Goal: Task Accomplishment & Management: Manage account settings

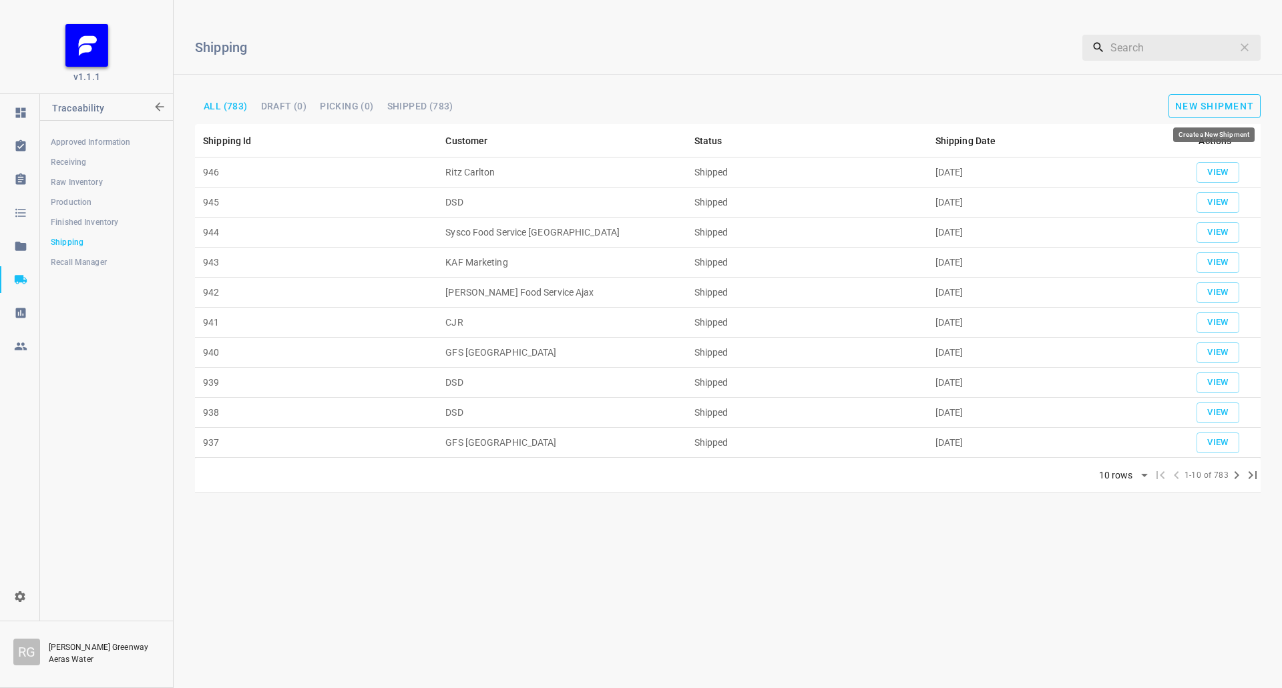
click at [1193, 101] on span "New Shipment" at bounding box center [1214, 106] width 79 height 11
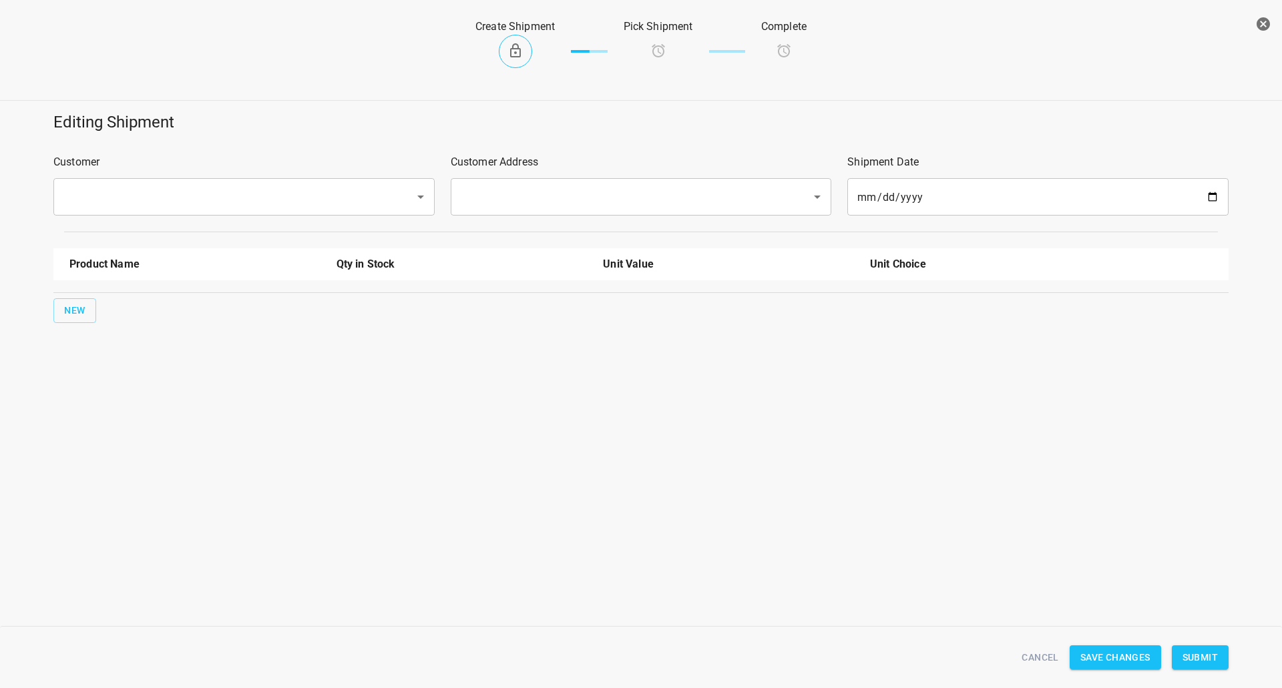
click at [246, 185] on input "text" at bounding box center [225, 196] width 332 height 25
click at [520, 180] on div "​" at bounding box center [641, 196] width 381 height 37
type input "Kronos"
click at [511, 200] on input "text" at bounding box center [623, 196] width 332 height 25
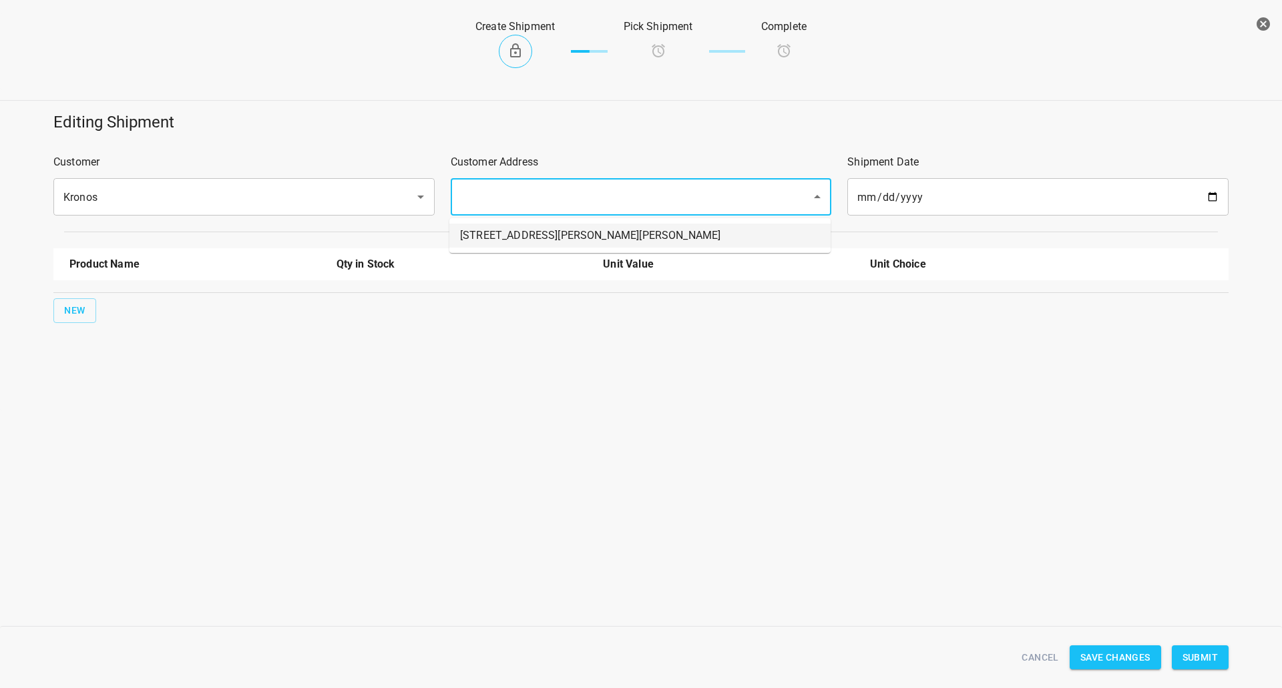
click at [509, 239] on li "[STREET_ADDRESS][PERSON_NAME][PERSON_NAME]" at bounding box center [639, 236] width 381 height 24
type input "[STREET_ADDRESS][PERSON_NAME][PERSON_NAME]"
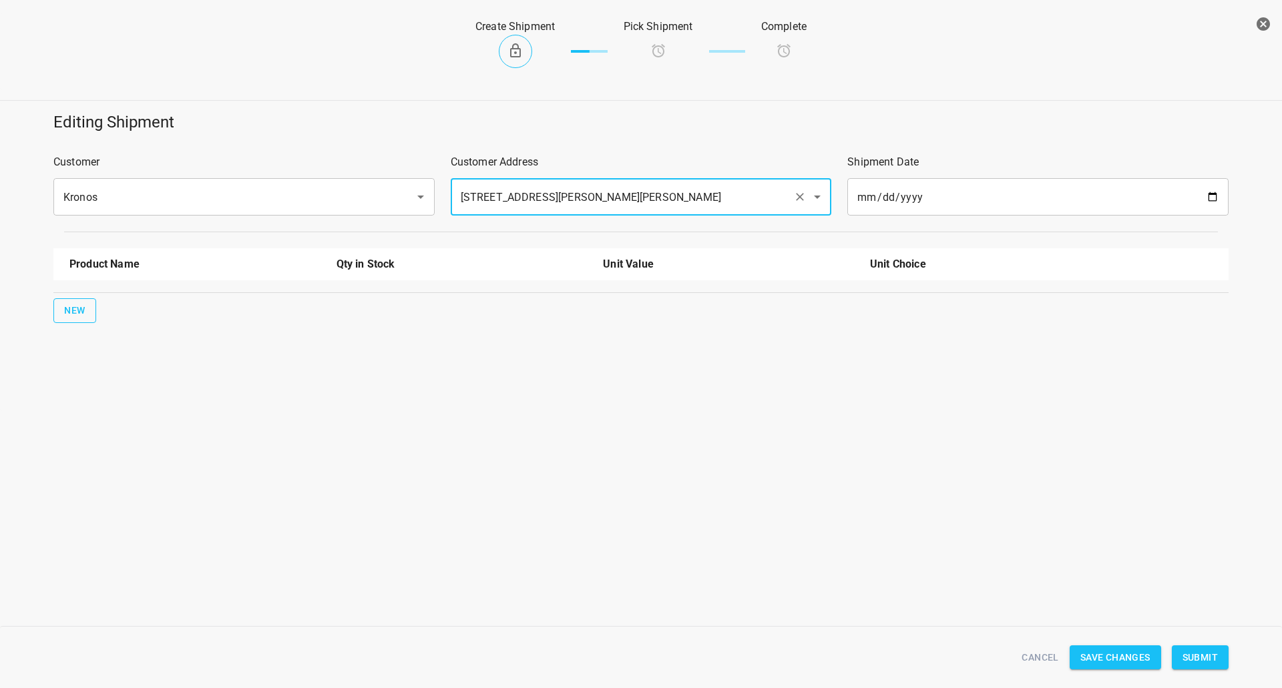
click at [61, 313] on button "New" at bounding box center [74, 310] width 43 height 25
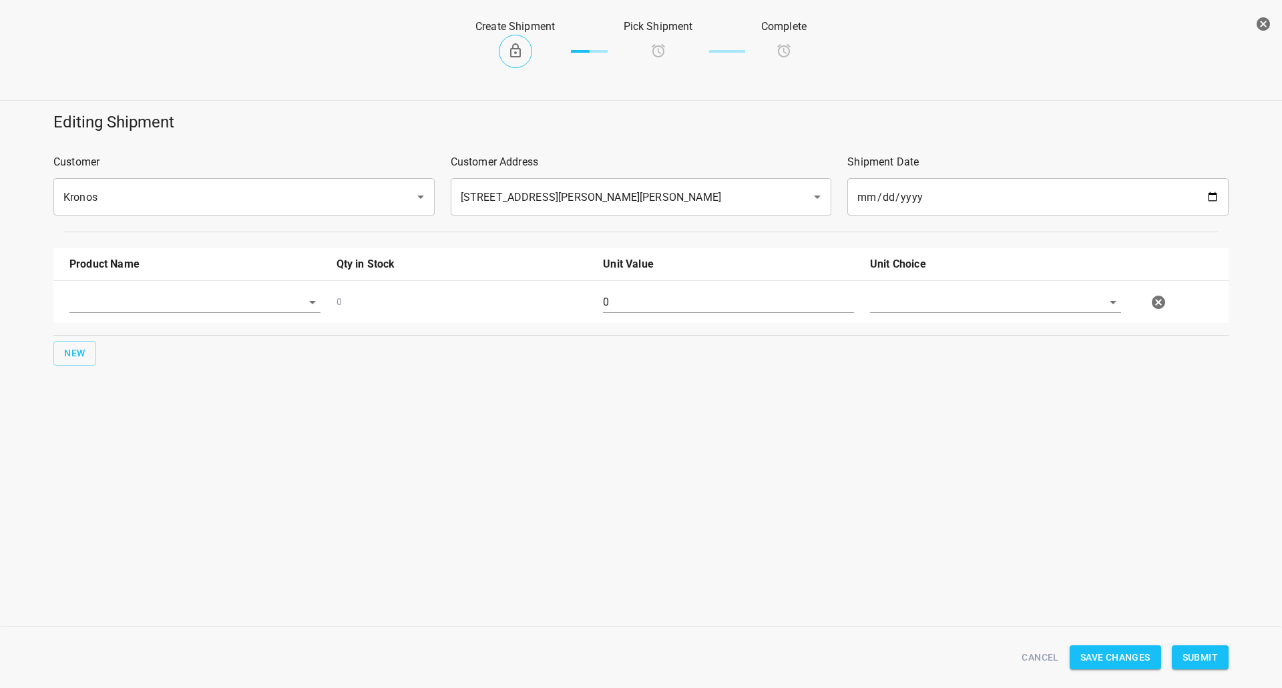
click at [157, 280] on div "0 0" at bounding box center [643, 302] width 1164 height 59
click at [136, 317] on div at bounding box center [194, 308] width 267 height 48
drag, startPoint x: 138, startPoint y: 312, endPoint x: 150, endPoint y: 306, distance: 13.8
click at [138, 310] on input "text" at bounding box center [176, 302] width 214 height 21
click at [131, 401] on li "750ml Still" at bounding box center [194, 405] width 251 height 24
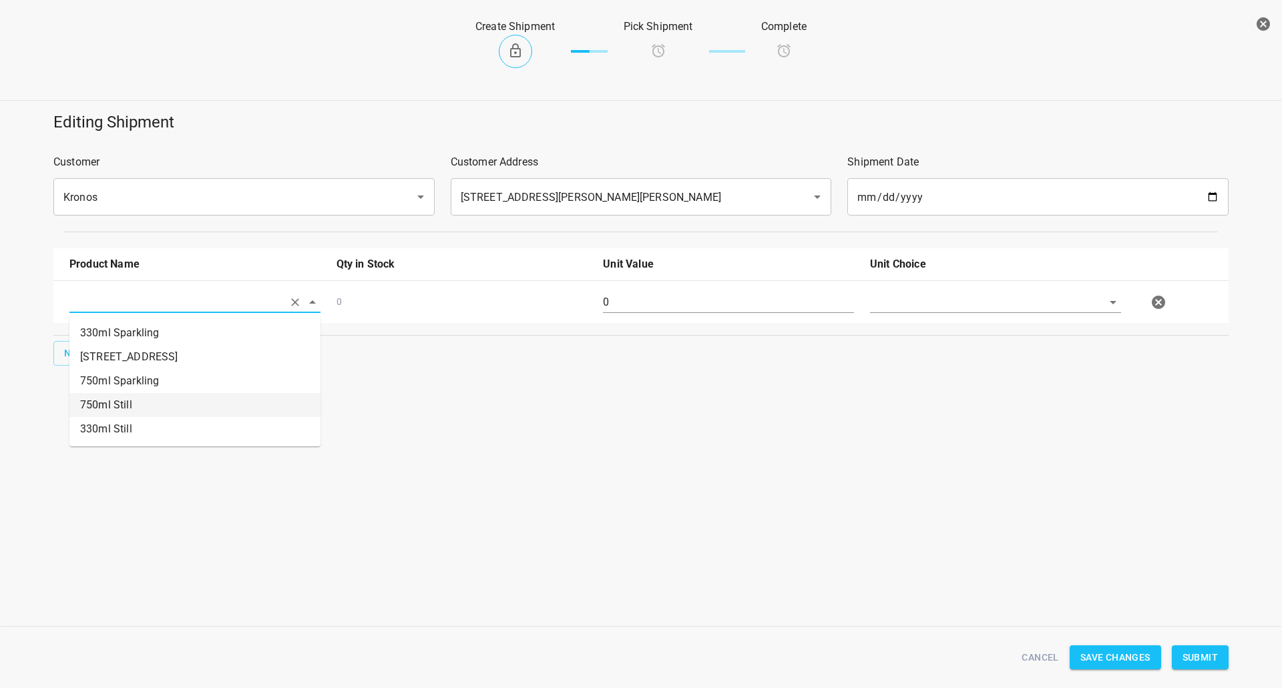
type input "750ml Still"
click at [615, 306] on input "0" at bounding box center [728, 302] width 251 height 21
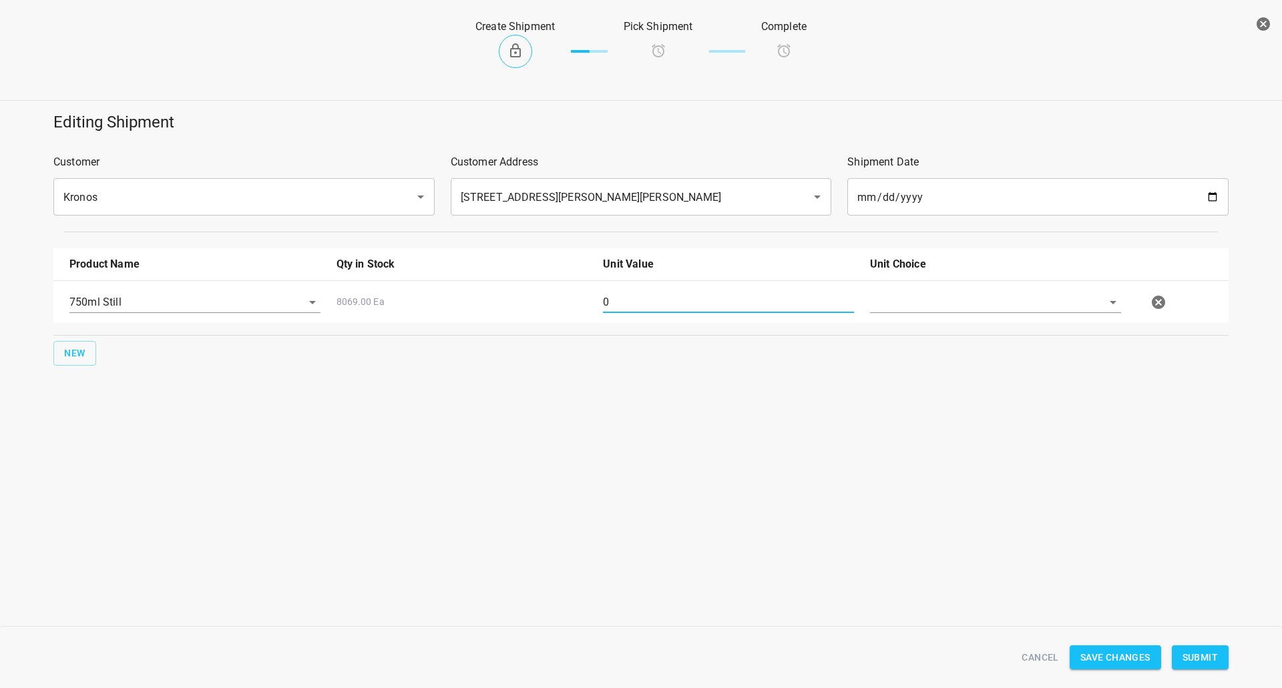
click at [615, 306] on input "0" at bounding box center [728, 302] width 251 height 21
type input "80"
drag, startPoint x: 954, startPoint y: 296, endPoint x: 959, endPoint y: 310, distance: 15.6
click at [956, 296] on input "text" at bounding box center [977, 302] width 214 height 21
click at [979, 330] on li "[PERSON_NAME]" at bounding box center [995, 333] width 251 height 24
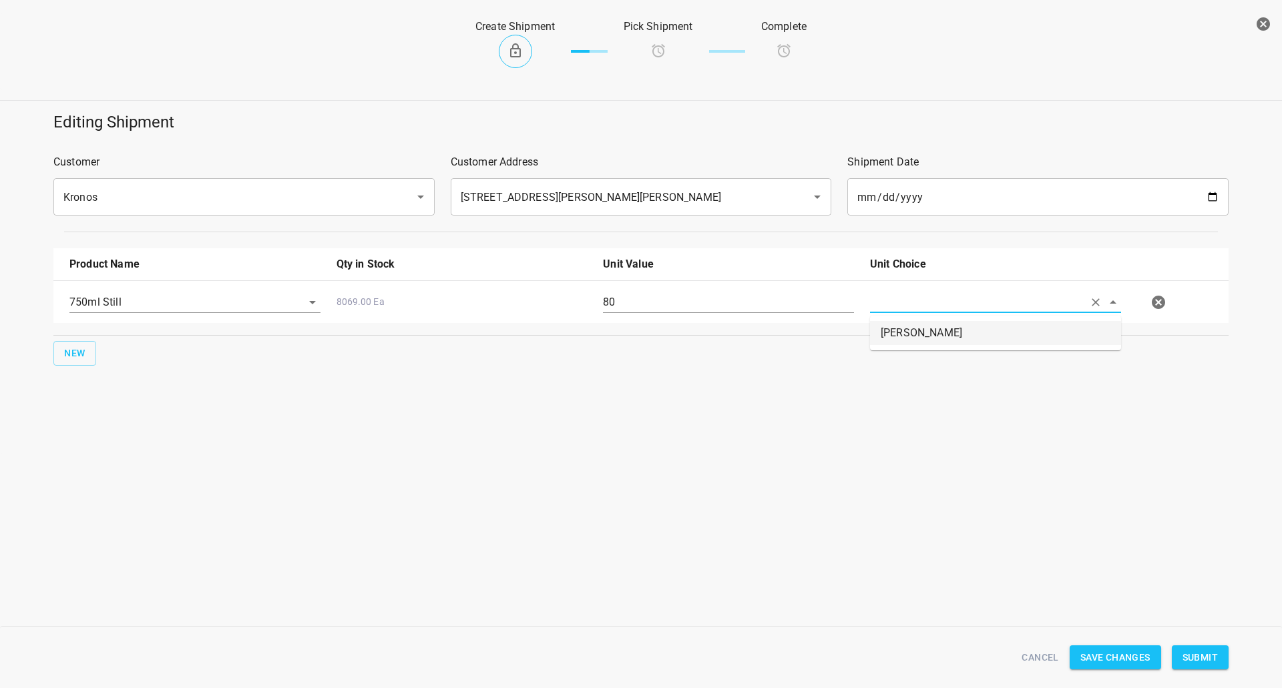
type input "[PERSON_NAME]"
click at [1205, 672] on div "Cancel Save Changes Submit" at bounding box center [640, 657] width 1191 height 51
click at [1208, 659] on span "Submit" at bounding box center [1199, 658] width 35 height 17
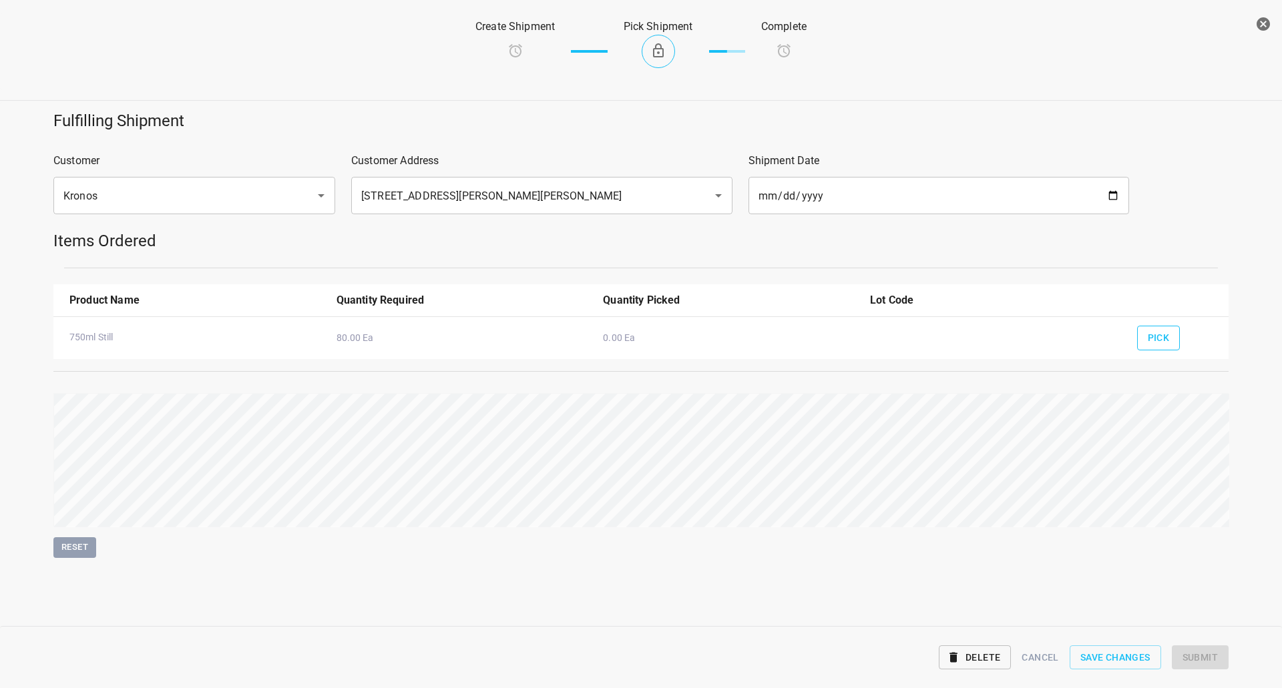
click at [1166, 331] on span "Pick" at bounding box center [1159, 338] width 22 height 17
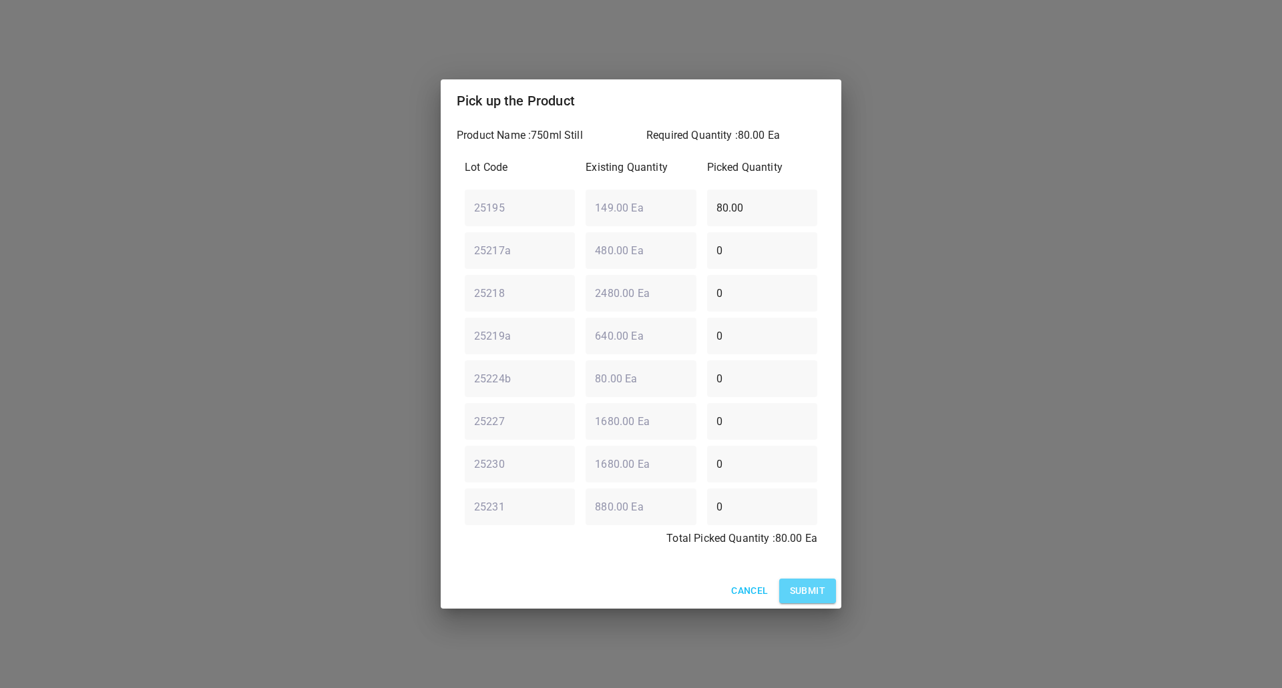
click at [806, 588] on span "Submit" at bounding box center [807, 591] width 35 height 17
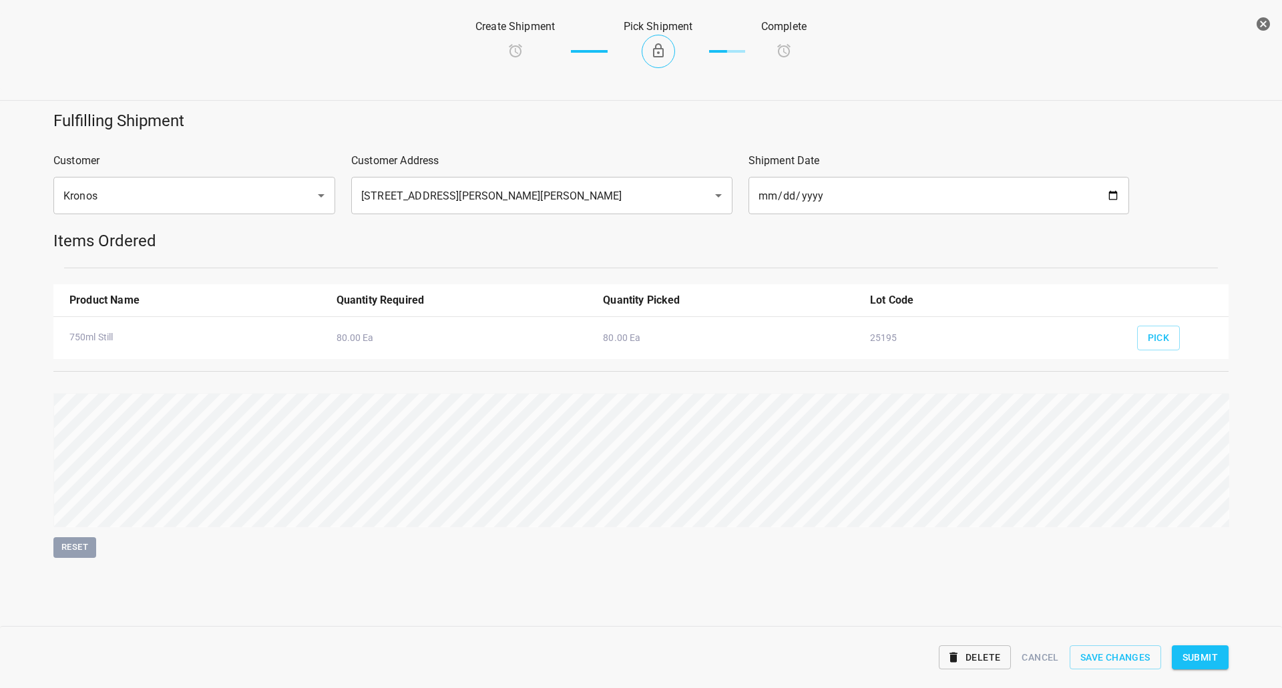
drag, startPoint x: 1196, startPoint y: 663, endPoint x: 1180, endPoint y: 658, distance: 17.5
click at [1194, 662] on span "Submit" at bounding box center [1199, 658] width 35 height 17
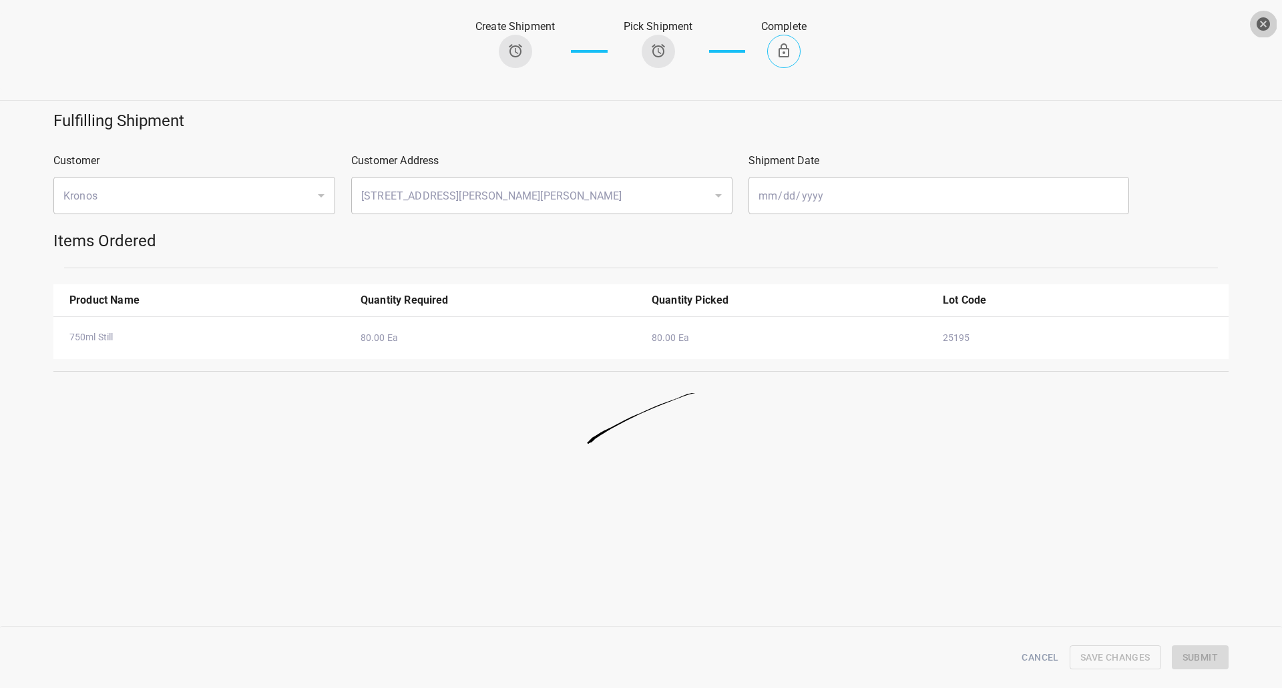
click at [1256, 23] on icon "button" at bounding box center [1263, 24] width 16 height 16
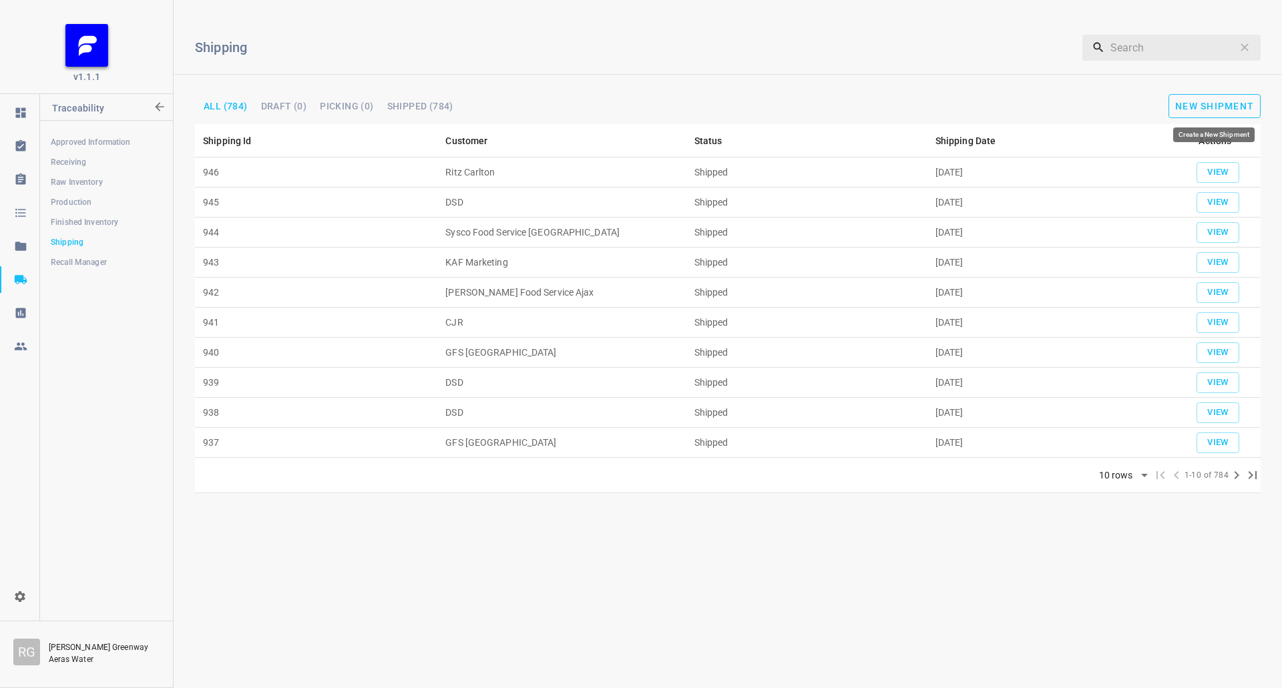
click at [1242, 99] on button "New Shipment" at bounding box center [1214, 106] width 92 height 24
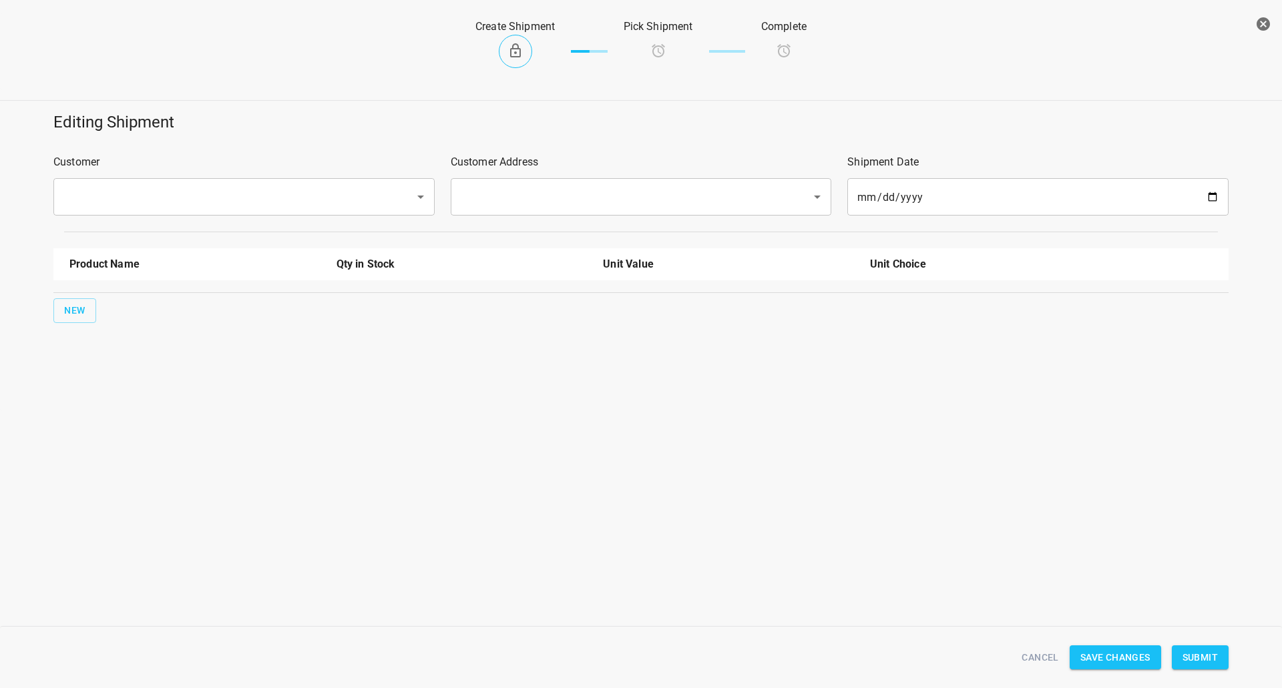
click at [325, 213] on div "​" at bounding box center [243, 196] width 381 height 37
click at [320, 200] on input "text" at bounding box center [225, 196] width 332 height 25
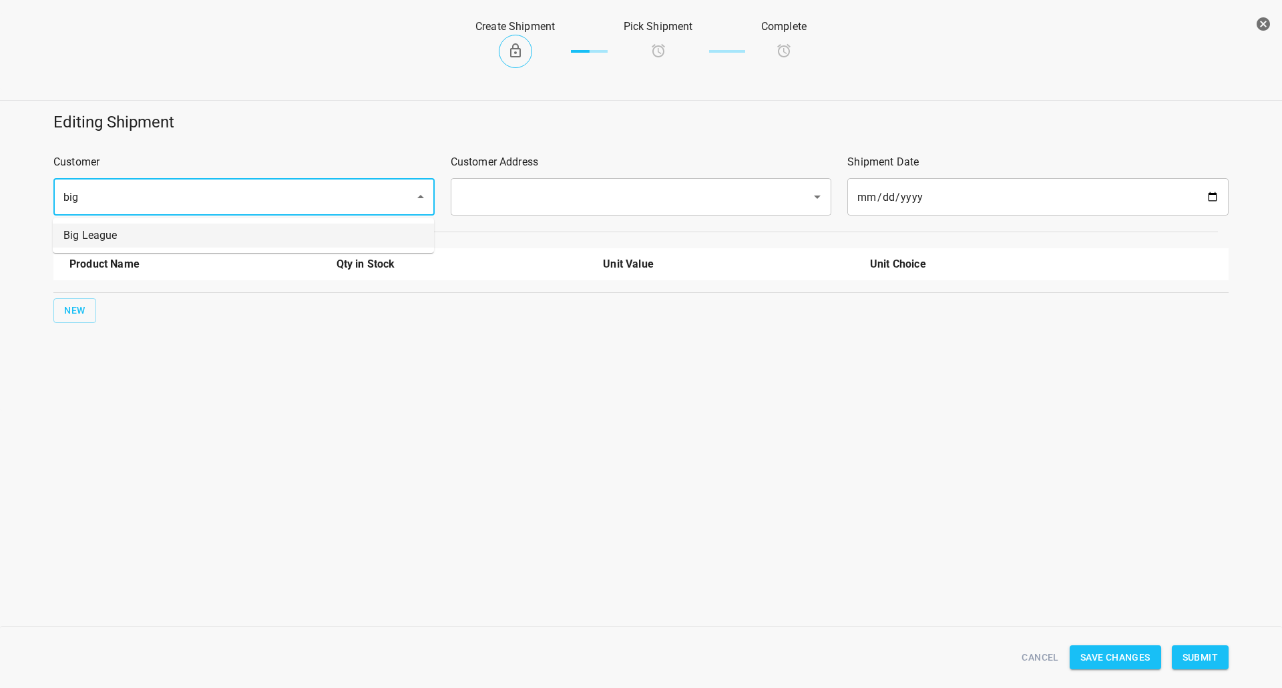
type input "big"
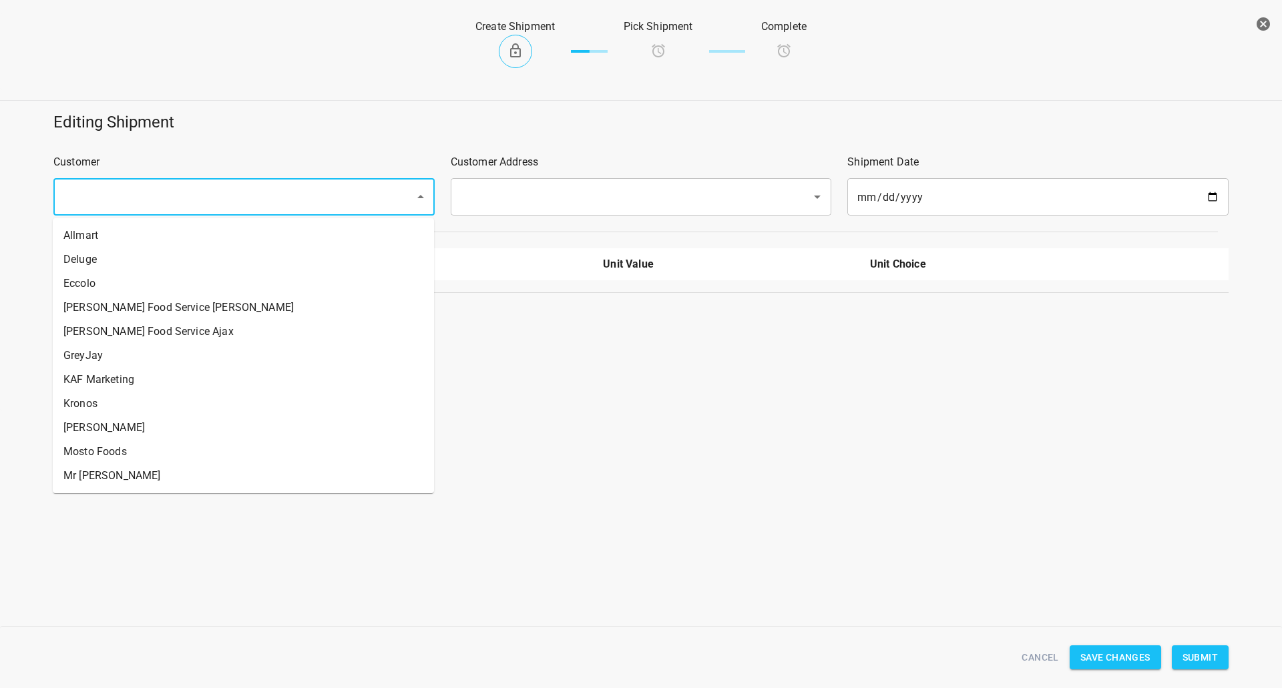
drag, startPoint x: 315, startPoint y: 208, endPoint x: 313, endPoint y: 243, distance: 34.8
click at [316, 208] on input "text" at bounding box center [225, 196] width 332 height 25
click at [222, 206] on input "text" at bounding box center [225, 196] width 332 height 25
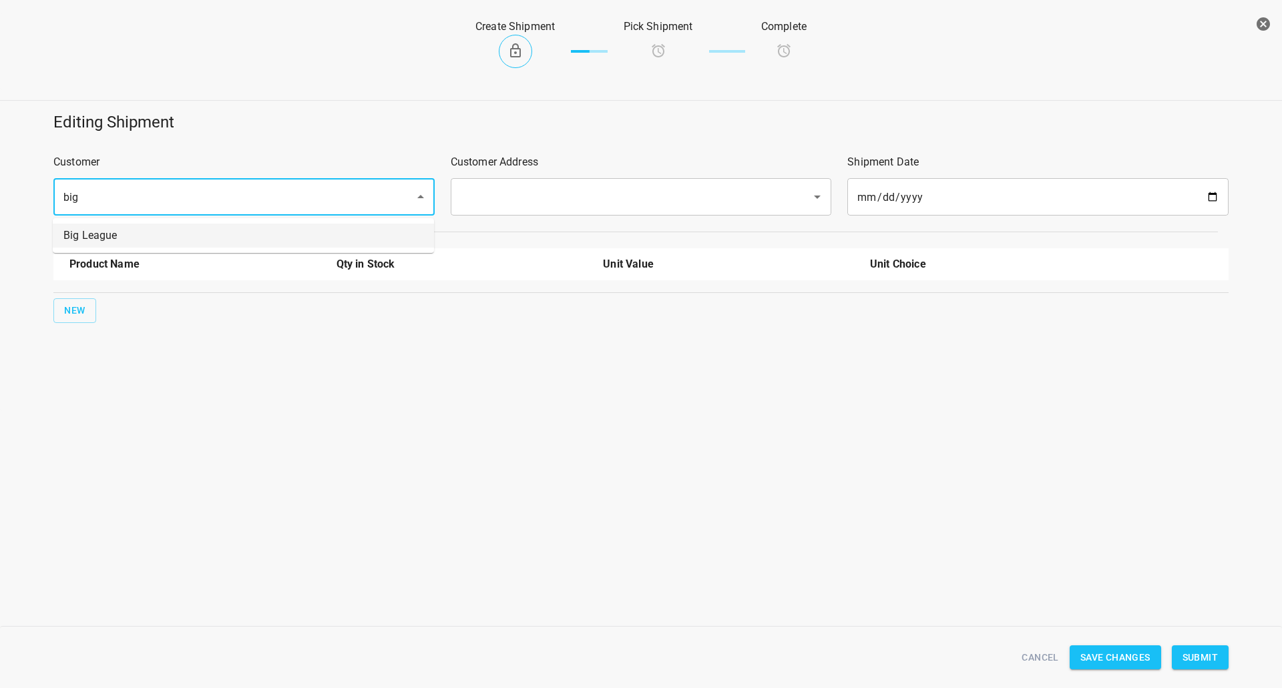
drag, startPoint x: 190, startPoint y: 240, endPoint x: 247, endPoint y: 234, distance: 57.1
click at [190, 240] on li "Big League" at bounding box center [243, 236] width 381 height 24
type input "Big League"
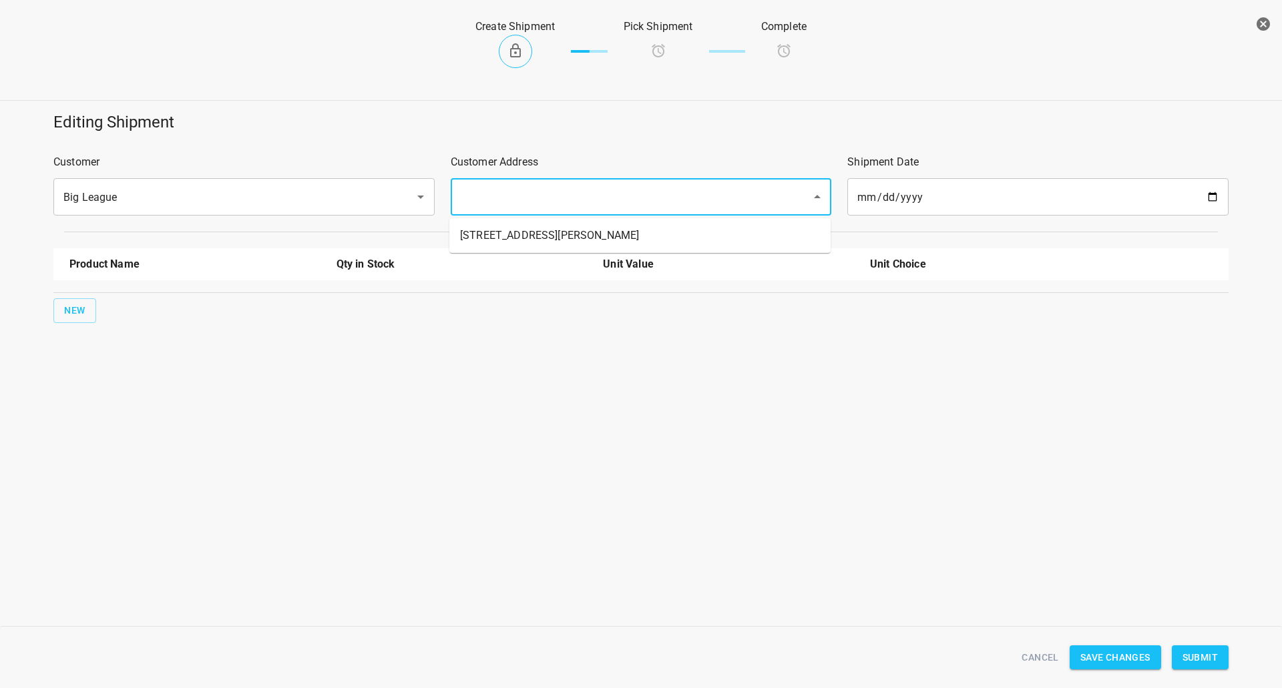
click at [511, 202] on input "text" at bounding box center [623, 196] width 332 height 25
click at [509, 232] on li "[STREET_ADDRESS][PERSON_NAME]" at bounding box center [639, 236] width 381 height 24
type input "[STREET_ADDRESS][PERSON_NAME]"
click at [95, 319] on button "New" at bounding box center [74, 310] width 43 height 25
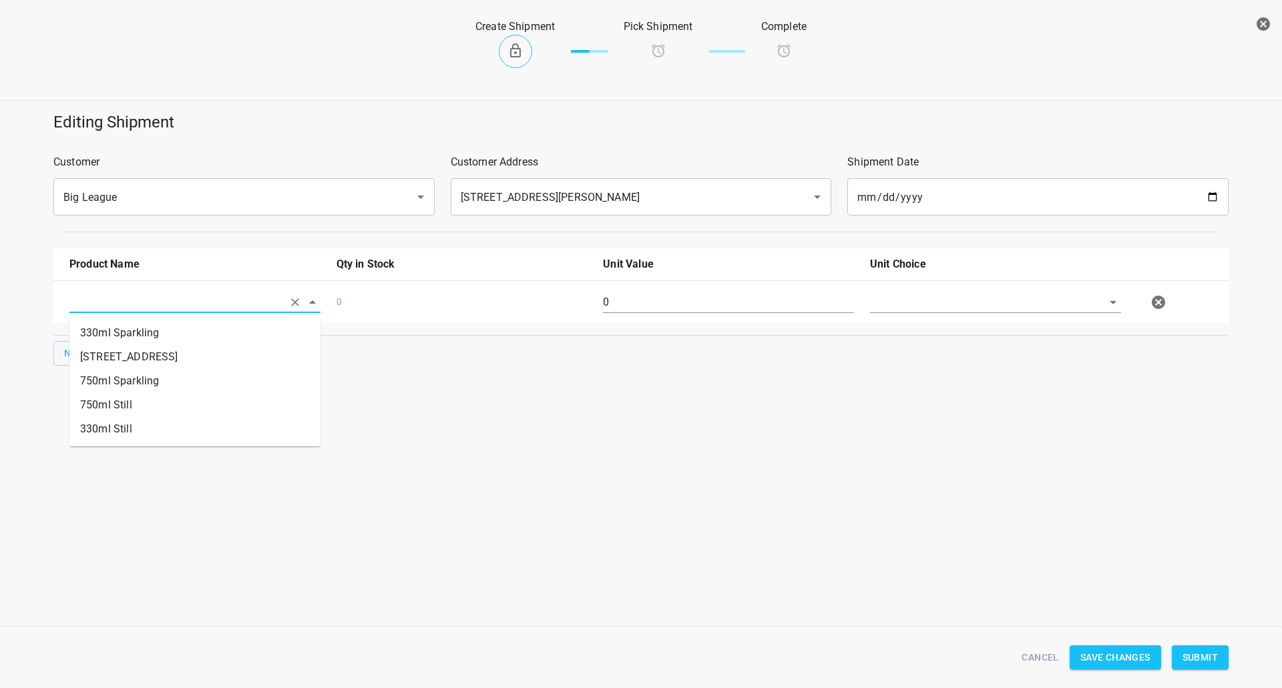
drag, startPoint x: 95, startPoint y: 319, endPoint x: 88, endPoint y: 310, distance: 11.5
click at [88, 310] on input "text" at bounding box center [176, 302] width 214 height 21
click at [180, 425] on li "330ml Still" at bounding box center [194, 429] width 251 height 24
type input "330ml Still"
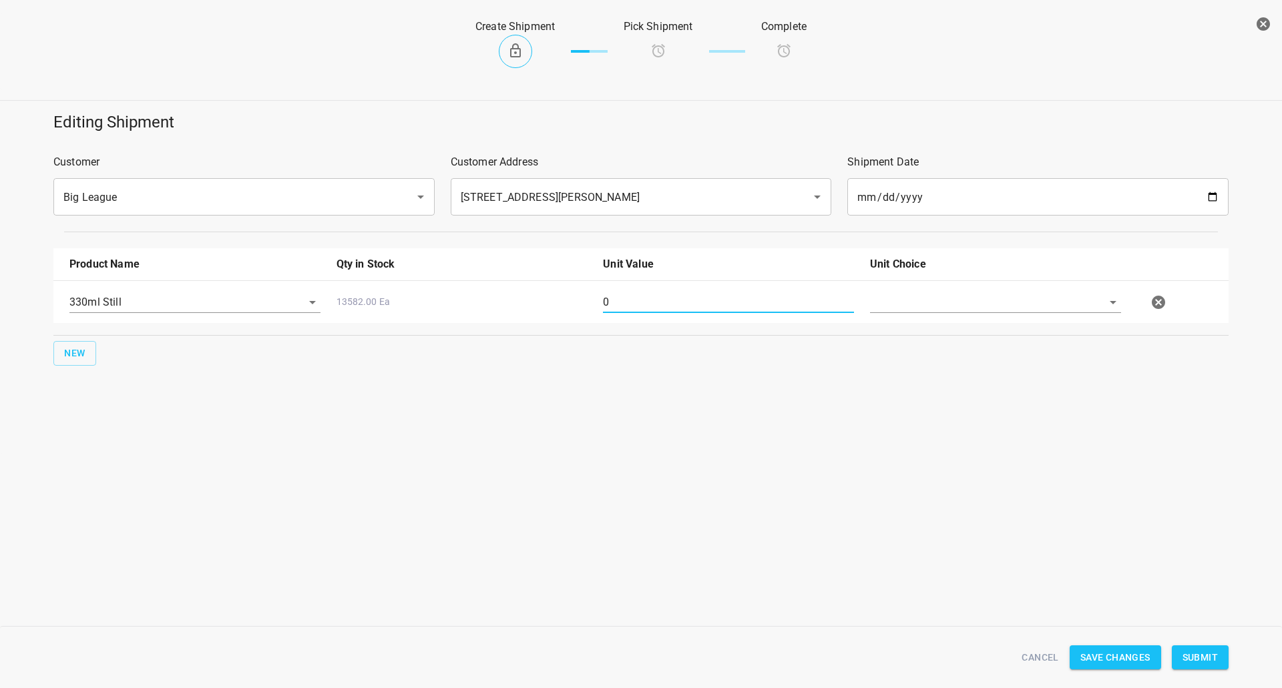
click at [638, 302] on input "0" at bounding box center [728, 302] width 251 height 21
click at [643, 301] on input "0" at bounding box center [728, 302] width 251 height 21
click at [646, 298] on input "0" at bounding box center [728, 302] width 251 height 21
type input "126"
click at [938, 311] on input "text" at bounding box center [977, 302] width 214 height 21
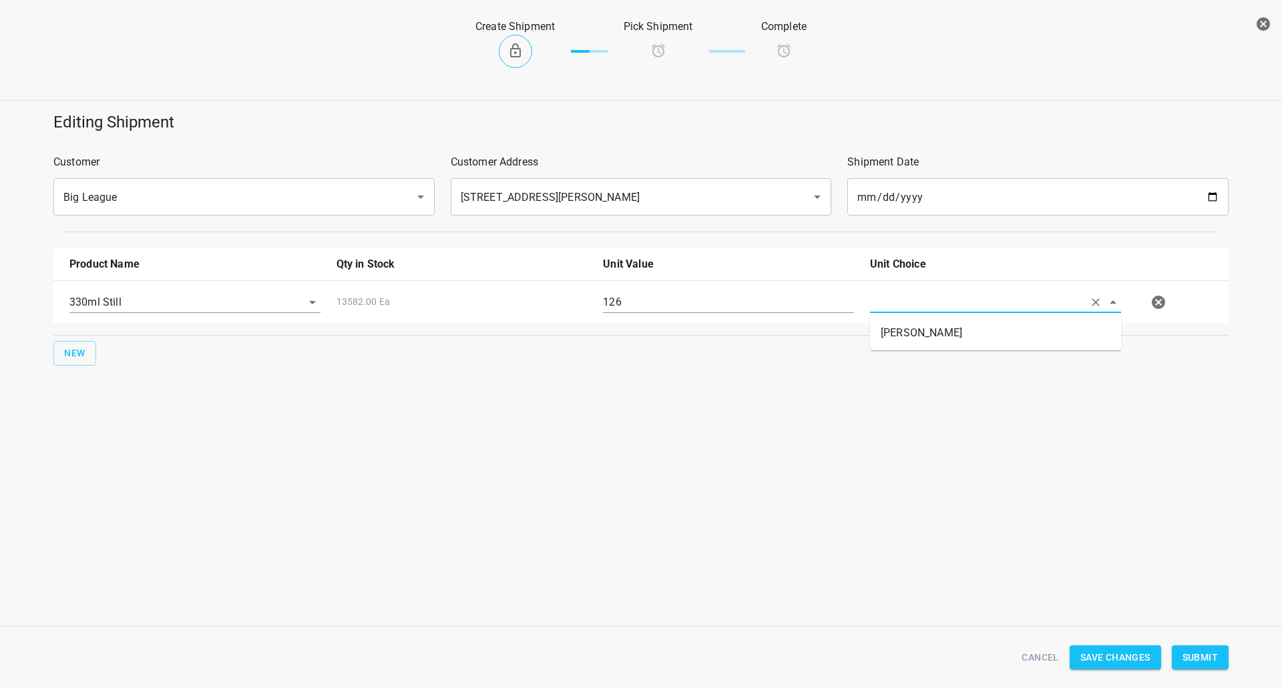
click at [940, 320] on ul "[PERSON_NAME]" at bounding box center [995, 333] width 251 height 35
click at [1009, 329] on li "[PERSON_NAME]" at bounding box center [995, 333] width 251 height 24
type input "[PERSON_NAME]"
click at [1214, 644] on div "Cancel Save Changes Submit" at bounding box center [640, 657] width 1191 height 51
click at [1213, 648] on button "Submit" at bounding box center [1200, 658] width 57 height 25
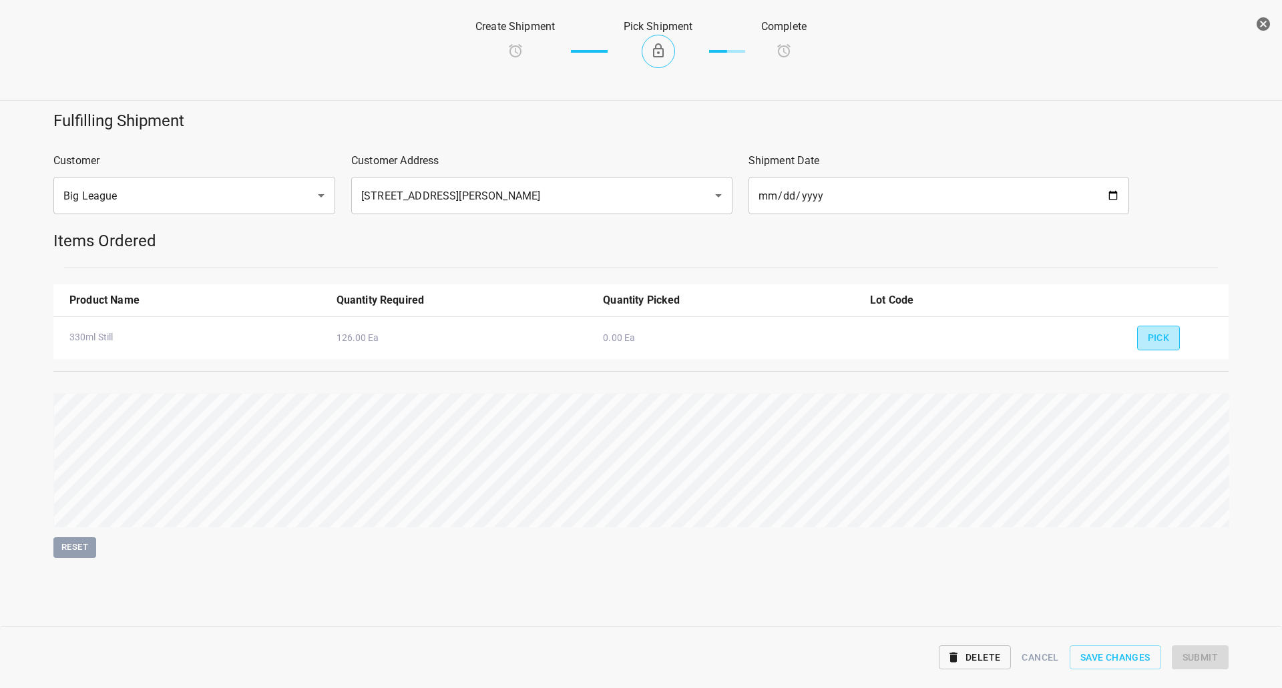
click at [1152, 332] on span "Pick" at bounding box center [1159, 338] width 22 height 17
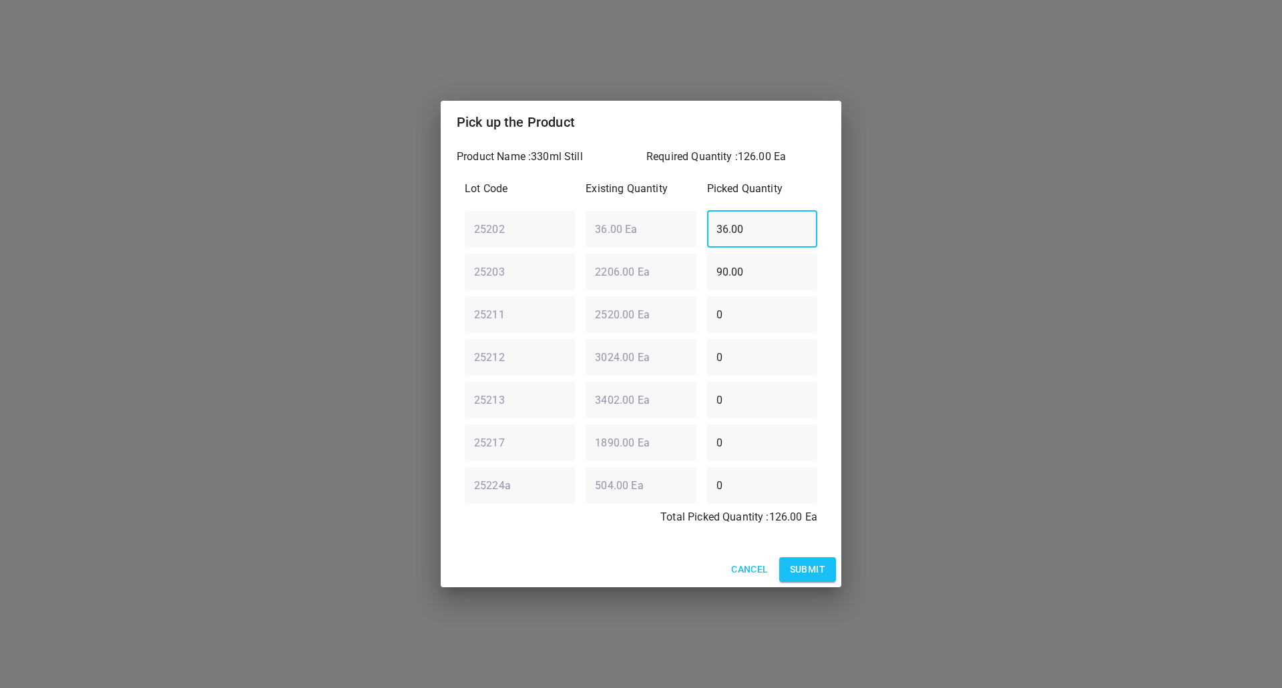
drag, startPoint x: 747, startPoint y: 236, endPoint x: 596, endPoint y: 235, distance: 150.9
click at [577, 238] on div "25202 ​ 36.00 Ea ​ 36.00 ​" at bounding box center [640, 229] width 363 height 48
type input "0"
click at [745, 270] on input "90.00" at bounding box center [762, 271] width 110 height 37
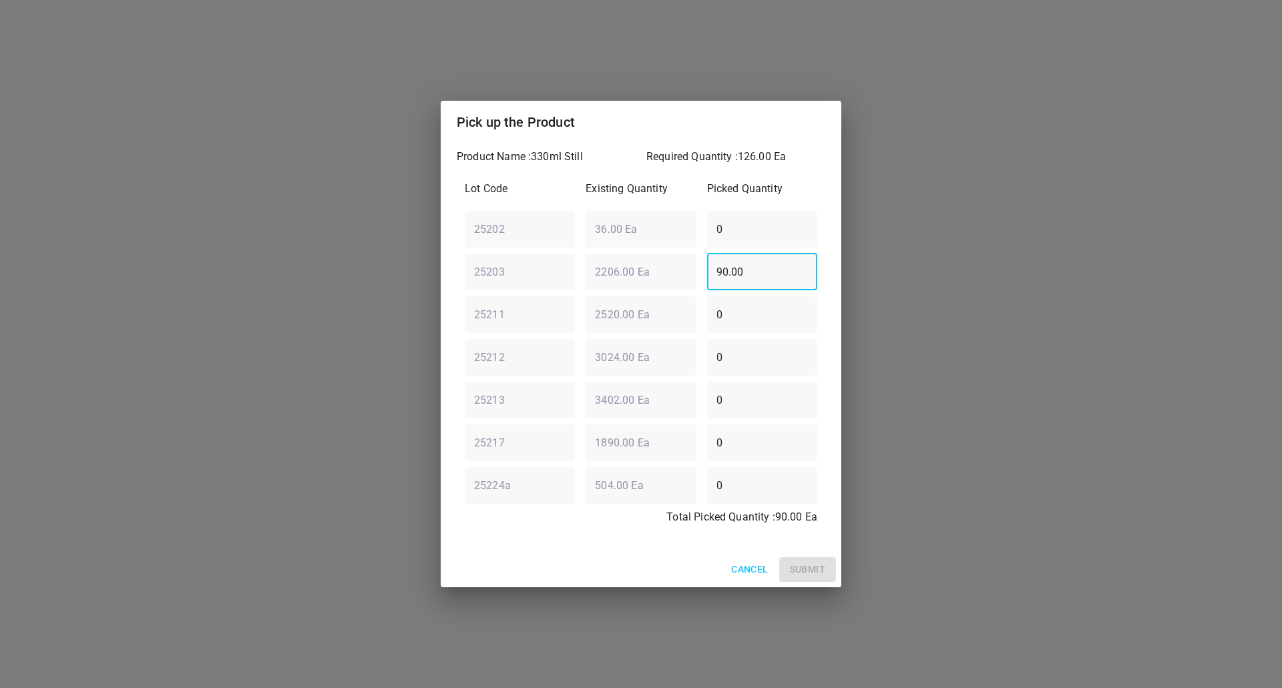
click at [750, 271] on input "90.00" at bounding box center [762, 271] width 110 height 37
type input "126"
click at [794, 567] on span "Submit" at bounding box center [807, 569] width 35 height 17
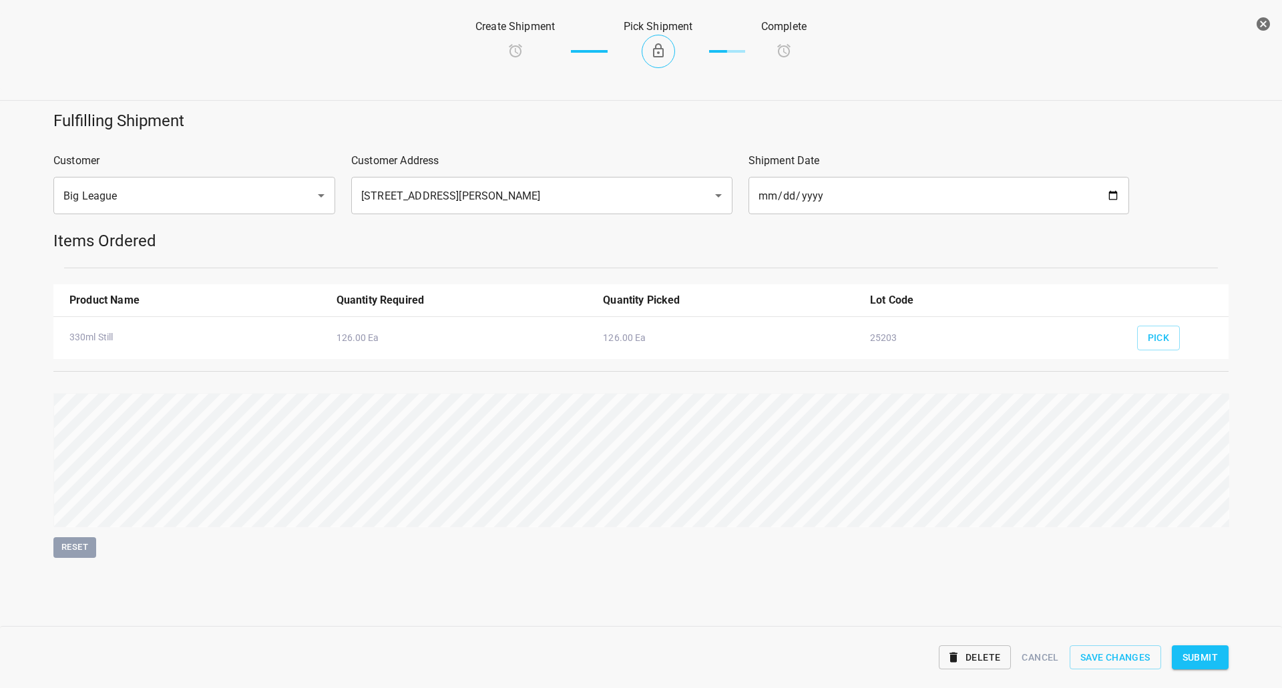
click at [1185, 658] on span "Submit" at bounding box center [1199, 658] width 35 height 17
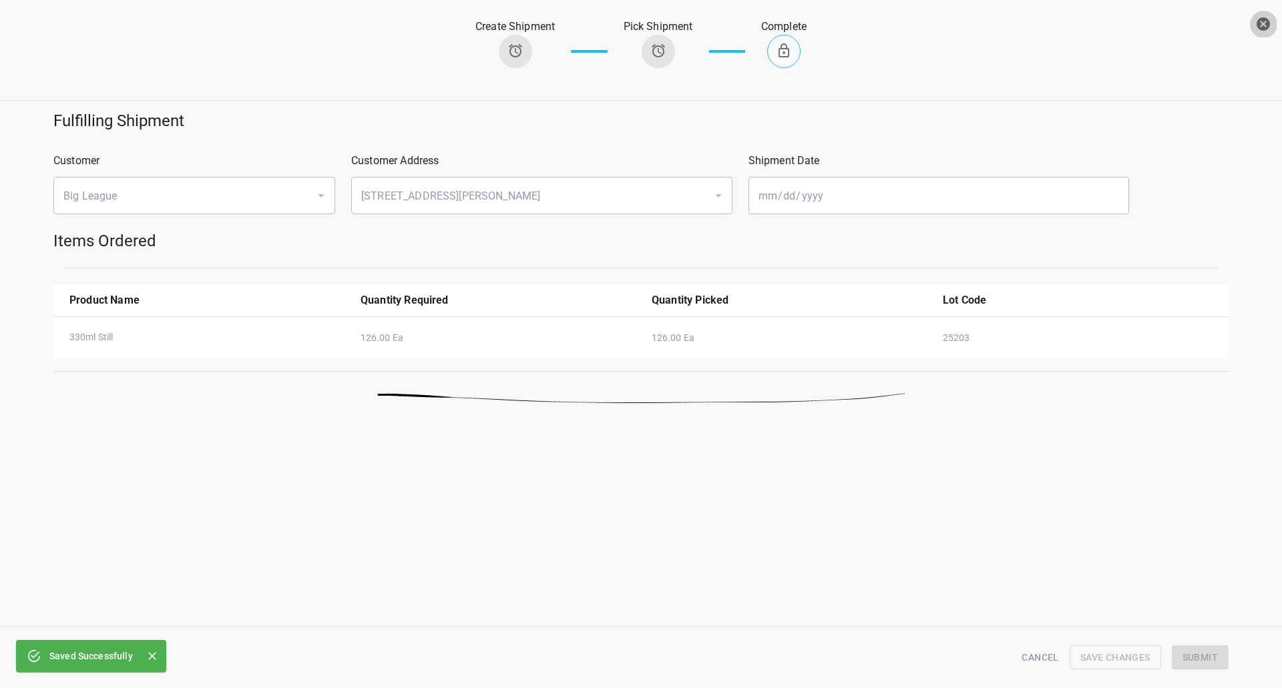
click at [1261, 17] on icon "button" at bounding box center [1263, 24] width 16 height 16
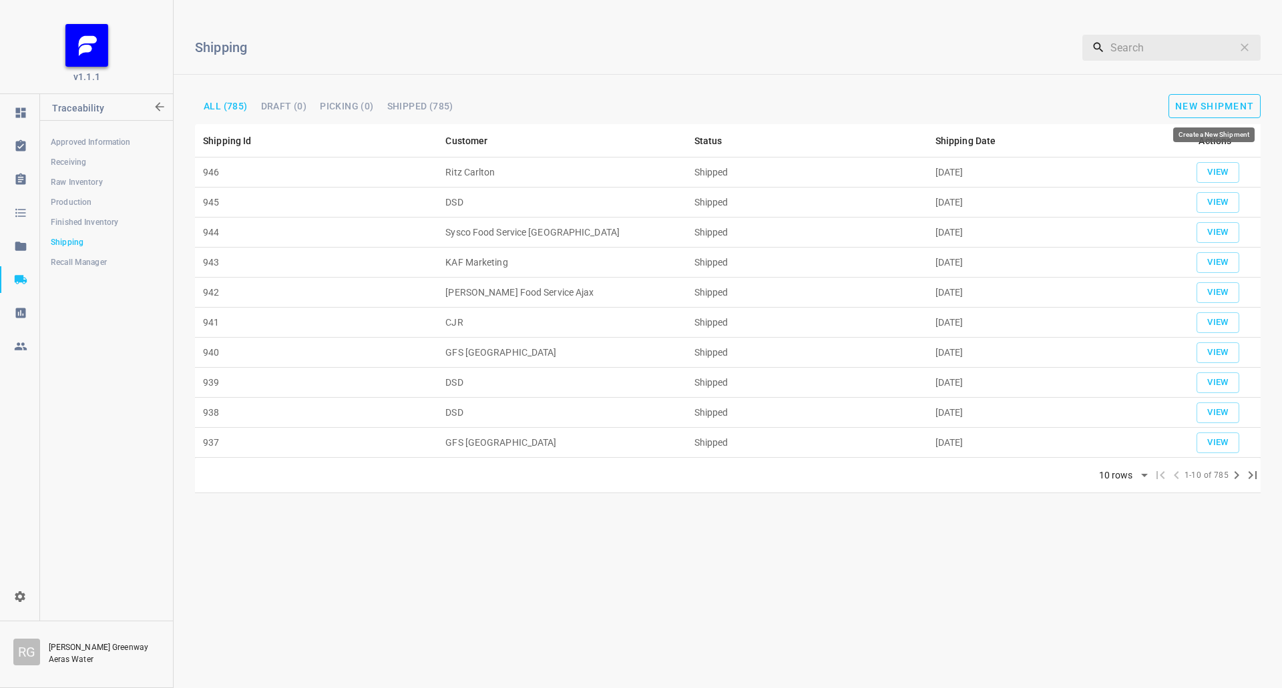
click at [1237, 103] on span "New Shipment" at bounding box center [1214, 106] width 79 height 11
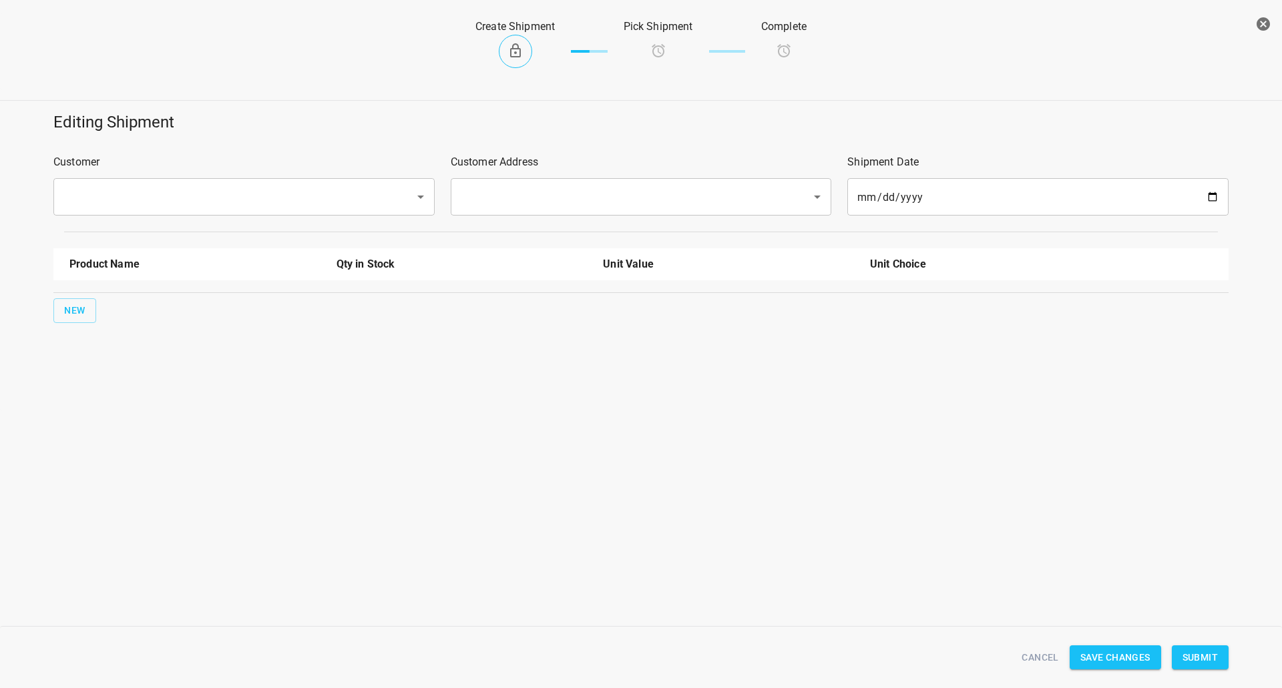
click at [158, 199] on input "text" at bounding box center [225, 196] width 332 height 25
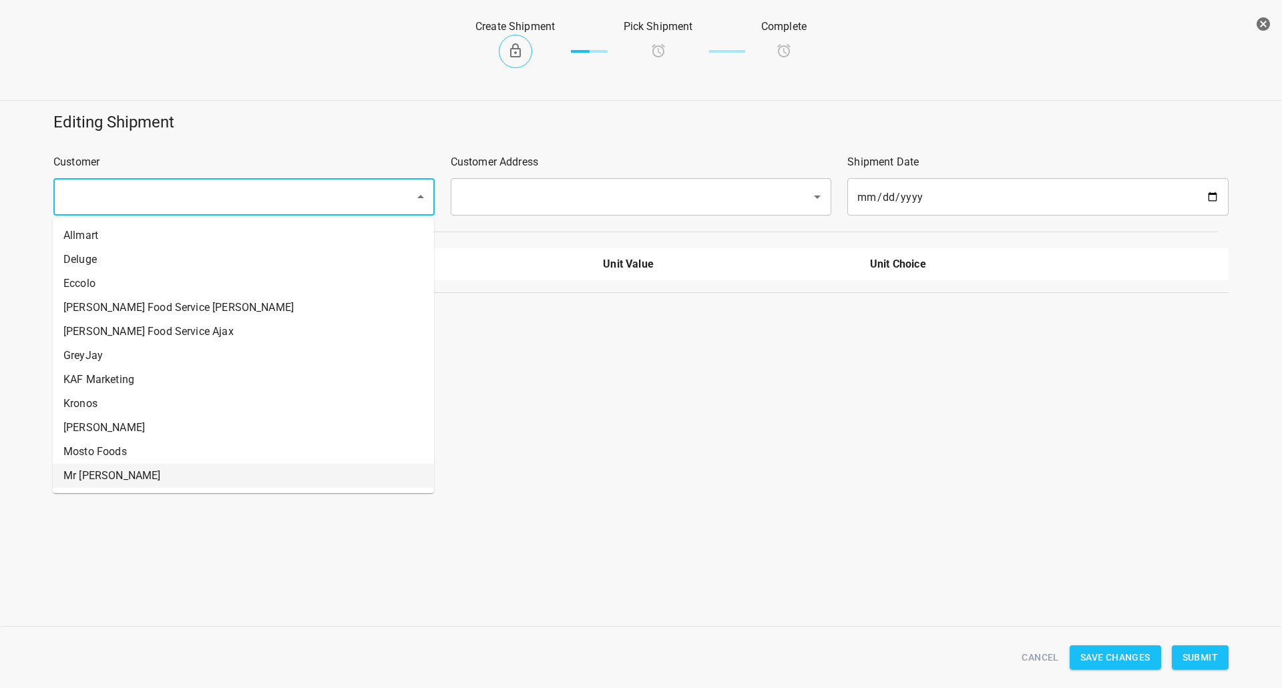
drag, startPoint x: 96, startPoint y: 481, endPoint x: 189, endPoint y: 455, distance: 96.4
click at [96, 480] on li "Mr [PERSON_NAME]" at bounding box center [243, 476] width 381 height 24
type input "Mr [PERSON_NAME]"
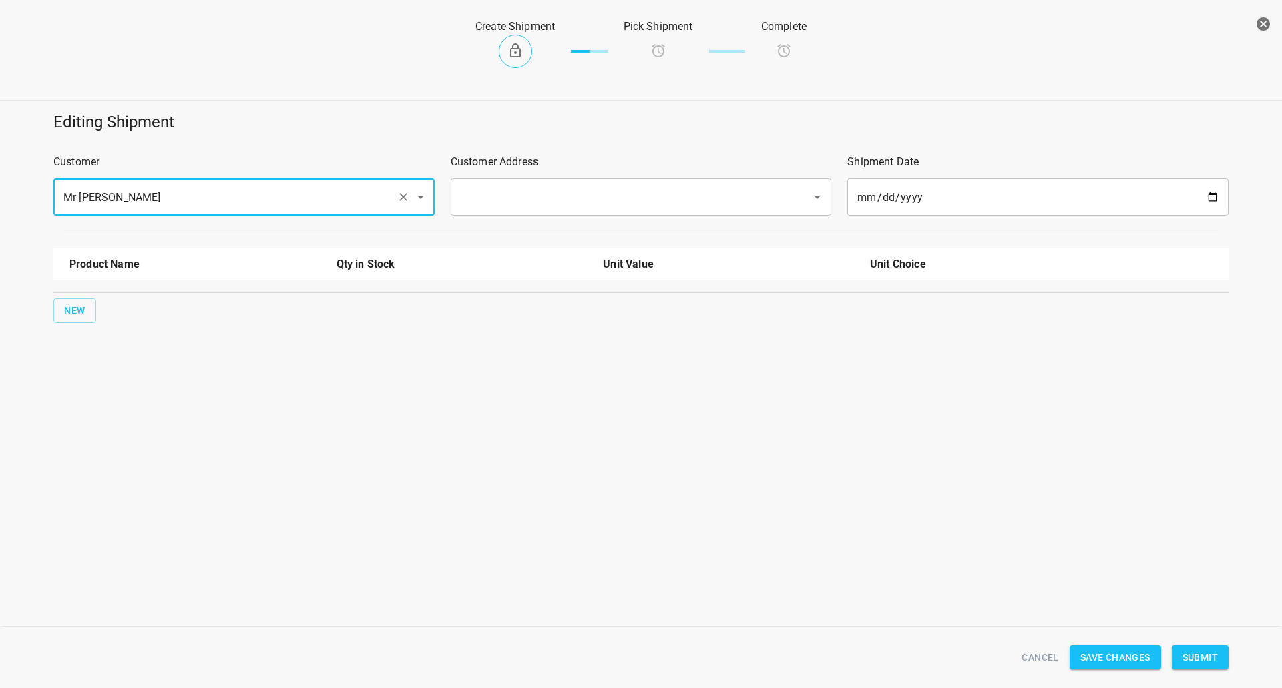
click at [592, 202] on input "text" at bounding box center [623, 196] width 332 height 25
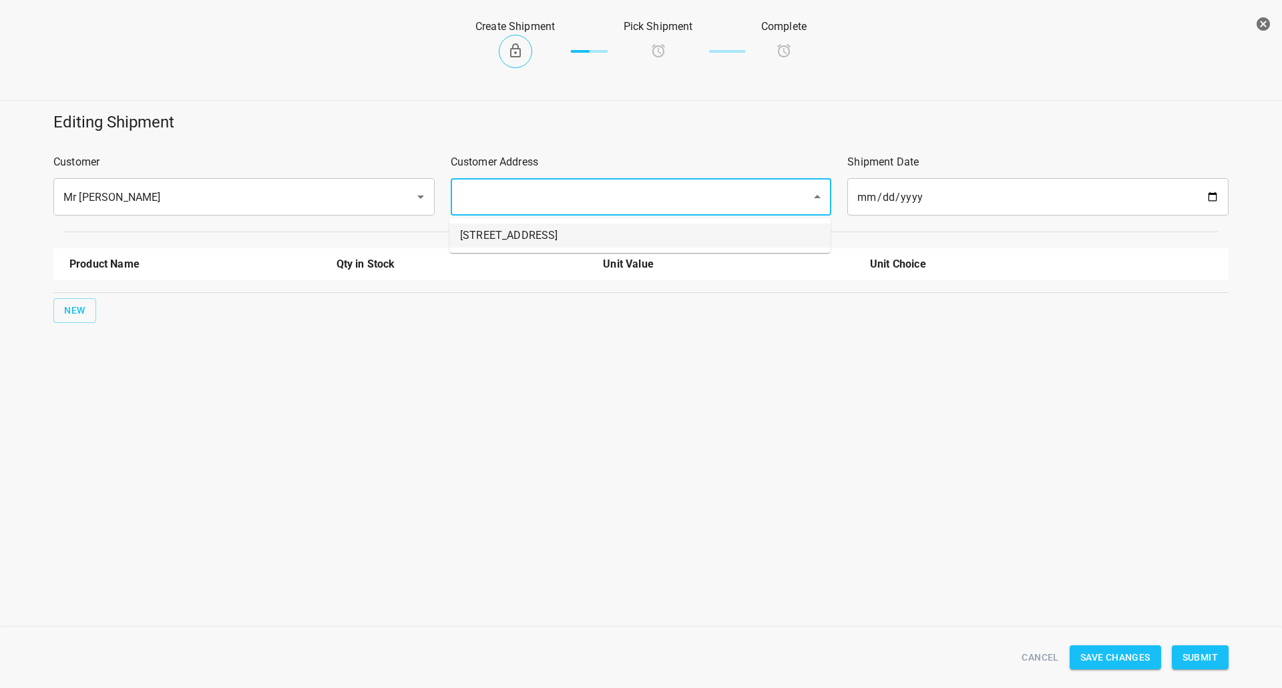
click at [536, 238] on li "[STREET_ADDRESS]" at bounding box center [639, 236] width 381 height 24
type input "[STREET_ADDRESS]"
click at [77, 313] on span "New" at bounding box center [74, 310] width 21 height 17
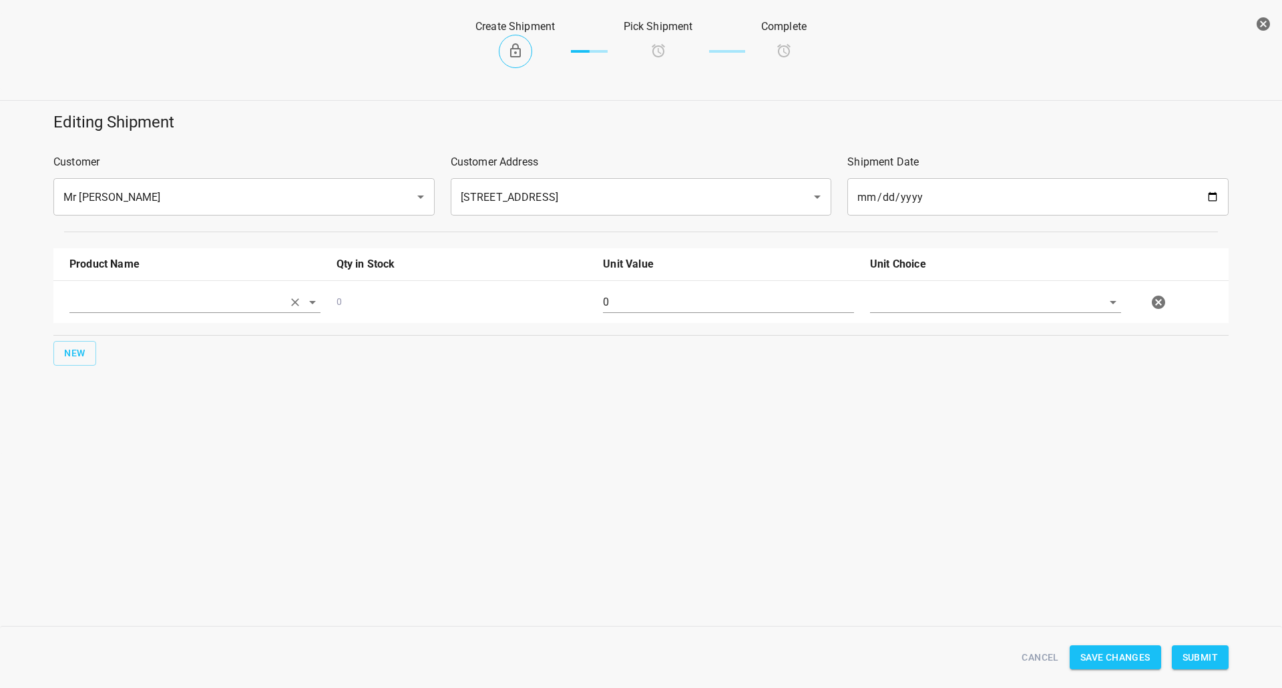
click at [152, 293] on input "text" at bounding box center [176, 302] width 214 height 21
click at [113, 430] on li "330ml Still" at bounding box center [194, 429] width 251 height 24
type input "330ml Still"
click at [754, 288] on div "0" at bounding box center [728, 308] width 267 height 48
click at [749, 306] on input "0" at bounding box center [728, 302] width 251 height 21
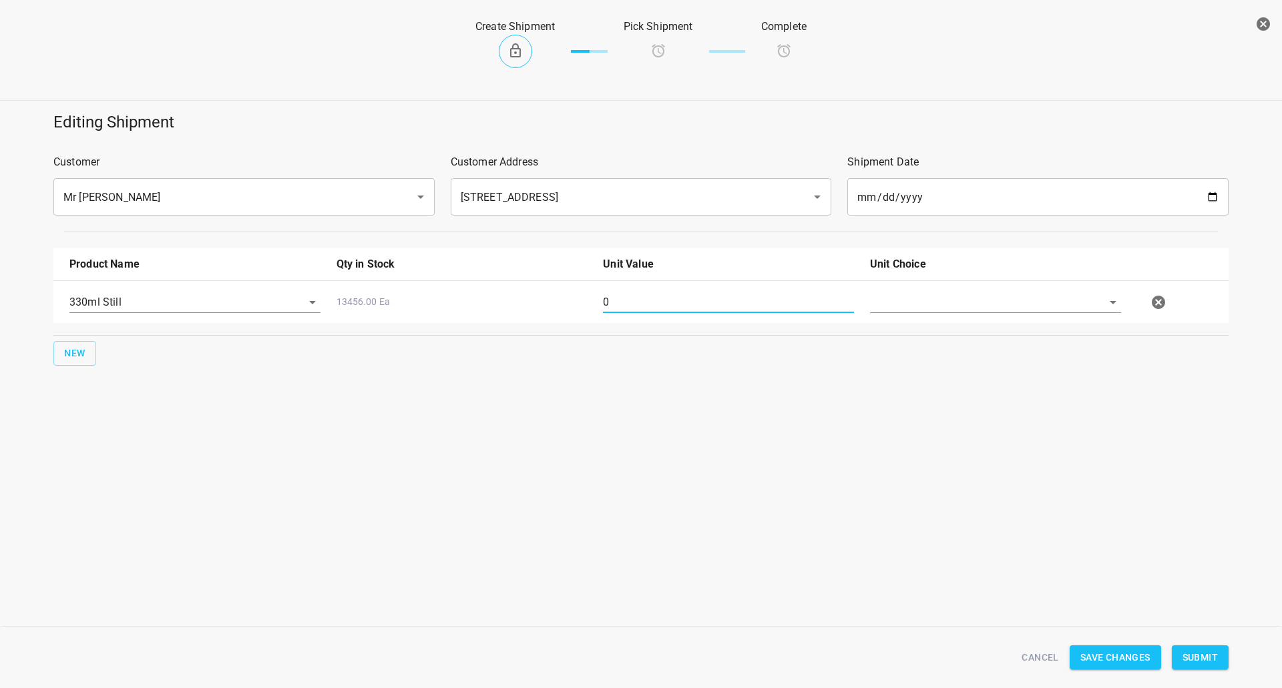
click at [749, 306] on input "0" at bounding box center [728, 302] width 251 height 21
type input "126"
drag, startPoint x: 915, startPoint y: 304, endPoint x: 911, endPoint y: 315, distance: 12.0
click at [914, 303] on input "text" at bounding box center [977, 302] width 214 height 21
click at [907, 328] on li "[PERSON_NAME]" at bounding box center [995, 333] width 251 height 24
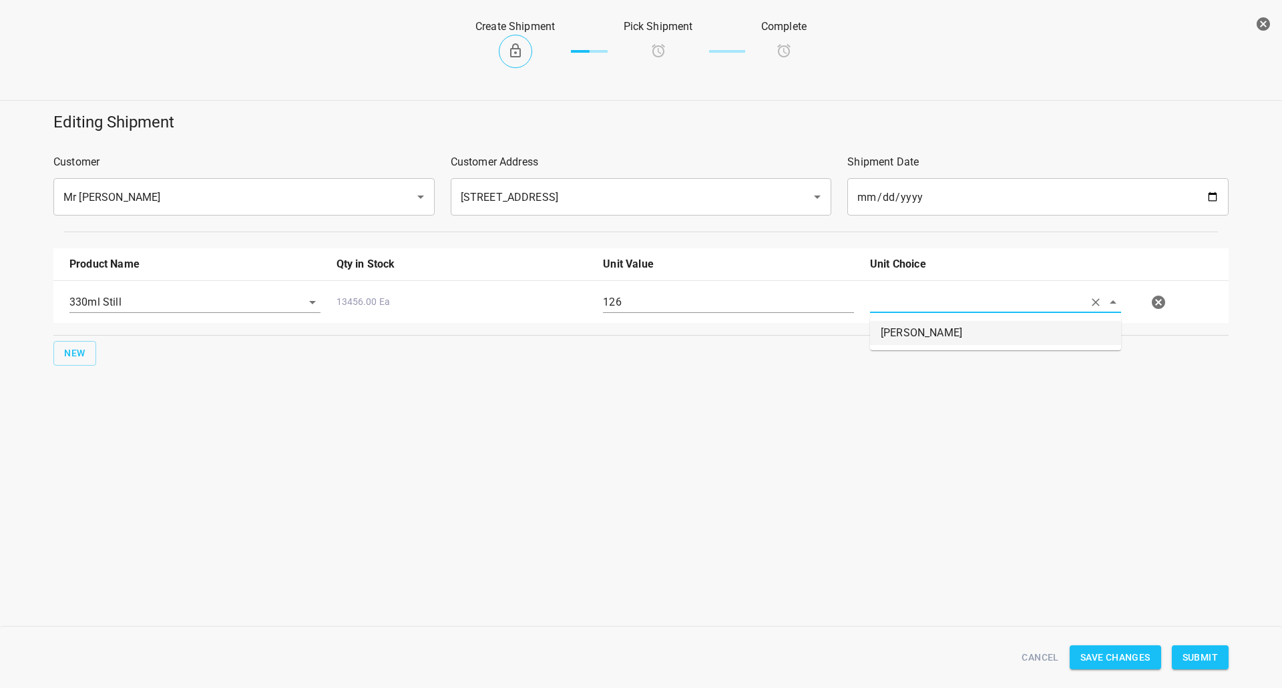
type input "[PERSON_NAME]"
click at [1206, 653] on span "Submit" at bounding box center [1199, 658] width 35 height 17
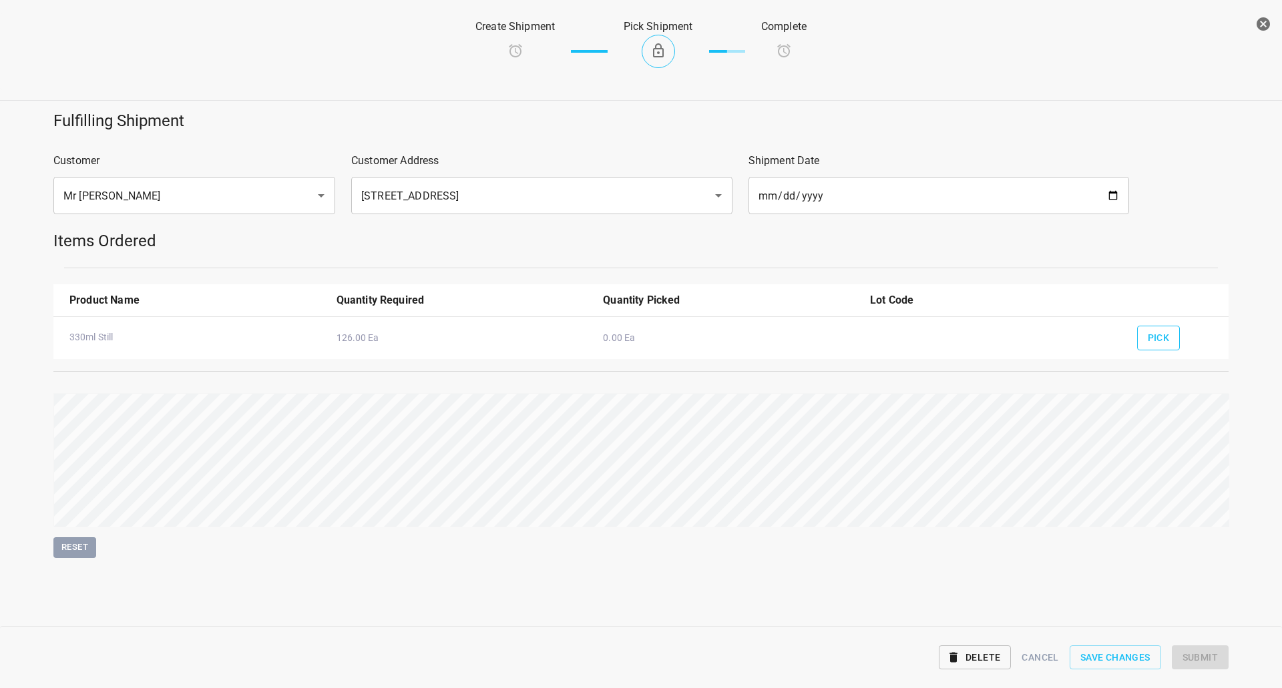
click at [1172, 338] on button "Pick" at bounding box center [1158, 338] width 43 height 25
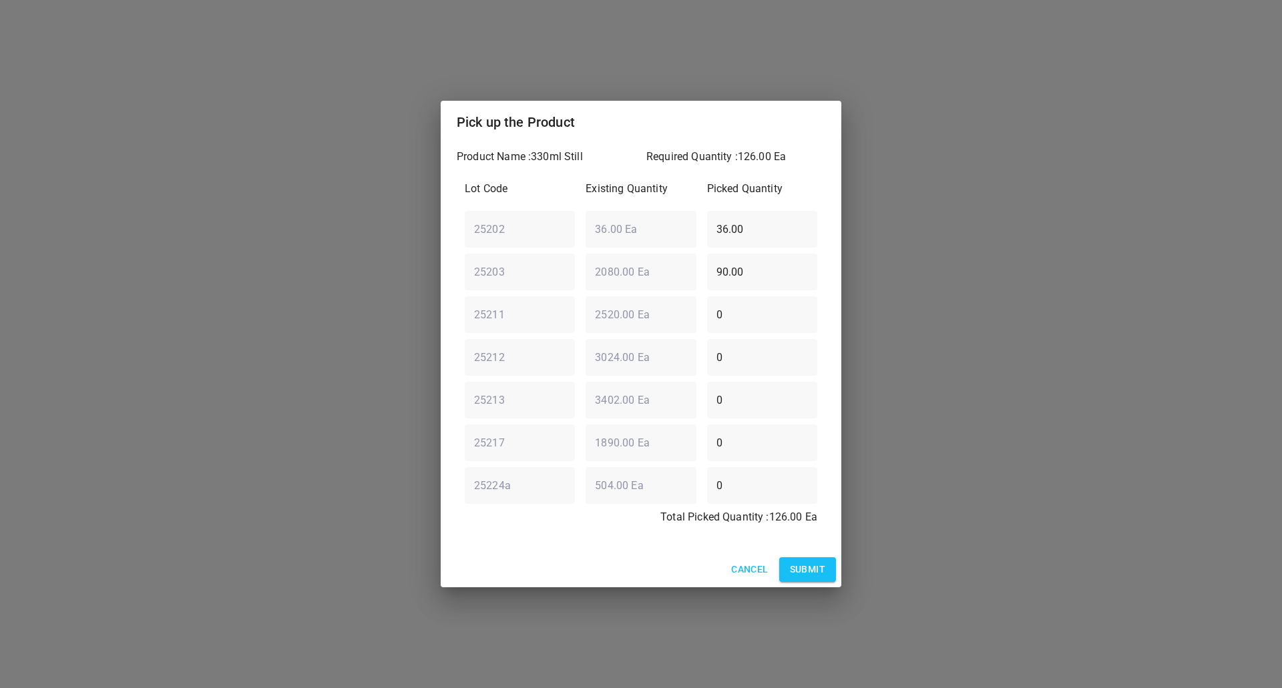
drag, startPoint x: 582, startPoint y: 271, endPoint x: 116, endPoint y: 273, distance: 466.0
click at [116, 273] on div "Pick up the Product Product Name : 330ml Still Required Quantity : 126.00 Ea Lo…" at bounding box center [641, 344] width 1282 height 688
type input "126"
click at [575, 255] on div "Lot Code Existing Quantity Picked Quantity 25202 ​ 36.00 Ea ​ 36.00 ​ 25203 ​ 2…" at bounding box center [641, 357] width 369 height 369
type input "0"
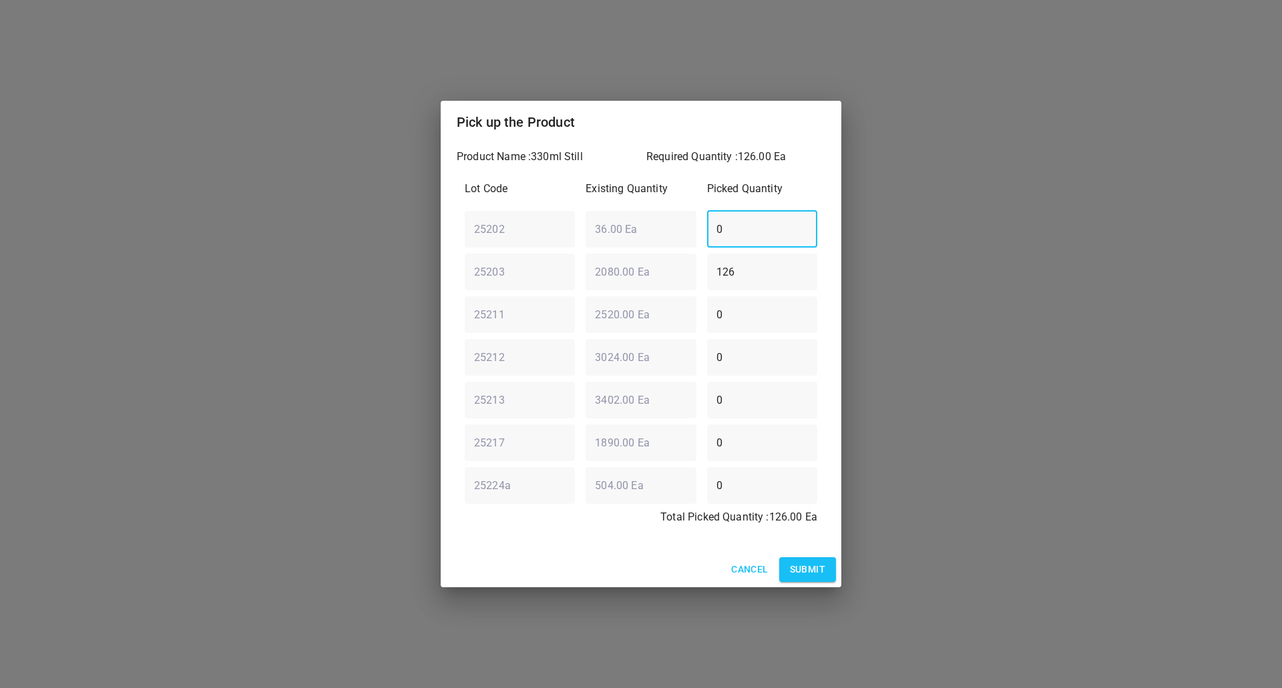
click at [826, 565] on button "Submit" at bounding box center [807, 569] width 57 height 25
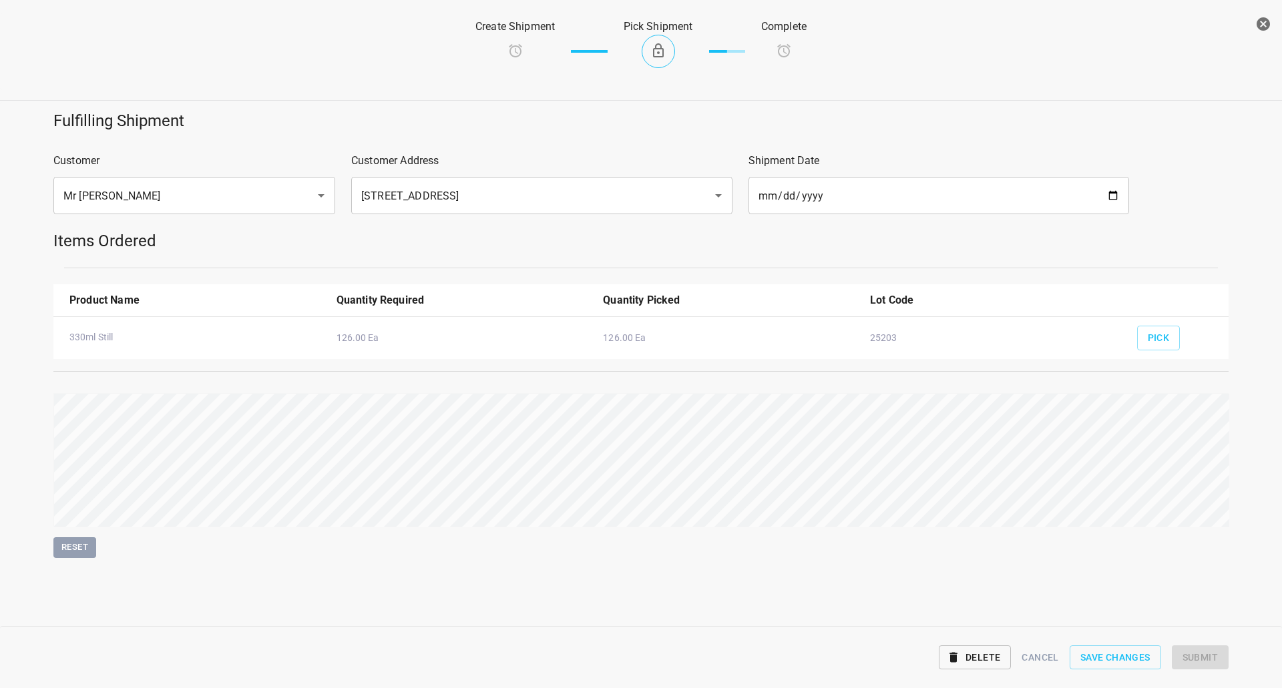
click at [1281, 453] on html "v1.1.1 Traceability Approved Information Receiving Raw Inventory Production Fin…" at bounding box center [641, 344] width 1282 height 688
drag, startPoint x: 1198, startPoint y: 658, endPoint x: 1156, endPoint y: 626, distance: 53.8
click at [1197, 658] on span "Submit" at bounding box center [1199, 658] width 35 height 17
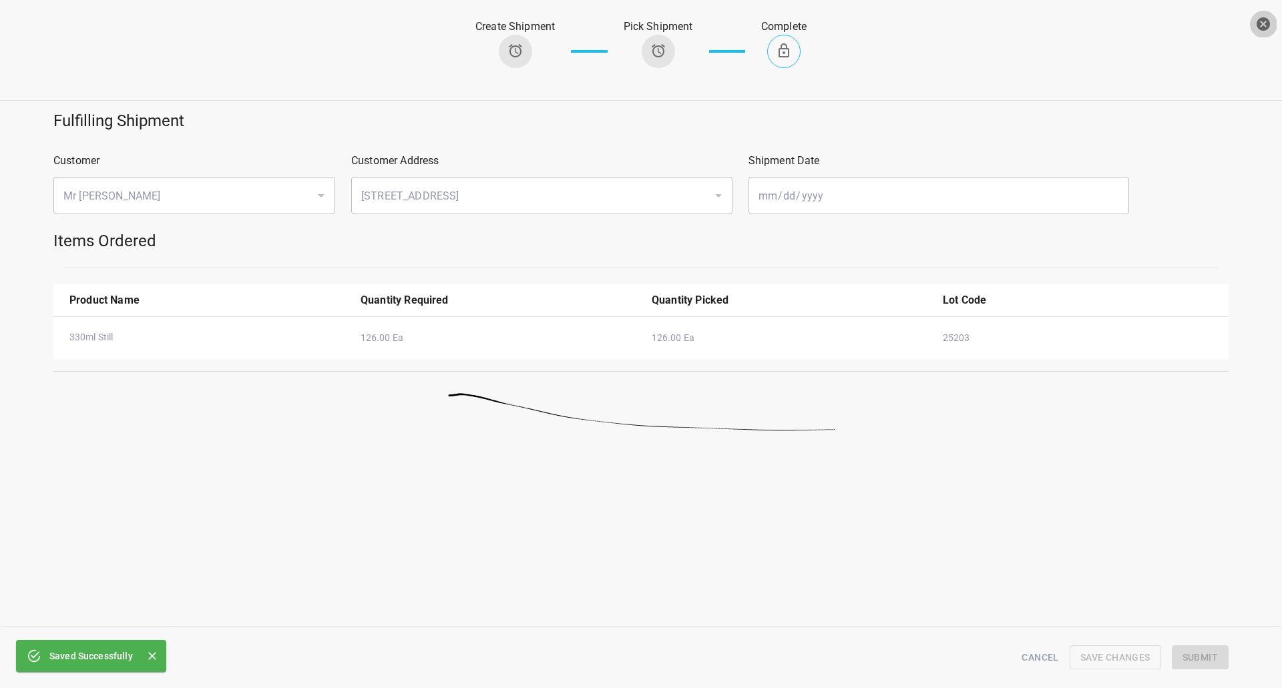
click at [1266, 26] on icon "button" at bounding box center [1263, 24] width 16 height 16
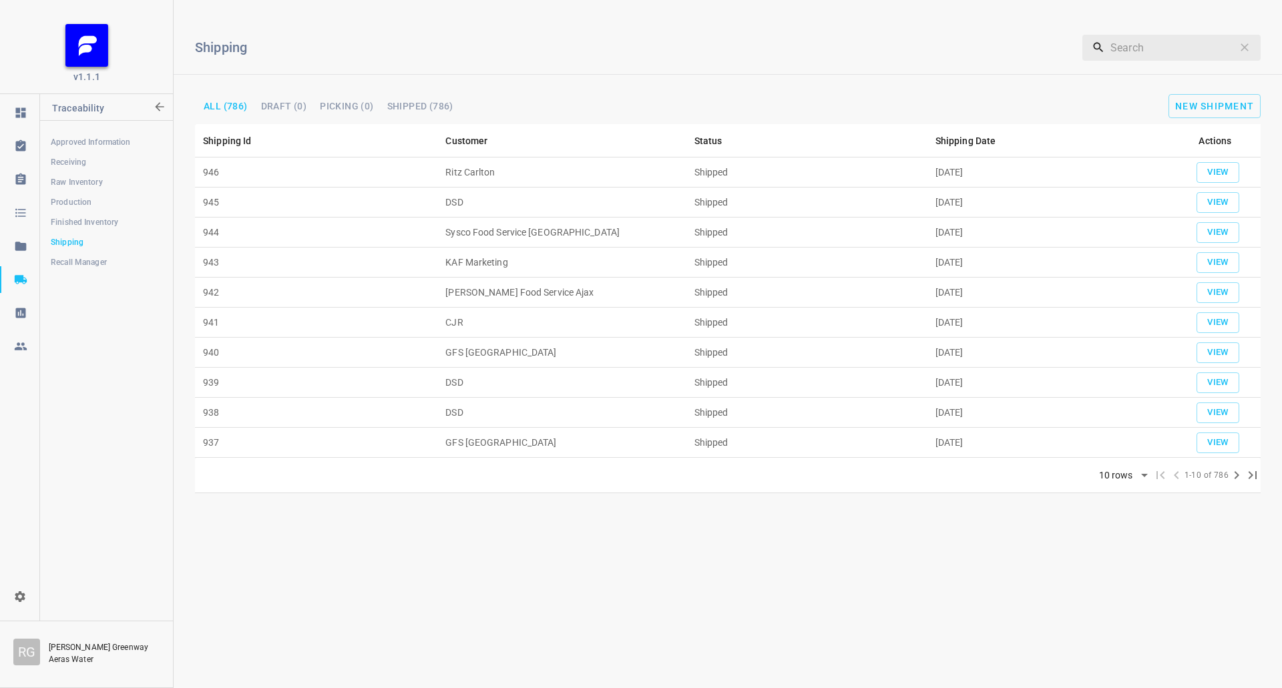
click at [1209, 89] on div "Shipping ​ All (786) Draft (0) Picking (0) Shipped (786) New Shipment" at bounding box center [728, 67] width 1108 height 113
click at [1209, 96] on button "New Shipment" at bounding box center [1214, 106] width 92 height 24
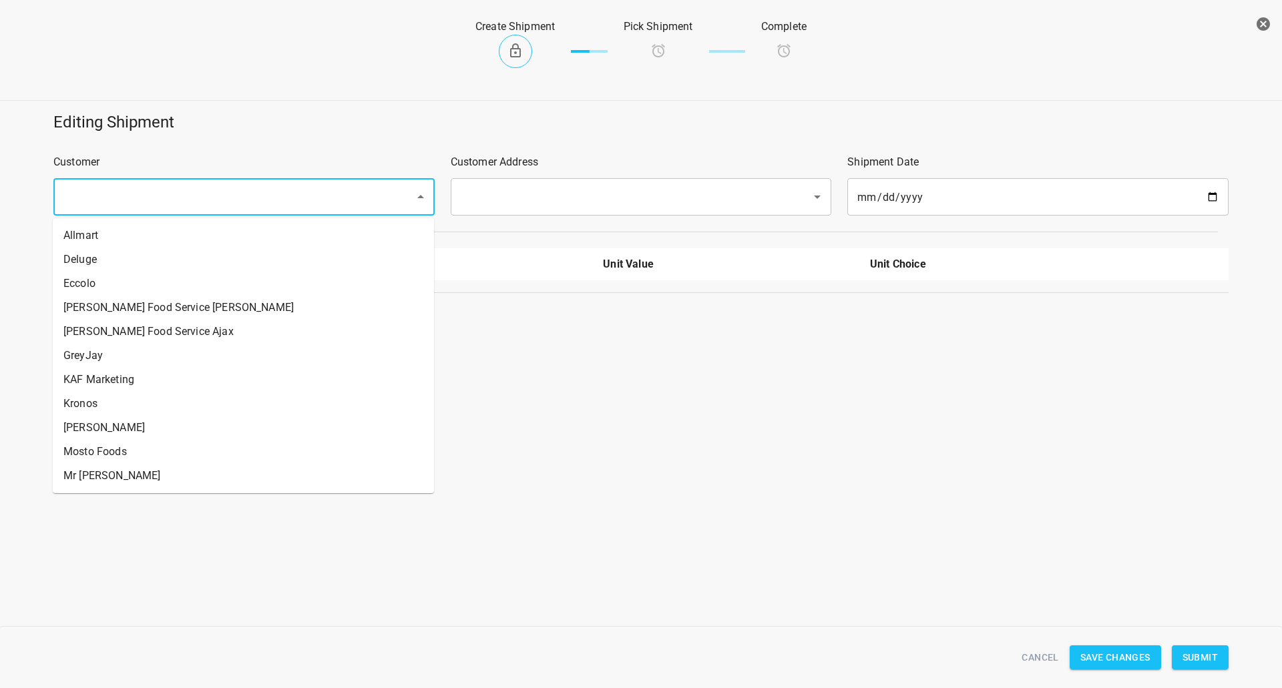
click at [140, 195] on input "text" at bounding box center [225, 196] width 332 height 25
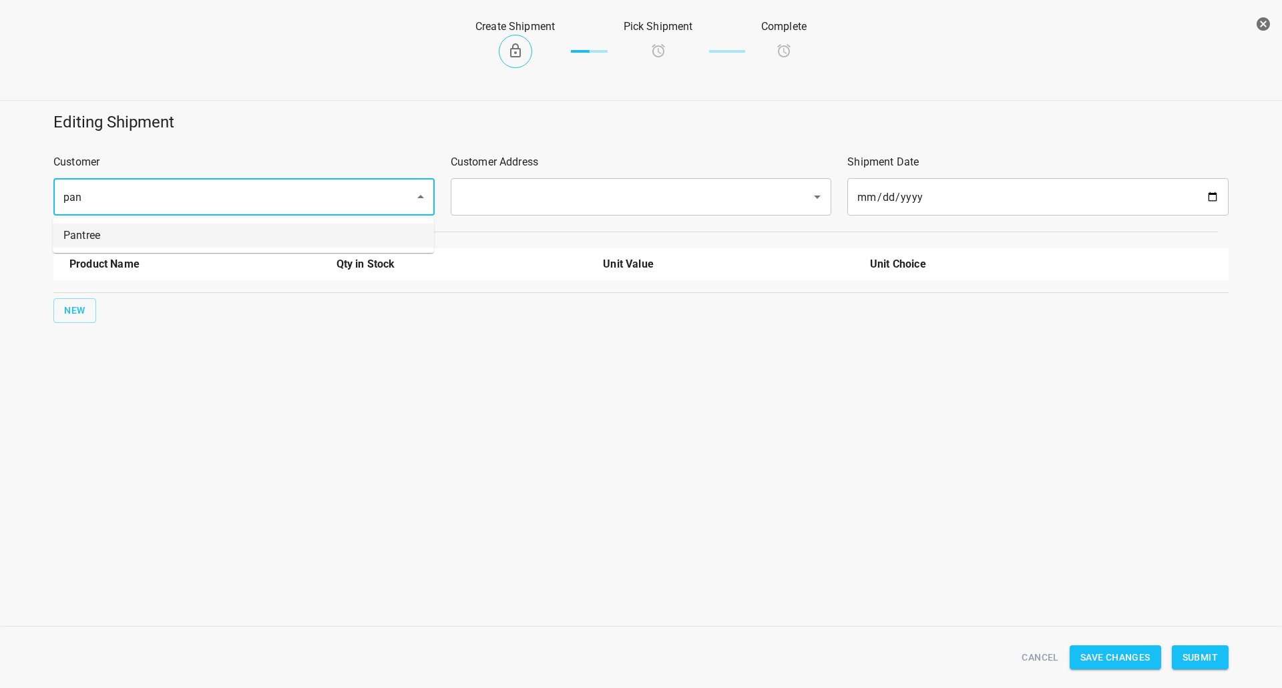
drag, startPoint x: 142, startPoint y: 245, endPoint x: 371, endPoint y: 201, distance: 233.2
click at [144, 245] on li "Pantree" at bounding box center [243, 236] width 381 height 24
type input "Pantree"
click at [503, 194] on input "text" at bounding box center [623, 196] width 332 height 25
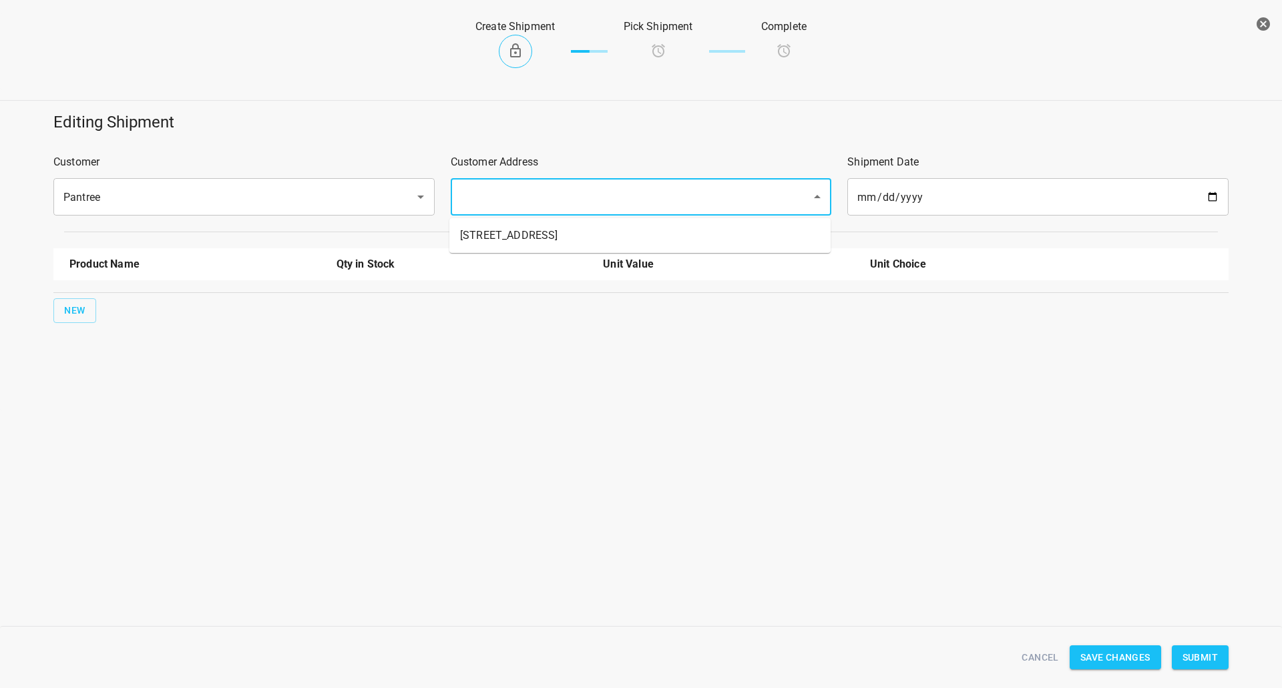
click at [493, 236] on li "[STREET_ADDRESS]" at bounding box center [639, 236] width 381 height 24
type input "[STREET_ADDRESS]"
click at [79, 313] on span "New" at bounding box center [74, 310] width 21 height 17
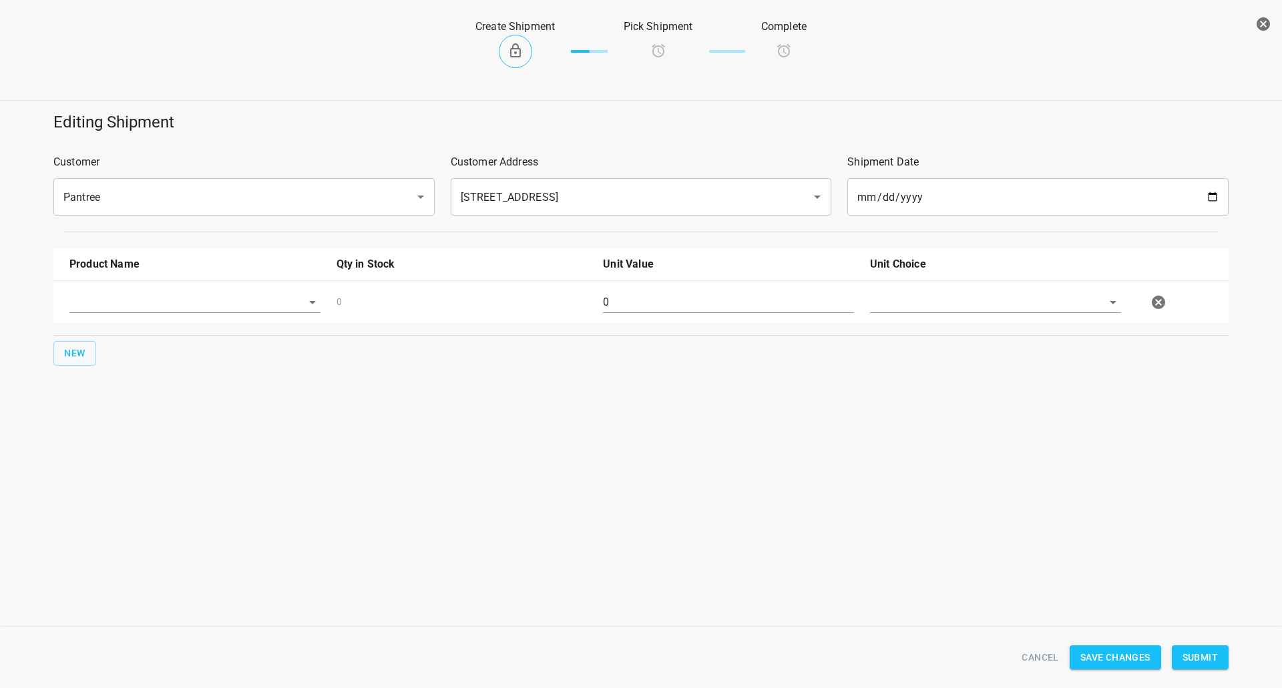
click at [144, 279] on div "0 0" at bounding box center [643, 302] width 1164 height 59
click at [141, 310] on input "text" at bounding box center [176, 302] width 214 height 21
click at [122, 427] on li "330ml Still" at bounding box center [194, 429] width 251 height 24
type input "330ml Still"
click at [85, 355] on span "New" at bounding box center [74, 353] width 21 height 17
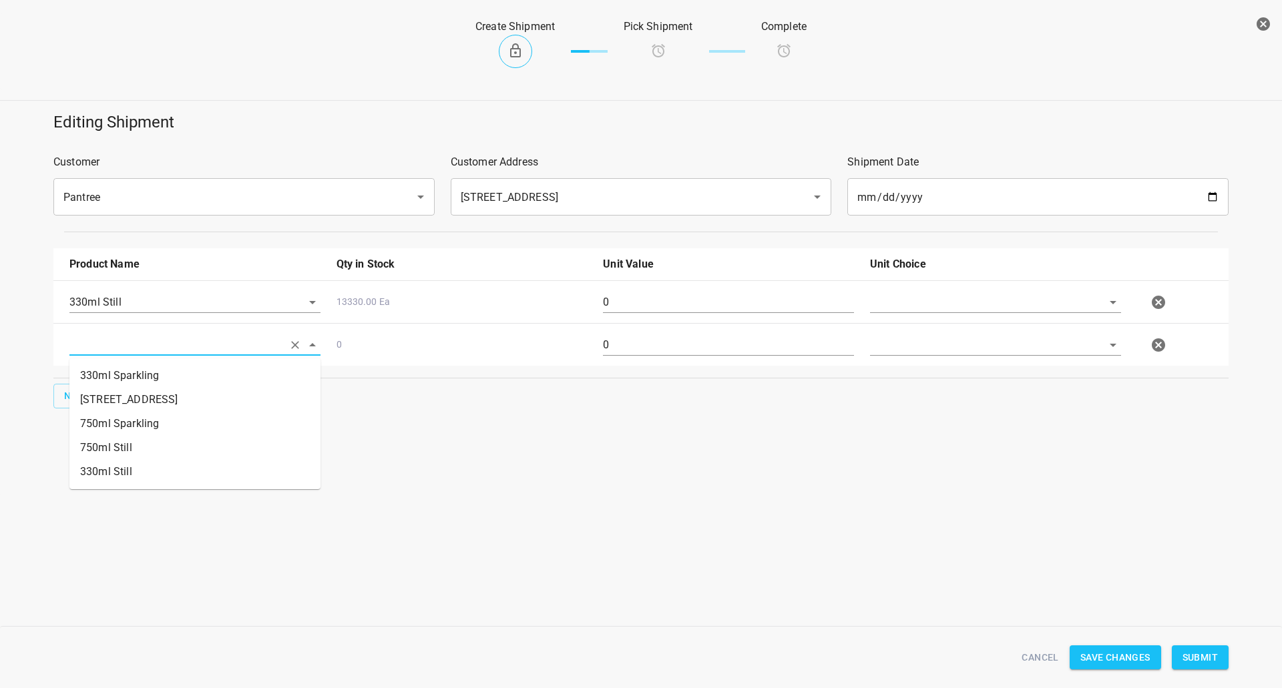
drag, startPoint x: 100, startPoint y: 348, endPoint x: 130, endPoint y: 365, distance: 34.7
click at [101, 348] on input "text" at bounding box center [176, 344] width 214 height 21
click at [138, 382] on li "330ml Sparkling" at bounding box center [194, 376] width 251 height 24
type input "330ml Sparkling"
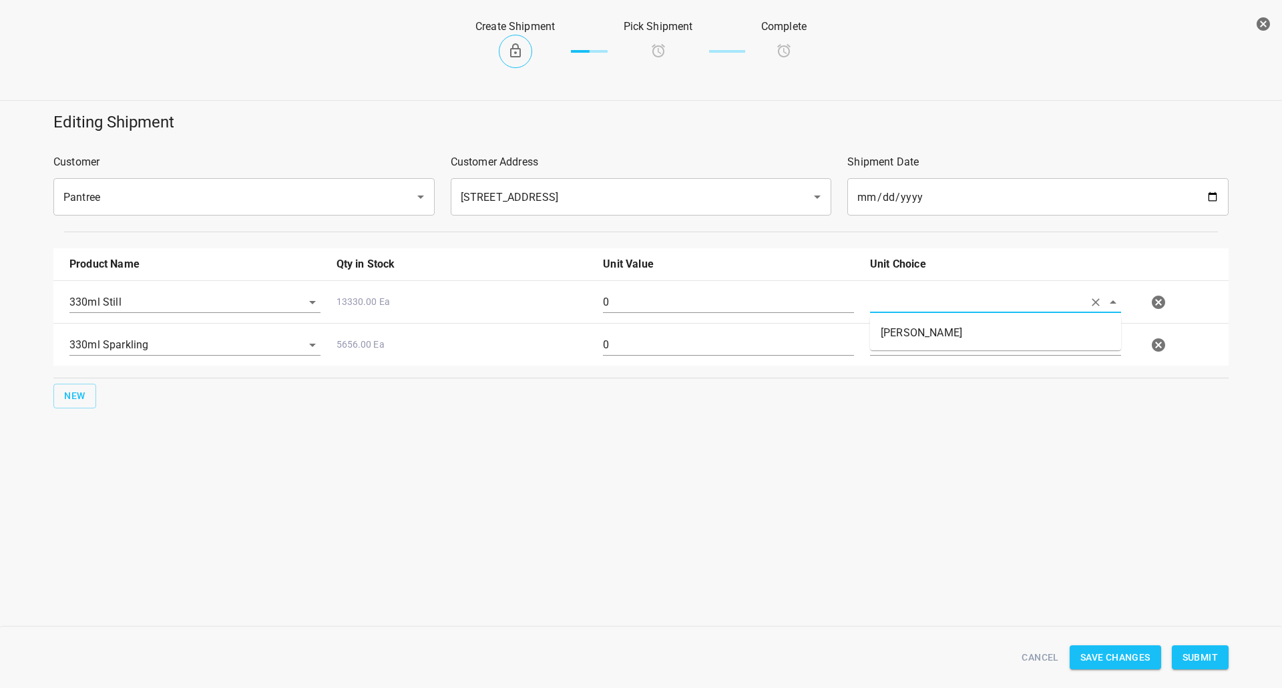
click at [892, 302] on input "text" at bounding box center [977, 302] width 214 height 21
click at [905, 342] on li "[PERSON_NAME]" at bounding box center [995, 333] width 251 height 24
type input "[PERSON_NAME]"
click at [902, 357] on body "v1.1.1 Traceability Approved Information Receiving Raw Inventory Production Fin…" at bounding box center [641, 344] width 1282 height 688
click at [901, 374] on li "[PERSON_NAME]" at bounding box center [995, 376] width 251 height 24
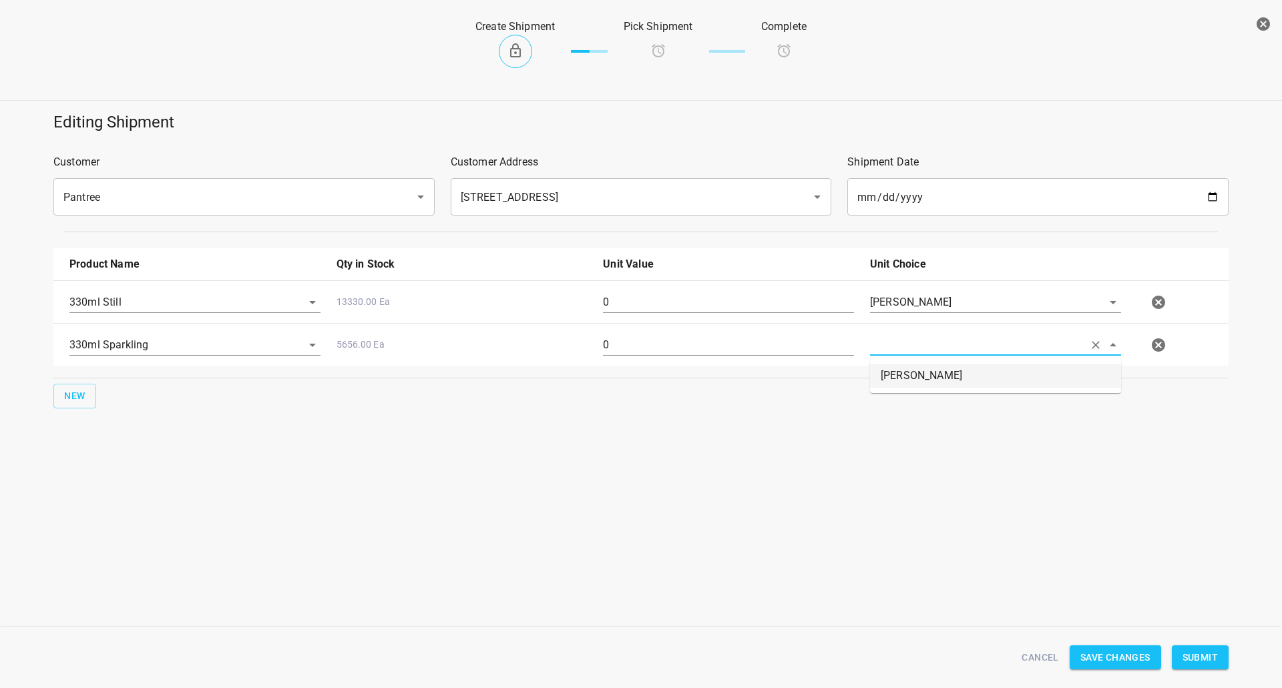
type input "[PERSON_NAME]"
click at [776, 288] on div "0" at bounding box center [728, 308] width 267 height 48
drag, startPoint x: 776, startPoint y: 288, endPoint x: 778, endPoint y: 314, distance: 26.2
click at [774, 296] on div "0" at bounding box center [728, 308] width 267 height 48
click at [780, 299] on input "0" at bounding box center [728, 302] width 251 height 21
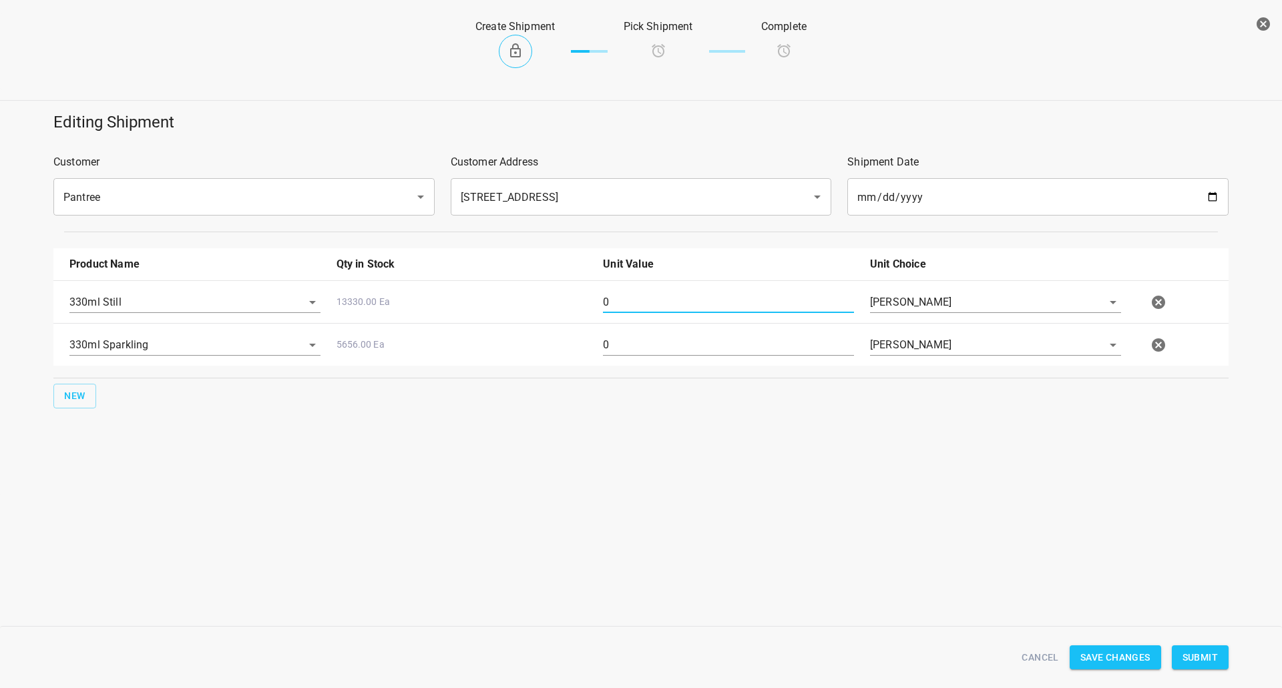
click at [780, 299] on input "0" at bounding box center [728, 302] width 251 height 21
type input "252"
click at [630, 349] on input "0" at bounding box center [728, 344] width 251 height 21
type input "252"
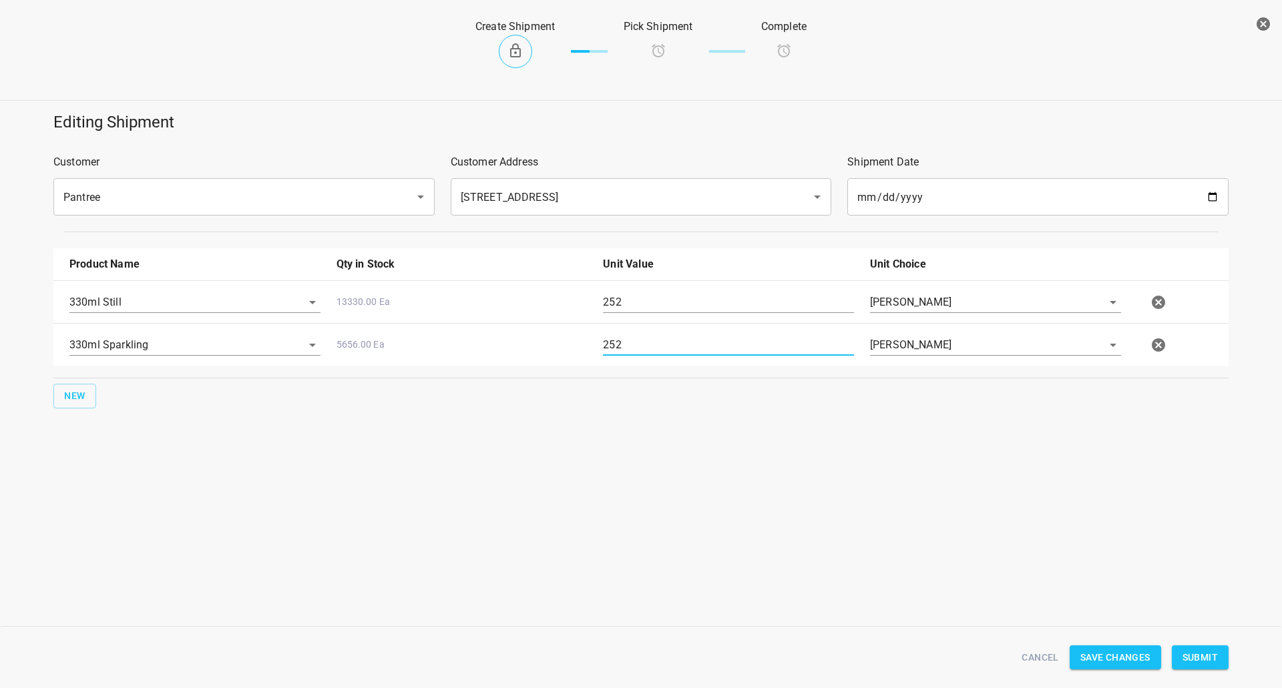
click at [1194, 666] on button "Submit" at bounding box center [1200, 658] width 57 height 25
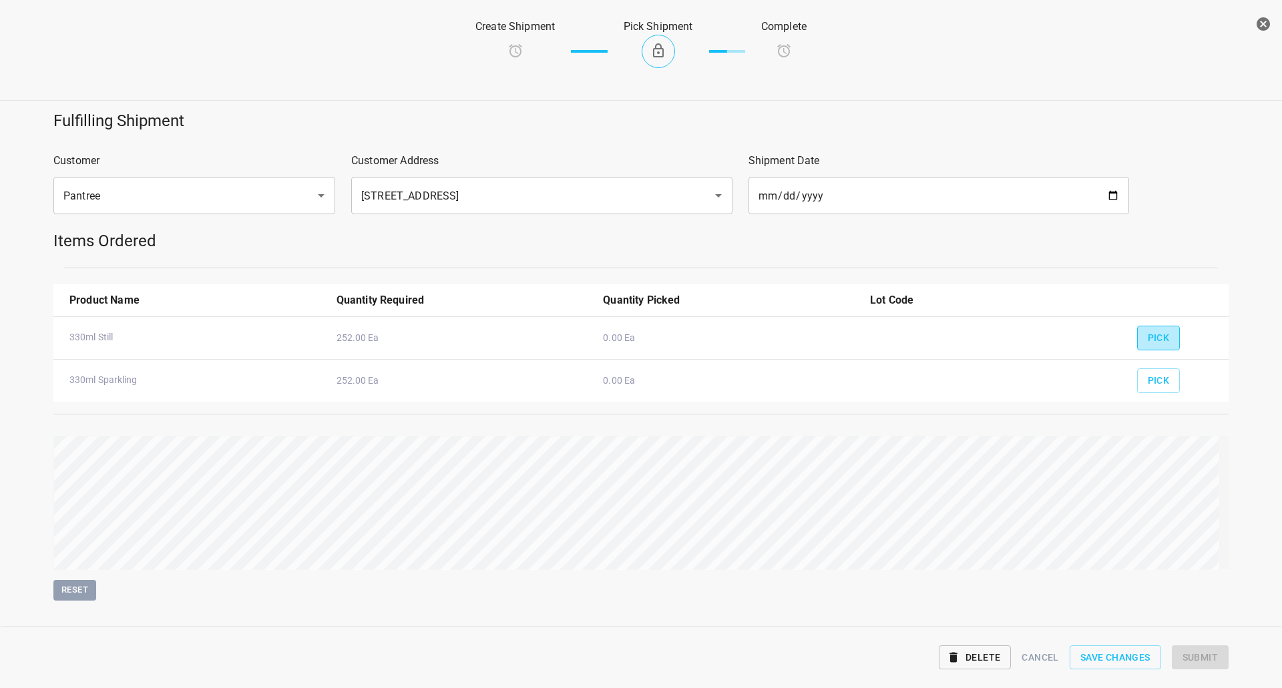
click at [1137, 334] on button "Pick" at bounding box center [1158, 338] width 43 height 25
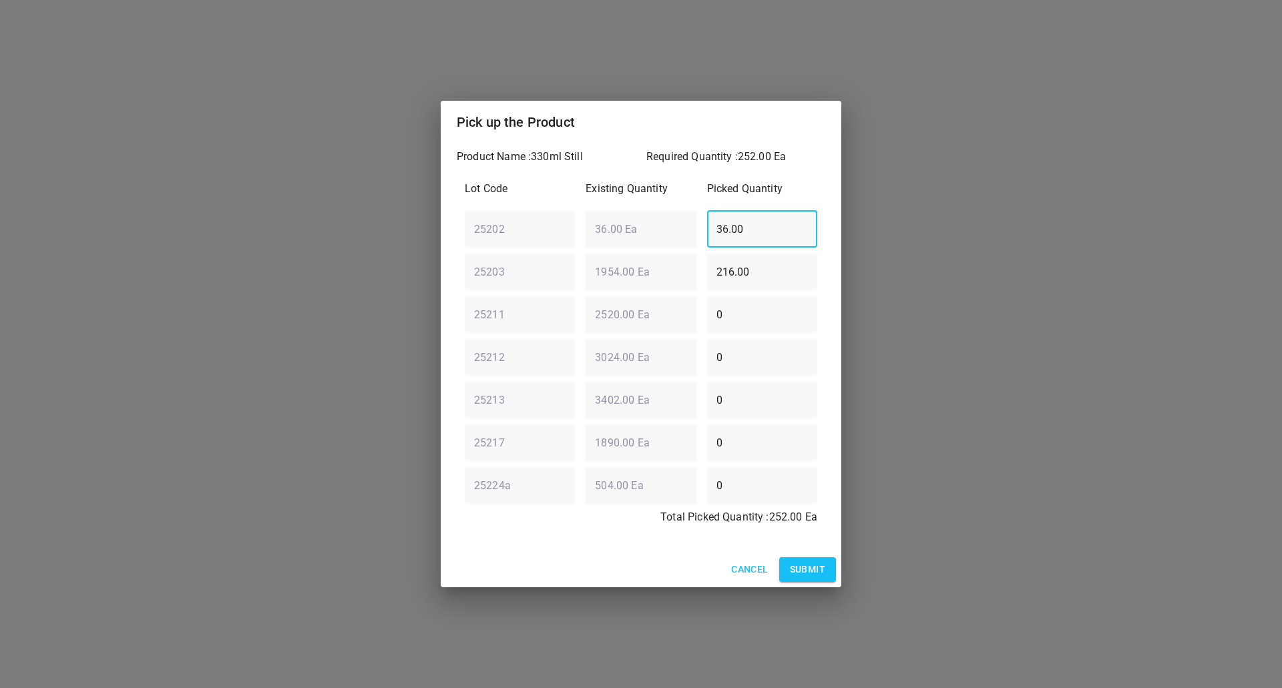
click at [475, 242] on div "25202 ​ 36.00 Ea ​ 36.00 ​" at bounding box center [640, 229] width 363 height 48
type input "0"
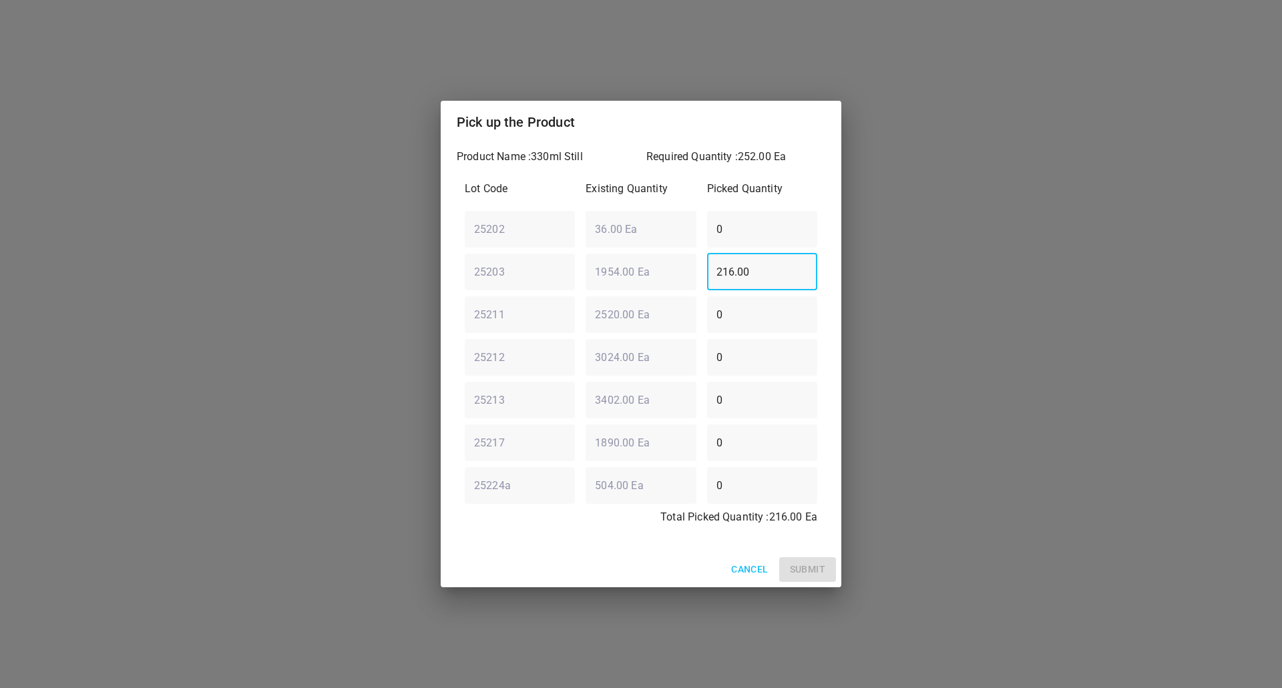
drag, startPoint x: 750, startPoint y: 272, endPoint x: 371, endPoint y: 347, distance: 387.2
click at [451, 318] on div "Product Name : 330ml Still Required Quantity : 252.00 Ea Lot Code Existing Quan…" at bounding box center [641, 348] width 401 height 409
drag, startPoint x: 770, startPoint y: 269, endPoint x: 120, endPoint y: 316, distance: 652.0
click at [197, 318] on div "Pick up the Product Product Name : 330ml Still Required Quantity : 252.00 Ea Lo…" at bounding box center [641, 344] width 1282 height 688
type input "252"
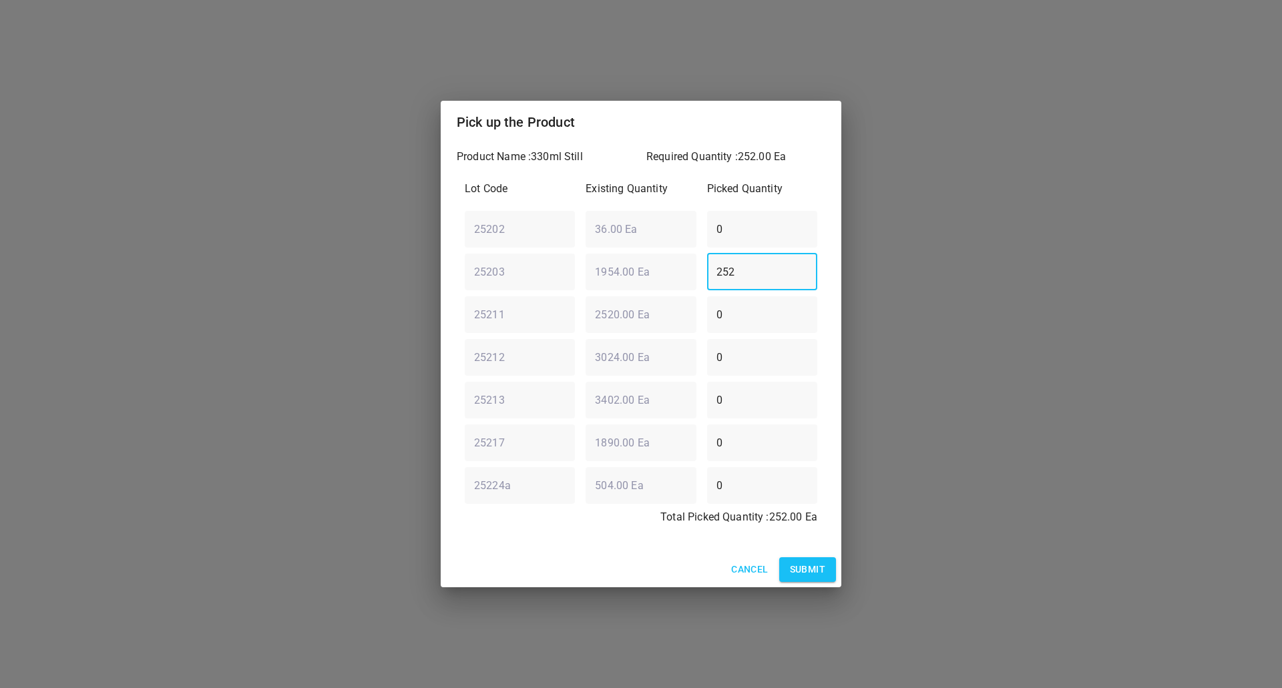
drag, startPoint x: 807, startPoint y: 573, endPoint x: 820, endPoint y: 562, distance: 16.6
click at [806, 573] on span "Submit" at bounding box center [807, 569] width 35 height 17
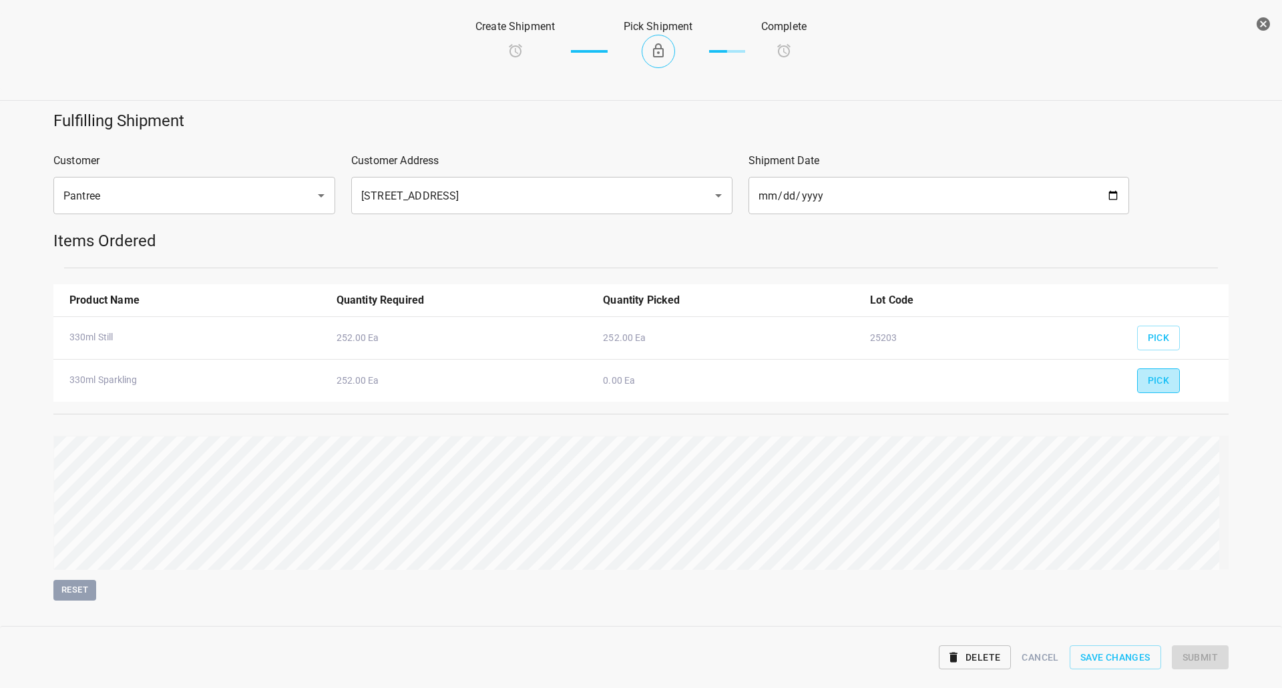
click at [1148, 375] on span "Pick" at bounding box center [1159, 381] width 22 height 17
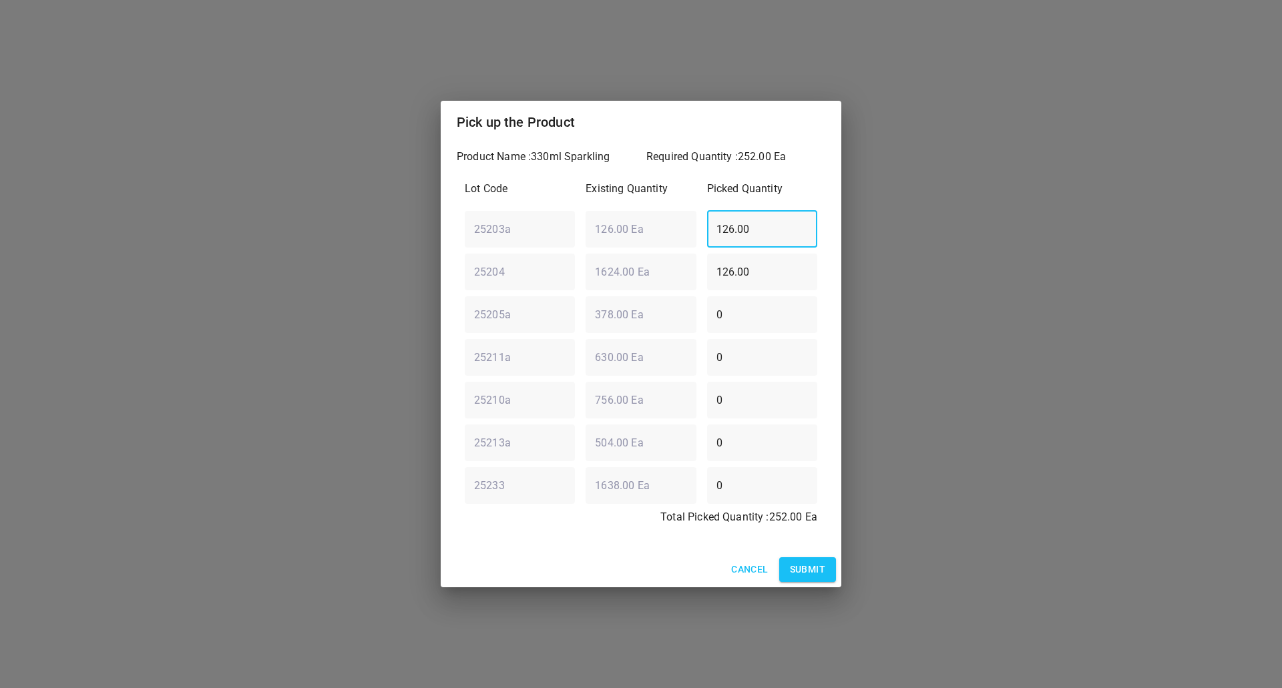
drag, startPoint x: 792, startPoint y: 225, endPoint x: 131, endPoint y: 304, distance: 665.7
click at [144, 308] on div "Pick up the Product Product Name : 330ml Sparkling Required Quantity : 252.00 E…" at bounding box center [641, 344] width 1282 height 688
type input "0"
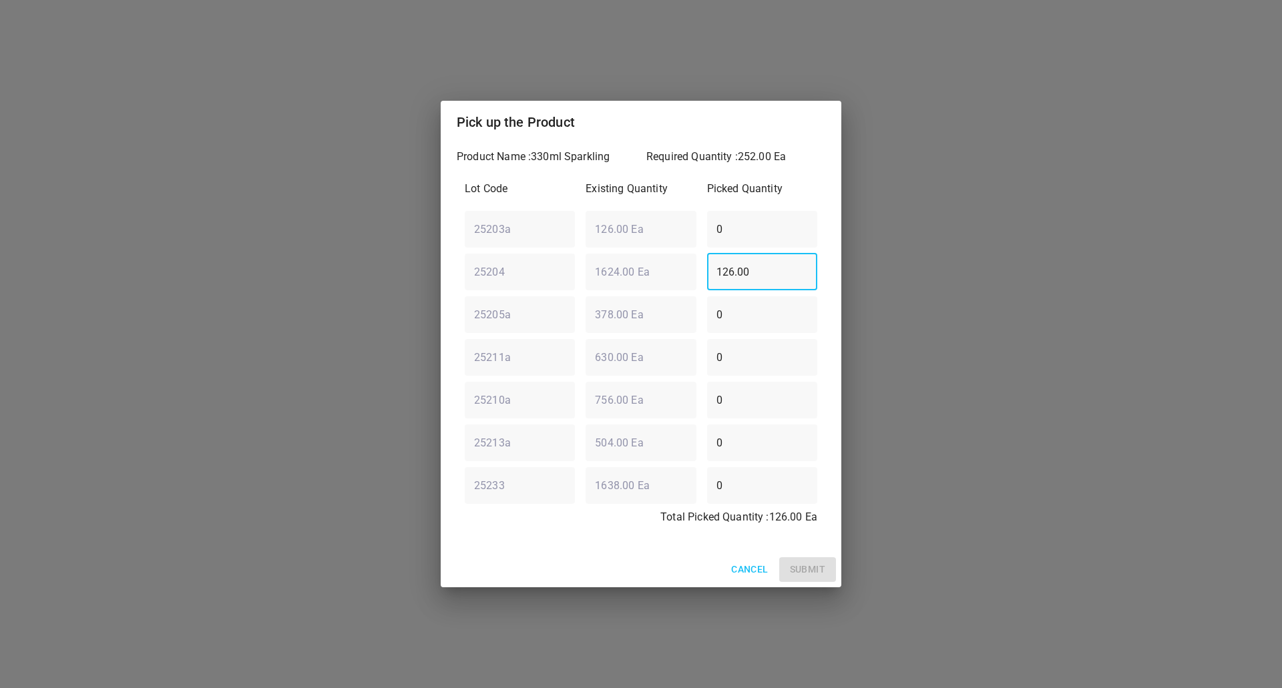
drag, startPoint x: 781, startPoint y: 272, endPoint x: 0, endPoint y: 375, distance: 787.9
click at [302, 286] on div "Pick up the Product Product Name : 330ml Sparkling Required Quantity : 252.00 E…" at bounding box center [641, 344] width 1282 height 688
type input "252"
click at [804, 563] on span "Submit" at bounding box center [807, 569] width 35 height 17
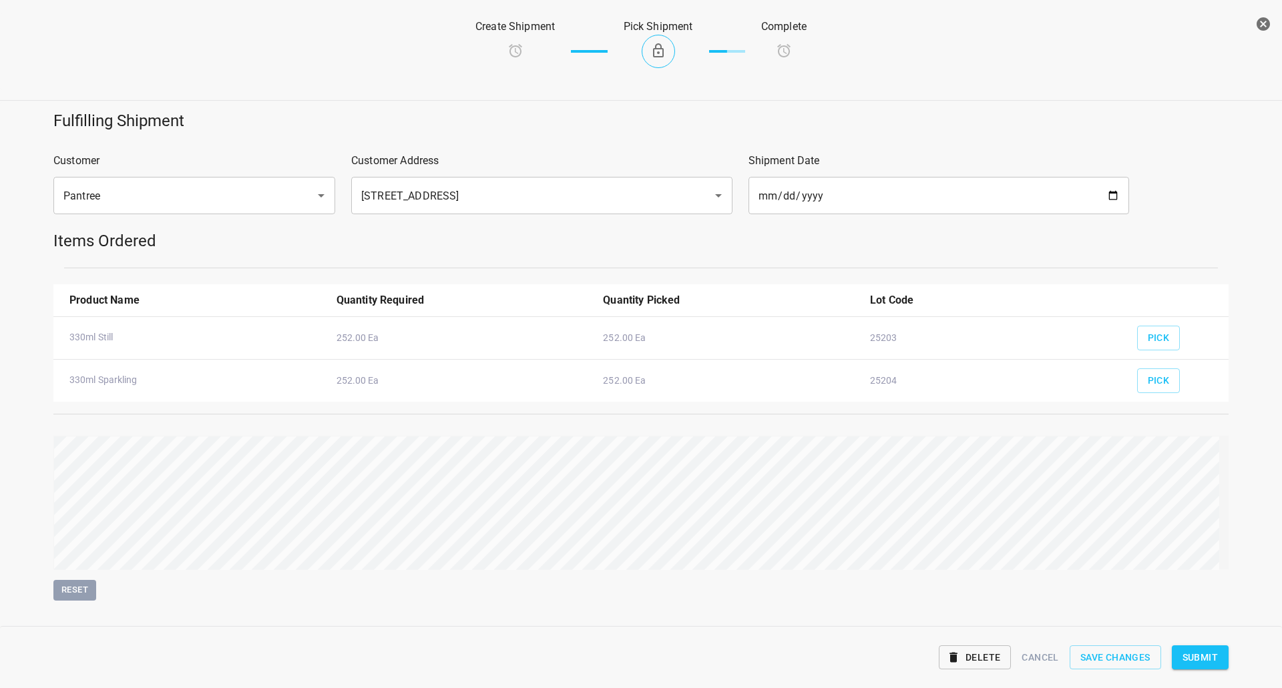
click at [1204, 652] on span "Submit" at bounding box center [1199, 658] width 35 height 17
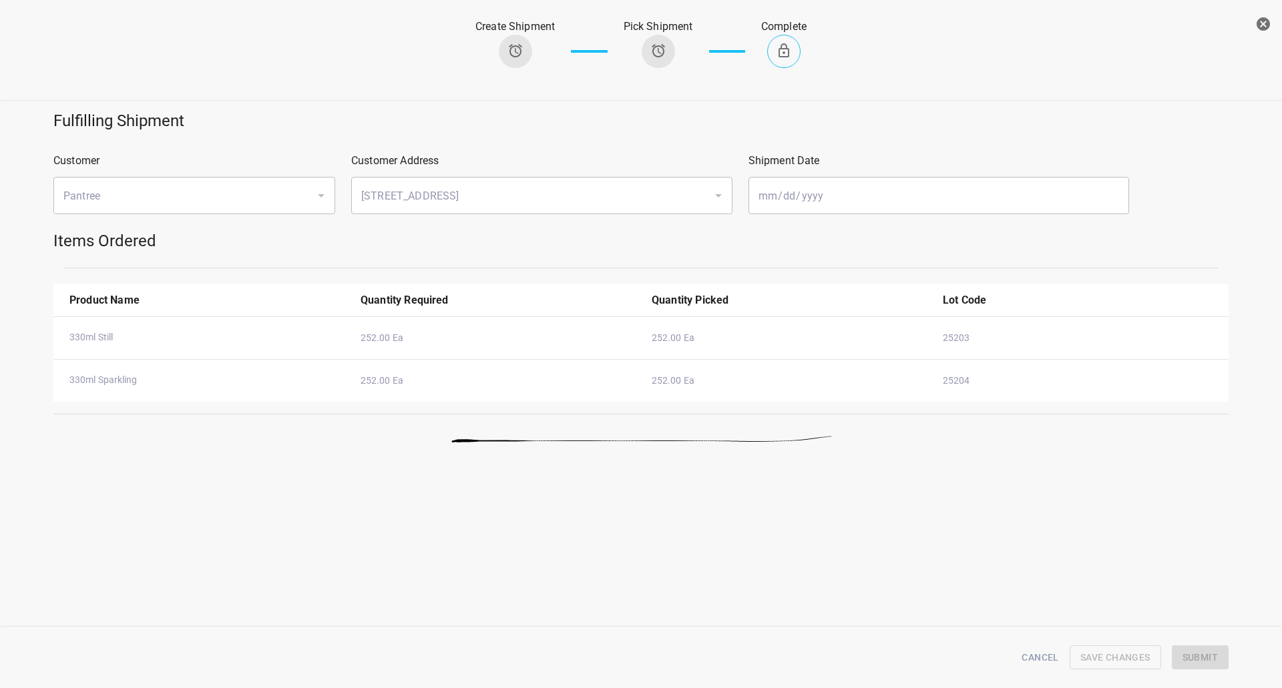
click at [1271, 26] on button "button" at bounding box center [1263, 24] width 27 height 27
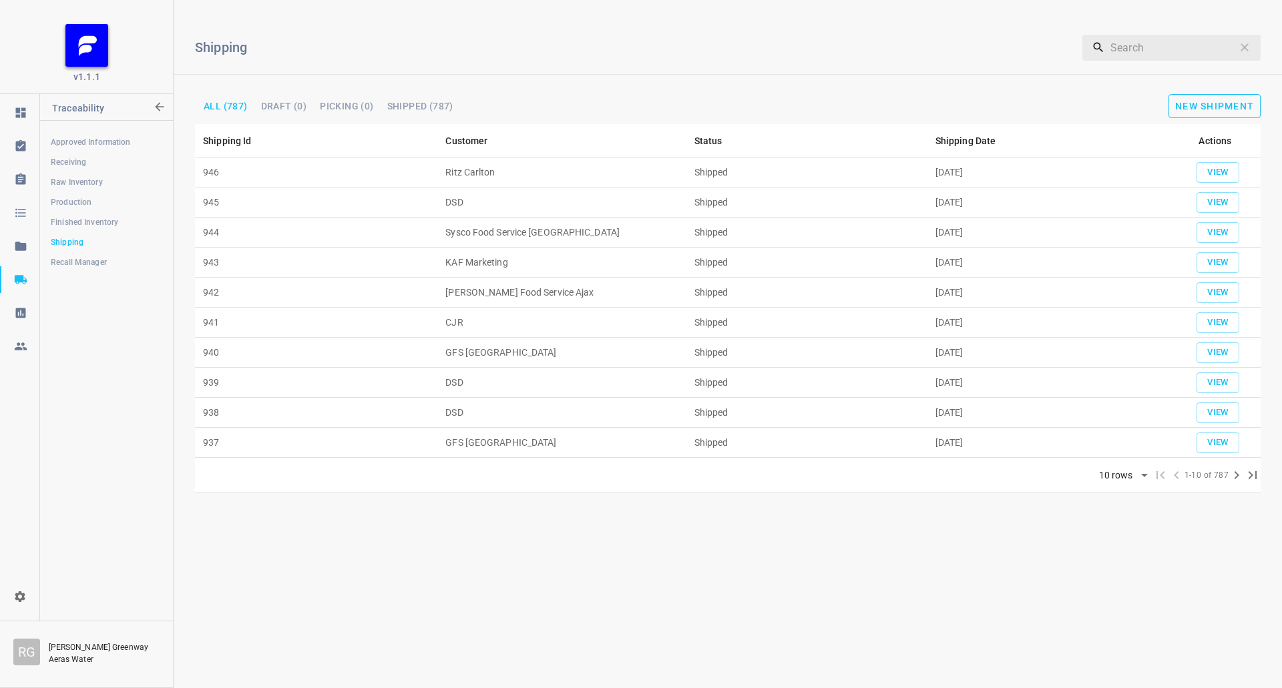
click at [1182, 118] on button "New Shipment" at bounding box center [1214, 106] width 92 height 24
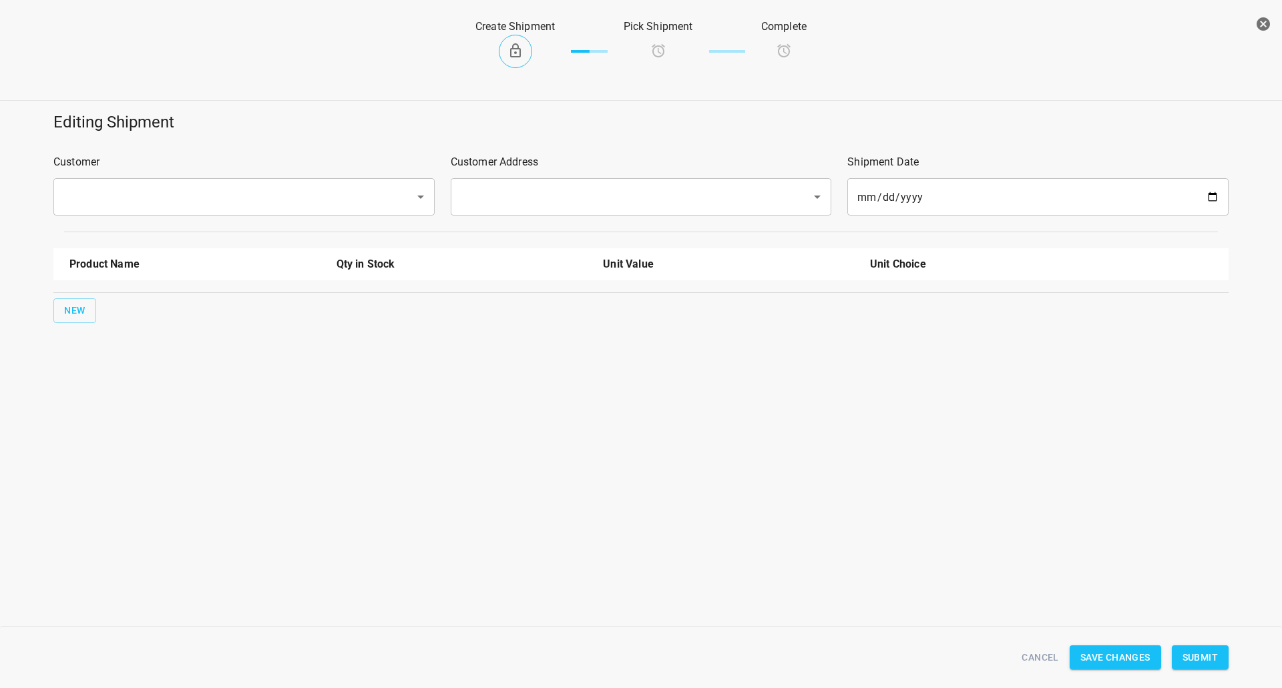
click at [118, 202] on input "text" at bounding box center [225, 196] width 332 height 25
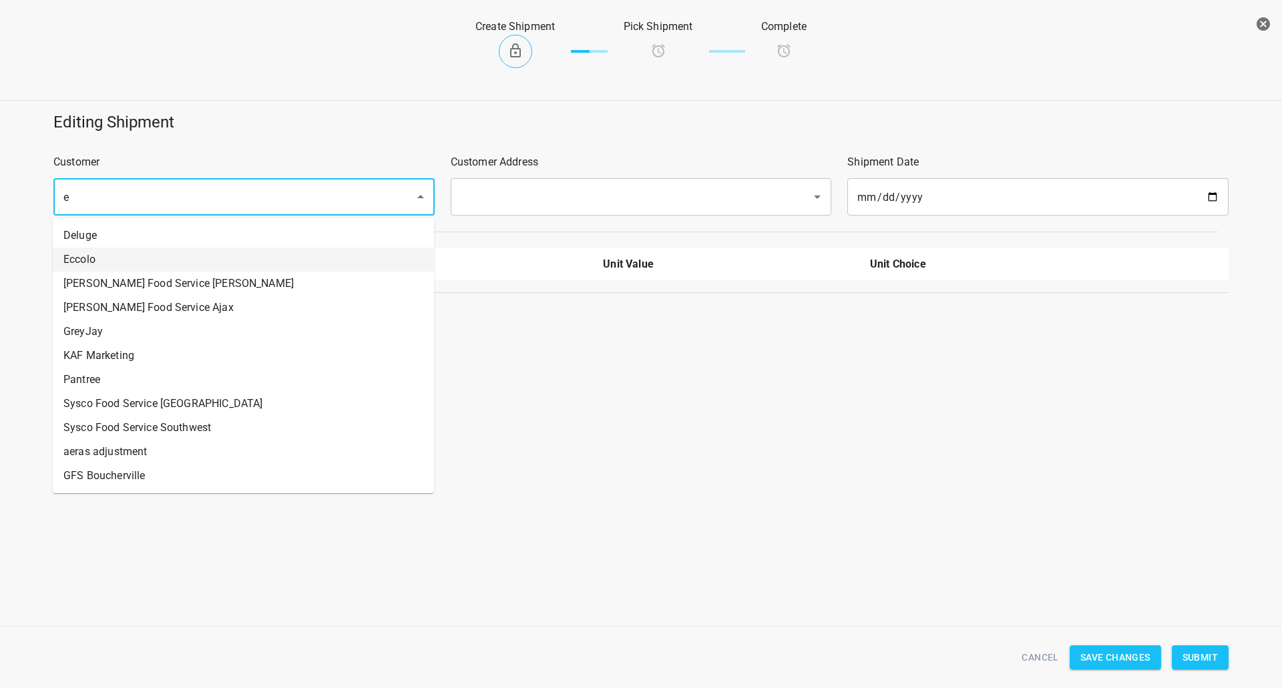
click at [101, 257] on li "Eccolo" at bounding box center [243, 260] width 381 height 24
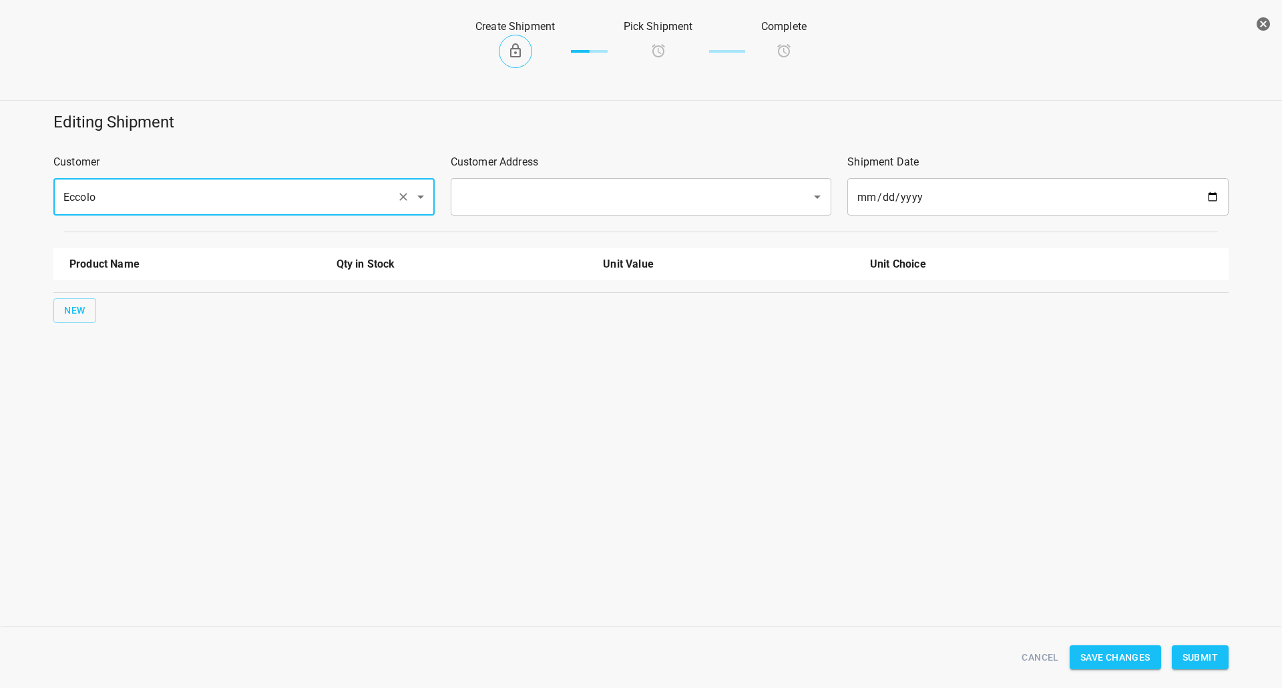
type input "Eccolo"
click at [558, 200] on input "text" at bounding box center [623, 196] width 332 height 25
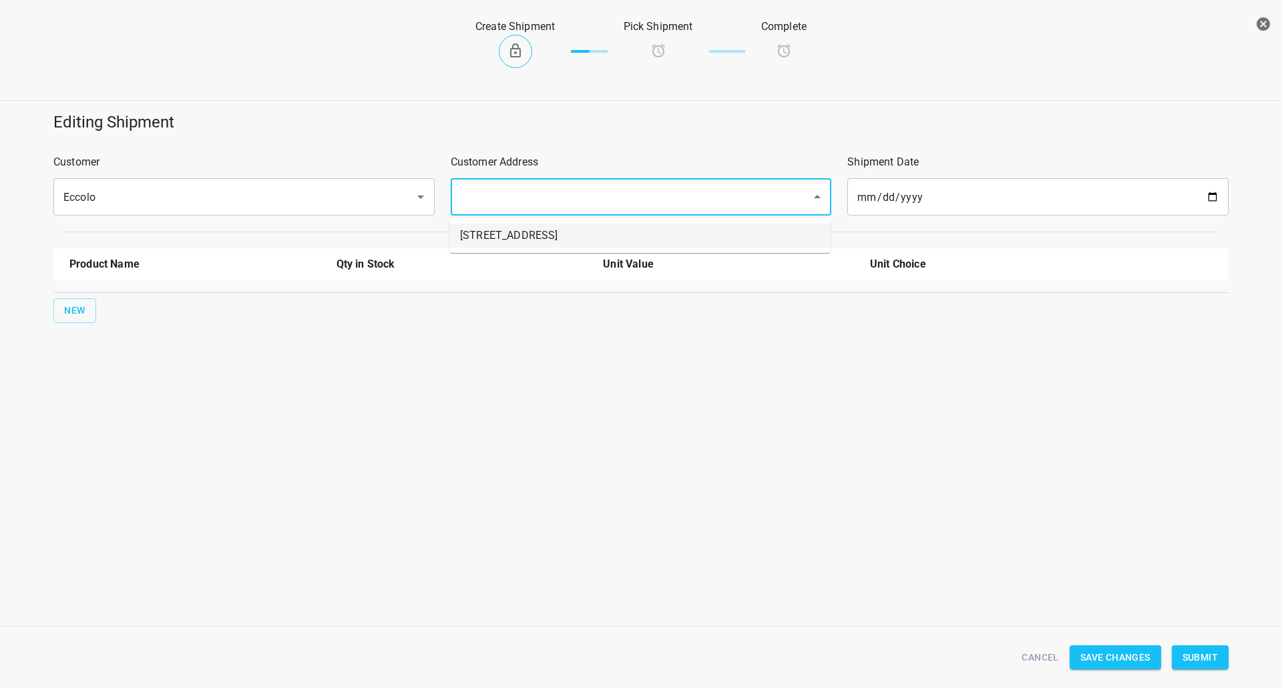
drag, startPoint x: 552, startPoint y: 210, endPoint x: 212, endPoint y: 276, distance: 346.1
click at [539, 226] on li "[STREET_ADDRESS]" at bounding box center [639, 236] width 381 height 24
type input "[STREET_ADDRESS]"
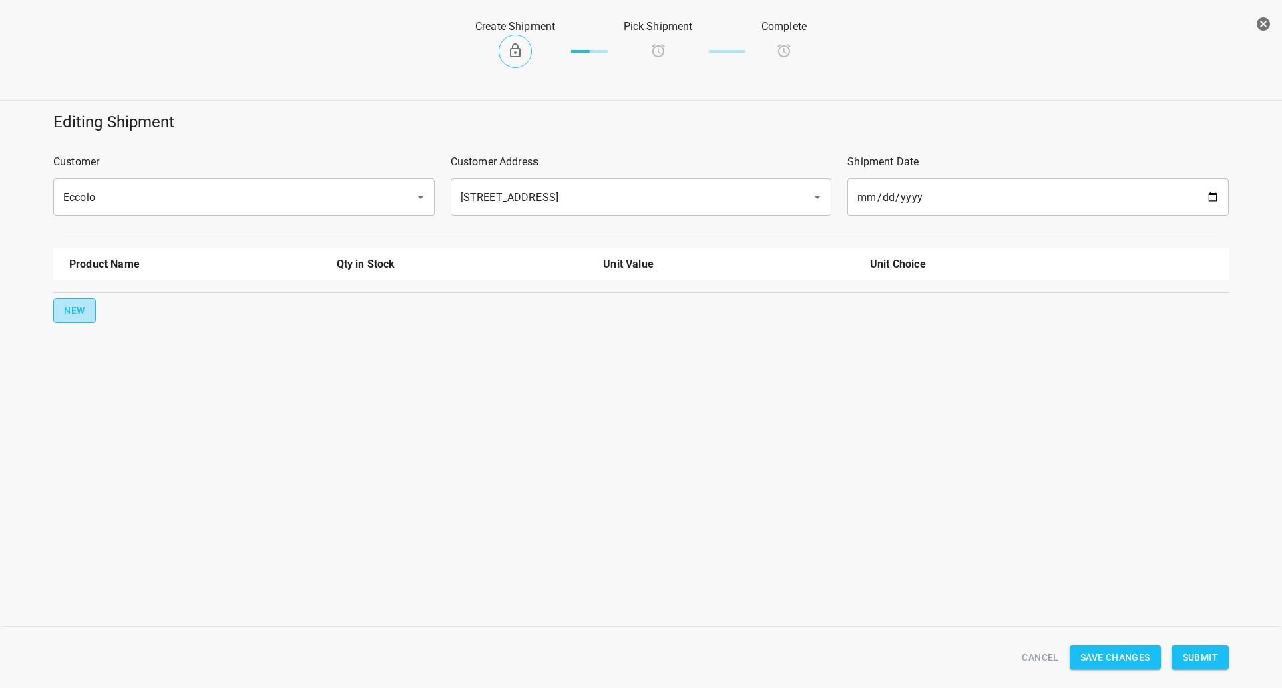
click at [85, 305] on button "New" at bounding box center [74, 310] width 43 height 25
click at [119, 295] on input "text" at bounding box center [176, 302] width 214 height 21
click at [122, 427] on li "330ml Still" at bounding box center [194, 429] width 251 height 24
type input "330ml Still"
click at [67, 343] on button "New" at bounding box center [74, 353] width 43 height 25
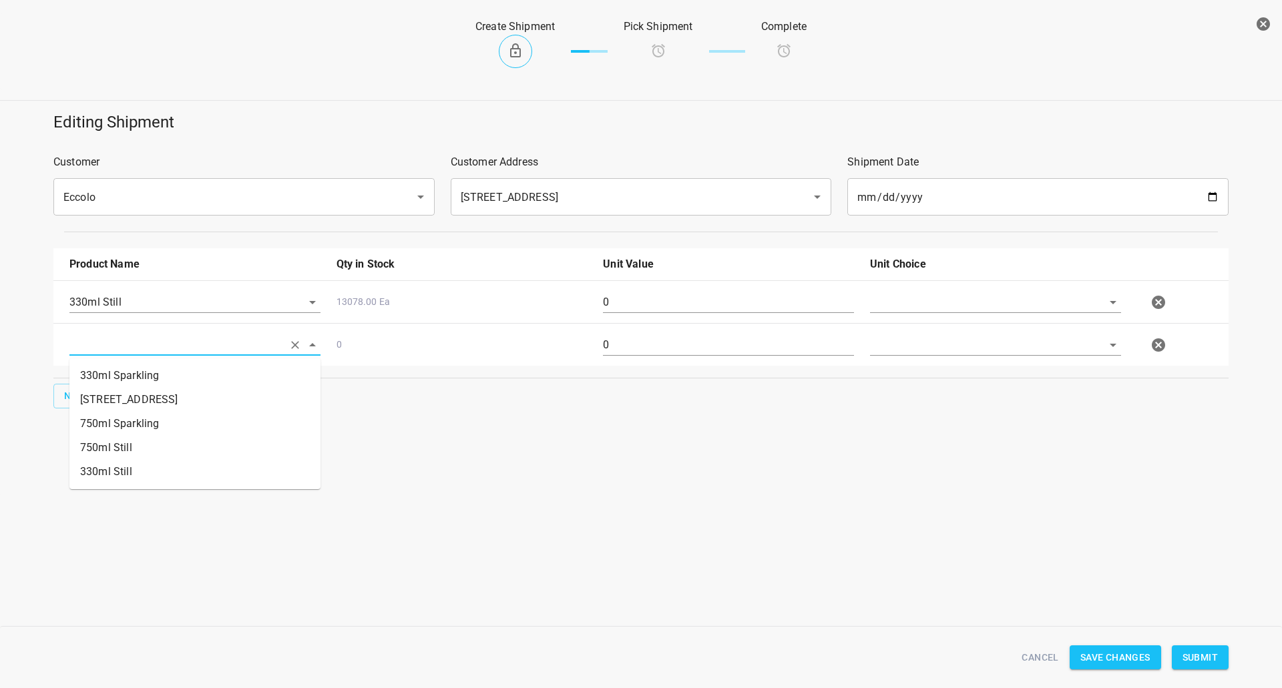
click at [91, 343] on input "text" at bounding box center [176, 344] width 214 height 21
click at [138, 385] on li "330ml Sparkling" at bounding box center [194, 376] width 251 height 24
type input "330ml Sparkling"
click at [67, 385] on button "New" at bounding box center [74, 396] width 43 height 25
click at [116, 312] on input "text" at bounding box center [176, 302] width 214 height 21
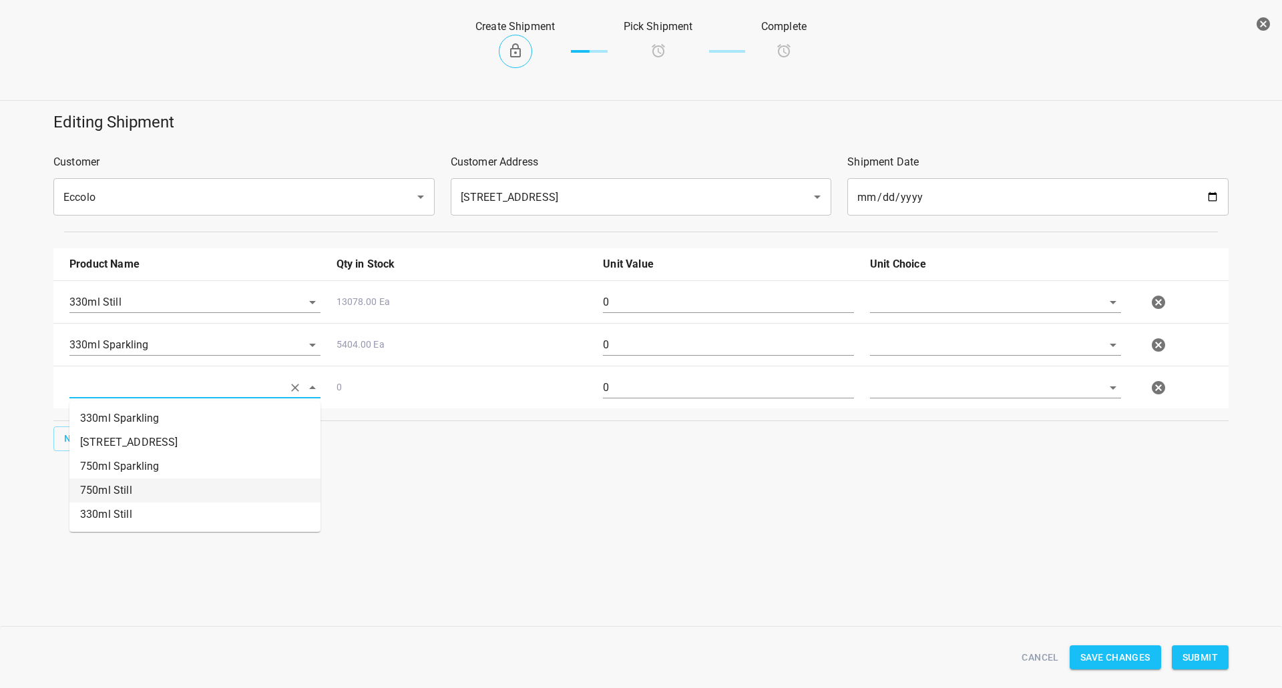
click at [114, 495] on li "750ml Still" at bounding box center [194, 491] width 251 height 24
type input "750ml Still"
click at [74, 438] on span "New" at bounding box center [74, 439] width 21 height 17
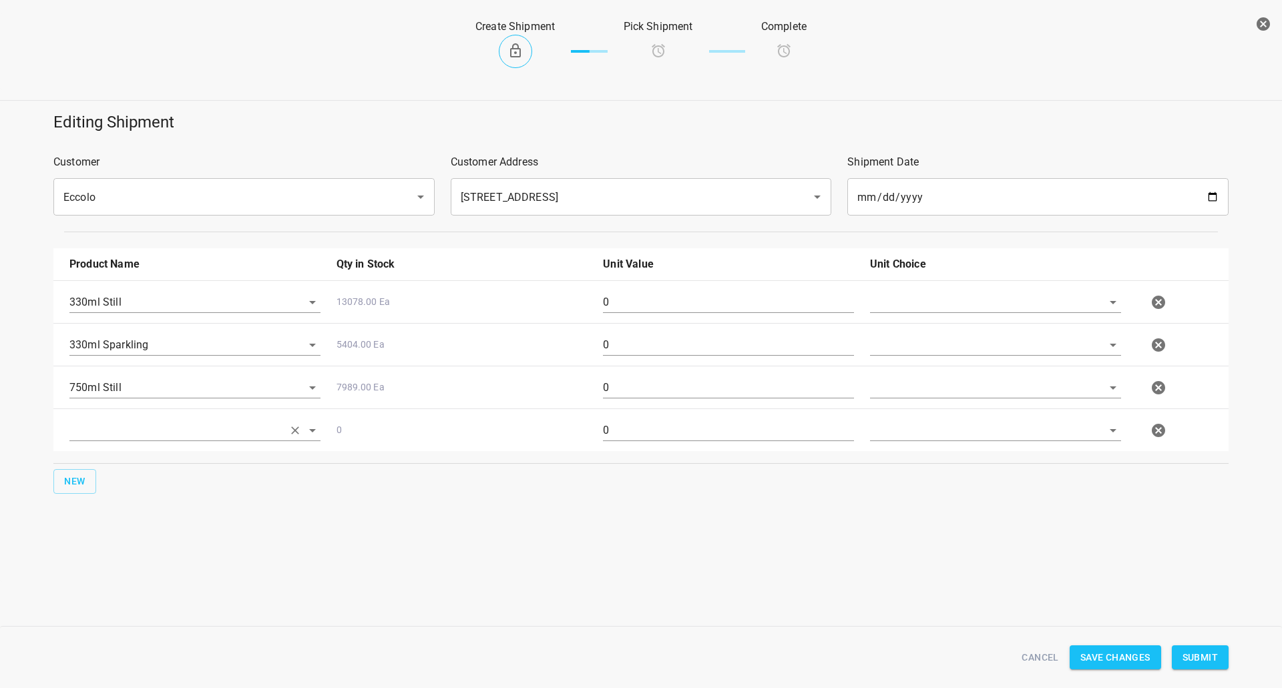
click at [127, 312] on input "text" at bounding box center [176, 302] width 214 height 21
click at [142, 512] on li "750ml Sparkling" at bounding box center [194, 509] width 251 height 24
type input "750ml Sparkling"
click at [903, 300] on input "text" at bounding box center [977, 302] width 214 height 21
click at [909, 331] on li "[PERSON_NAME]" at bounding box center [995, 333] width 251 height 24
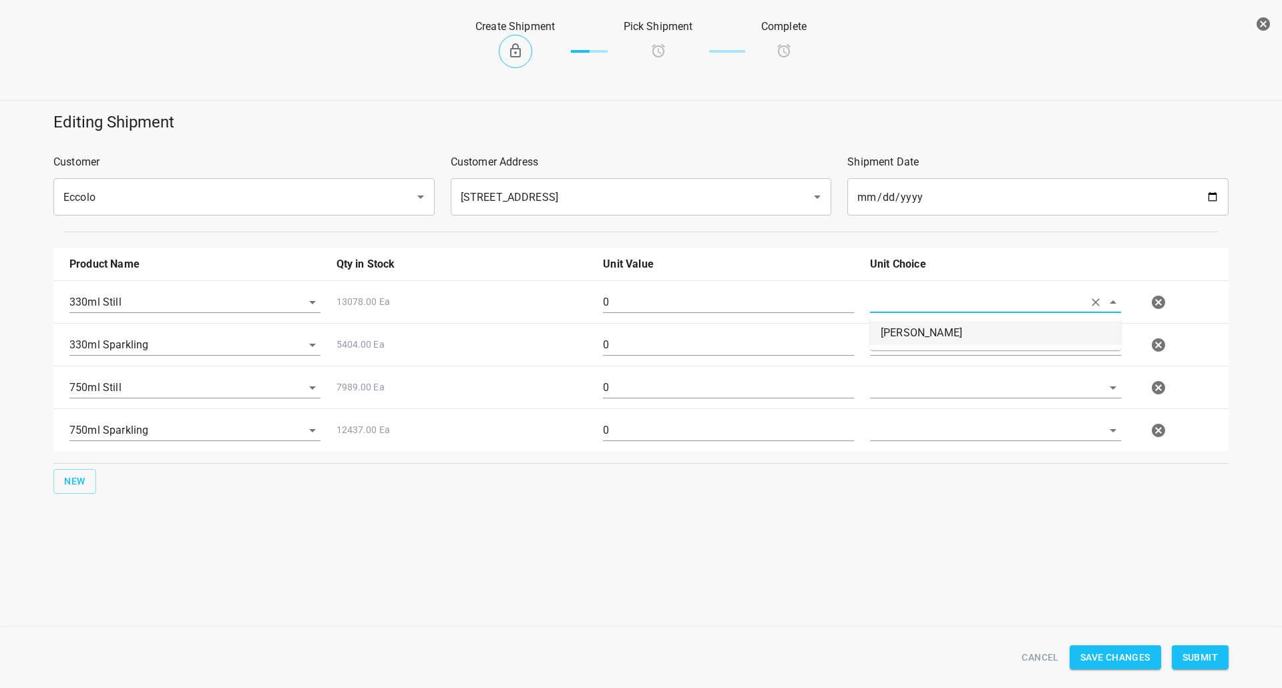
type input "[PERSON_NAME]"
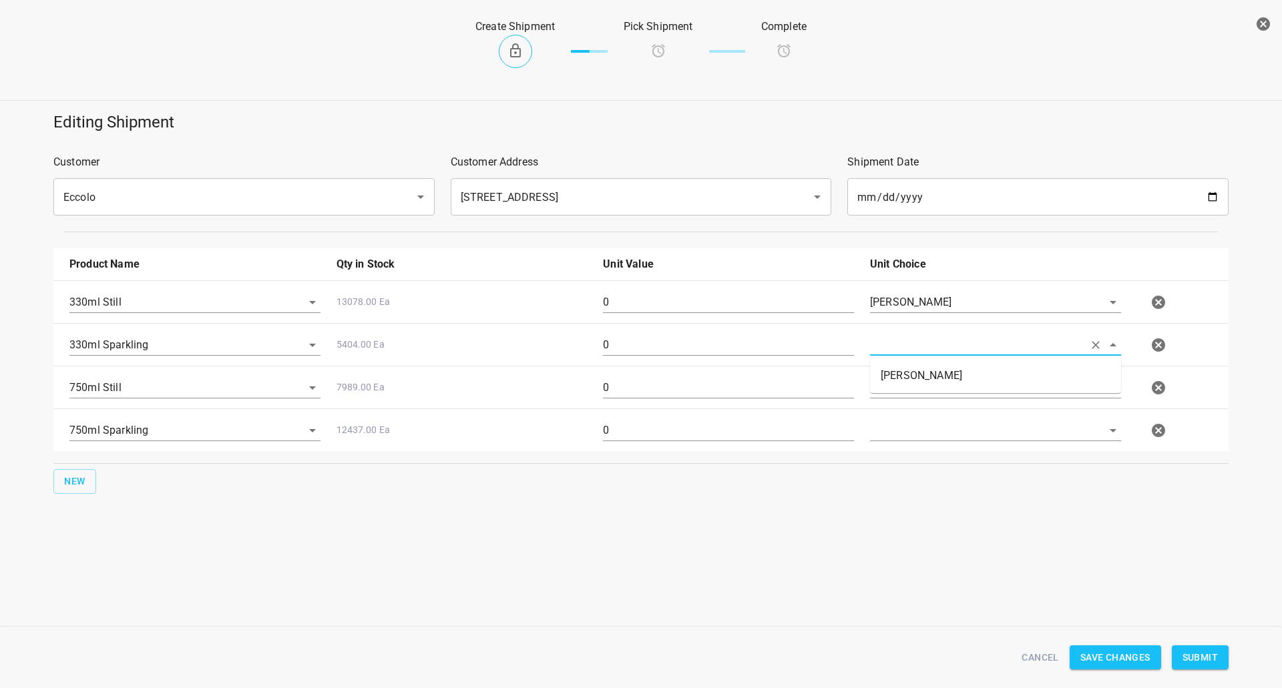
click at [901, 346] on input "text" at bounding box center [977, 344] width 214 height 21
click at [899, 376] on li "[PERSON_NAME]" at bounding box center [995, 376] width 251 height 24
type input "[PERSON_NAME]"
click at [899, 312] on input "text" at bounding box center [977, 302] width 214 height 21
click at [897, 424] on li "[PERSON_NAME]" at bounding box center [995, 419] width 251 height 24
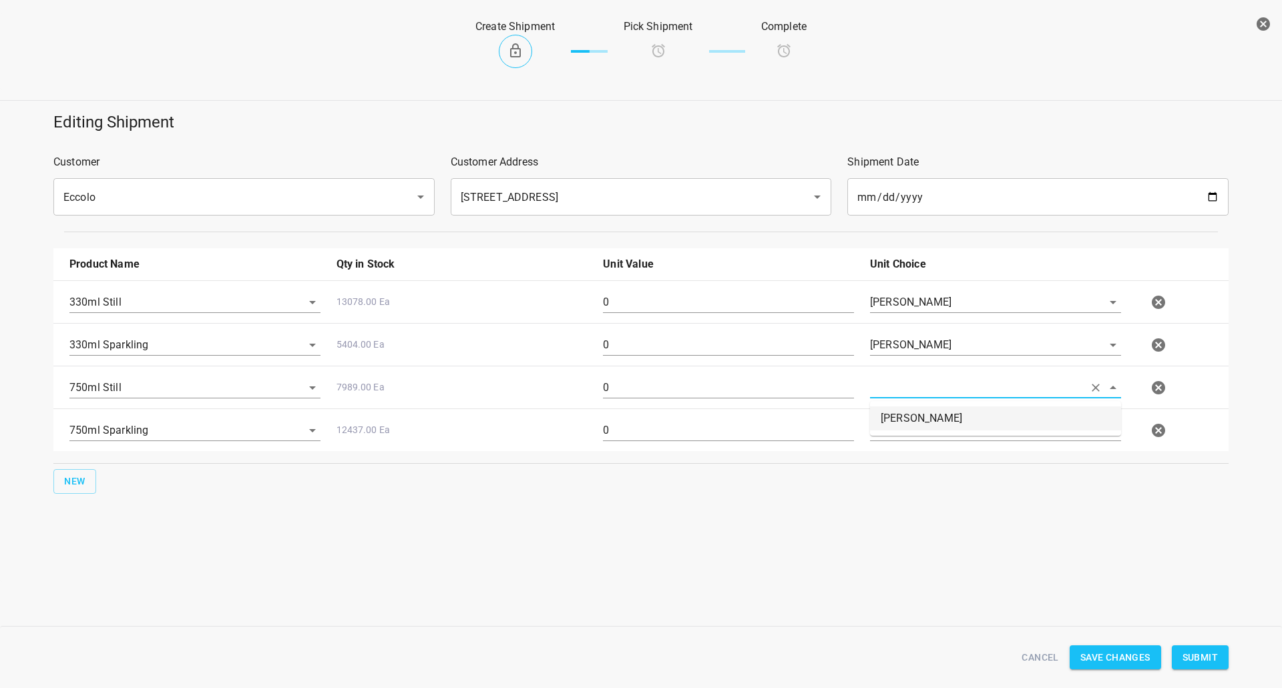
type input "[PERSON_NAME]"
drag, startPoint x: 895, startPoint y: 431, endPoint x: 895, endPoint y: 441, distance: 9.3
click at [895, 312] on input "text" at bounding box center [977, 302] width 214 height 21
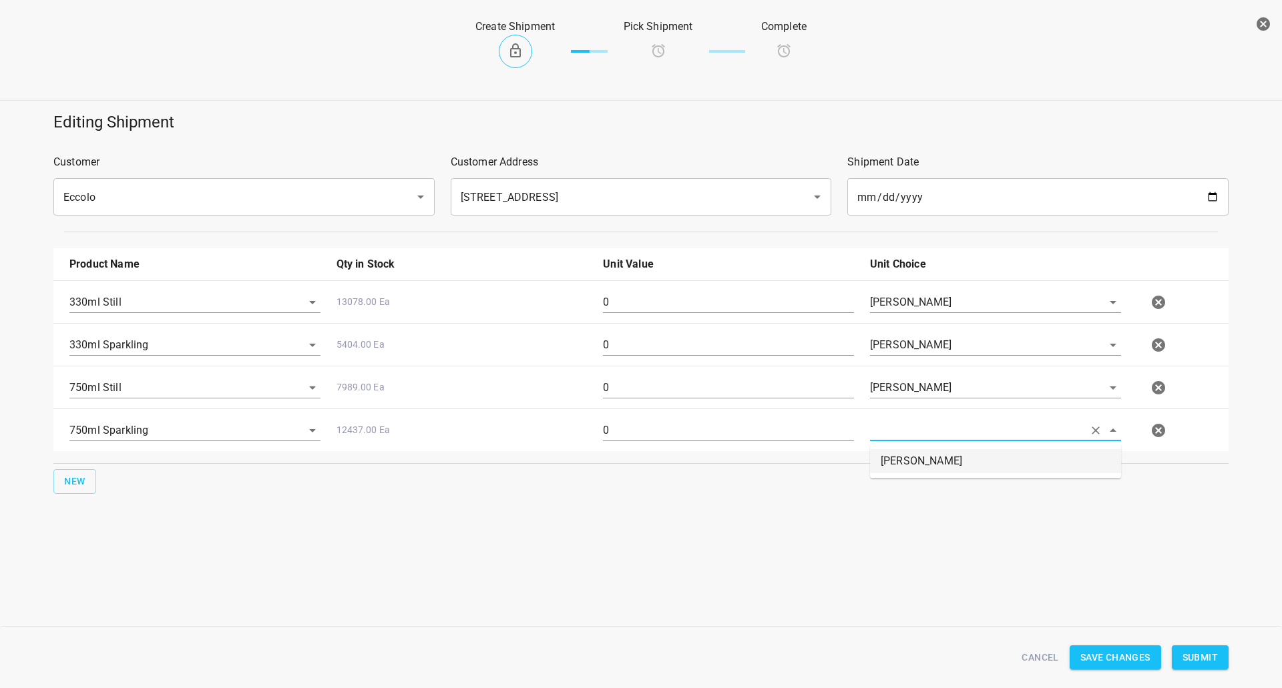
click at [895, 462] on li "[PERSON_NAME]" at bounding box center [995, 461] width 251 height 24
type input "[PERSON_NAME]"
click at [652, 308] on input "0" at bounding box center [728, 302] width 251 height 21
click at [653, 308] on input "0" at bounding box center [728, 302] width 251 height 21
type input "20"
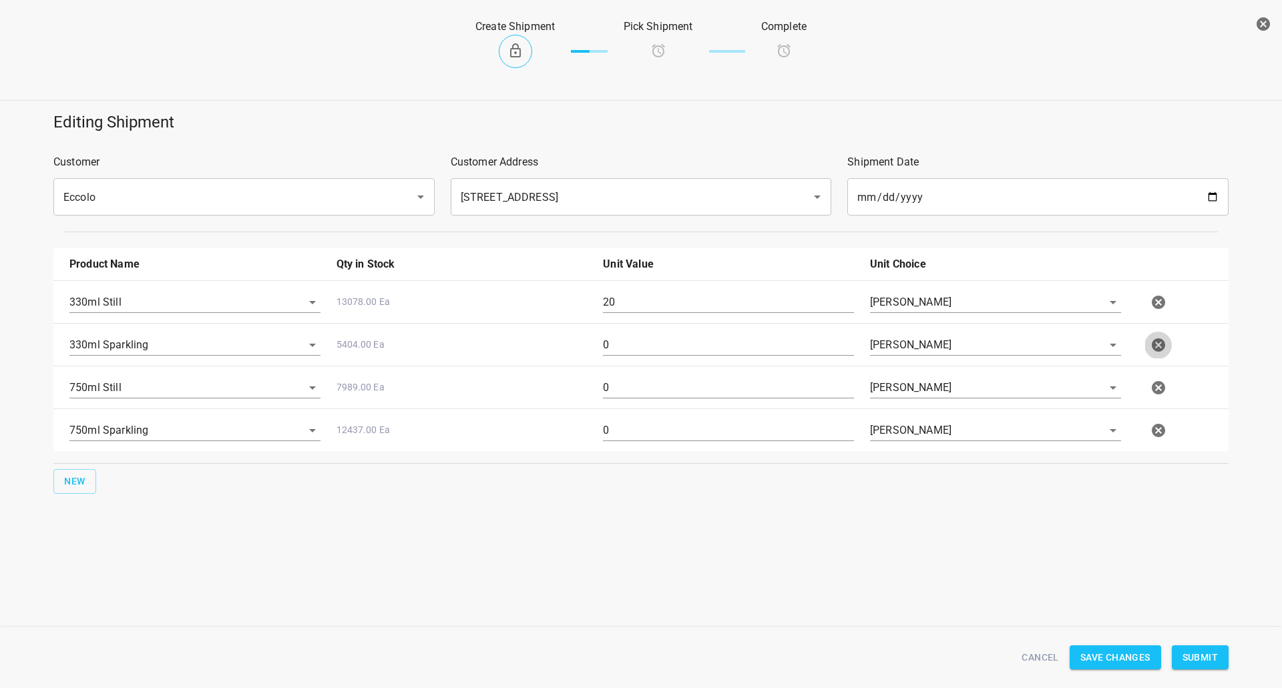
drag, startPoint x: 1158, startPoint y: 352, endPoint x: 698, endPoint y: 55, distance: 547.2
click at [1159, 351] on icon "button" at bounding box center [1158, 344] width 13 height 13
type input "750ml Still"
type input "750ml Sparkling"
click at [644, 346] on input "0" at bounding box center [728, 344] width 251 height 21
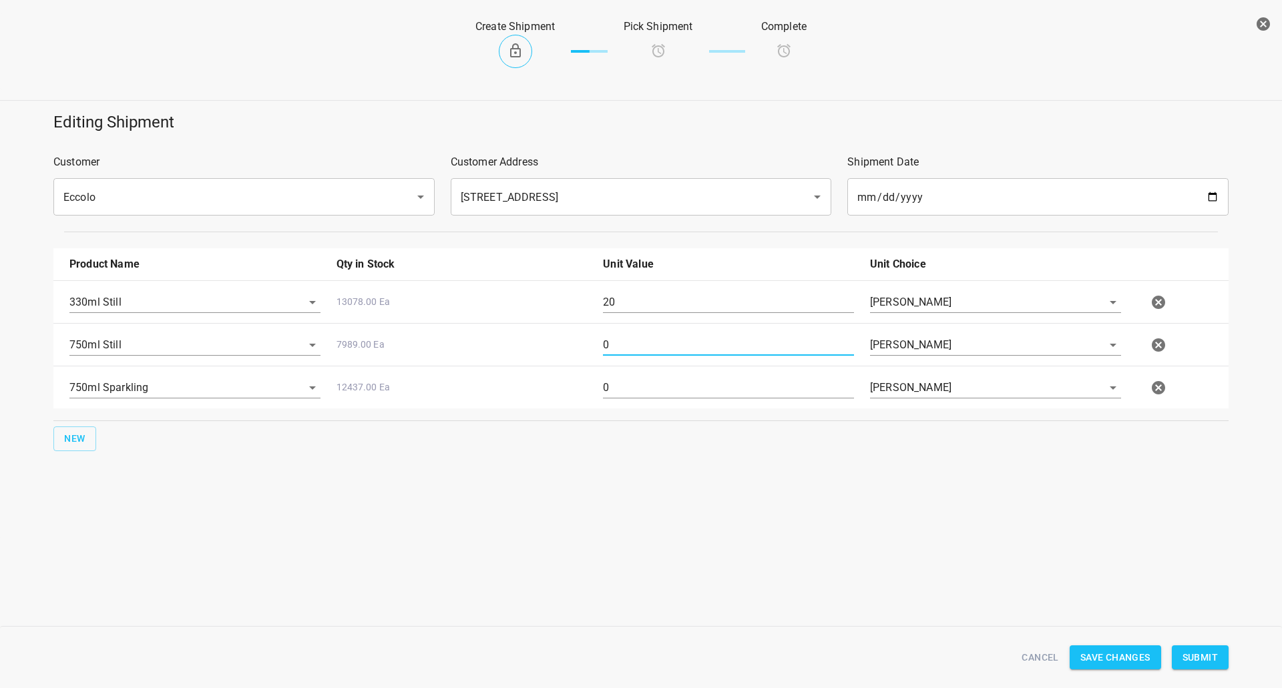
click at [644, 346] on input "0" at bounding box center [728, 344] width 251 height 21
type input "80"
click at [659, 379] on input "0" at bounding box center [728, 387] width 251 height 21
type input "80"
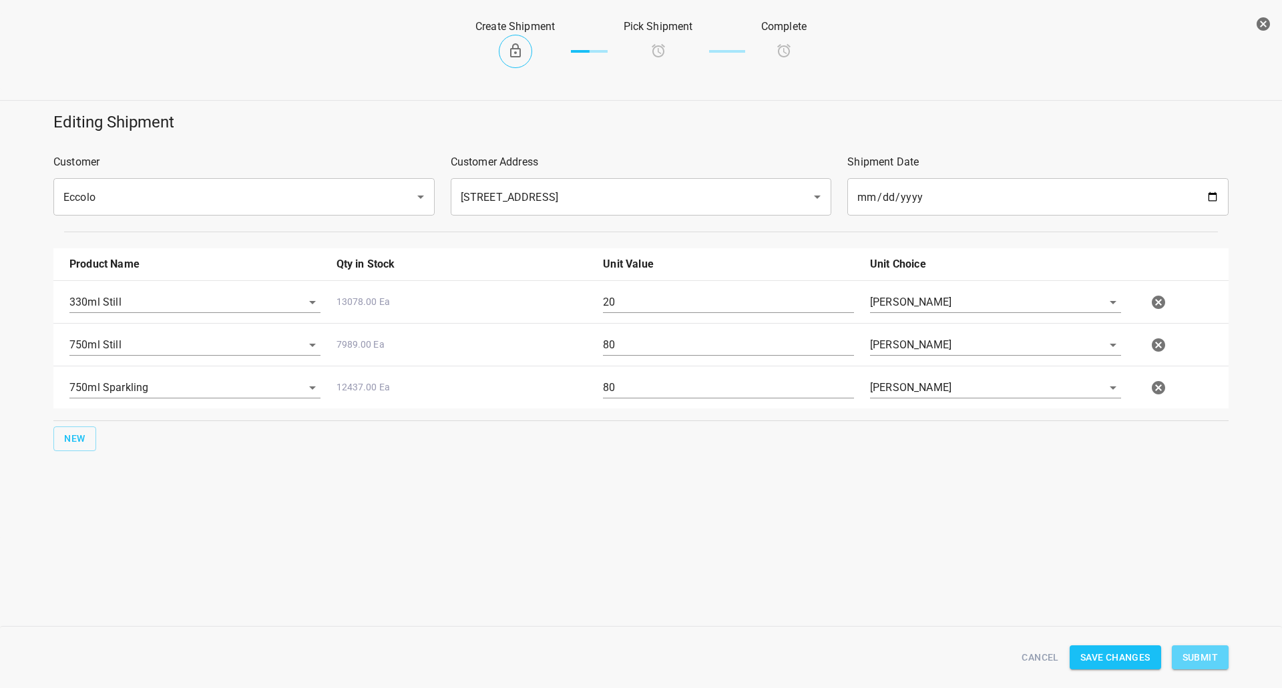
click at [1203, 667] on button "Submit" at bounding box center [1200, 658] width 57 height 25
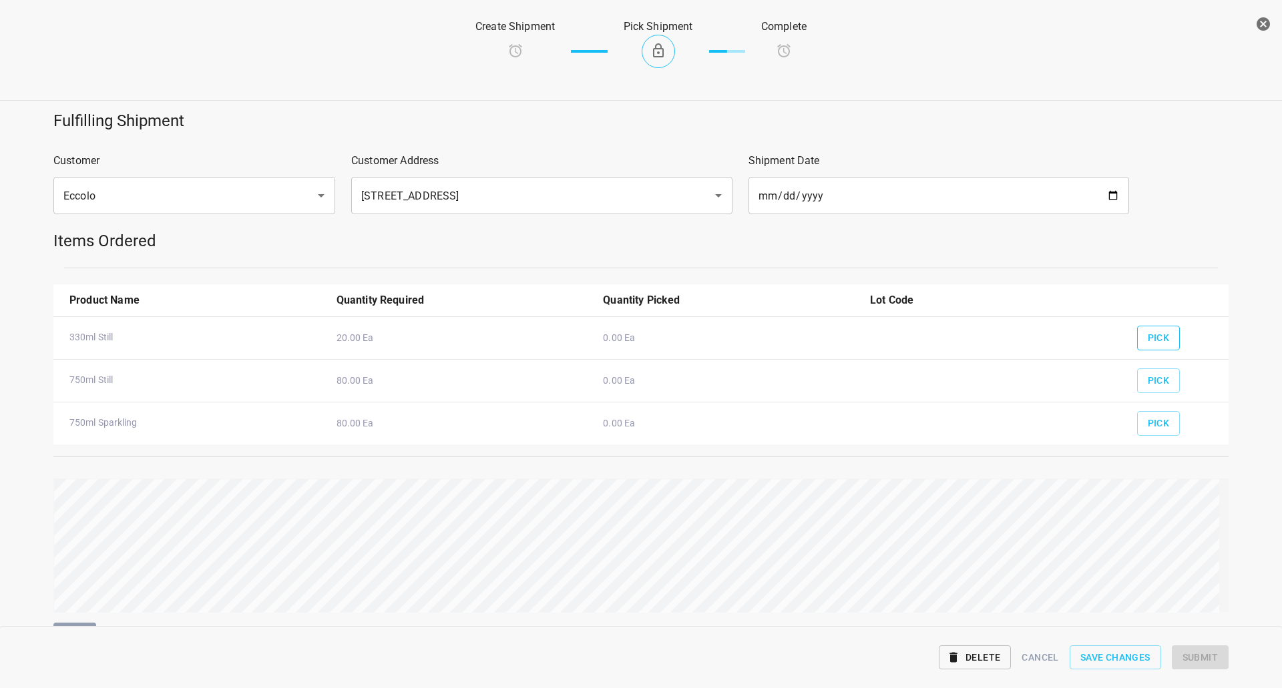
click at [1155, 330] on span "Pick" at bounding box center [1159, 338] width 22 height 17
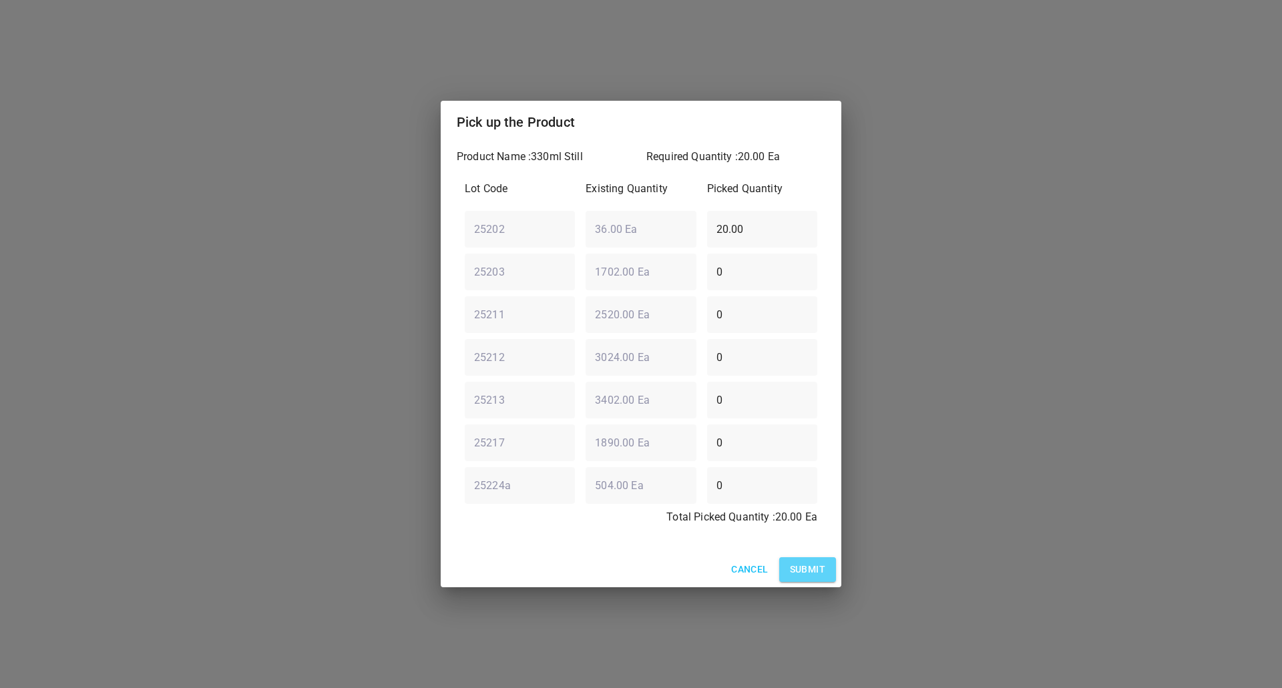
click at [828, 572] on button "Submit" at bounding box center [807, 569] width 57 height 25
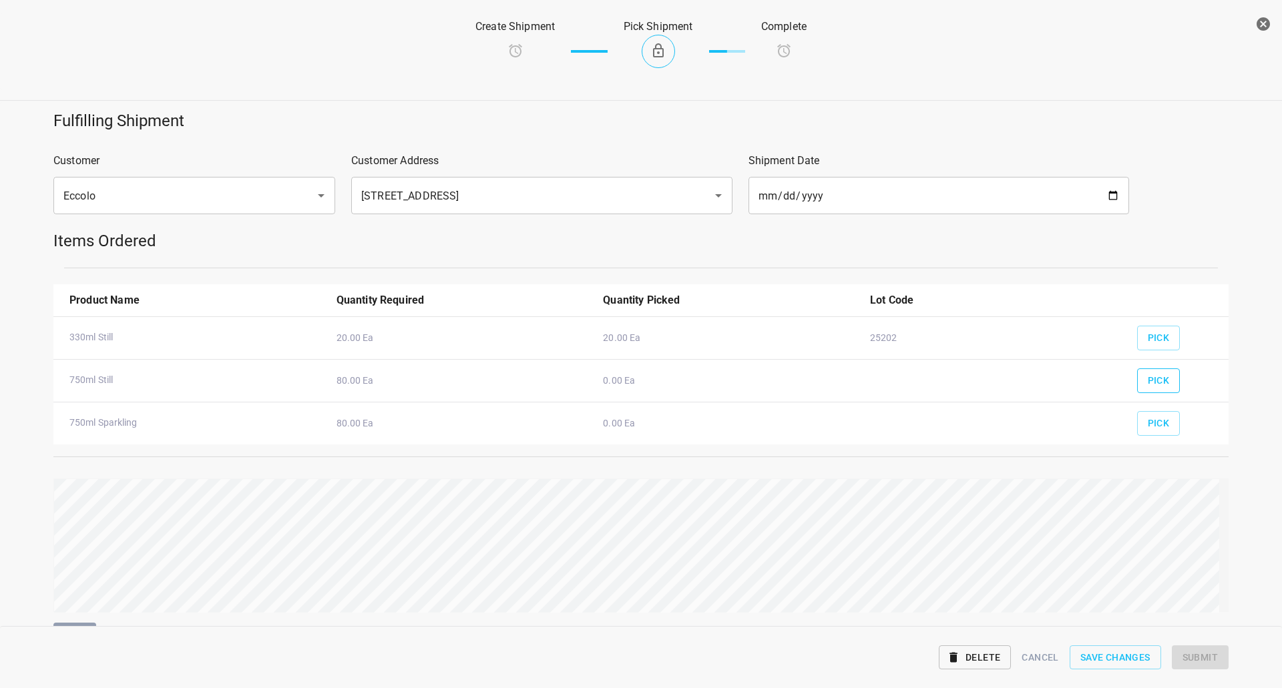
click at [1149, 379] on span "Pick" at bounding box center [1159, 381] width 22 height 17
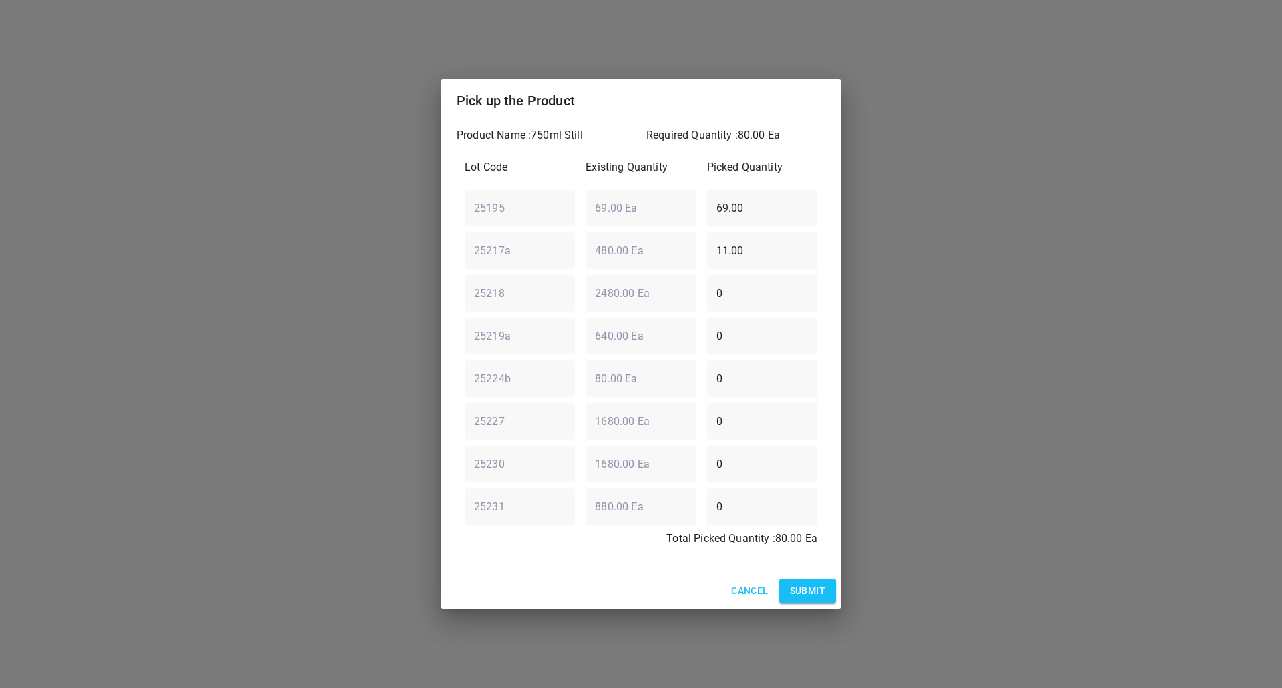
drag, startPoint x: 769, startPoint y: 207, endPoint x: 499, endPoint y: 172, distance: 272.0
click at [447, 207] on div "Product Name : 750ml Still Required Quantity : 80.00 Ea Lot Code Existing Quant…" at bounding box center [641, 347] width 401 height 451
type input "0"
click at [632, 279] on div "Lot Code Existing Quantity Picked Quantity 25195 ​ 69.00 Ea ​ 0 ​ 25217a ​ 480.…" at bounding box center [641, 357] width 369 height 411
type input "0"
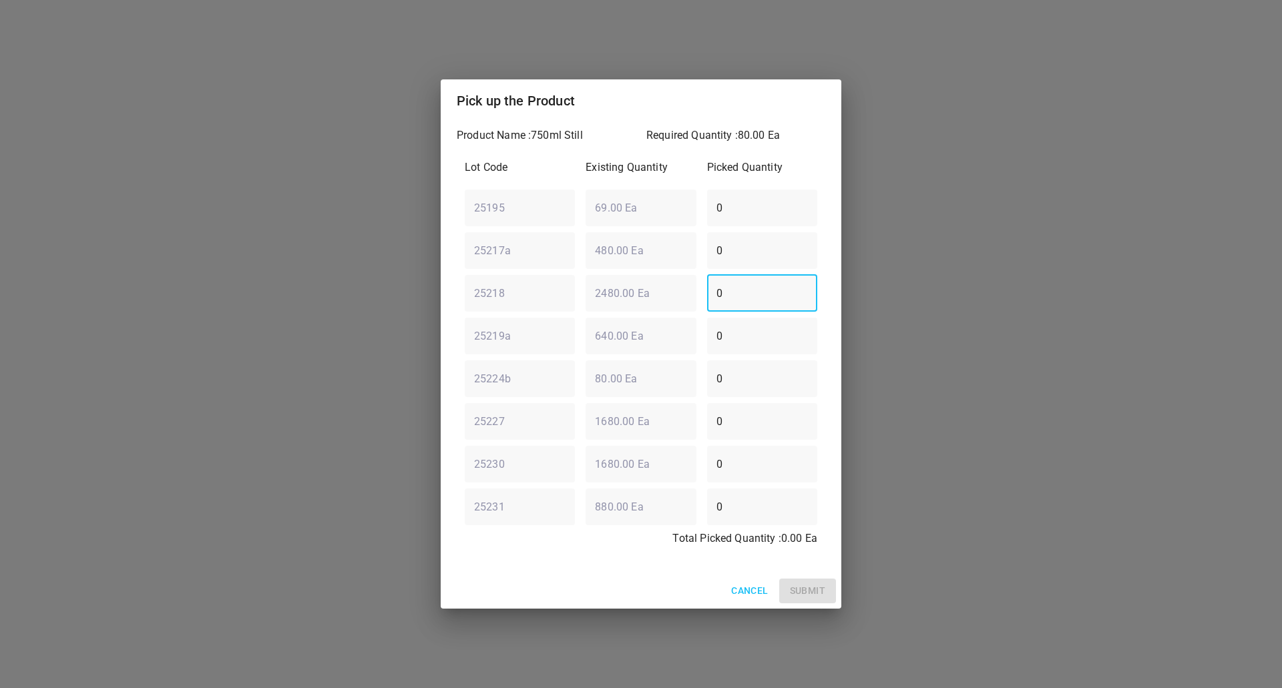
click at [521, 345] on div "Lot Code Existing Quantity Picked Quantity 25195 ​ 69.00 Ea ​ 0 ​ 25217a ​ 480.…" at bounding box center [641, 357] width 369 height 411
type input "80"
click at [825, 593] on button "Submit" at bounding box center [807, 591] width 57 height 25
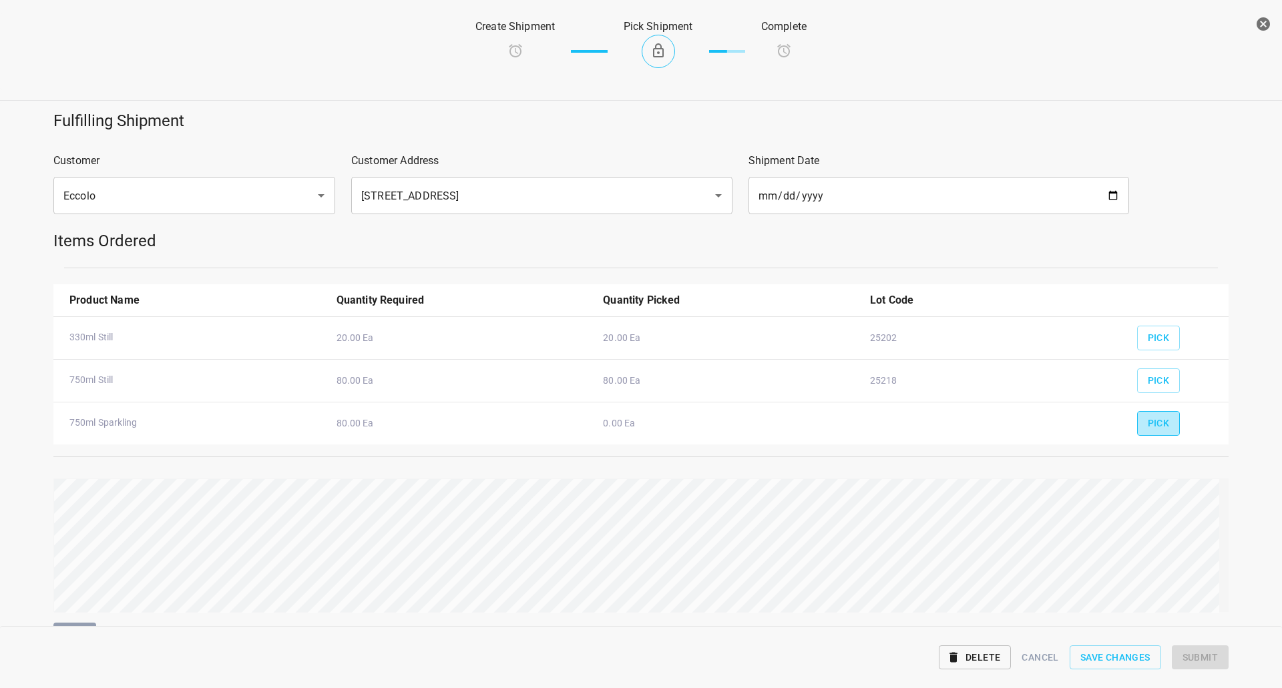
click at [1160, 419] on button "Pick" at bounding box center [1158, 423] width 43 height 25
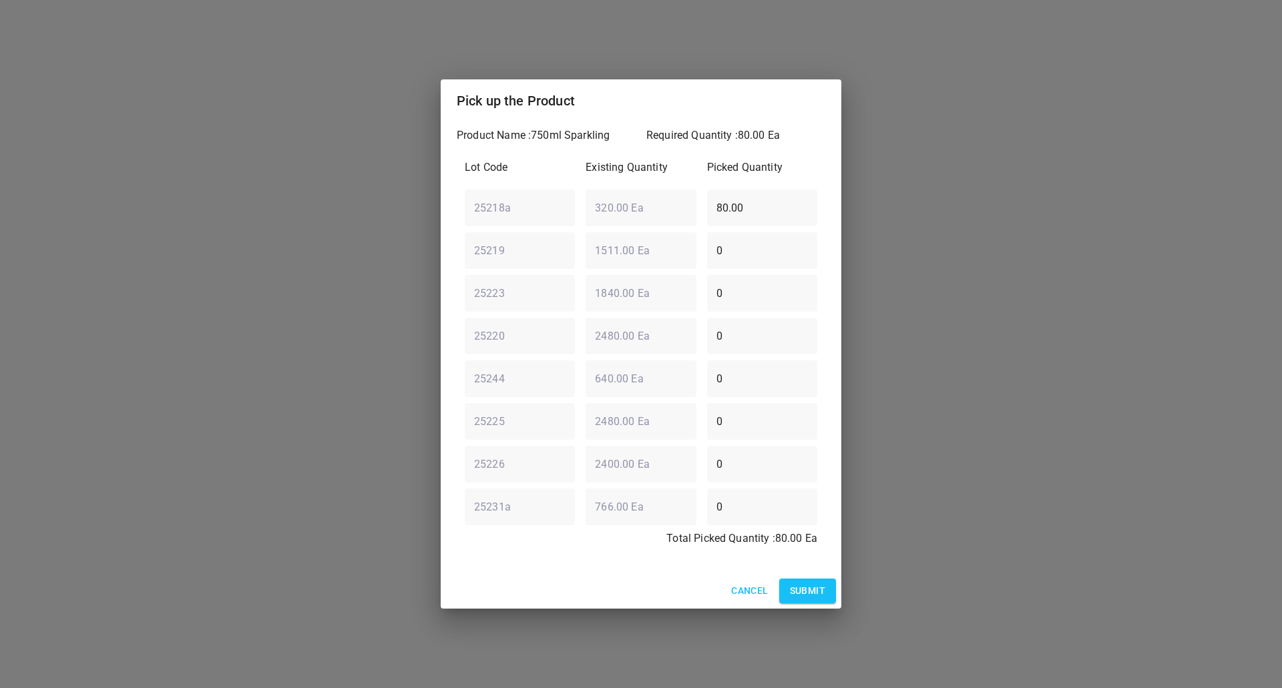
click at [538, 232] on div "Lot Code Existing Quantity Picked Quantity 25218a ​ 320.00 Ea ​ 80.00 ​ 25219 ​…" at bounding box center [641, 357] width 369 height 411
type input "0"
click at [588, 269] on div "25219 ​ 1511.00 Ea ​ 0 ​" at bounding box center [640, 250] width 363 height 48
type input "80"
click at [819, 588] on span "Submit" at bounding box center [807, 591] width 35 height 17
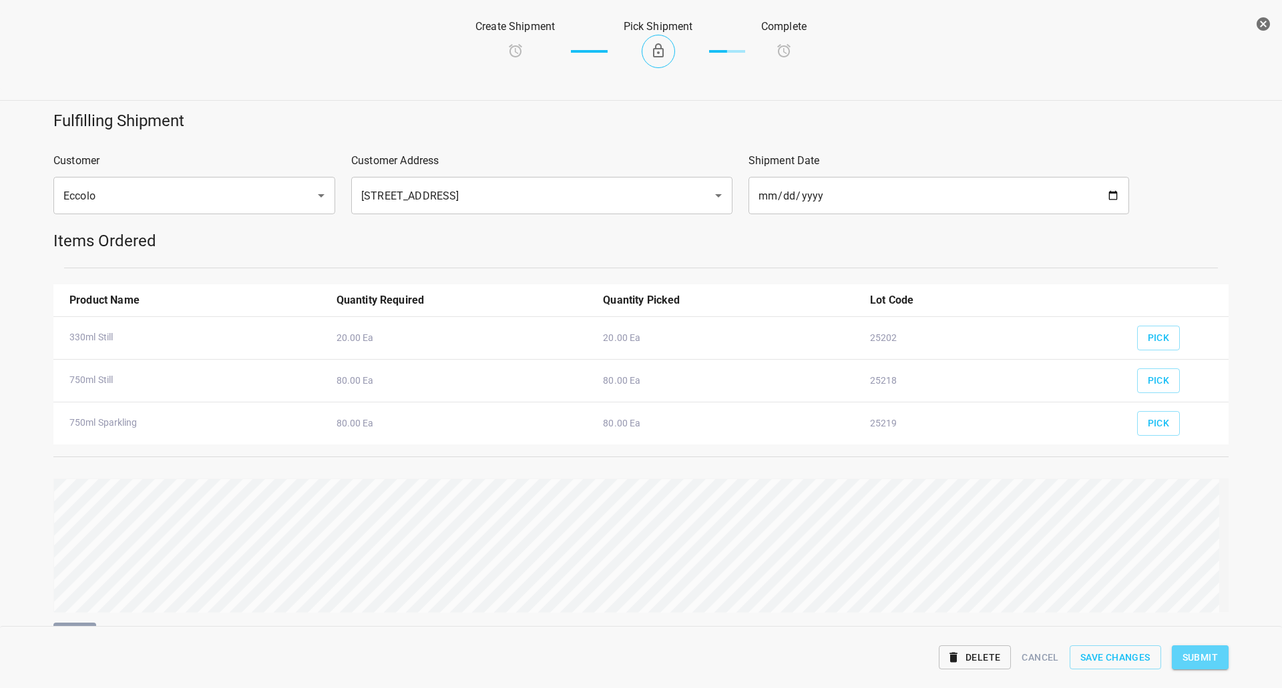
click at [1202, 652] on span "Submit" at bounding box center [1199, 658] width 35 height 17
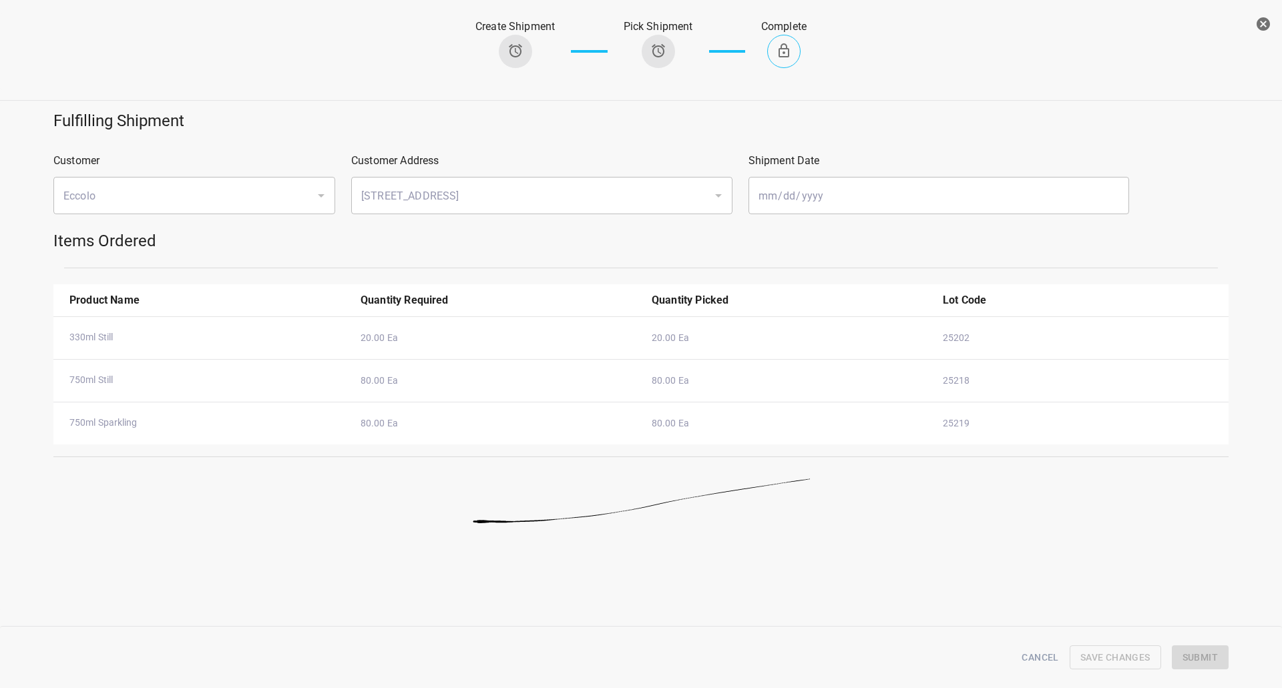
click at [1259, 23] on icon "button" at bounding box center [1263, 23] width 13 height 13
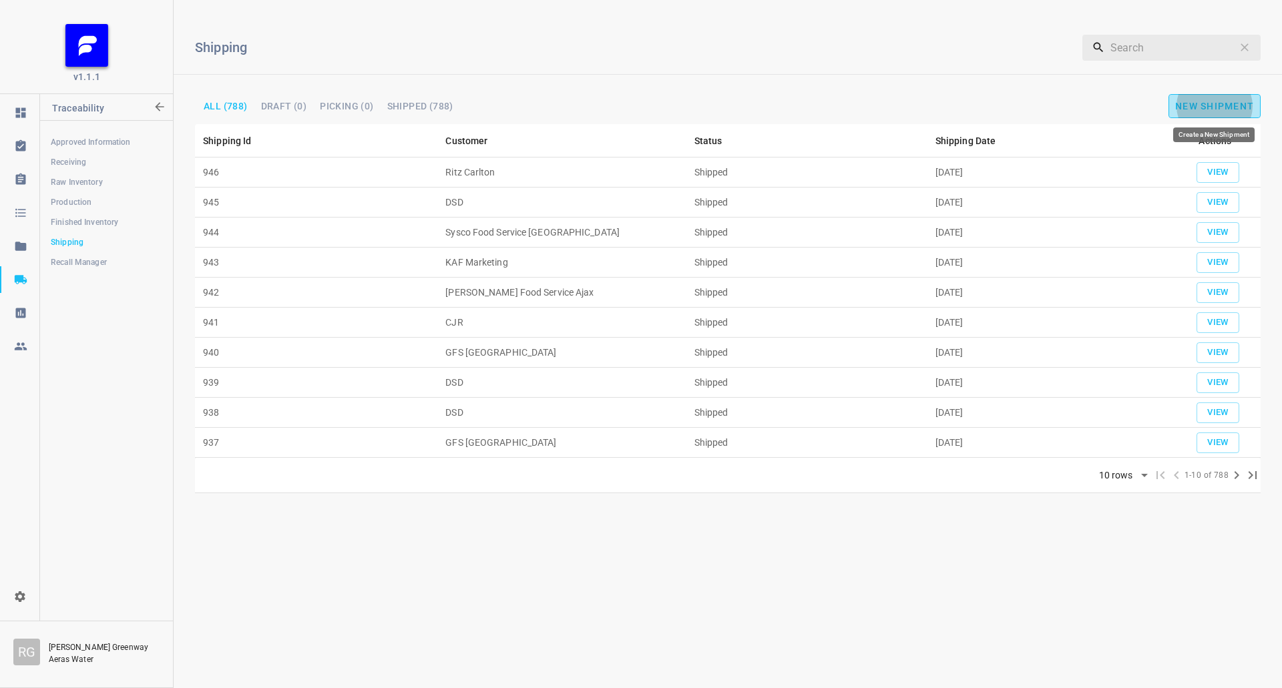
click at [1182, 105] on span "New Shipment" at bounding box center [1214, 106] width 79 height 11
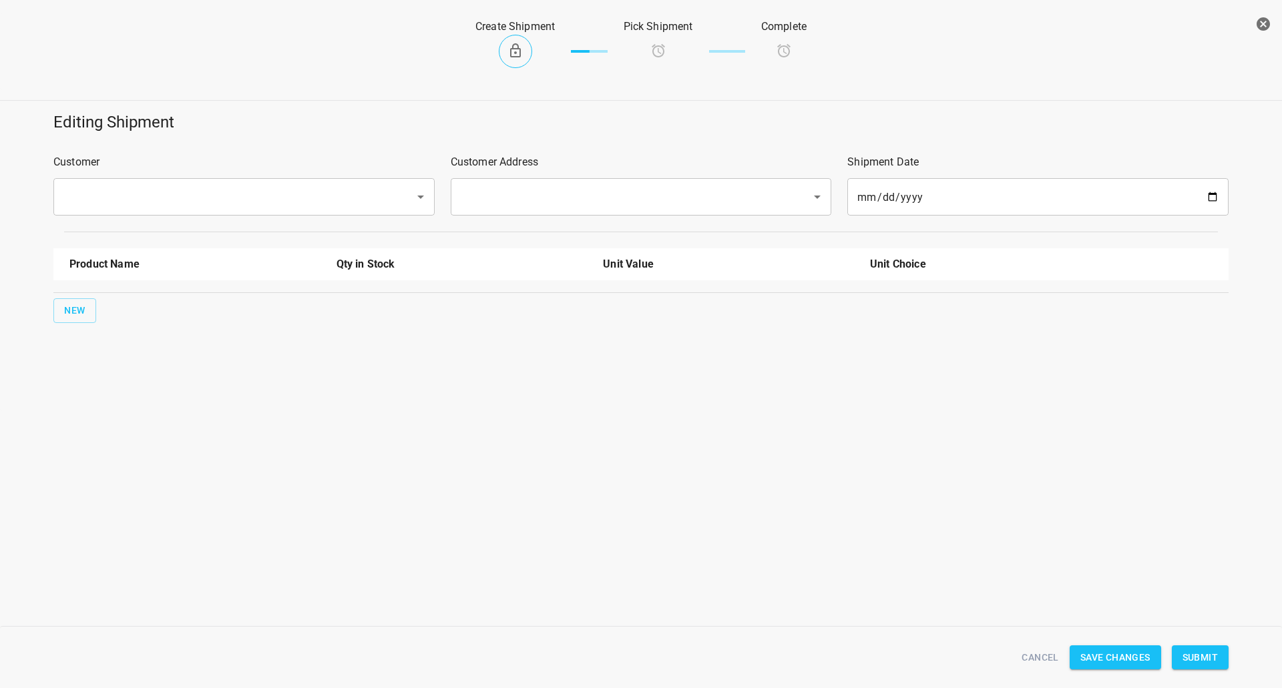
click at [266, 182] on div "​" at bounding box center [243, 196] width 381 height 37
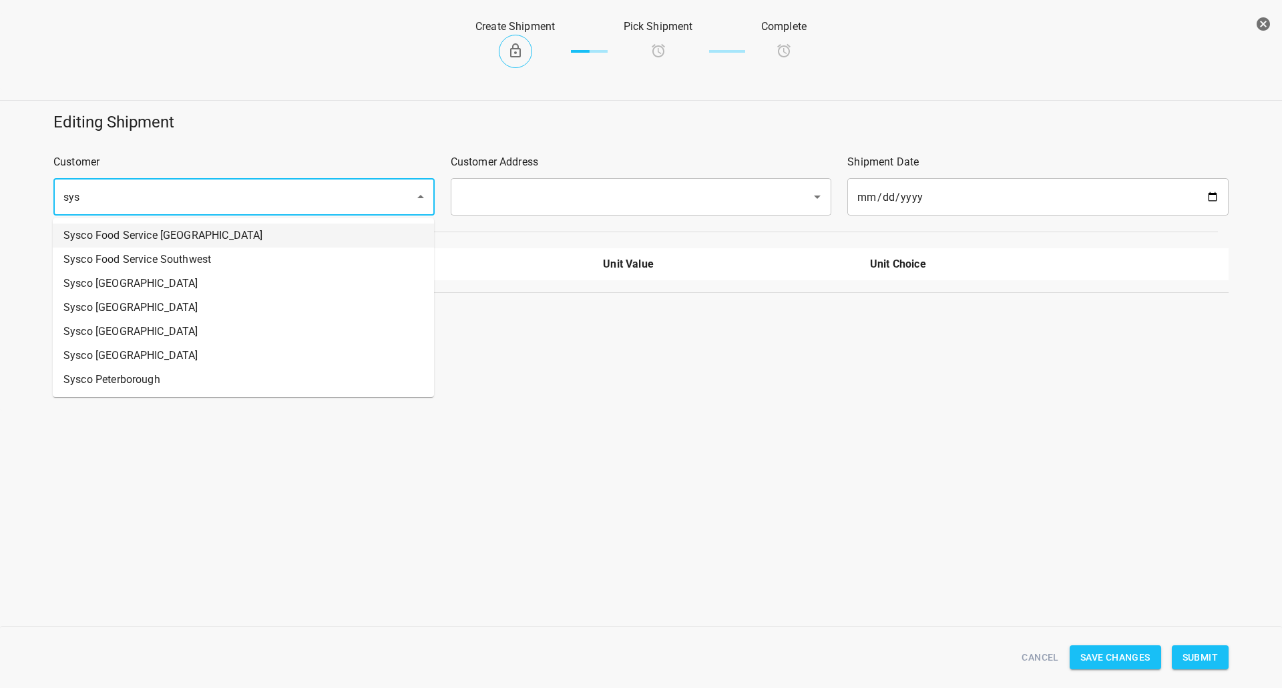
click at [278, 230] on li "Sysco Food Service [GEOGRAPHIC_DATA]" at bounding box center [243, 236] width 381 height 24
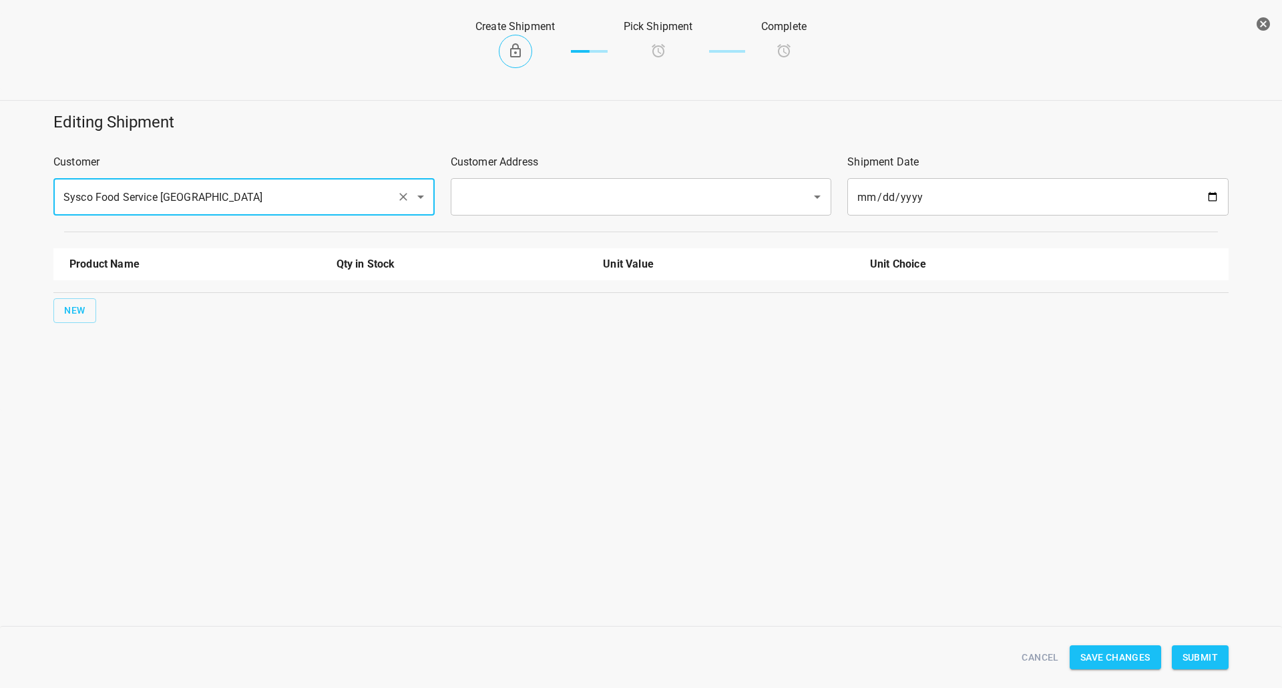
click at [291, 196] on input "Sysco Food Service [GEOGRAPHIC_DATA]" at bounding box center [225, 196] width 332 height 25
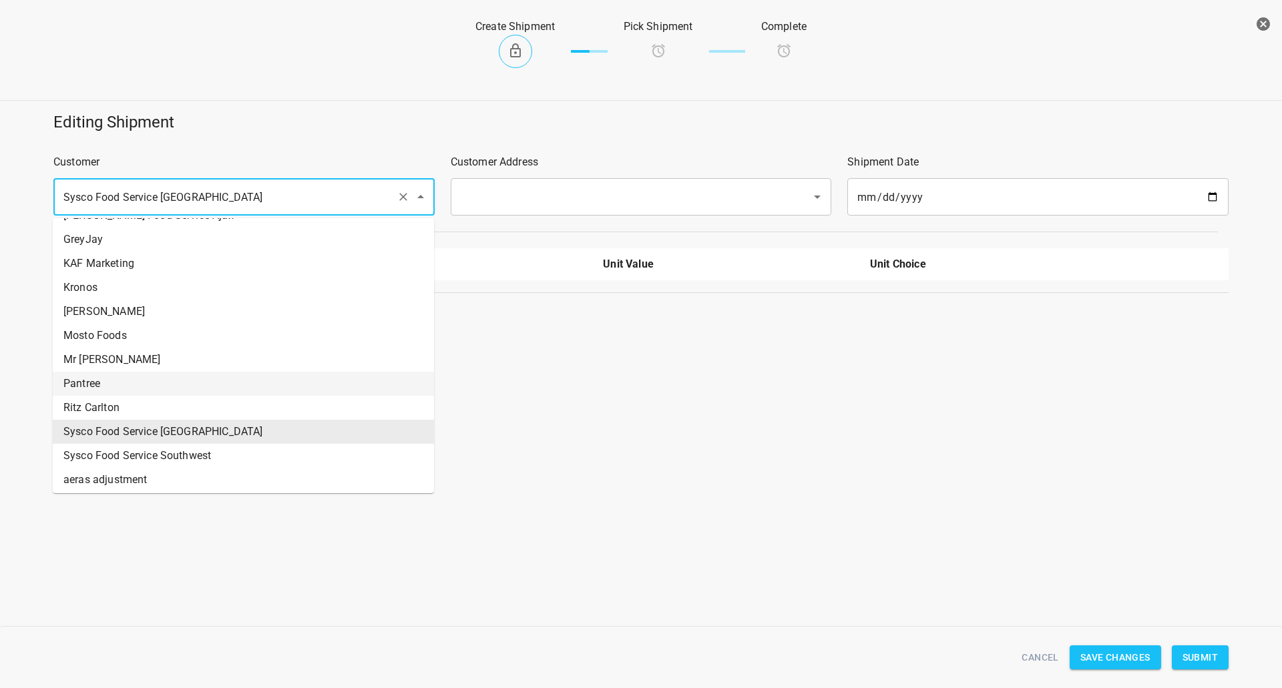
scroll to position [136, 0]
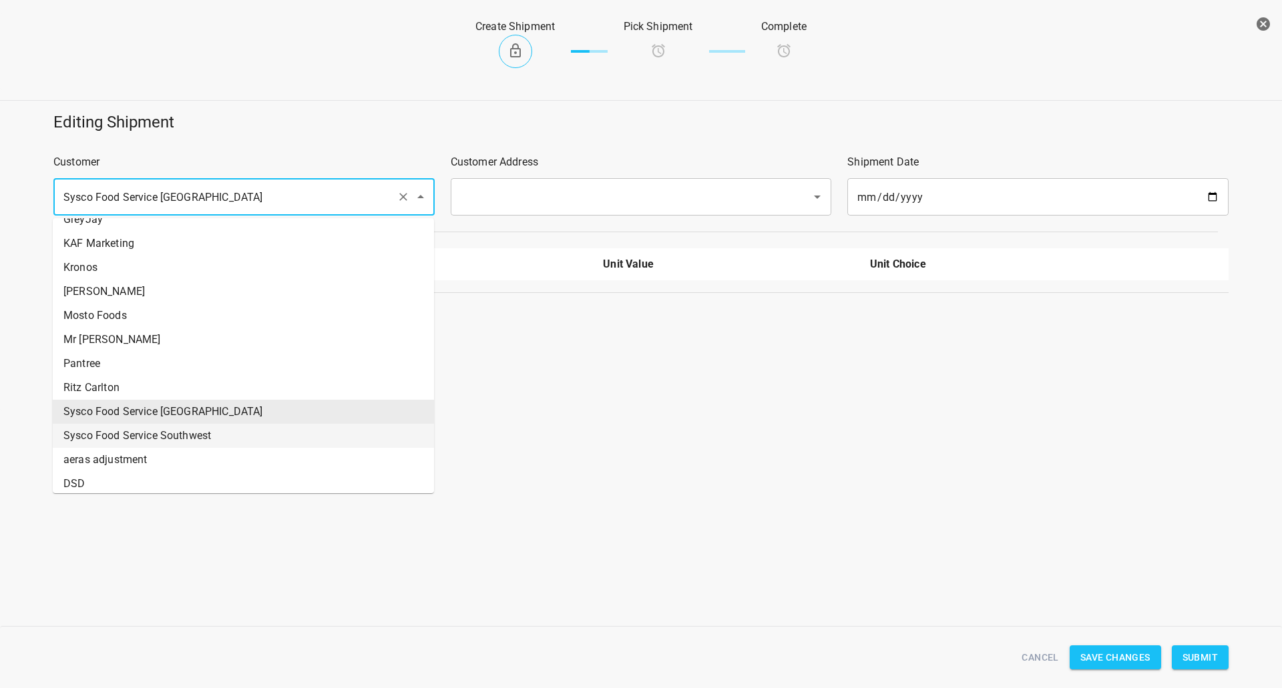
click at [166, 435] on li "Sysco Food Service Southwest" at bounding box center [243, 436] width 381 height 24
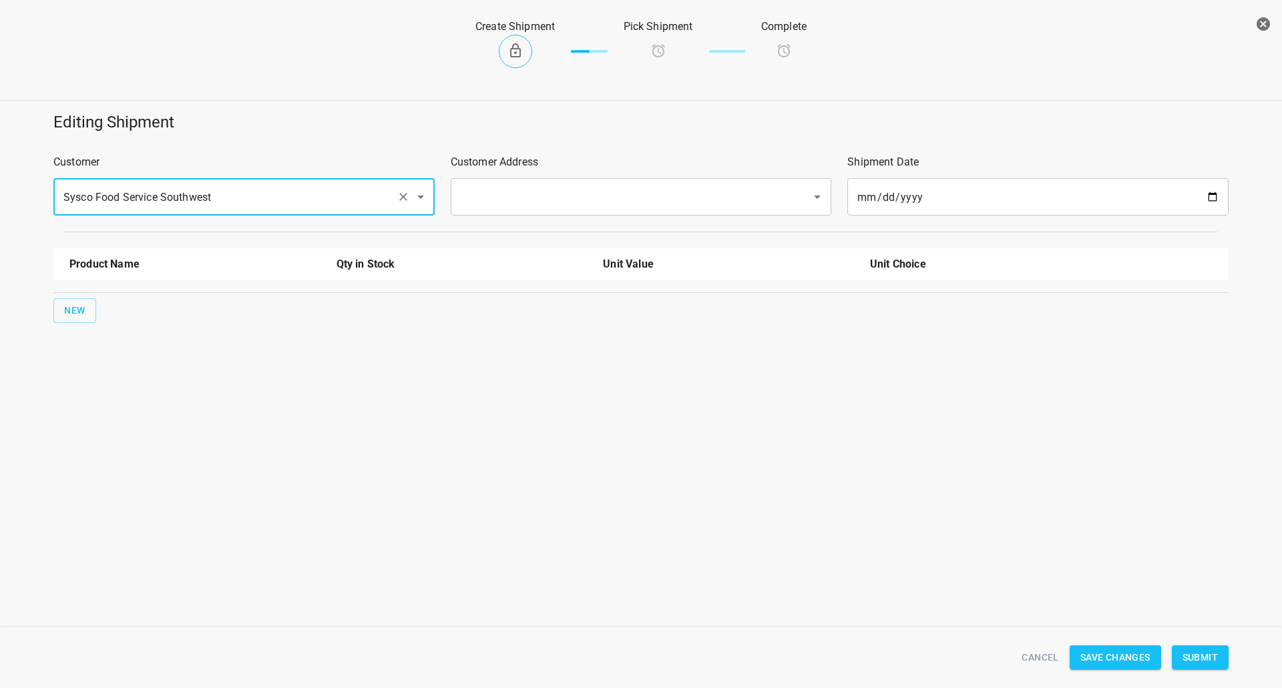
type input "Sysco Food Service Southwest"
click at [531, 202] on input "text" at bounding box center [623, 196] width 332 height 25
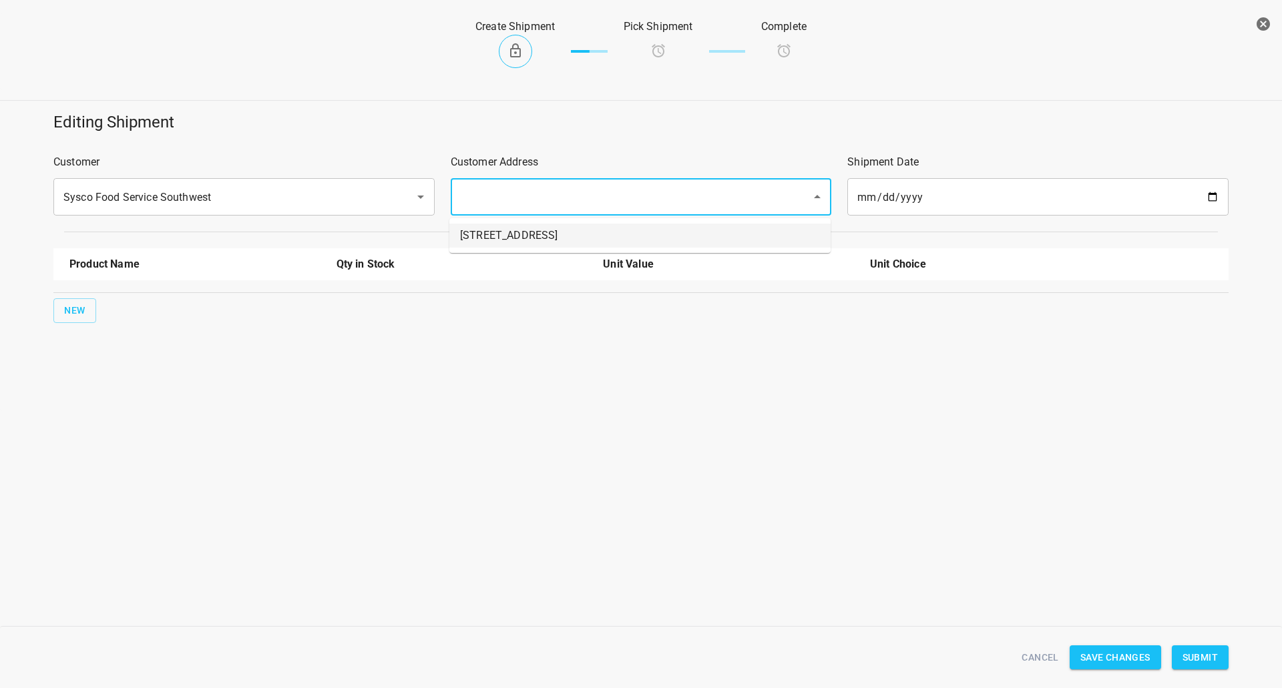
click at [521, 233] on li "[STREET_ADDRESS]" at bounding box center [639, 236] width 381 height 24
type input "[STREET_ADDRESS]"
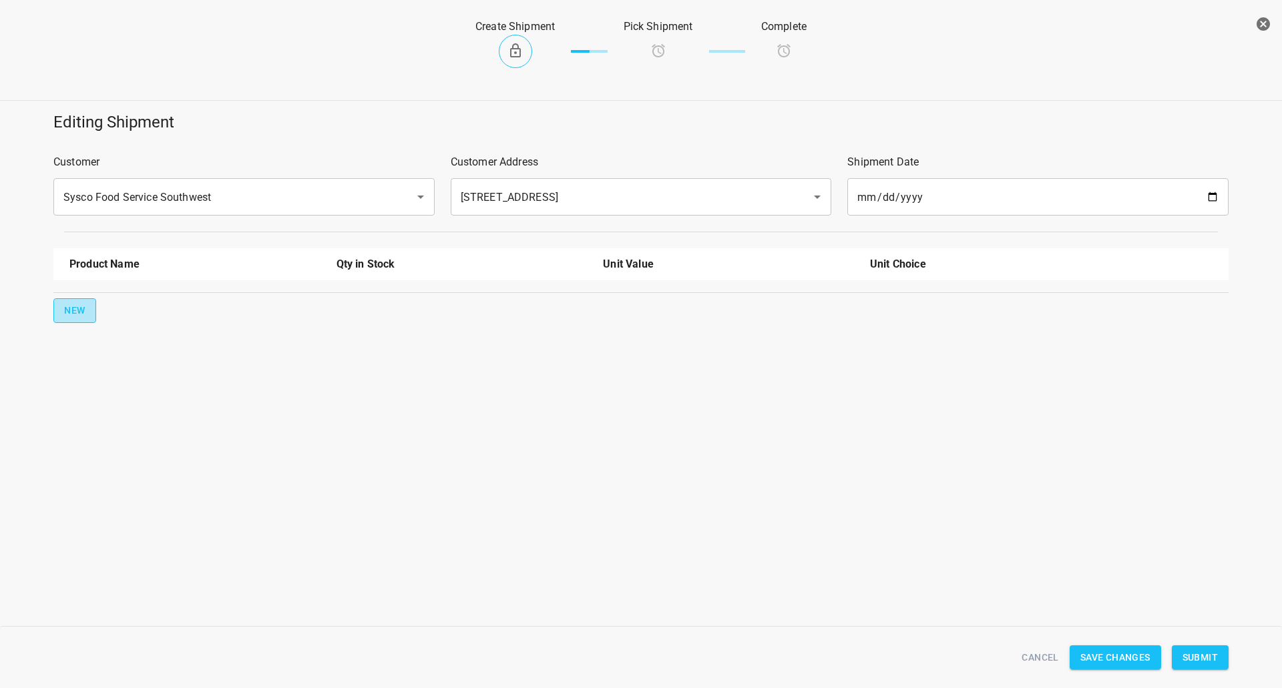
click at [88, 318] on button "New" at bounding box center [74, 310] width 43 height 25
click at [125, 307] on input "text" at bounding box center [176, 302] width 214 height 21
click at [118, 432] on li "330ml Still" at bounding box center [194, 429] width 251 height 24
type input "330ml Still"
click at [77, 340] on div "New" at bounding box center [641, 353] width 1180 height 30
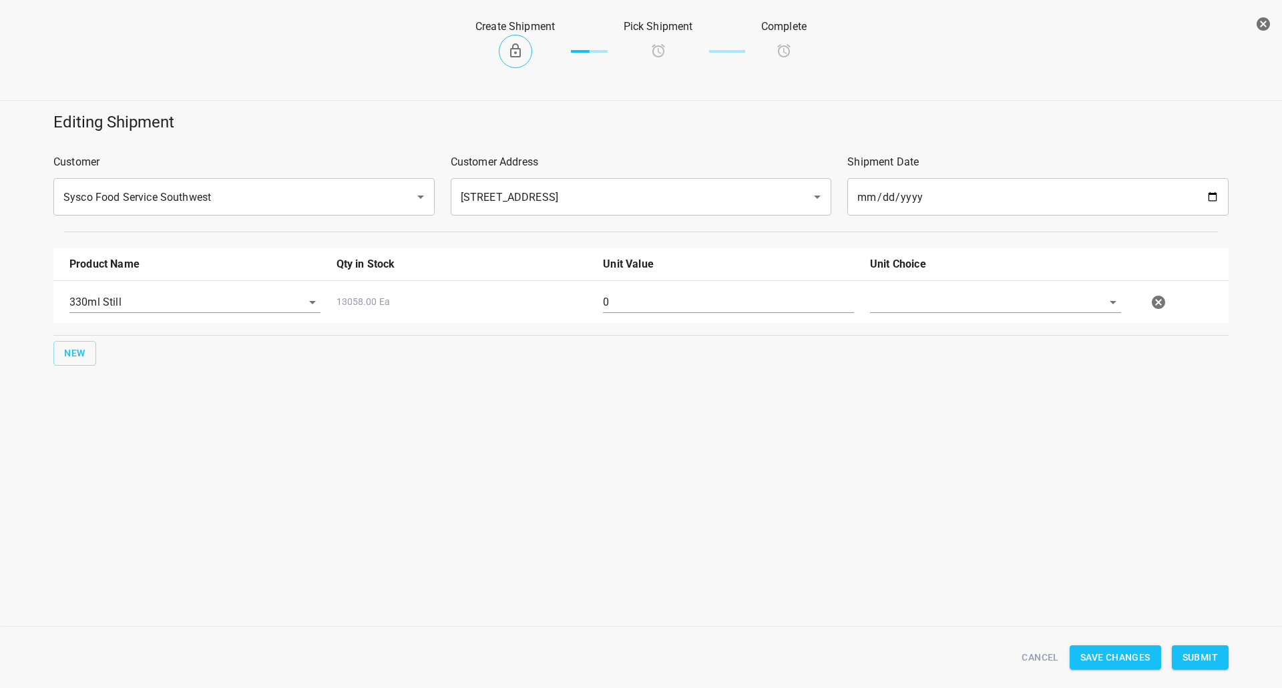
click at [130, 336] on hr at bounding box center [640, 335] width 1175 height 1
click at [80, 352] on span "New" at bounding box center [74, 353] width 21 height 17
click at [146, 312] on input "text" at bounding box center [176, 302] width 214 height 21
click at [156, 375] on li "330ml Sparkling" at bounding box center [194, 376] width 251 height 24
type input "330ml Sparkling"
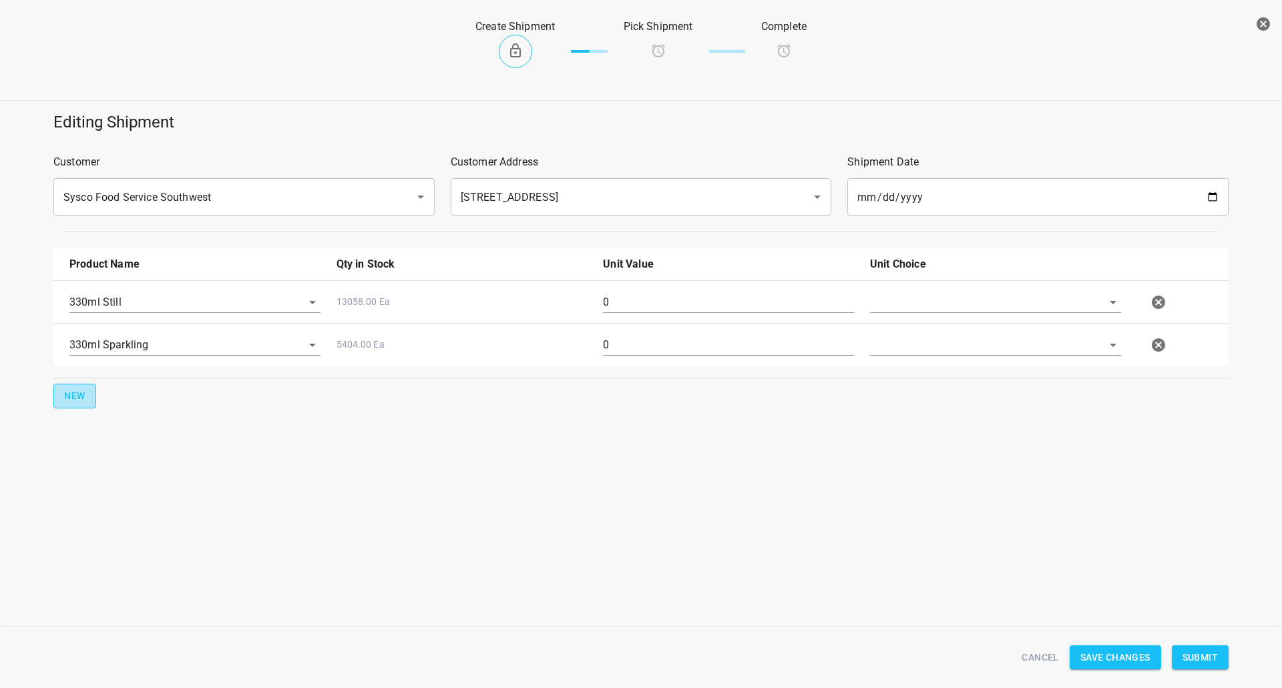
click at [91, 397] on button "New" at bounding box center [74, 396] width 43 height 25
click at [120, 381] on input "text" at bounding box center [176, 387] width 214 height 21
click at [130, 465] on li "750ml Sparkling" at bounding box center [194, 467] width 251 height 24
type input "750ml Sparkling"
drag, startPoint x: 962, startPoint y: 300, endPoint x: 919, endPoint y: 336, distance: 56.8
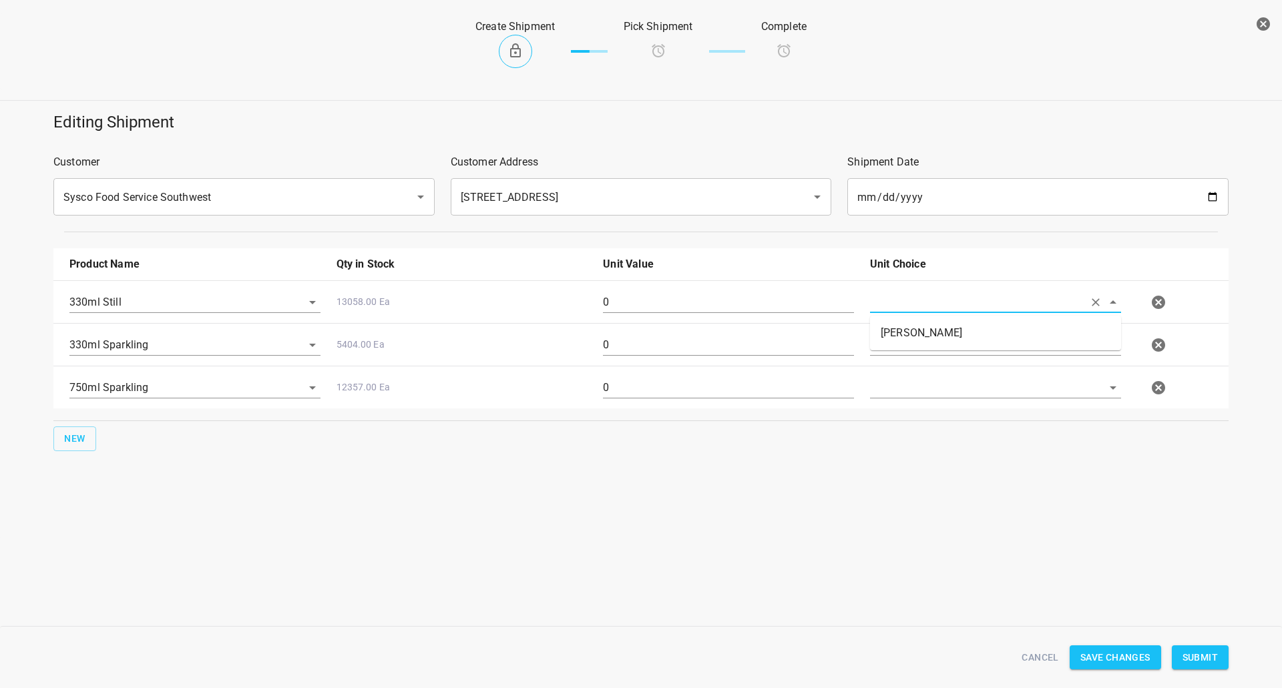
click at [962, 299] on input "text" at bounding box center [977, 302] width 214 height 21
click at [917, 336] on li "[PERSON_NAME]" at bounding box center [995, 333] width 251 height 24
type input "[PERSON_NAME]"
click at [917, 336] on input "text" at bounding box center [977, 344] width 214 height 21
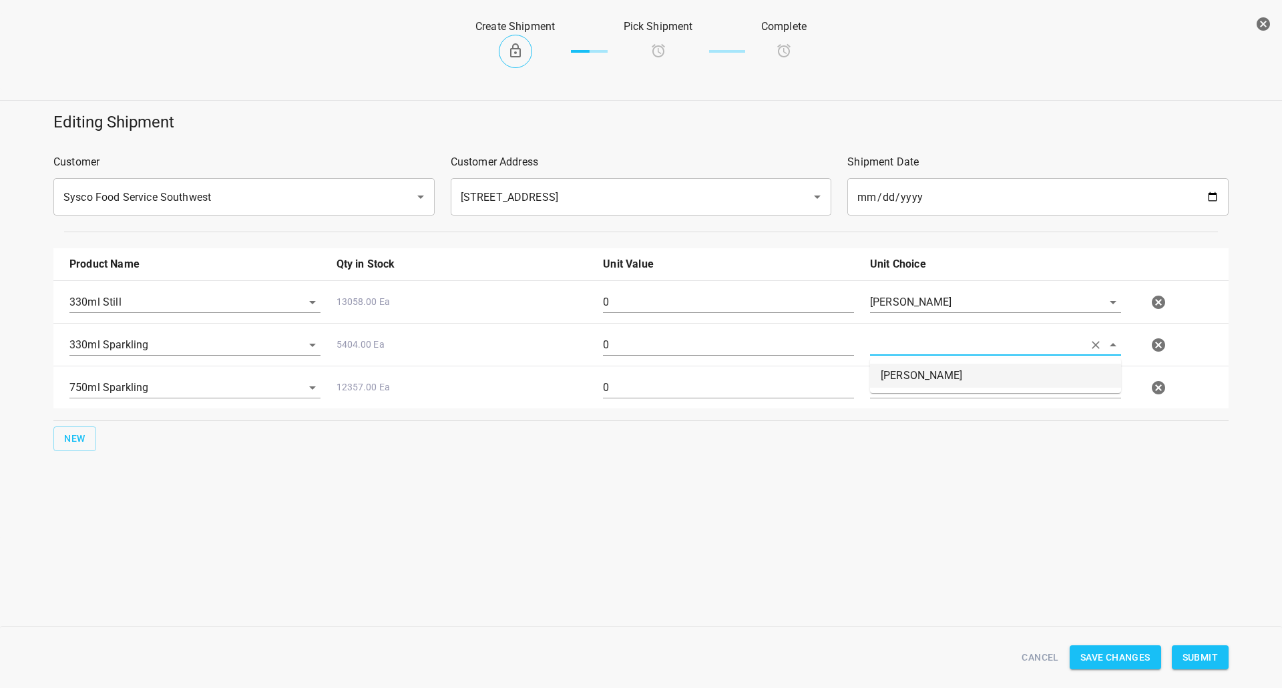
click at [911, 369] on li "[PERSON_NAME]" at bounding box center [995, 376] width 251 height 24
type input "[PERSON_NAME]"
drag, startPoint x: 911, startPoint y: 377, endPoint x: 907, endPoint y: 393, distance: 17.3
click at [912, 377] on div at bounding box center [995, 393] width 267 height 48
click at [907, 312] on input "text" at bounding box center [977, 302] width 214 height 21
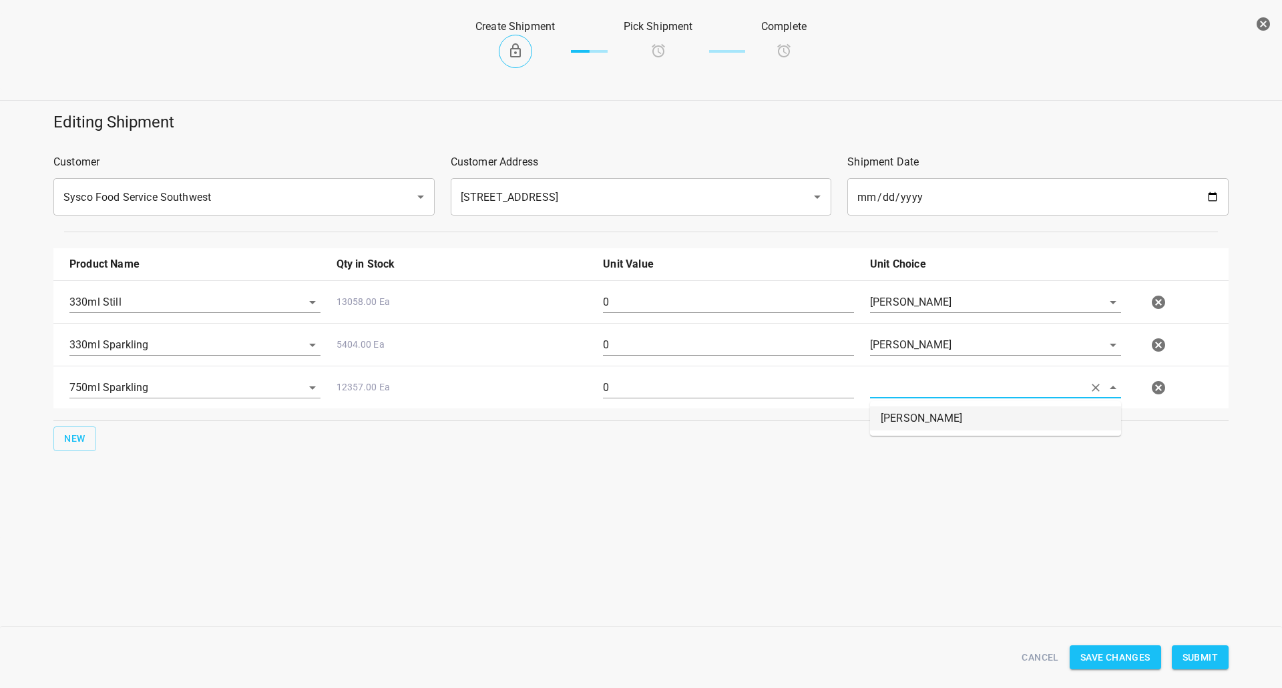
click at [903, 410] on li "[PERSON_NAME]" at bounding box center [995, 419] width 251 height 24
type input "[PERSON_NAME]"
click at [755, 301] on input "0" at bounding box center [728, 302] width 251 height 21
type input "126"
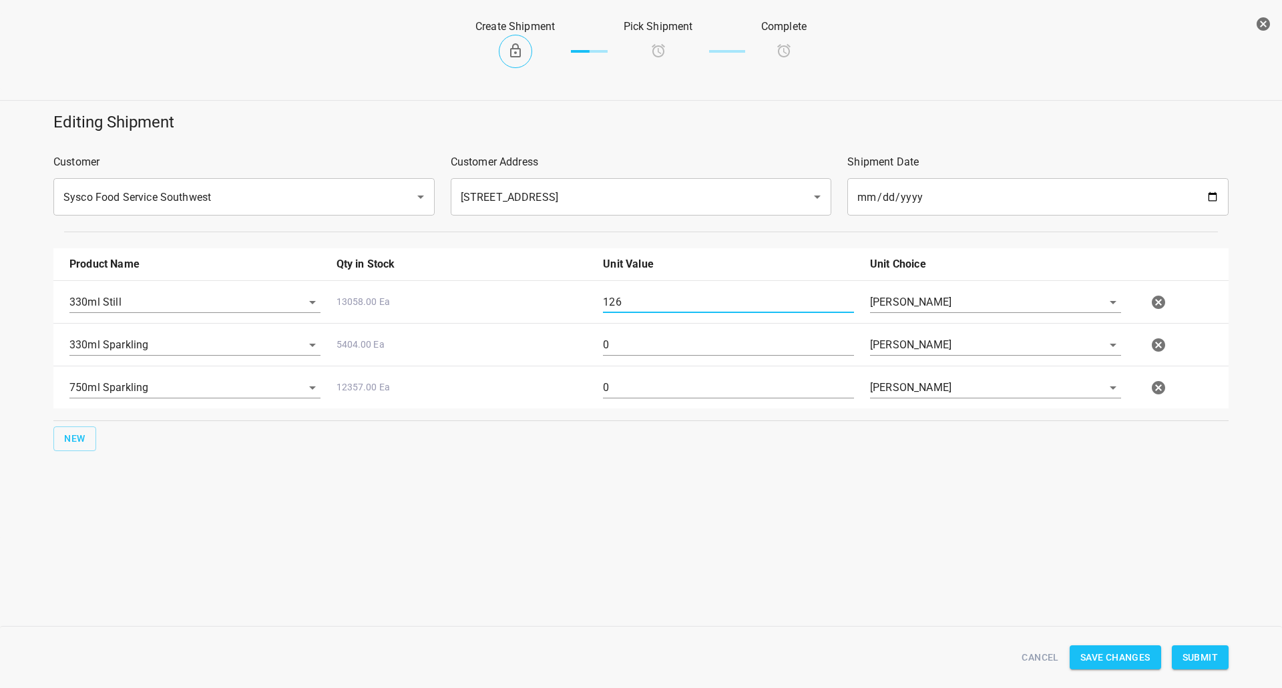
click at [617, 351] on input "0" at bounding box center [728, 344] width 251 height 21
type input "36"
click at [622, 398] on input "0" at bounding box center [728, 387] width 251 height 21
click at [622, 397] on input "0" at bounding box center [728, 387] width 251 height 21
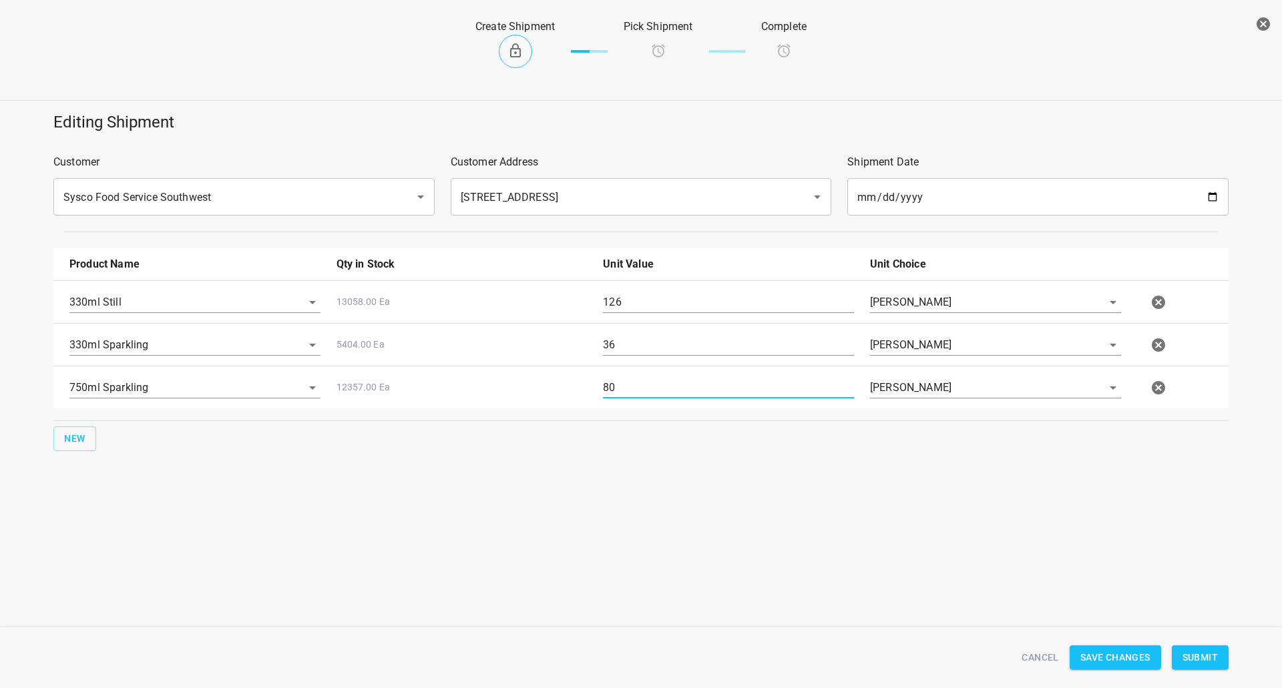
type input "80"
click at [1211, 677] on div "Cancel Save Changes Submit" at bounding box center [640, 657] width 1191 height 51
click at [1209, 658] on span "Submit" at bounding box center [1199, 658] width 35 height 17
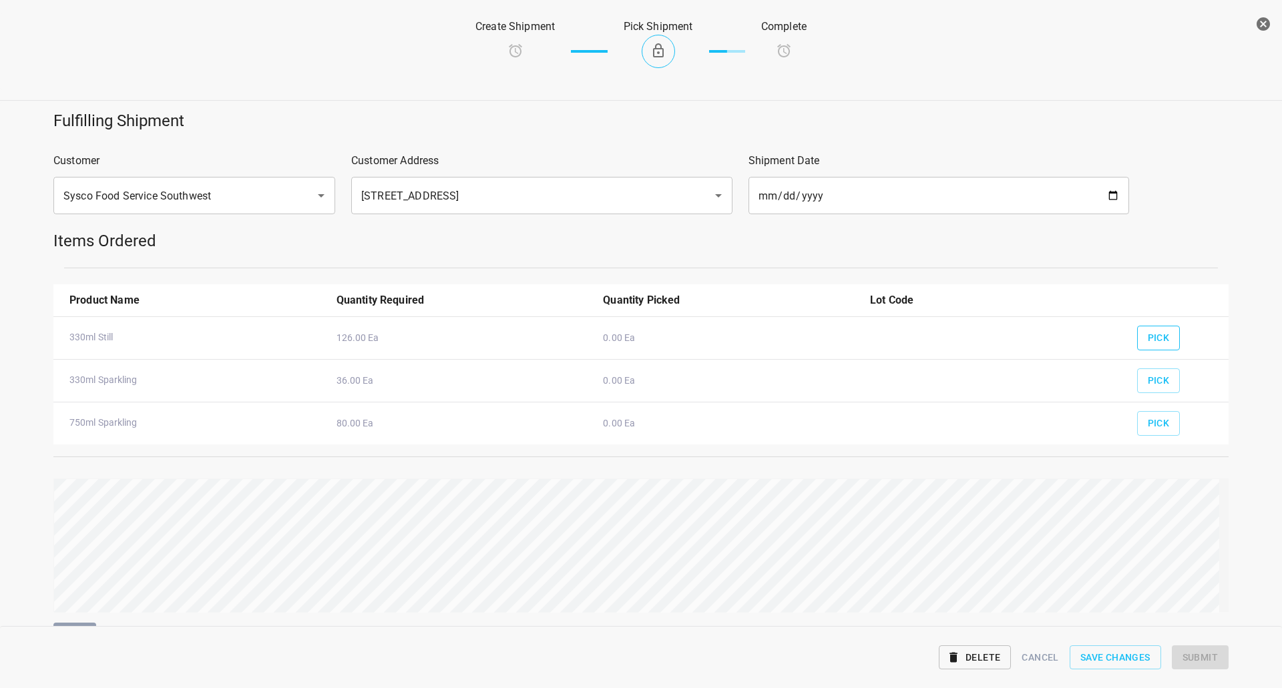
click at [1137, 327] on button "Pick" at bounding box center [1158, 338] width 43 height 25
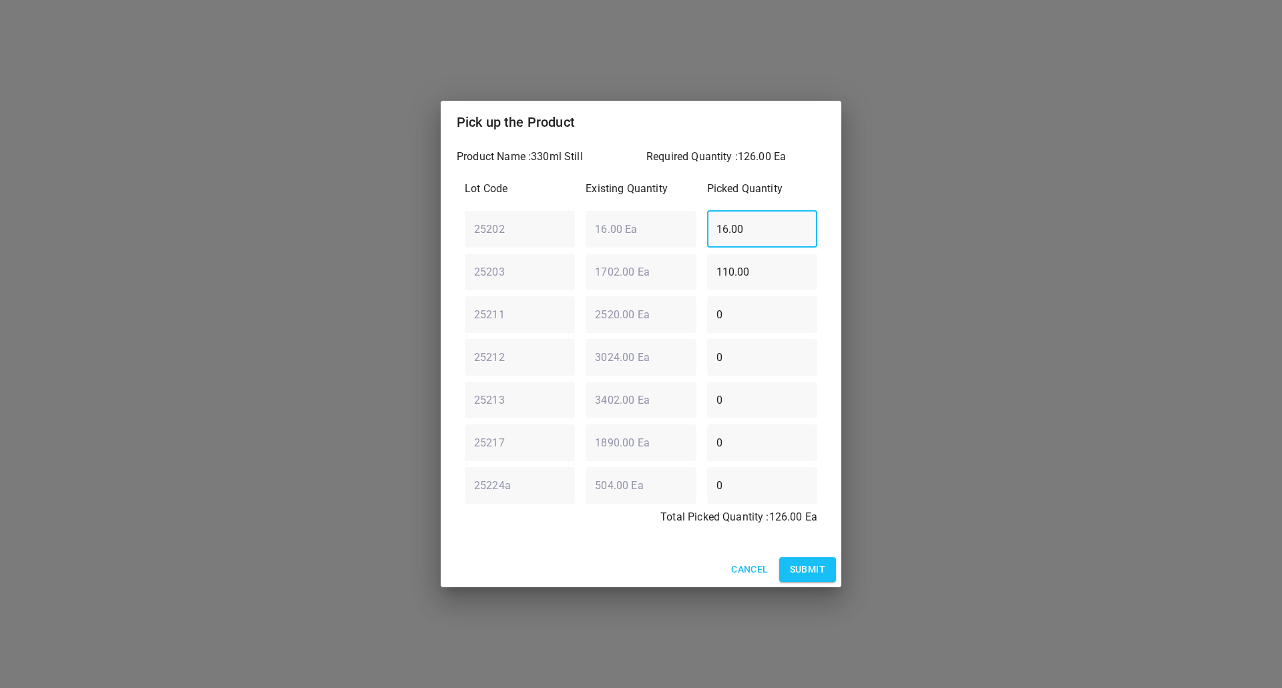
drag, startPoint x: 774, startPoint y: 243, endPoint x: 588, endPoint y: 256, distance: 187.4
click at [602, 252] on div "Lot Code Existing Quantity Picked Quantity 25202 ​ 16.00 Ea ​ 16.00 ​ 25203 ​ 1…" at bounding box center [641, 357] width 369 height 369
type input "0"
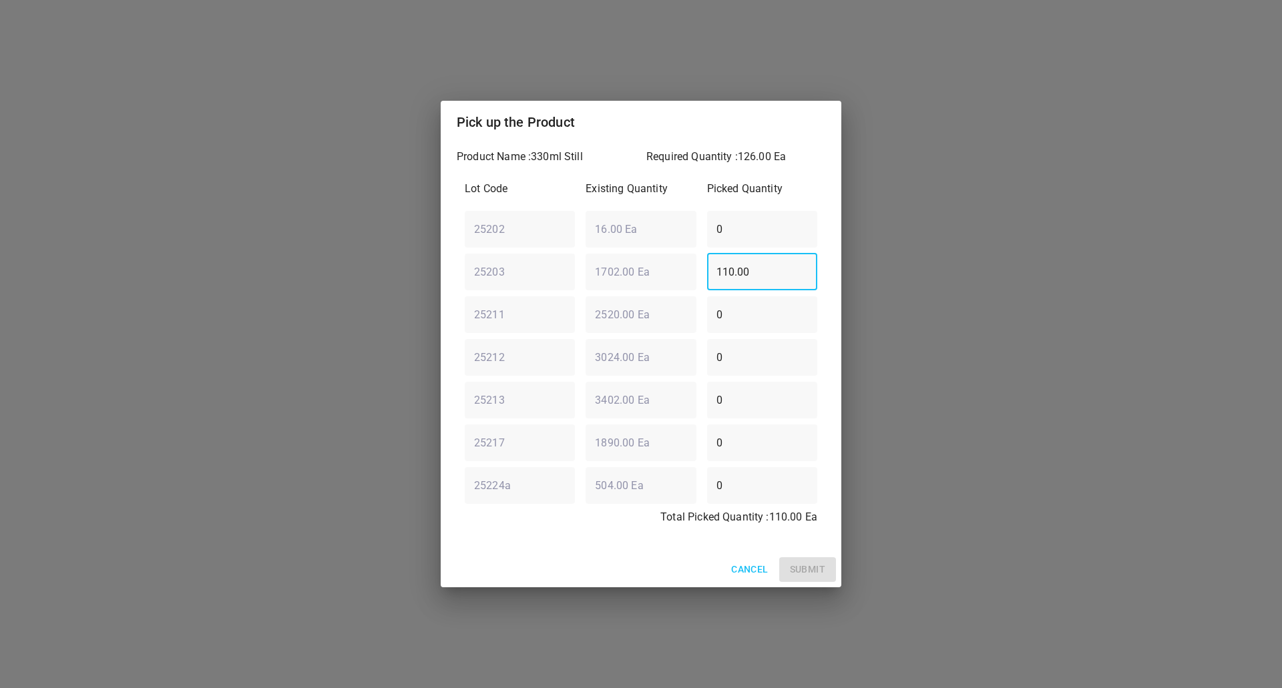
drag, startPoint x: 770, startPoint y: 270, endPoint x: 634, endPoint y: 288, distance: 136.6
click at [702, 263] on div "110.00 ​" at bounding box center [762, 272] width 121 height 48
type input "0"
click at [756, 565] on span "Cancel" at bounding box center [749, 569] width 37 height 17
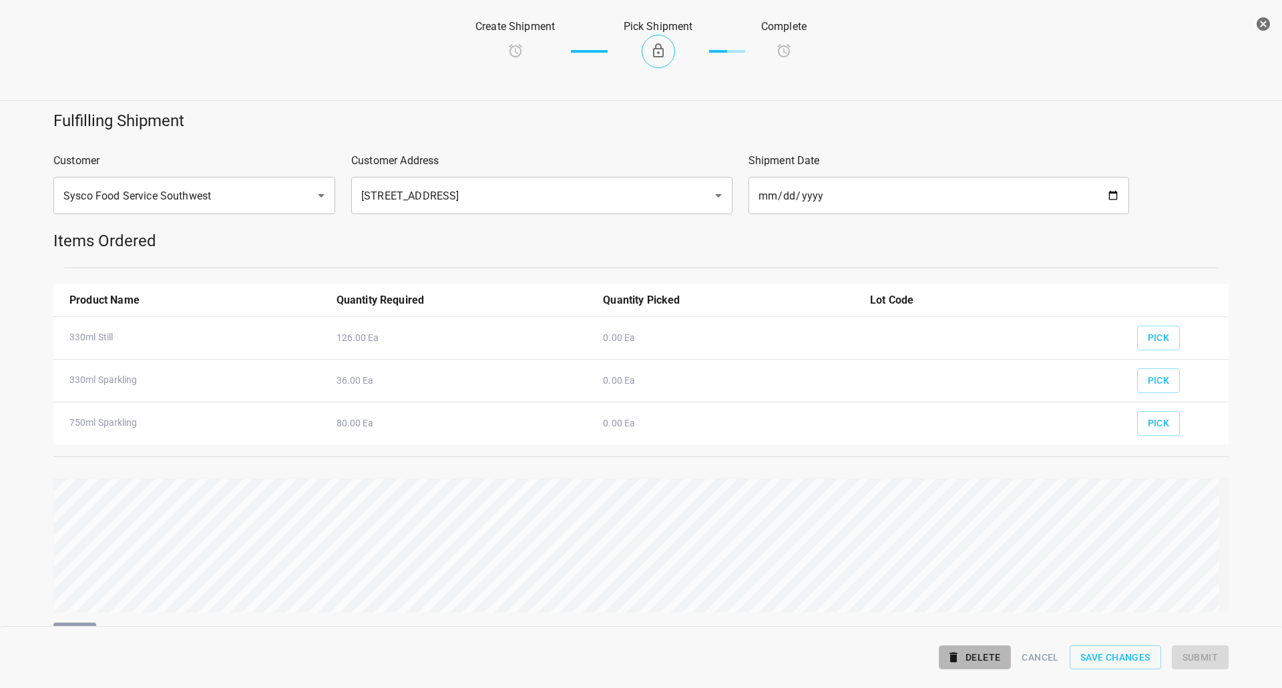
click at [986, 662] on span "Delete" at bounding box center [974, 658] width 51 height 17
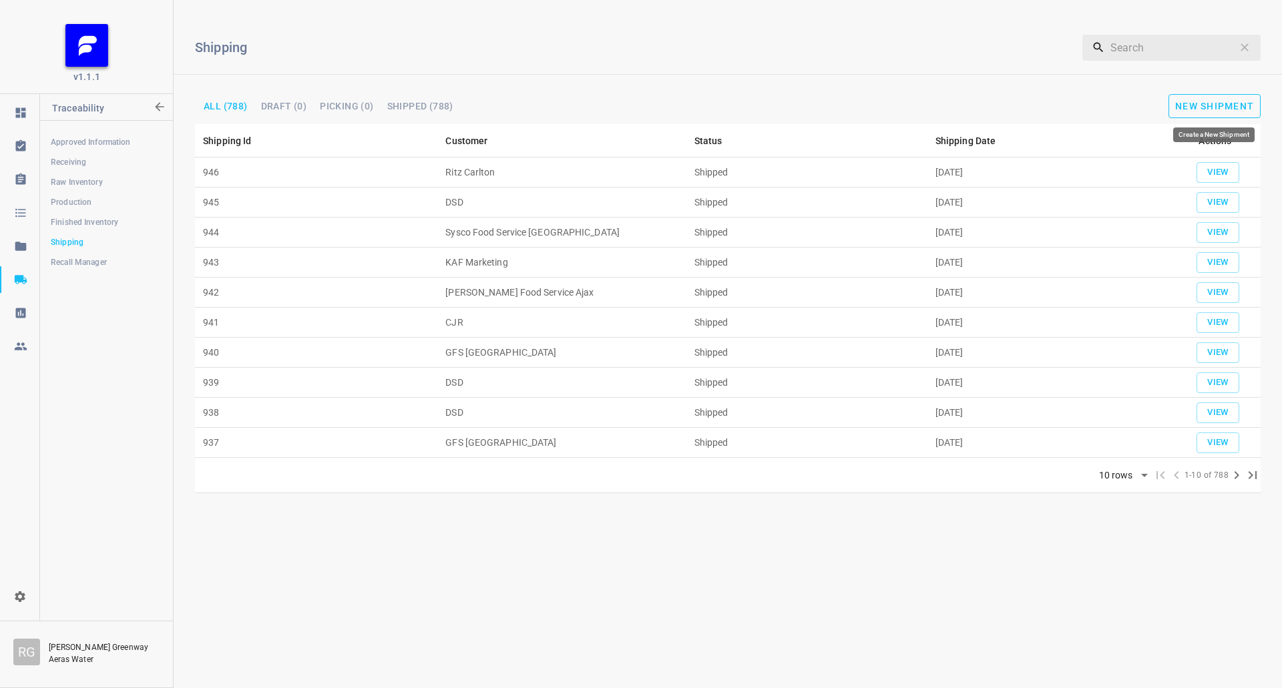
click at [1202, 103] on span "New Shipment" at bounding box center [1214, 106] width 79 height 11
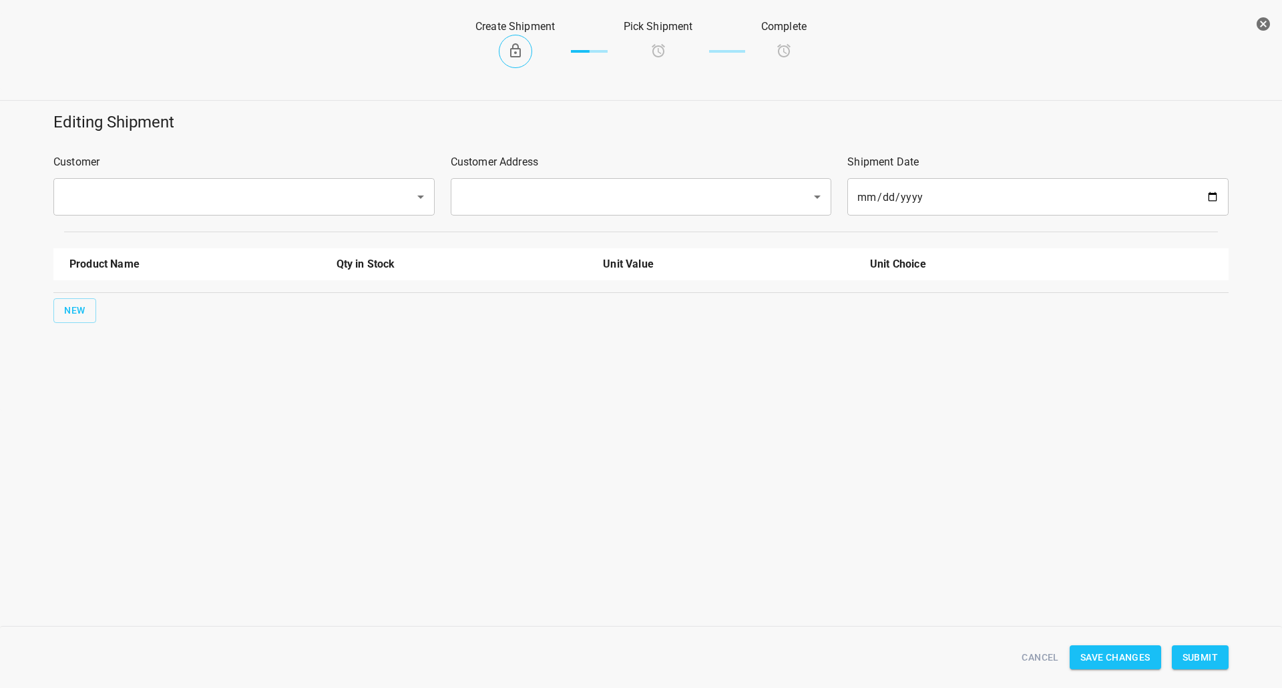
click at [336, 181] on div "​" at bounding box center [243, 196] width 381 height 37
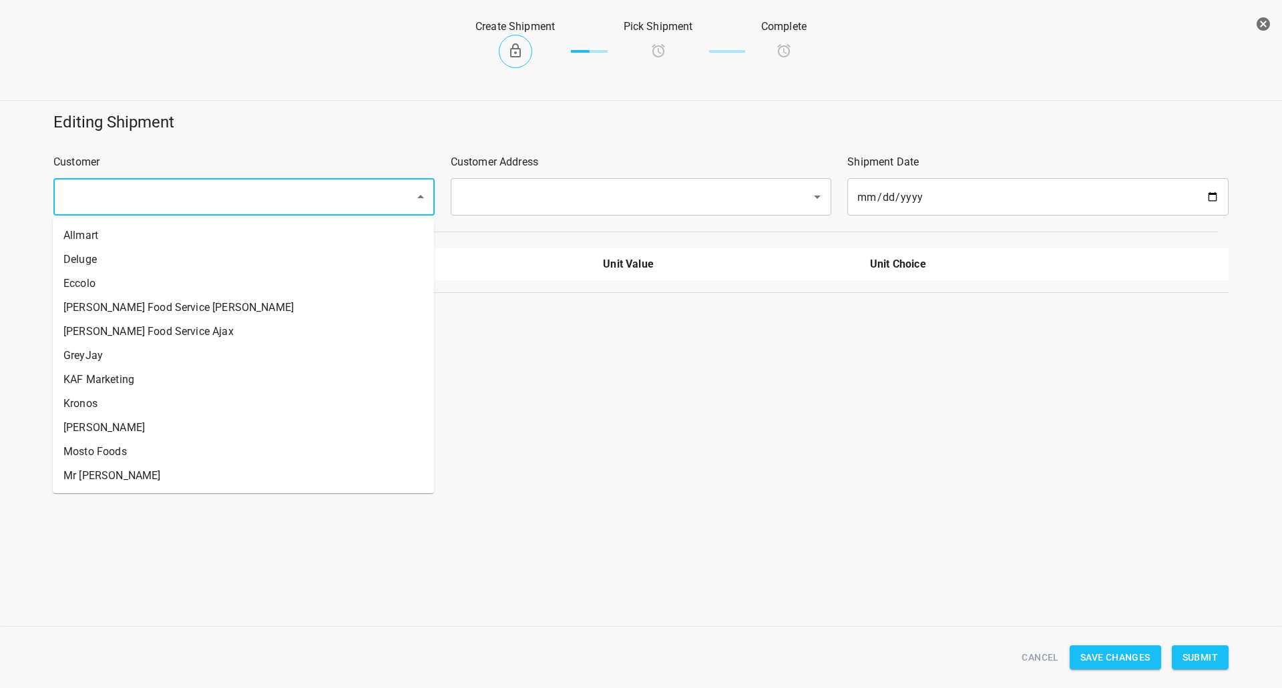
click at [337, 192] on input "text" at bounding box center [225, 196] width 332 height 25
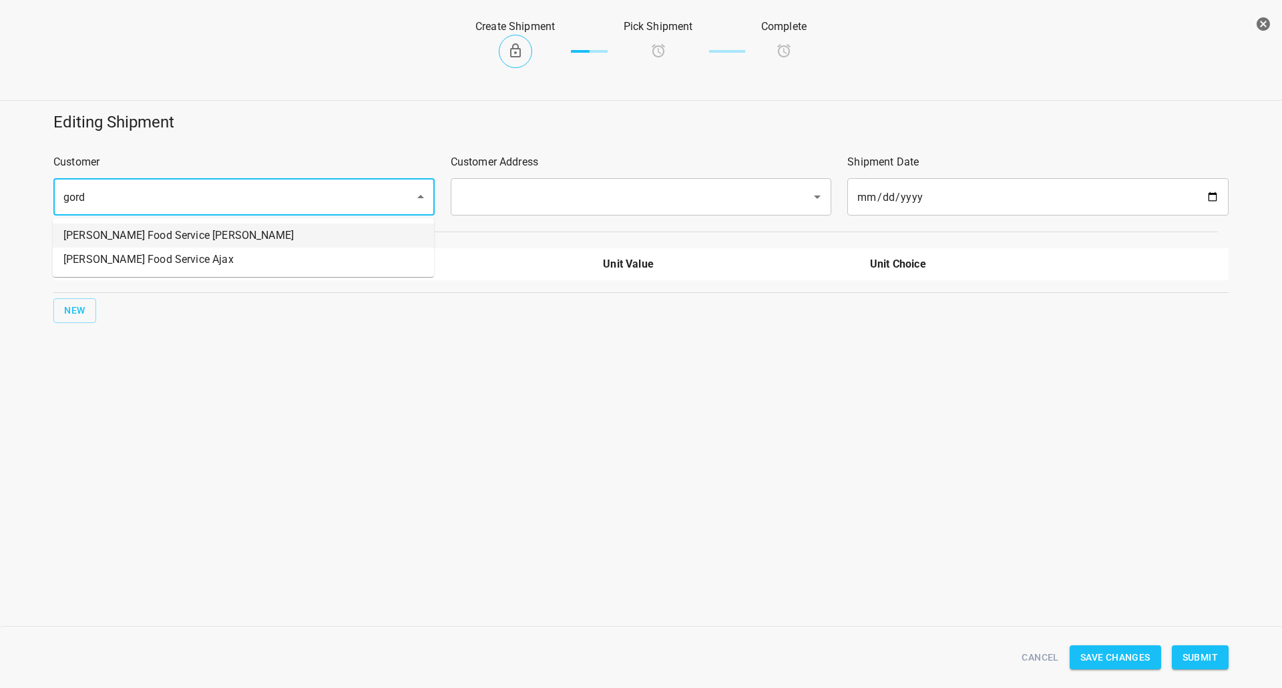
drag, startPoint x: 270, startPoint y: 238, endPoint x: 316, endPoint y: 231, distance: 46.0
click at [272, 238] on li "[PERSON_NAME] Food Service [PERSON_NAME]" at bounding box center [243, 236] width 381 height 24
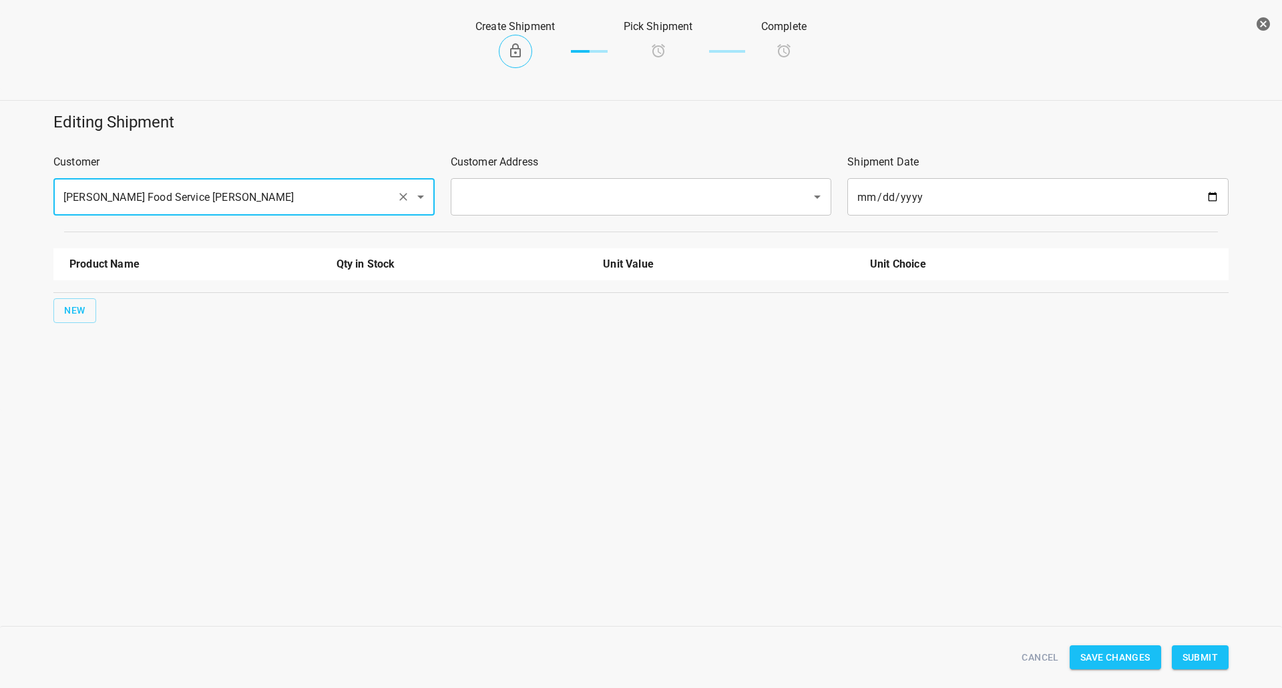
type input "[PERSON_NAME] Food Service [PERSON_NAME]"
click at [523, 178] on div "Customer Address ​" at bounding box center [641, 184] width 397 height 77
click at [523, 190] on input "text" at bounding box center [623, 196] width 332 height 25
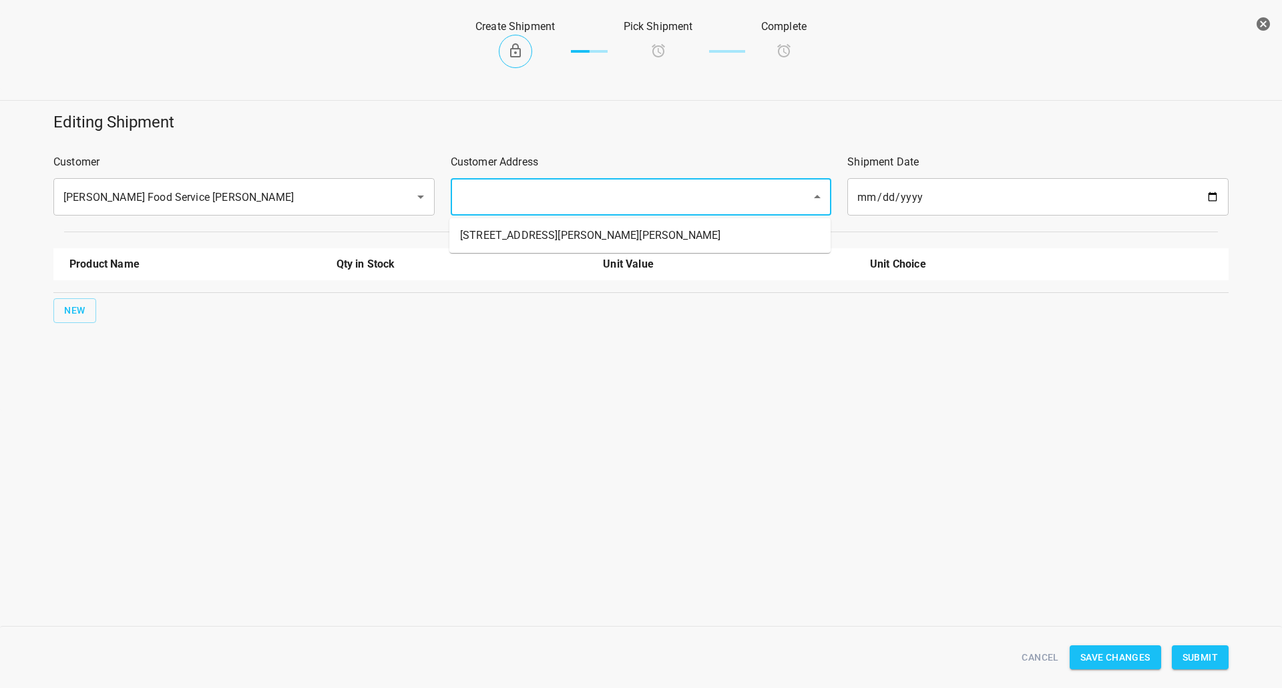
click at [524, 223] on ul "[STREET_ADDRESS][PERSON_NAME][PERSON_NAME]" at bounding box center [639, 235] width 381 height 35
drag, startPoint x: 524, startPoint y: 230, endPoint x: 465, endPoint y: 253, distance: 63.6
click at [524, 231] on li "[STREET_ADDRESS][PERSON_NAME][PERSON_NAME]" at bounding box center [639, 236] width 381 height 24
type input "[STREET_ADDRESS][PERSON_NAME][PERSON_NAME]"
click at [78, 310] on span "New" at bounding box center [74, 310] width 21 height 17
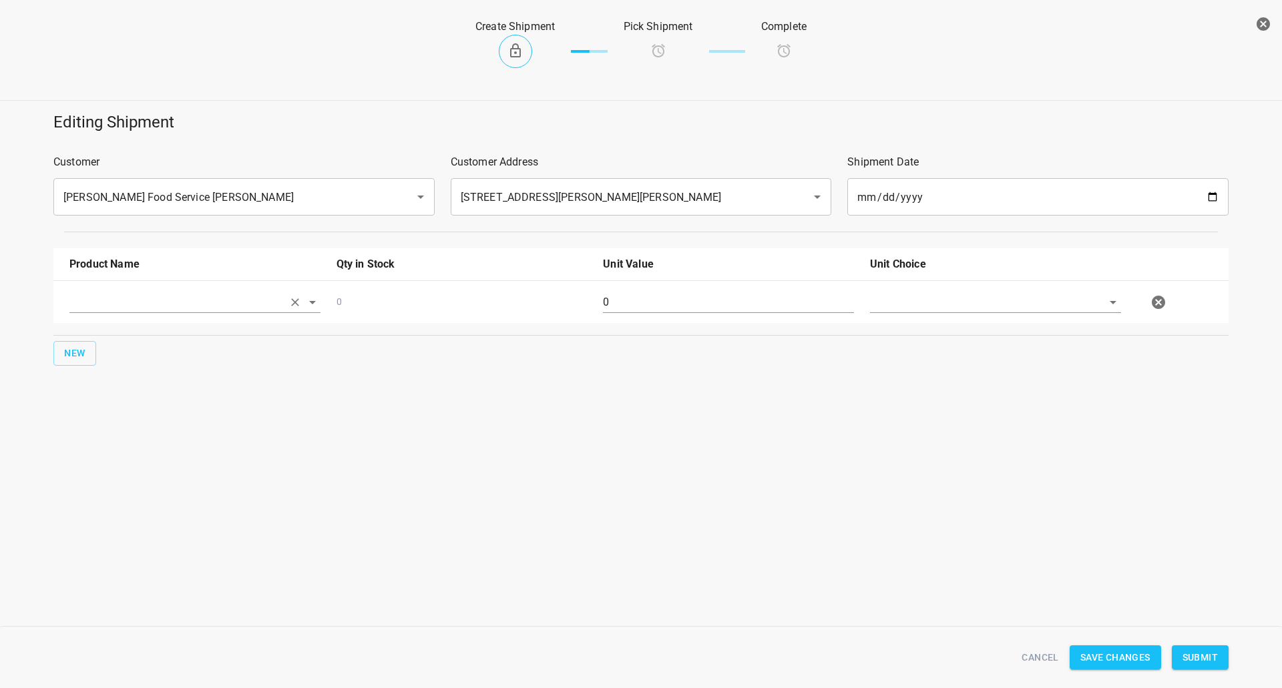
click at [163, 300] on input "text" at bounding box center [176, 302] width 214 height 21
click at [162, 426] on li "330ml Still" at bounding box center [194, 429] width 251 height 24
type input "330ml Still"
click at [66, 349] on span "New" at bounding box center [74, 353] width 21 height 17
click at [105, 312] on input "text" at bounding box center [176, 302] width 214 height 21
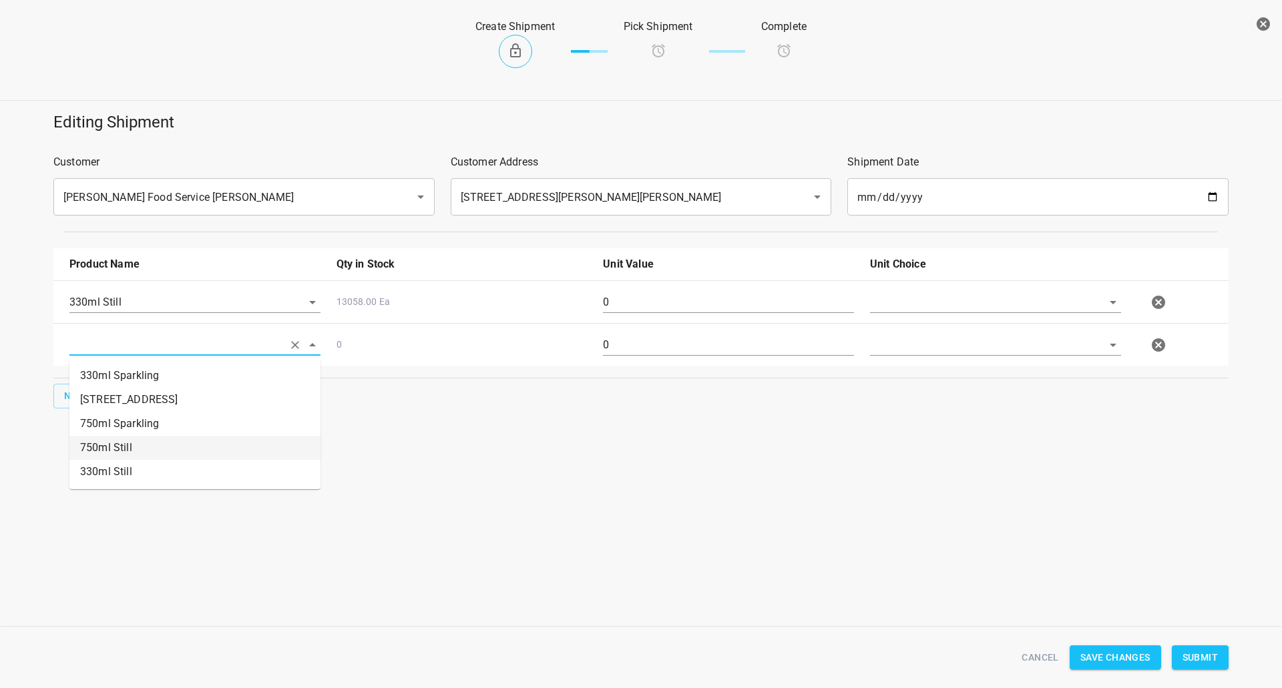
drag, startPoint x: 137, startPoint y: 443, endPoint x: 110, endPoint y: 410, distance: 42.7
click at [136, 443] on li "750ml Still" at bounding box center [194, 448] width 251 height 24
type input "750ml Still"
click at [81, 391] on span "New" at bounding box center [74, 396] width 21 height 17
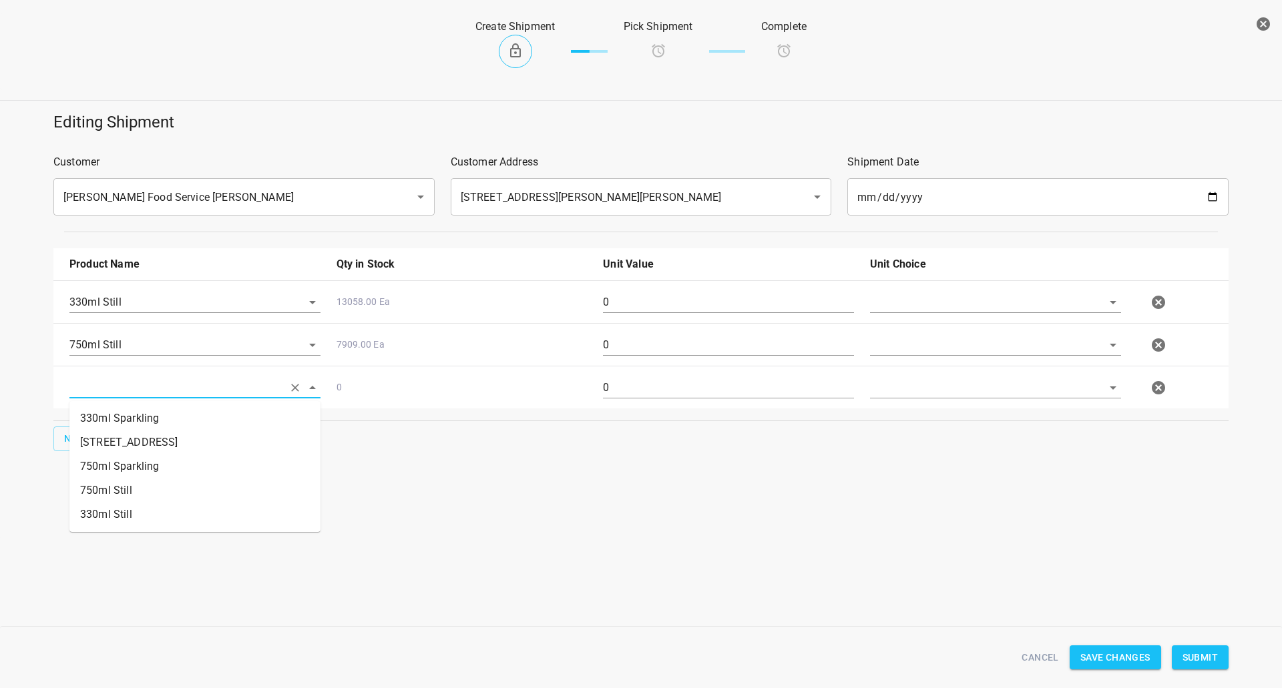
click at [108, 388] on input "text" at bounding box center [176, 387] width 214 height 21
click at [128, 465] on li "750ml Sparkling" at bounding box center [194, 467] width 251 height 24
type input "750ml Sparkling"
click at [939, 304] on input "text" at bounding box center [977, 302] width 214 height 21
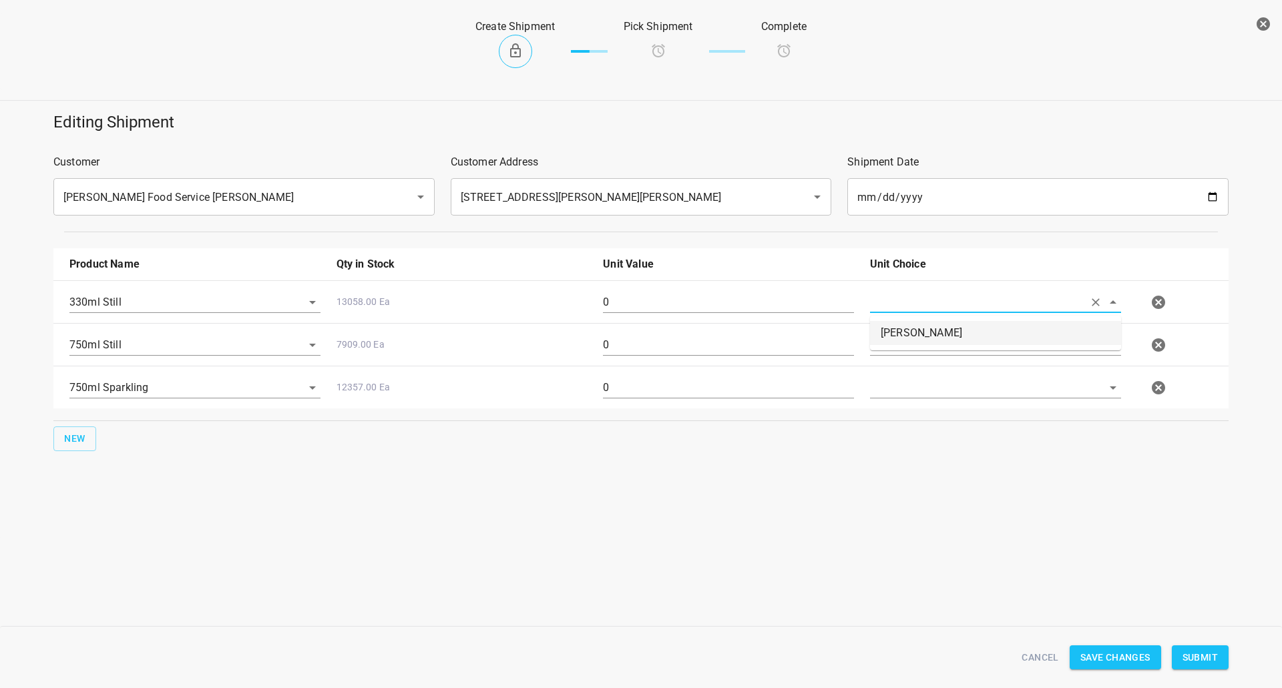
click at [933, 339] on li "[PERSON_NAME]" at bounding box center [995, 333] width 251 height 24
type input "[PERSON_NAME]"
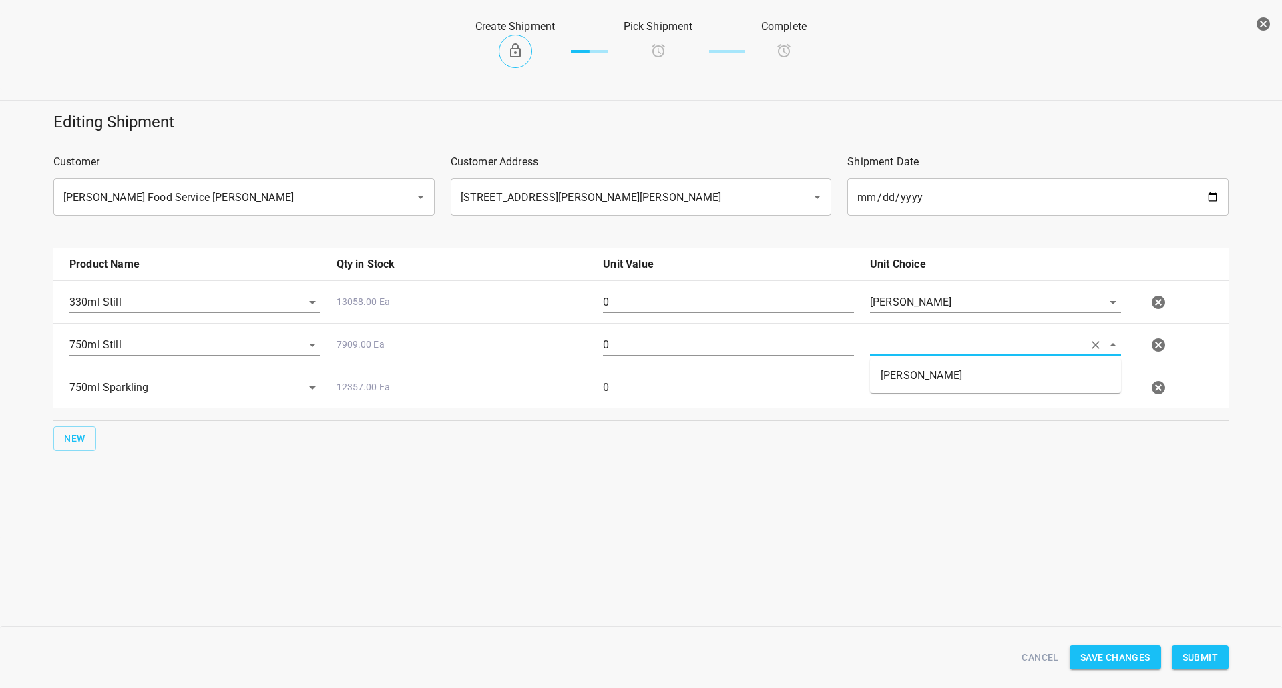
click at [930, 343] on input "text" at bounding box center [977, 344] width 214 height 21
drag, startPoint x: 933, startPoint y: 369, endPoint x: 936, endPoint y: 392, distance: 22.9
click at [933, 369] on li "[PERSON_NAME]" at bounding box center [995, 376] width 251 height 24
type input "[PERSON_NAME]"
click at [937, 396] on input "text" at bounding box center [977, 387] width 214 height 21
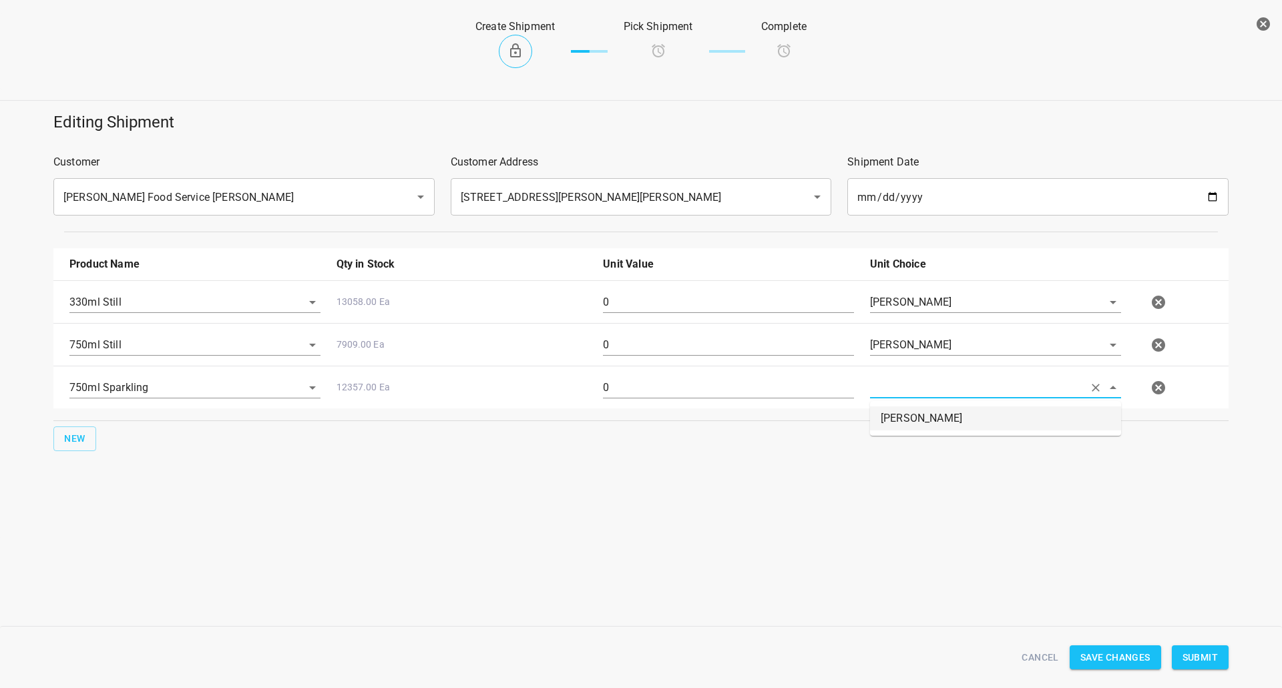
click at [926, 440] on div "New" at bounding box center [641, 439] width 1180 height 30
click at [923, 312] on input "text" at bounding box center [977, 302] width 214 height 21
click at [925, 408] on li "[PERSON_NAME]" at bounding box center [995, 419] width 251 height 24
type input "[PERSON_NAME]"
click at [644, 298] on input "0" at bounding box center [728, 302] width 251 height 21
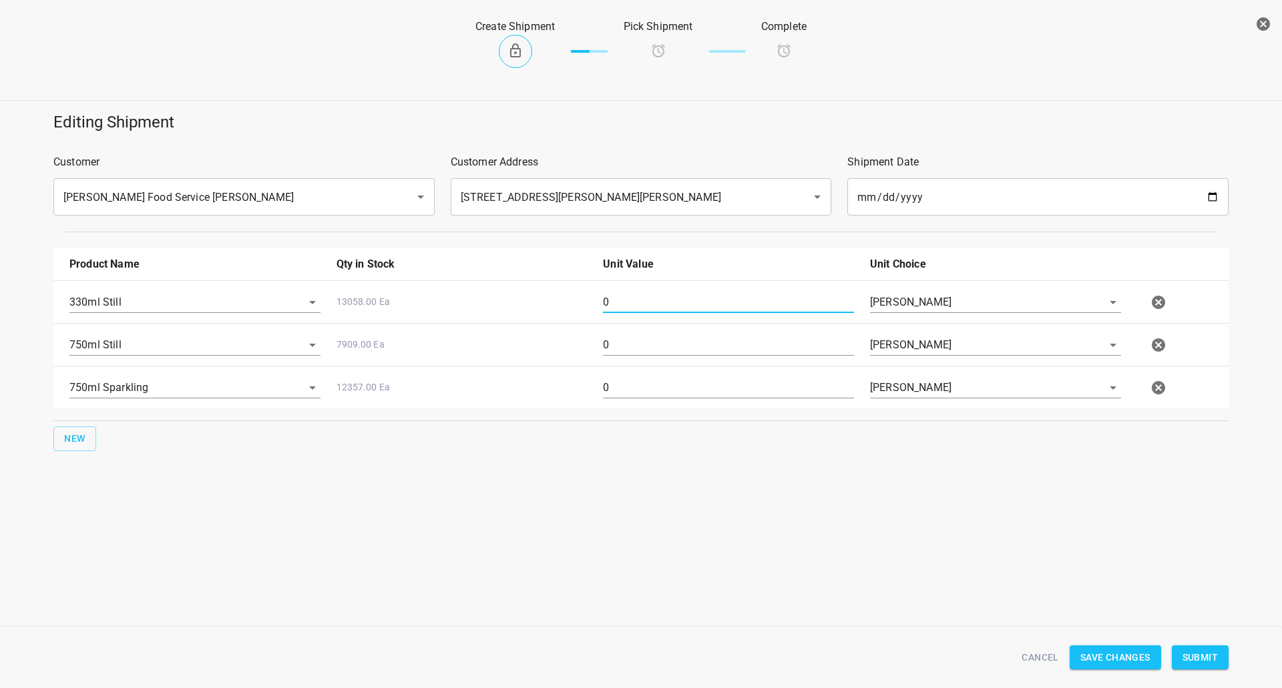
click at [644, 298] on input "0" at bounding box center [728, 302] width 251 height 21
type input "1008"
click at [662, 374] on div "0" at bounding box center [728, 393] width 267 height 48
click at [634, 354] on input "0" at bounding box center [728, 344] width 251 height 21
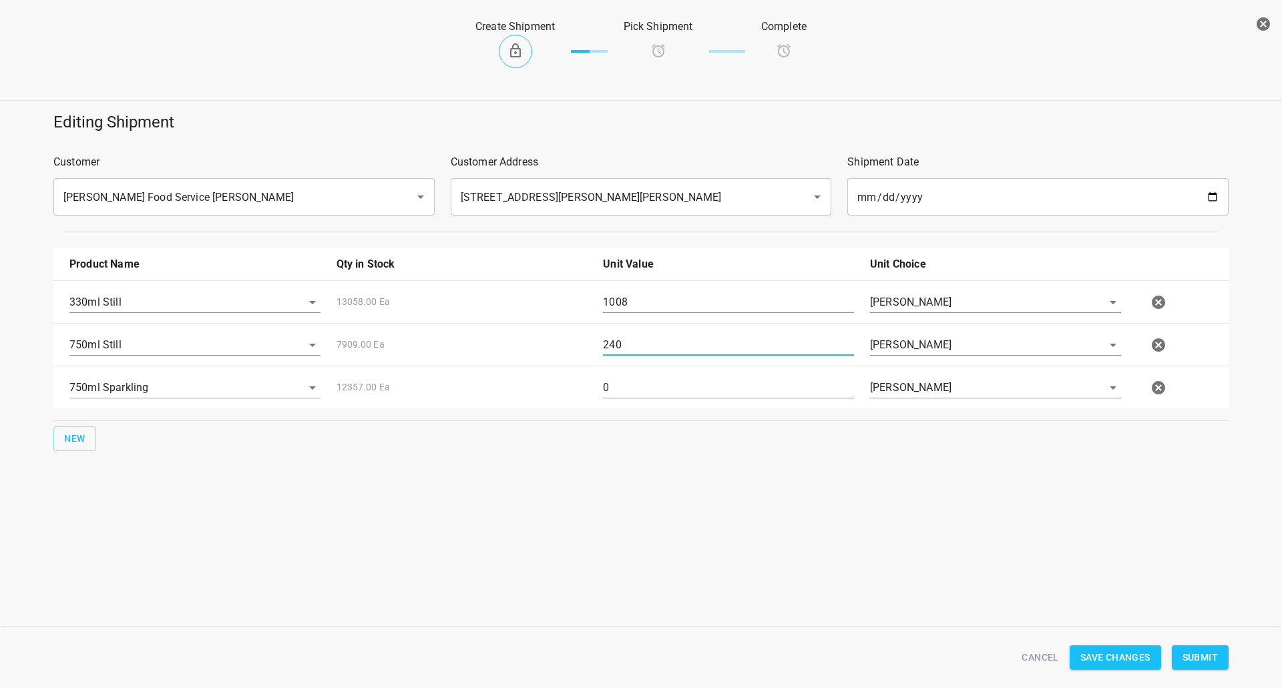
type input "240"
click at [635, 382] on input "0" at bounding box center [728, 387] width 251 height 21
click at [633, 385] on input "0" at bounding box center [728, 387] width 251 height 21
type input "192"
click at [1198, 658] on span "Submit" at bounding box center [1199, 658] width 35 height 17
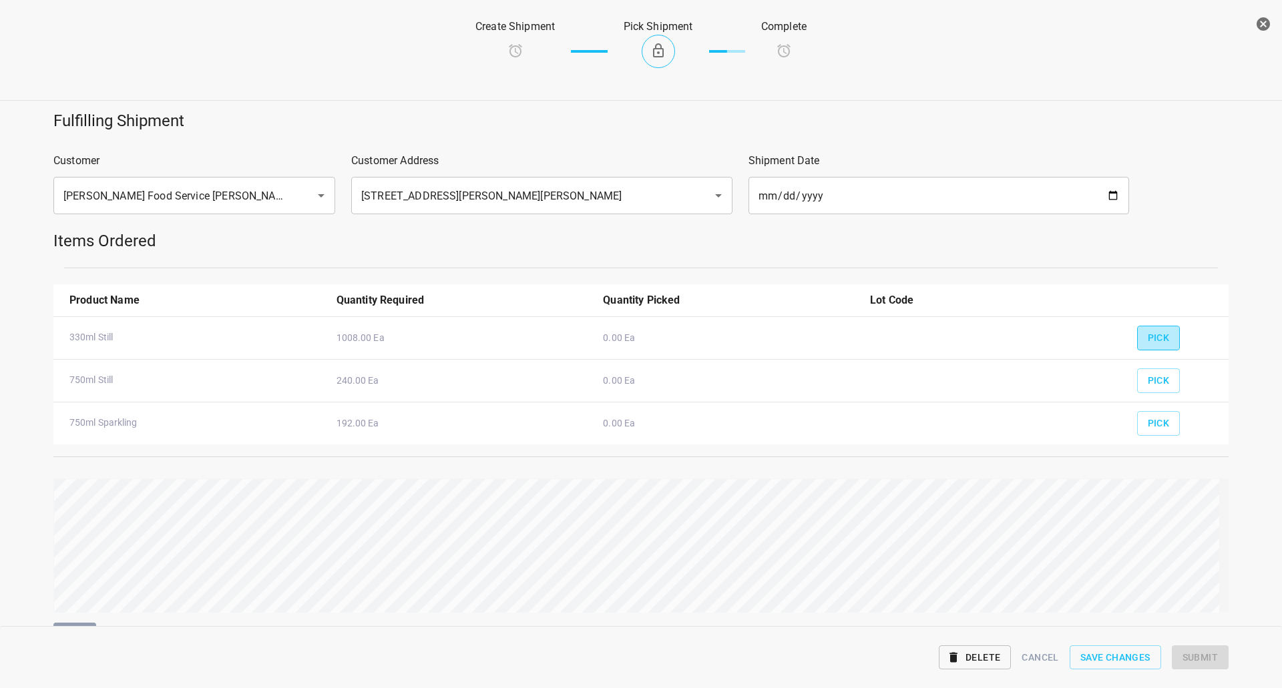
click at [1148, 339] on span "Pick" at bounding box center [1159, 338] width 22 height 17
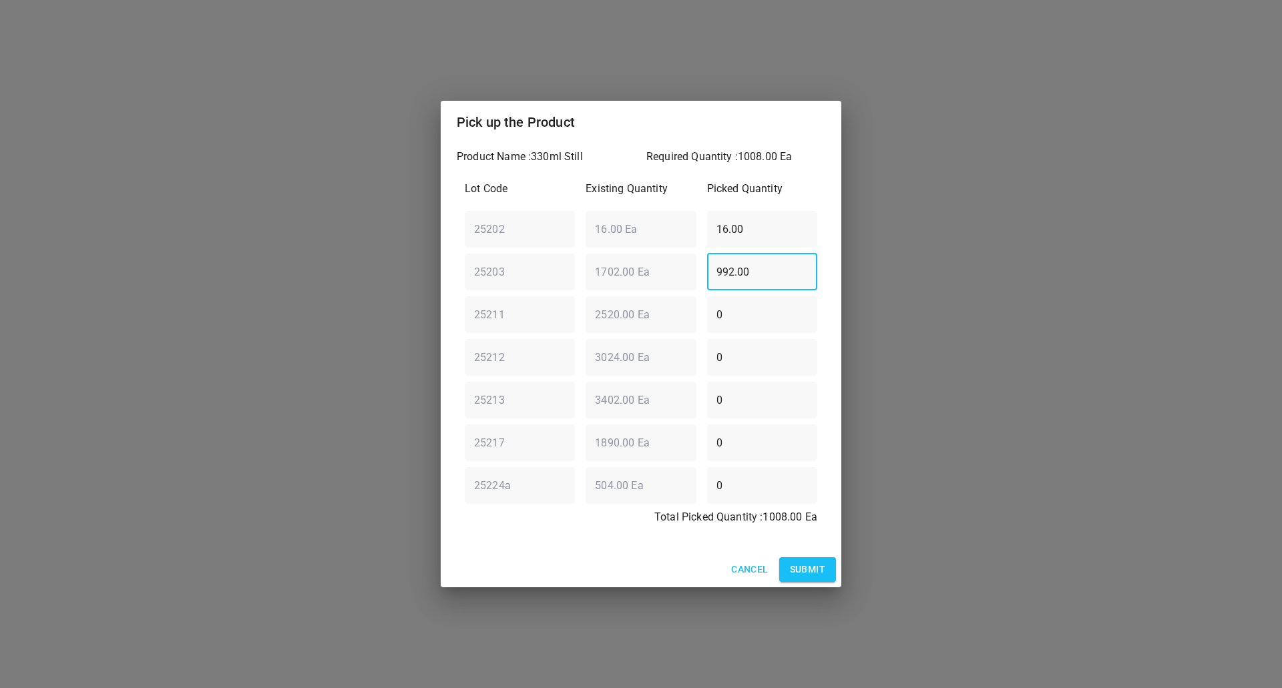
click at [638, 285] on div "25203 ​ 1702.00 Ea ​ 992.00 ​" at bounding box center [640, 272] width 363 height 48
type input "0"
click at [529, 278] on div "Lot Code Existing Quantity Picked Quantity 25202 ​ 16.00 Ea ​ 16.00 ​ 25203 ​ 1…" at bounding box center [641, 357] width 369 height 369
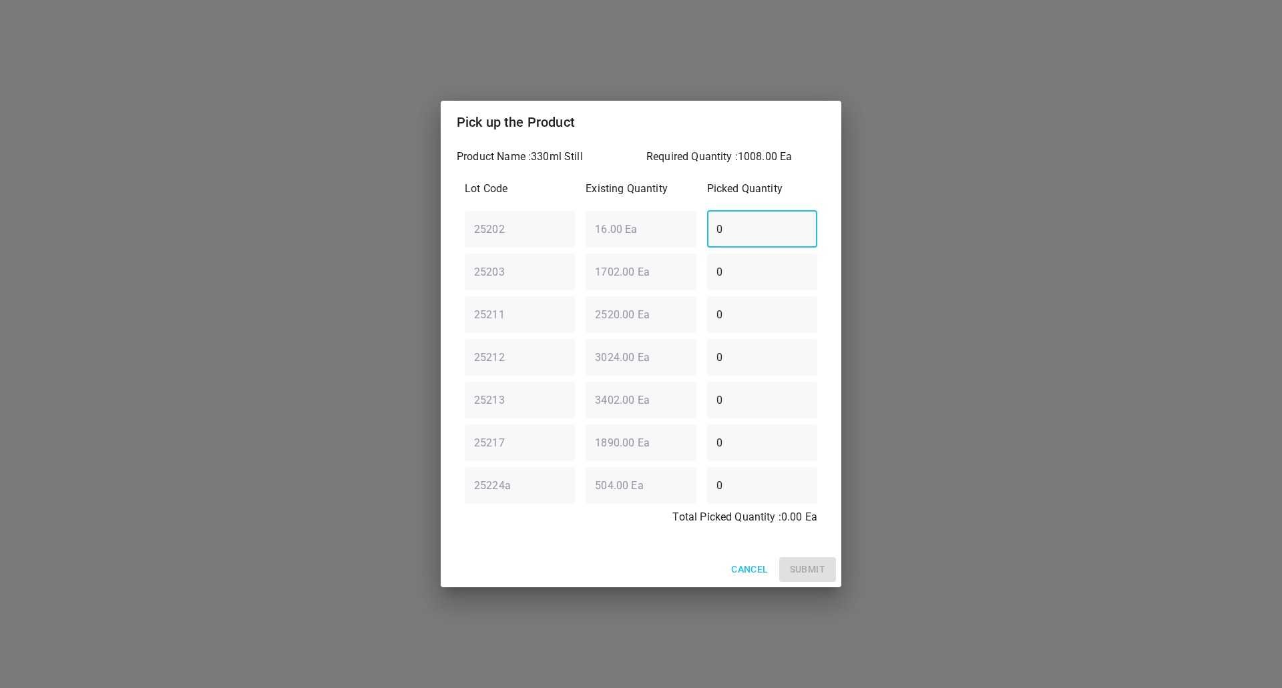
type input "0"
click at [517, 325] on div "25211 ​ 2520.00 Ea ​ 0 ​" at bounding box center [640, 314] width 363 height 48
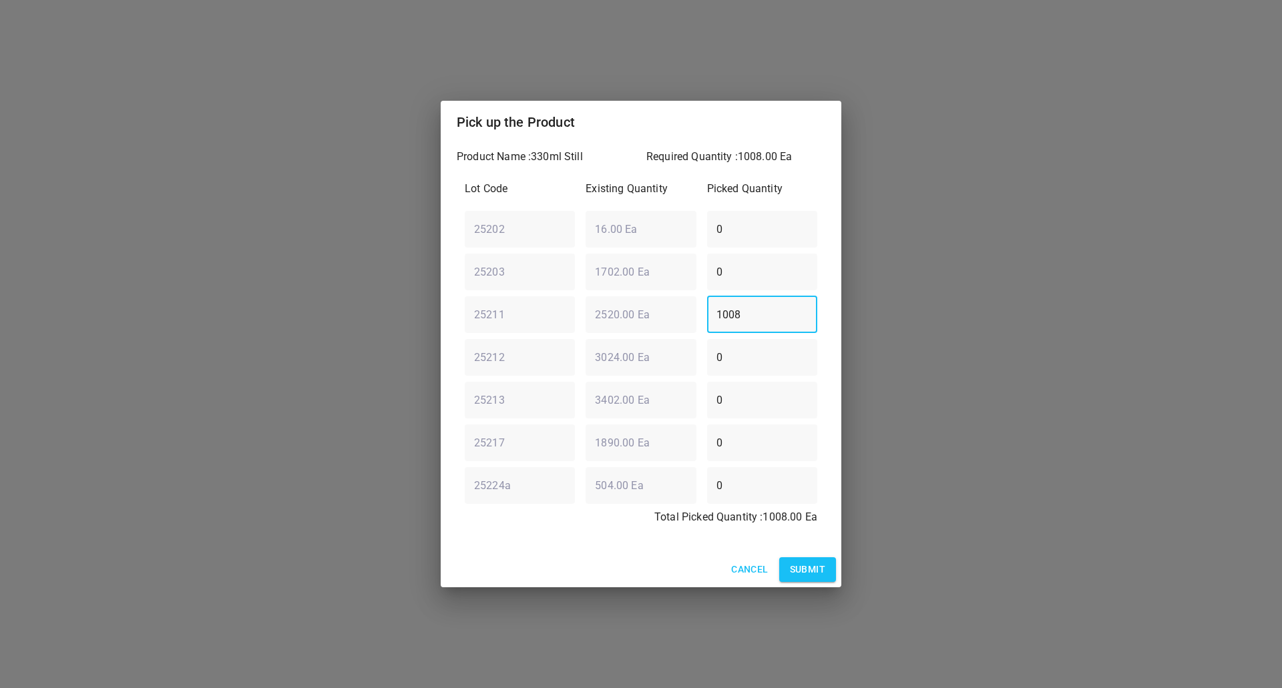
type input "1008"
click at [809, 564] on span "Submit" at bounding box center [807, 569] width 35 height 17
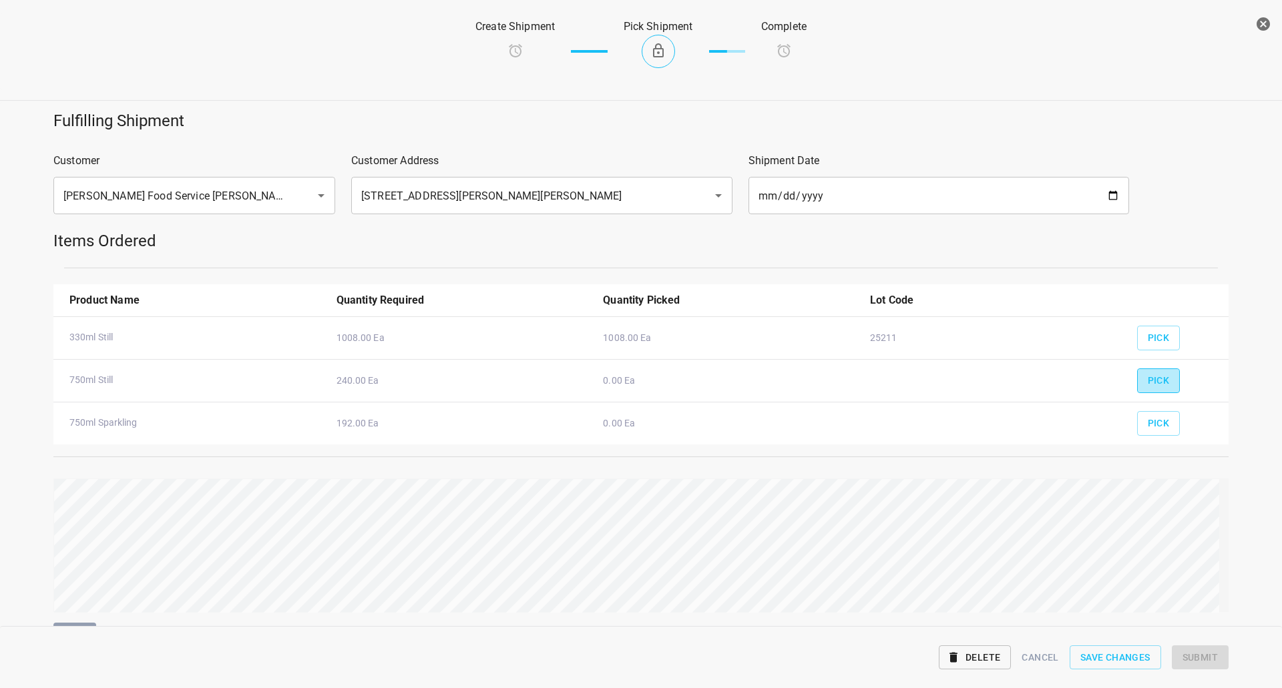
click at [1164, 378] on button "Pick" at bounding box center [1158, 381] width 43 height 25
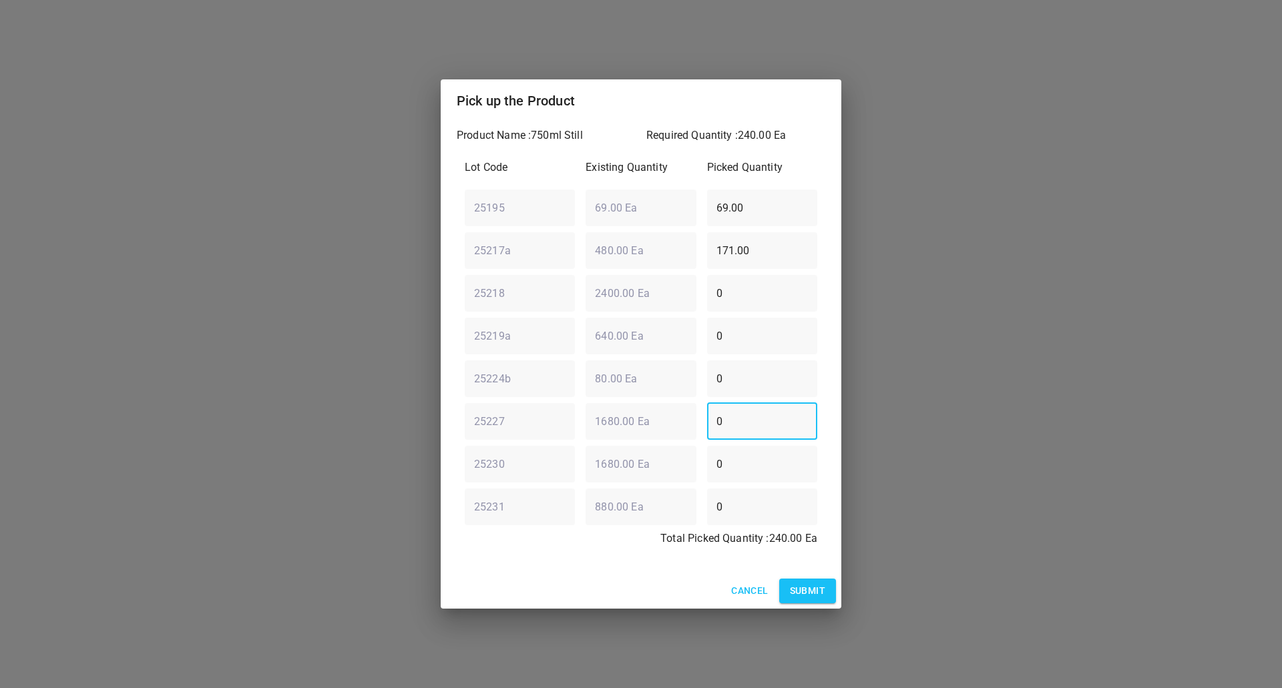
click at [629, 439] on div "25227 ​ 1680.00 Ea ​ 0 ​" at bounding box center [640, 421] width 363 height 48
type input "160"
click at [600, 219] on div "25195 ​ 69.00 Ea ​ 69.00 ​" at bounding box center [640, 208] width 363 height 48
type input "0"
click at [642, 244] on div "25217a ​ 480.00 Ea ​ 171.00 ​" at bounding box center [640, 250] width 363 height 48
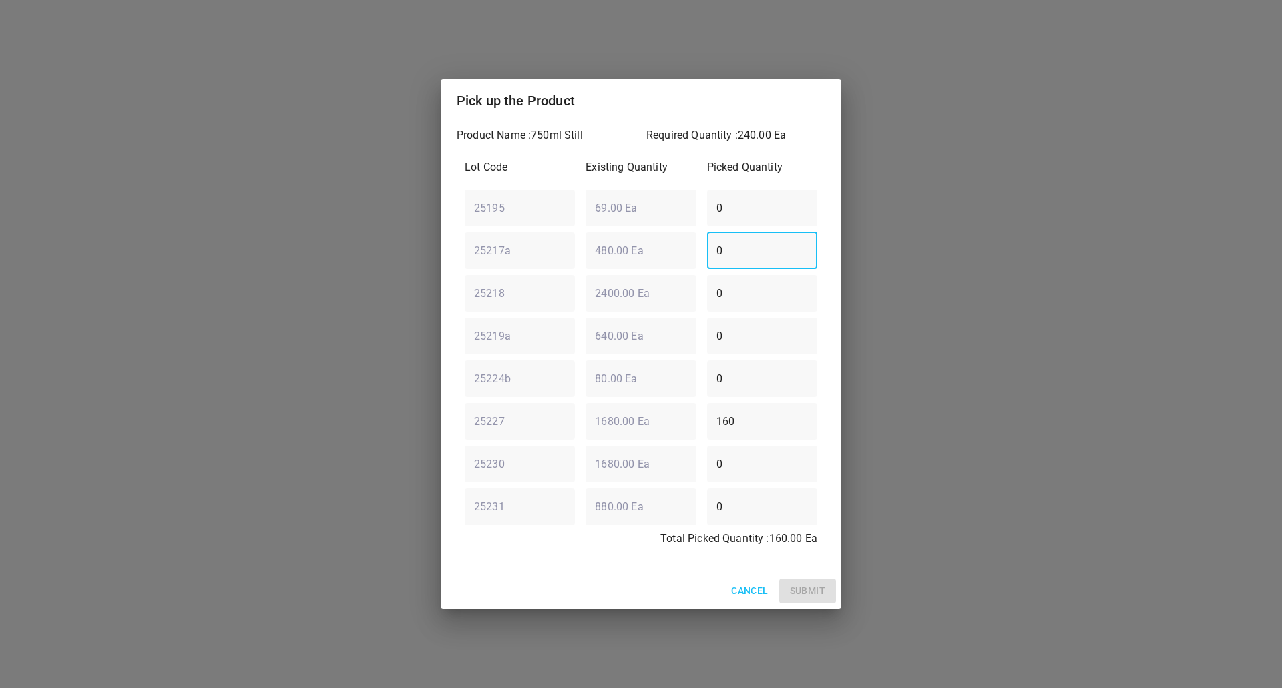
type input "0"
click at [535, 619] on div "Pick up the Product Product Name : 750ml Still Required Quantity : 240.00 Ea Lo…" at bounding box center [641, 344] width 1282 height 688
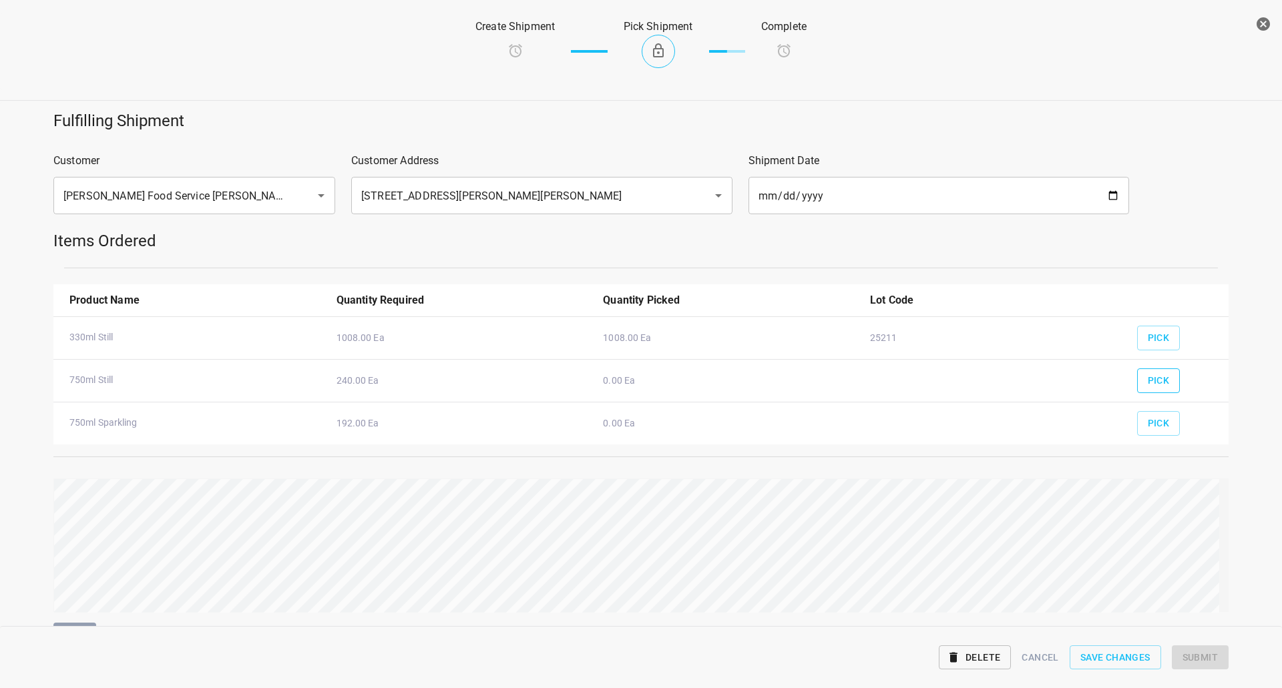
click at [1149, 373] on span "Pick" at bounding box center [1159, 381] width 22 height 17
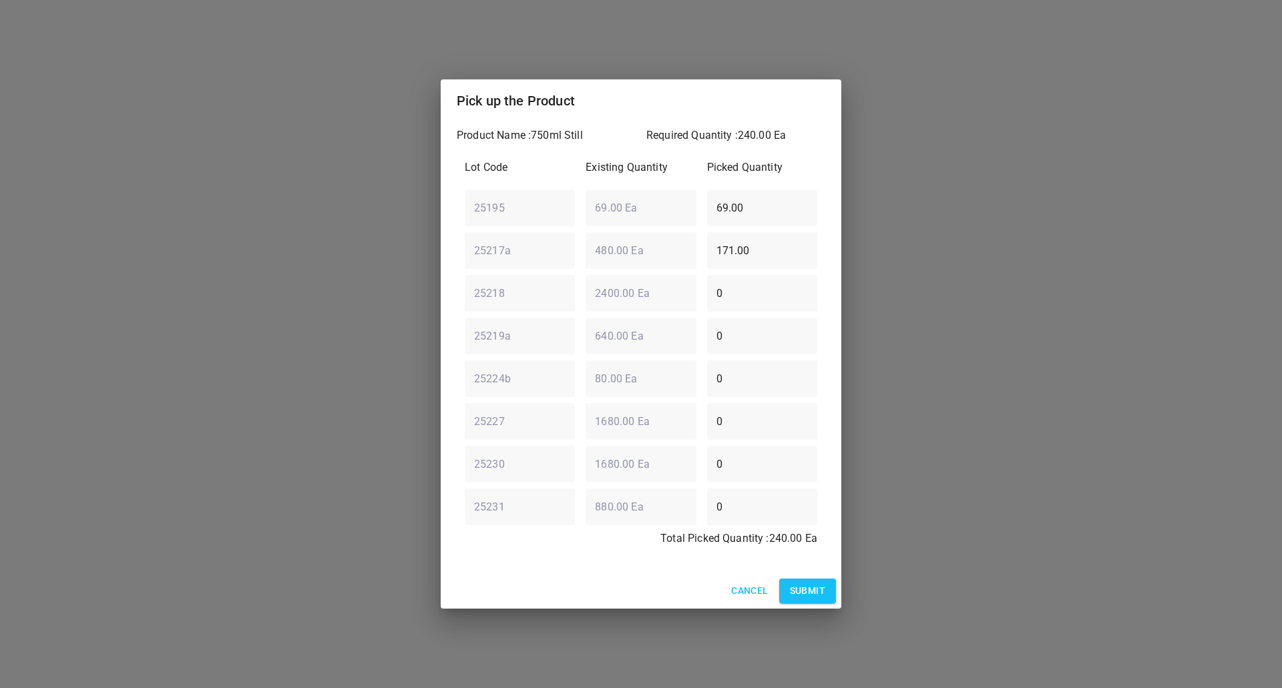
drag, startPoint x: 752, startPoint y: 428, endPoint x: 363, endPoint y: 431, distance: 389.9
click at [363, 431] on div "Pick up the Product Product Name : 750ml Still Required Quantity : 240.00 Ea Lo…" at bounding box center [641, 344] width 1282 height 688
type input "160"
drag, startPoint x: 760, startPoint y: 218, endPoint x: 439, endPoint y: 206, distance: 321.4
click at [439, 206] on div "Pick up the Product Product Name : 750ml Still Required Quantity : 240.00 Ea Lo…" at bounding box center [641, 344] width 1282 height 688
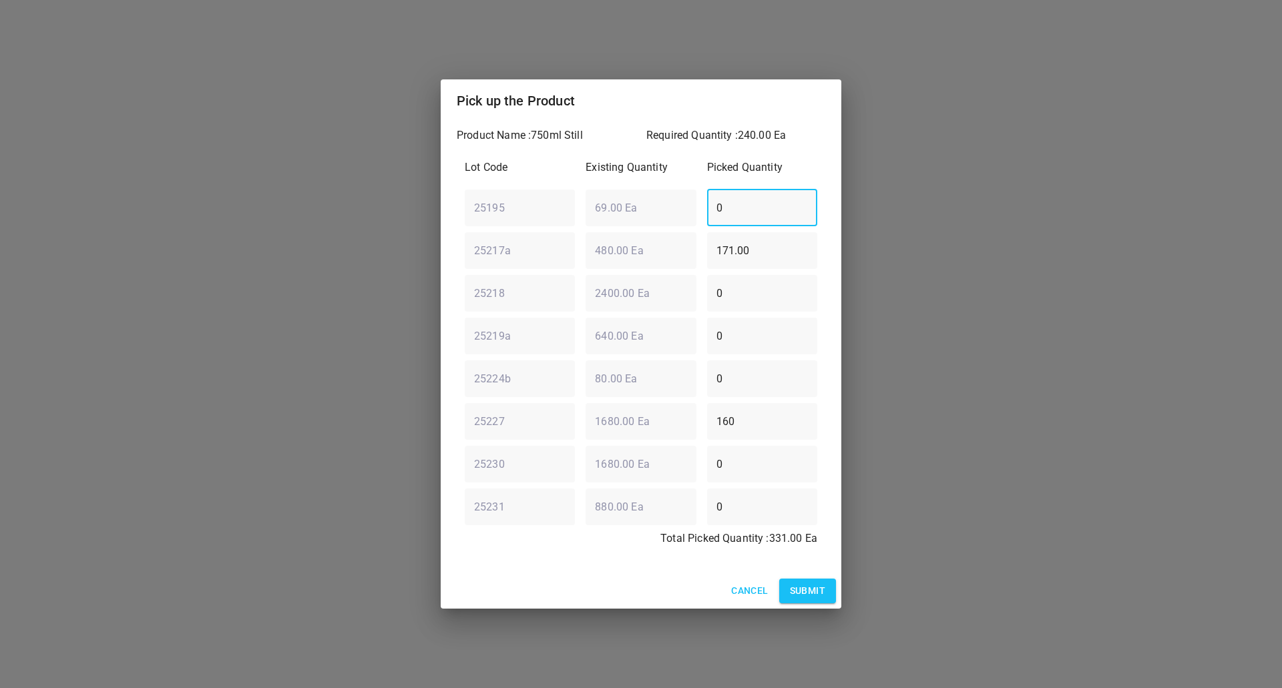
type input "0"
click at [664, 239] on div "25217a ​ 480.00 Ea ​ 171.00 ​" at bounding box center [640, 250] width 363 height 48
type input "0"
click at [620, 380] on div "25224b ​ 80.00 Ea ​ 0 ​" at bounding box center [640, 379] width 363 height 48
type input "80"
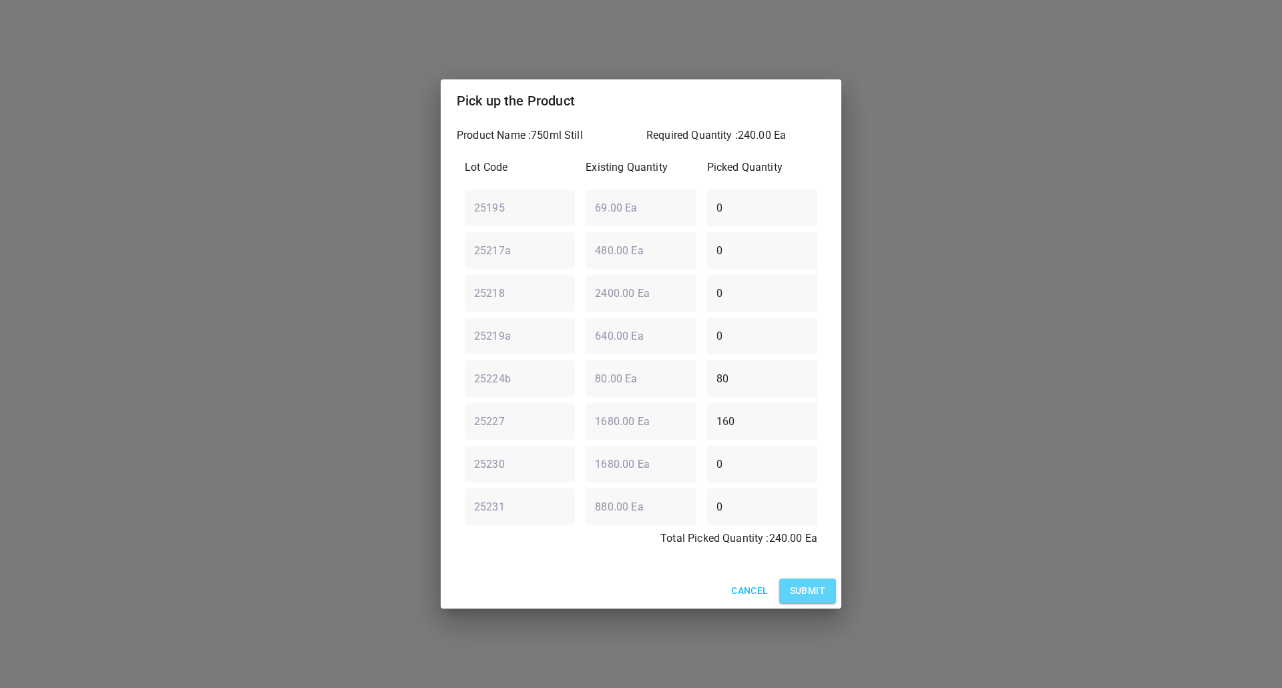
click at [794, 590] on span "Submit" at bounding box center [807, 591] width 35 height 17
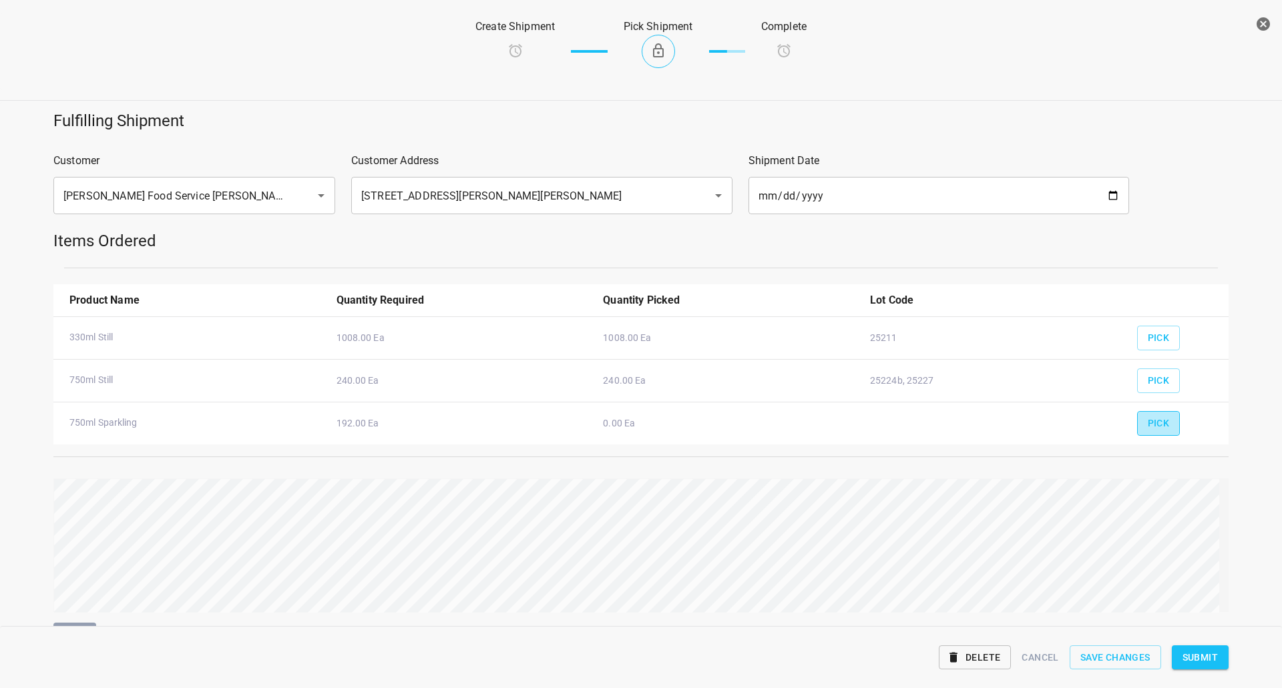
click at [1140, 416] on button "Pick" at bounding box center [1158, 423] width 43 height 25
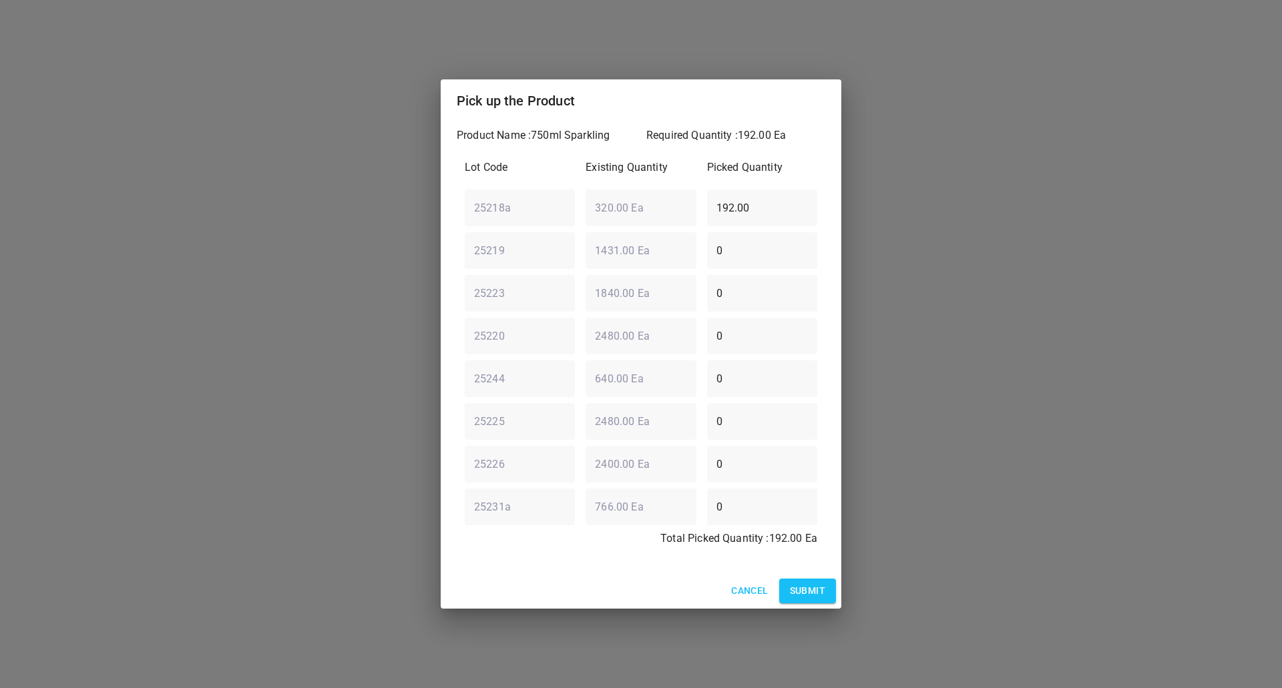
drag, startPoint x: 768, startPoint y: 202, endPoint x: 732, endPoint y: 205, distance: 36.2
click at [733, 206] on input "192.00" at bounding box center [762, 207] width 110 height 37
type input "1"
type input "160"
drag, startPoint x: 768, startPoint y: 244, endPoint x: 583, endPoint y: 269, distance: 186.6
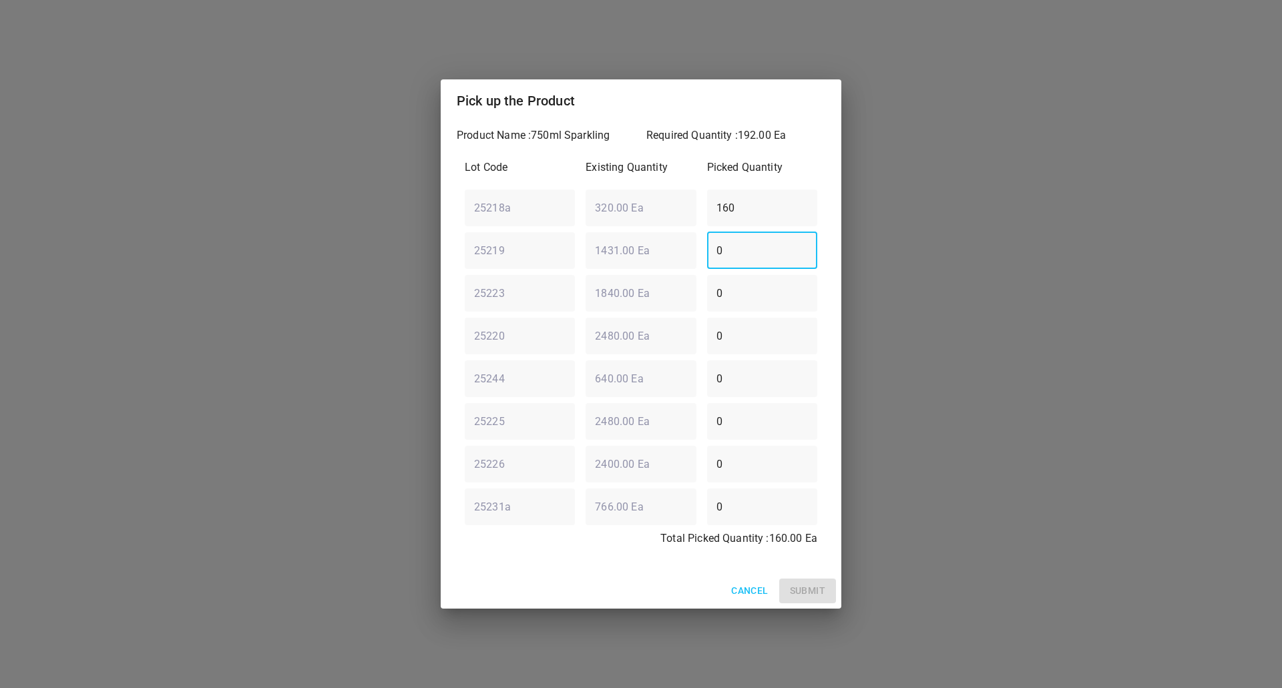
click at [588, 272] on div "Lot Code Existing Quantity Picked Quantity 25218a ​ 320.00 Ea ​ 160 ​ 25219 ​ 1…" at bounding box center [641, 357] width 369 height 411
type input "32"
click at [803, 590] on span "Submit" at bounding box center [807, 591] width 35 height 17
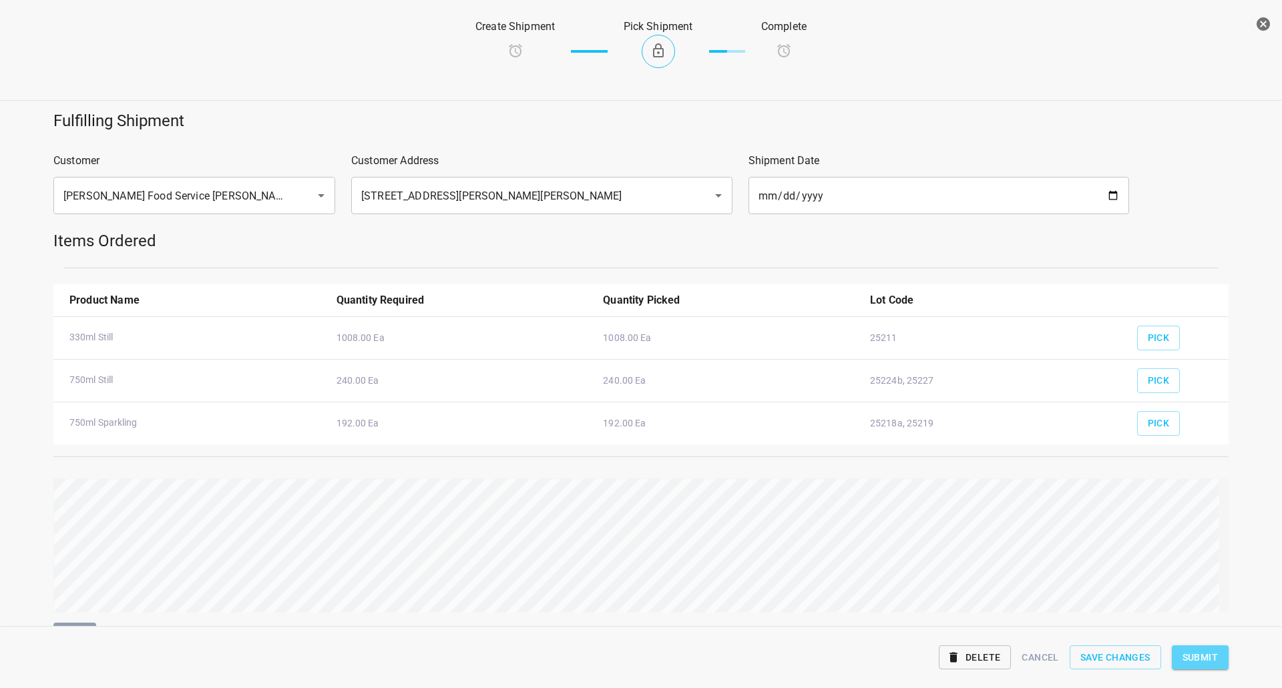
drag, startPoint x: 1185, startPoint y: 654, endPoint x: 1155, endPoint y: 662, distance: 31.3
click at [1184, 654] on span "Submit" at bounding box center [1199, 658] width 35 height 17
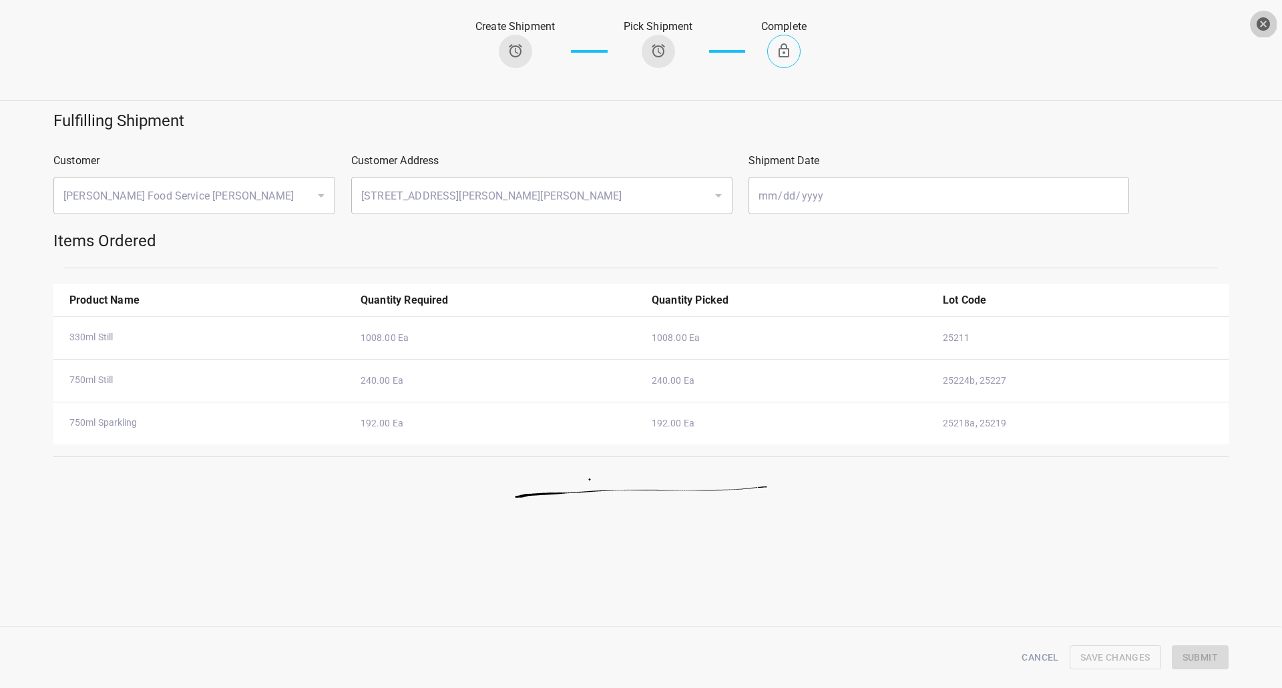
click at [1270, 19] on icon "button" at bounding box center [1263, 24] width 16 height 16
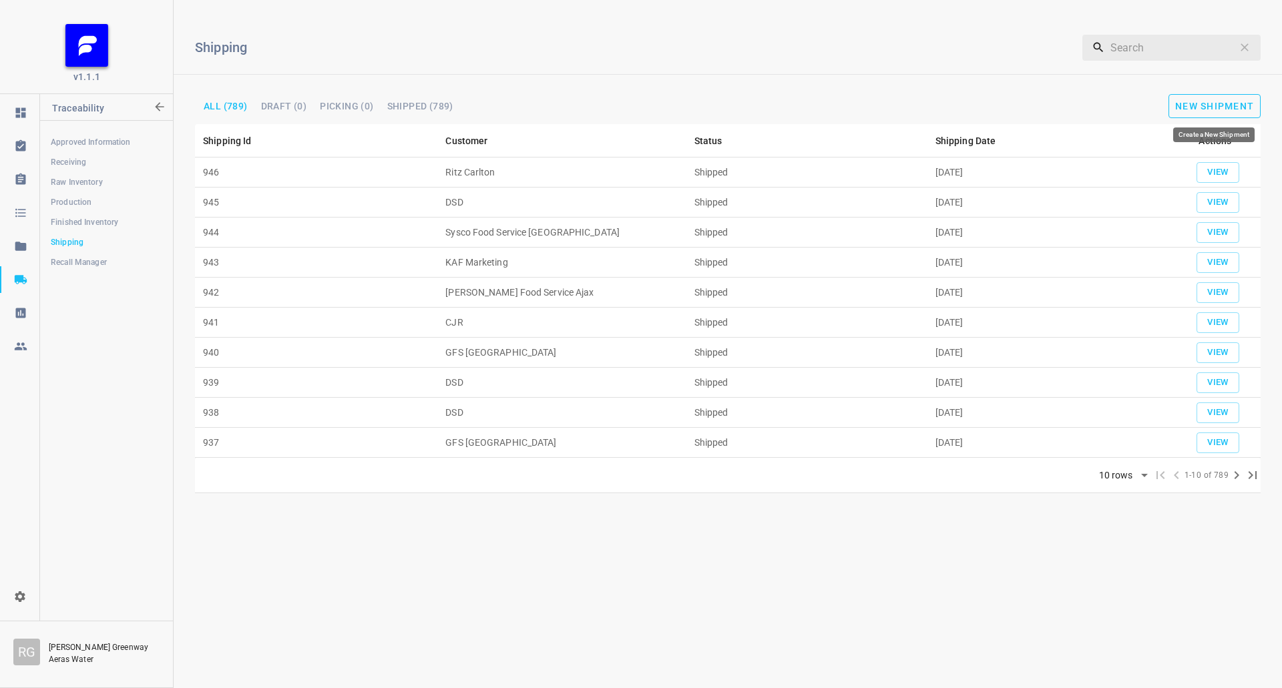
click at [1217, 99] on button "New Shipment" at bounding box center [1214, 106] width 92 height 24
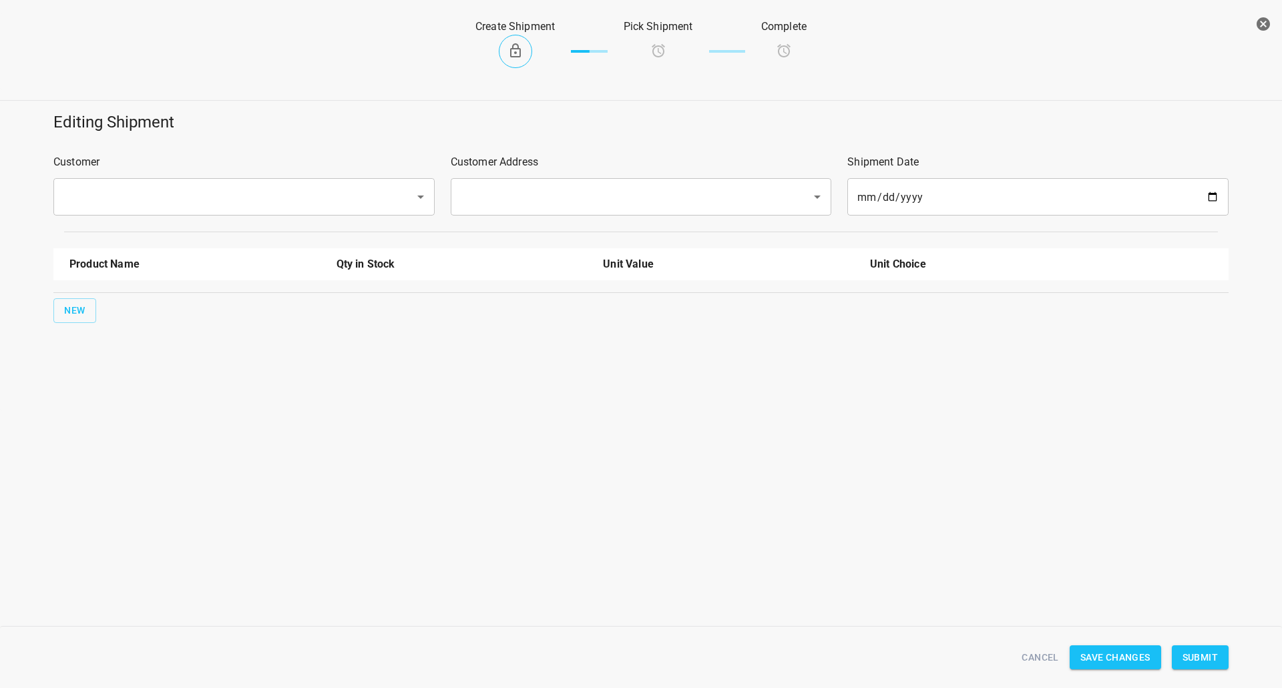
click at [194, 175] on div "Customer ​" at bounding box center [243, 184] width 397 height 77
click at [197, 187] on input "text" at bounding box center [225, 196] width 332 height 25
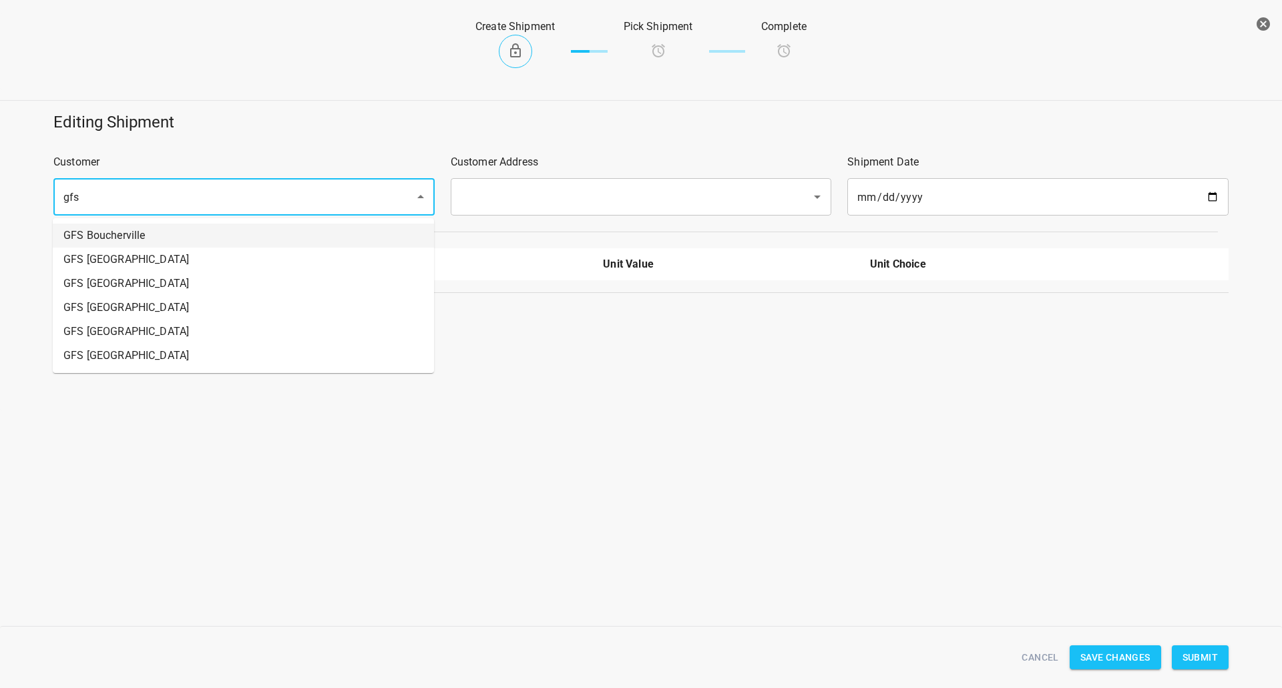
drag, startPoint x: 192, startPoint y: 234, endPoint x: 592, endPoint y: 203, distance: 401.1
click at [194, 233] on li "GFS Boucherville" at bounding box center [243, 236] width 381 height 24
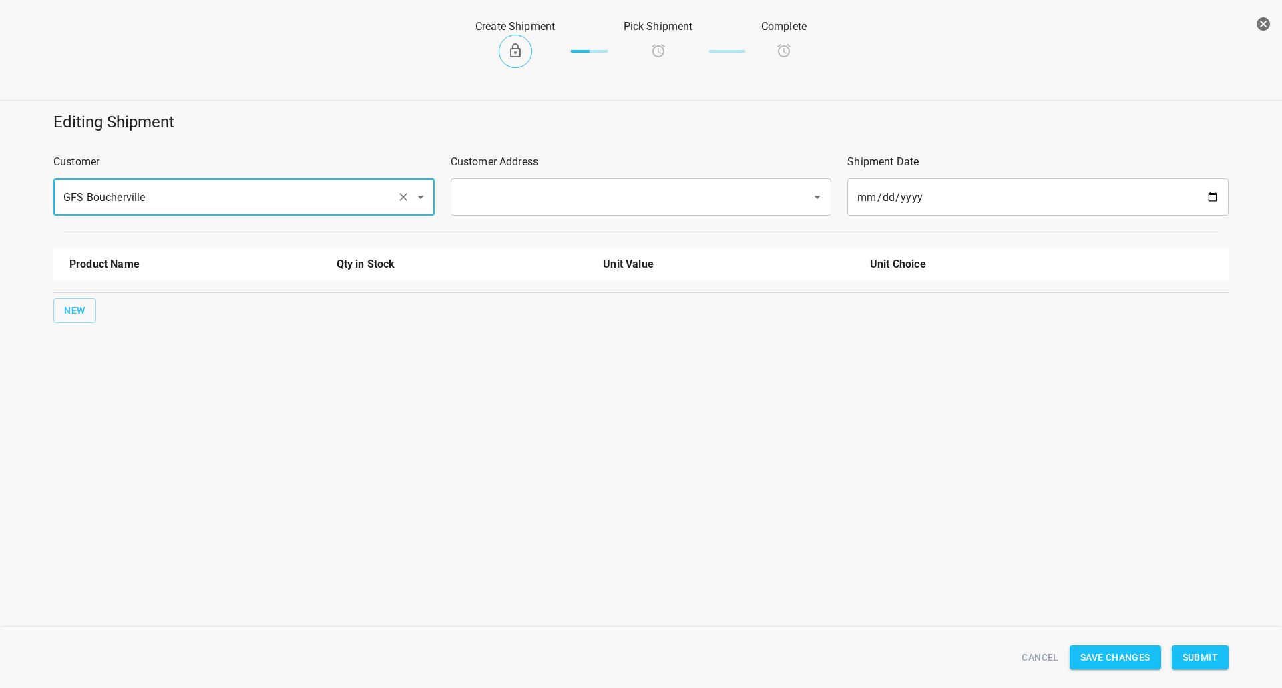
type input "GFS Boucherville"
click at [594, 203] on input "text" at bounding box center [623, 196] width 332 height 25
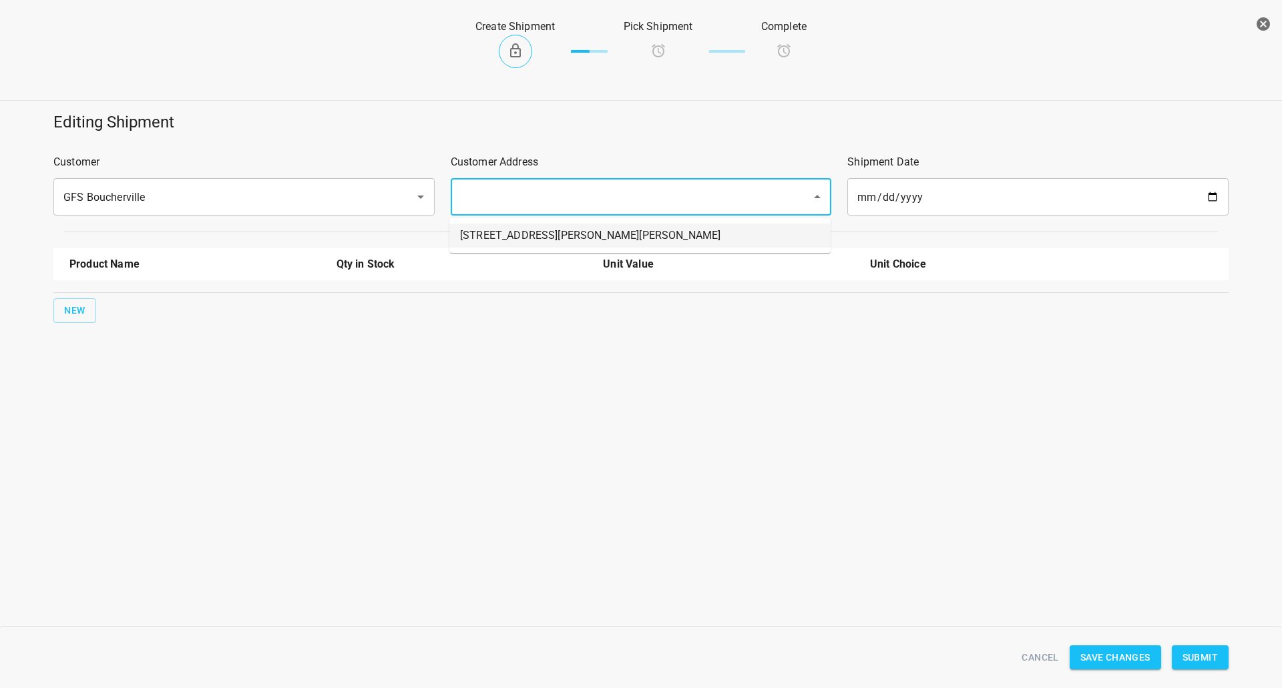
click at [523, 240] on li "[STREET_ADDRESS][PERSON_NAME][PERSON_NAME]" at bounding box center [639, 236] width 381 height 24
type input "[STREET_ADDRESS][PERSON_NAME][PERSON_NAME]"
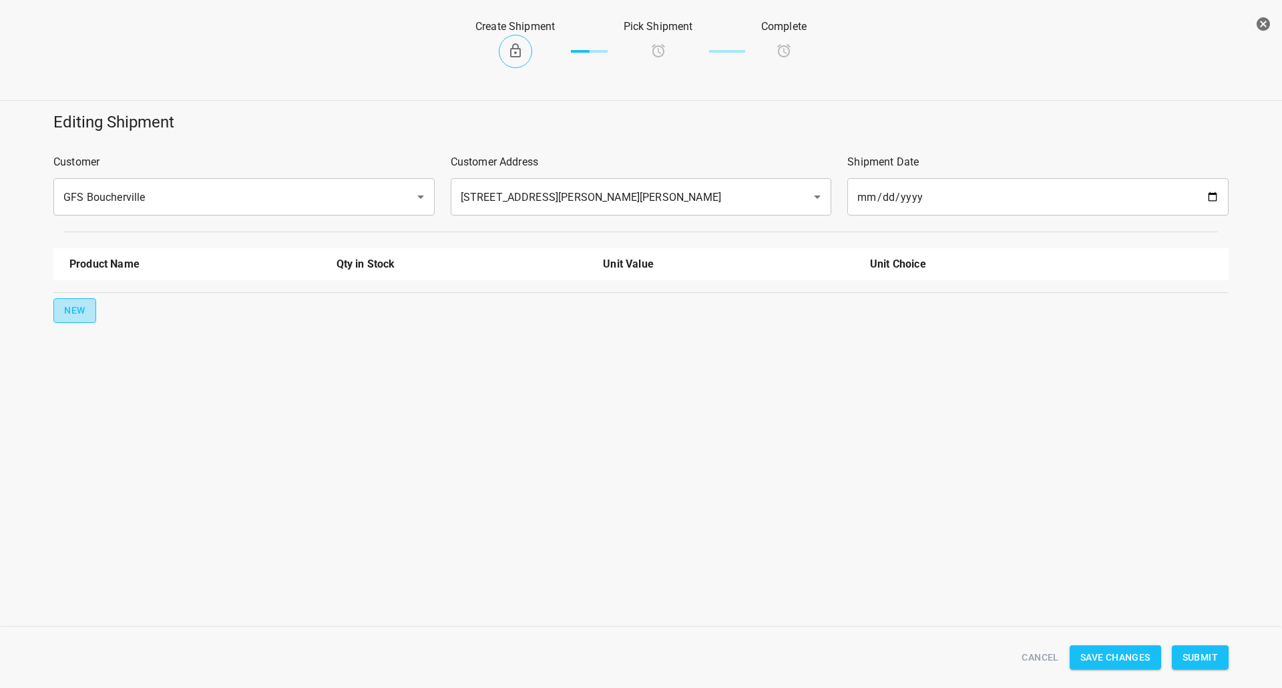
click at [58, 310] on button "New" at bounding box center [74, 310] width 43 height 25
click at [91, 304] on input "text" at bounding box center [176, 302] width 214 height 21
click at [113, 402] on li "750ml Still" at bounding box center [194, 405] width 251 height 24
type input "750ml Still"
click at [81, 340] on div "New" at bounding box center [641, 353] width 1180 height 30
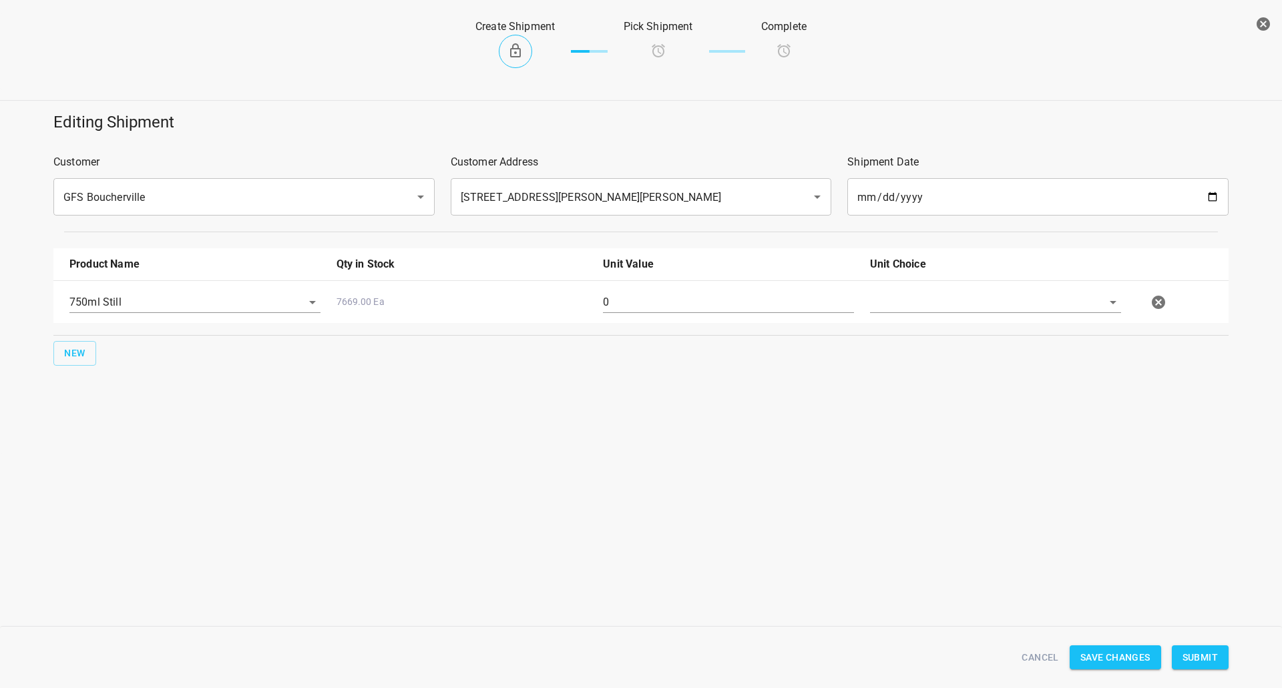
click at [91, 340] on div "New" at bounding box center [641, 353] width 1180 height 30
click at [140, 320] on div "750ml Still" at bounding box center [194, 308] width 267 height 48
click at [80, 354] on span "New" at bounding box center [74, 353] width 21 height 17
click at [111, 338] on input "text" at bounding box center [176, 344] width 214 height 21
click at [147, 417] on li "750ml Sparkling" at bounding box center [194, 424] width 251 height 24
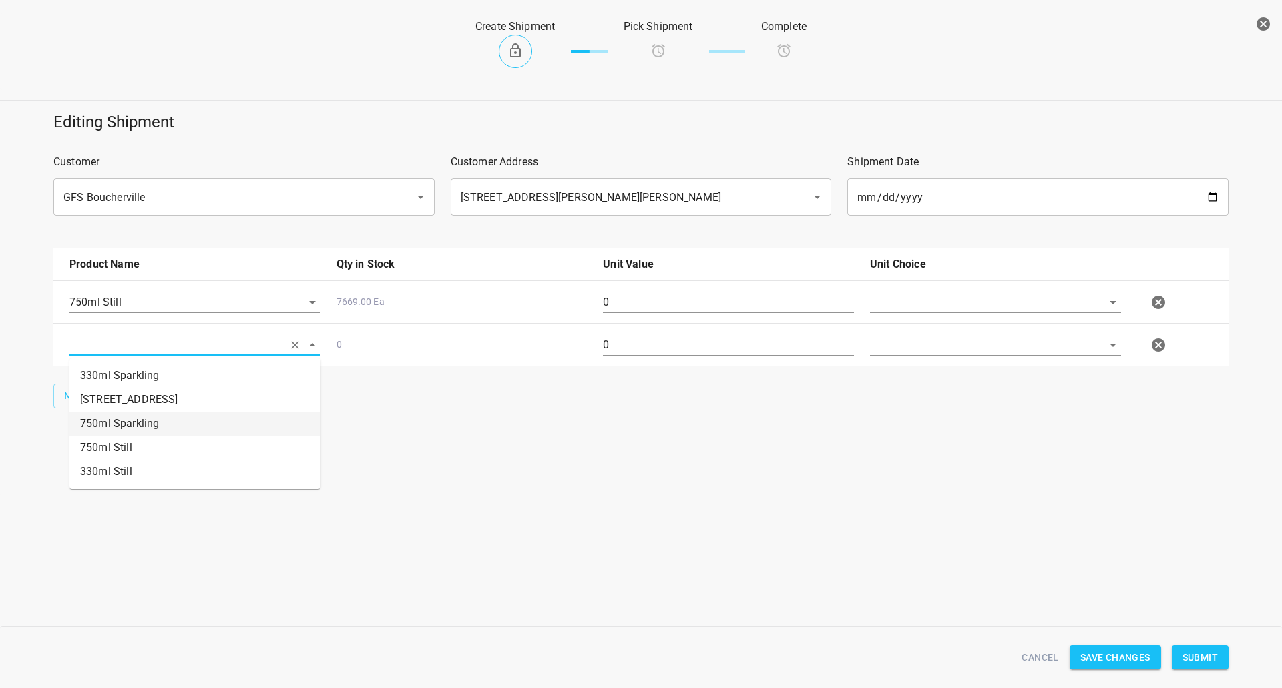
type input "750ml Sparkling"
click at [915, 306] on input "text" at bounding box center [977, 302] width 214 height 21
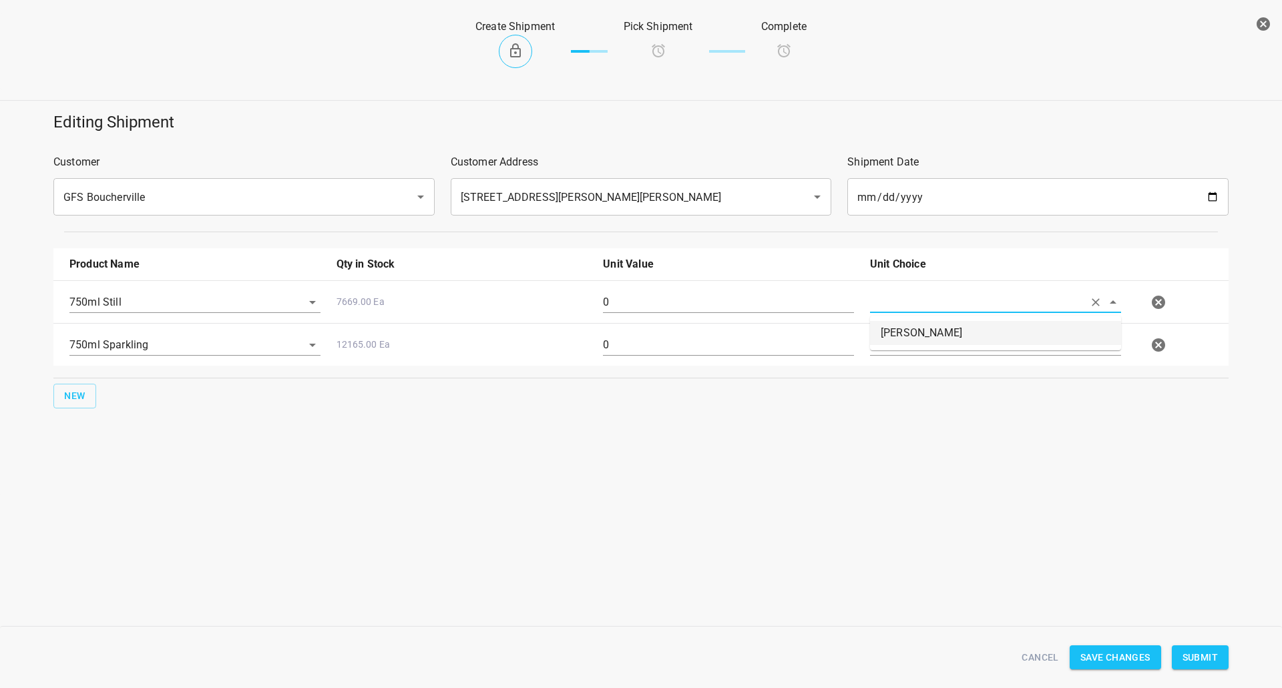
click at [906, 334] on li "[PERSON_NAME]" at bounding box center [995, 333] width 251 height 24
type input "[PERSON_NAME]"
click at [895, 312] on input "text" at bounding box center [977, 302] width 214 height 21
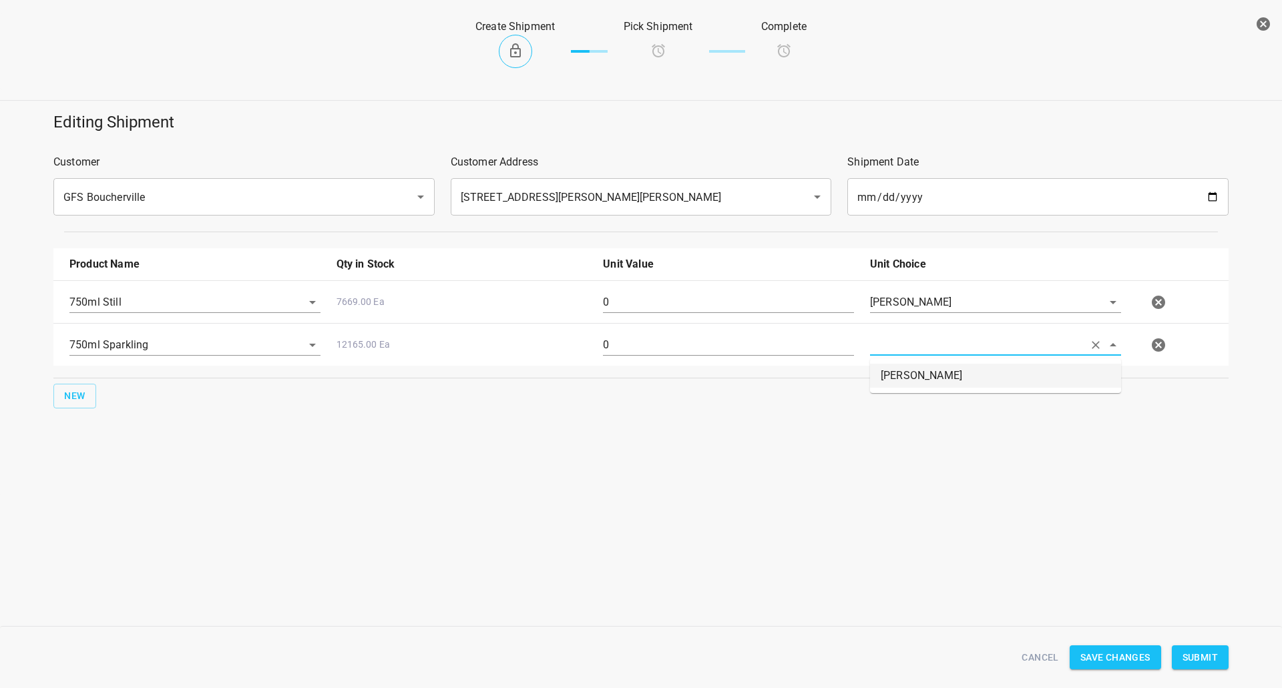
click at [892, 378] on li "[PERSON_NAME]" at bounding box center [995, 376] width 251 height 24
type input "[PERSON_NAME]"
click at [700, 292] on input "0" at bounding box center [728, 302] width 251 height 21
type input "160"
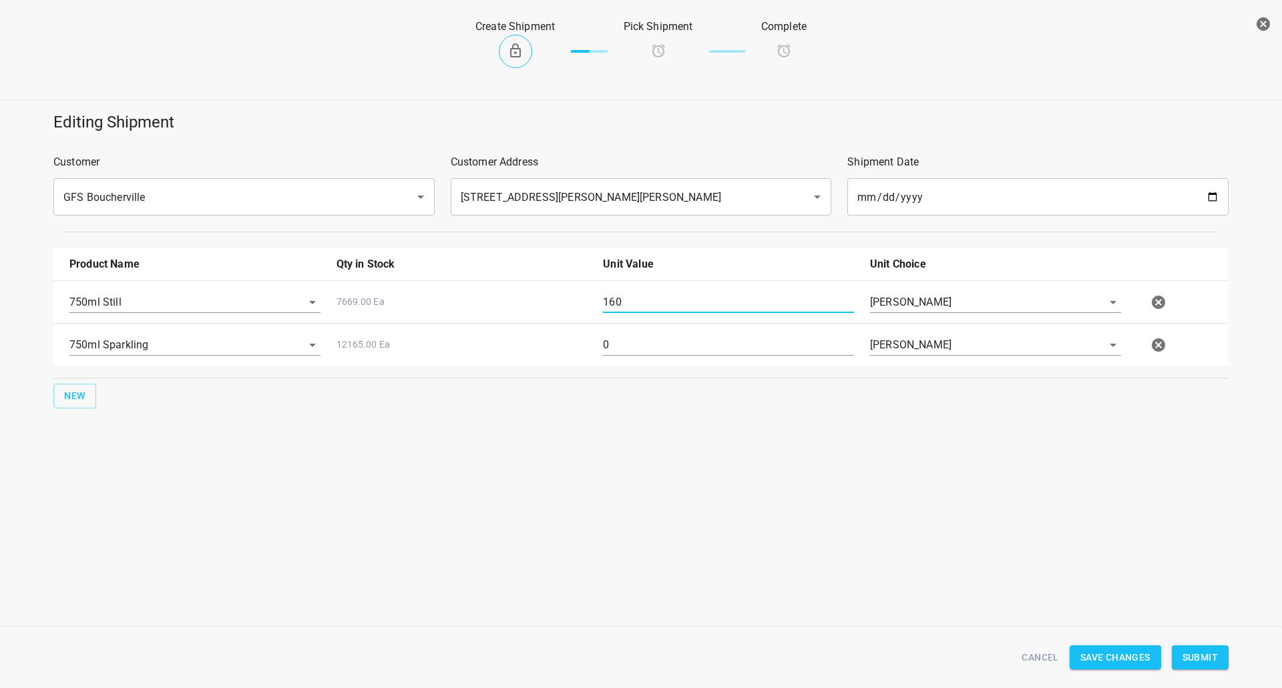
click at [680, 400] on div "New" at bounding box center [641, 396] width 1180 height 30
click at [725, 337] on input "0" at bounding box center [728, 344] width 251 height 21
type input "80"
click at [1212, 650] on span "Submit" at bounding box center [1199, 658] width 35 height 17
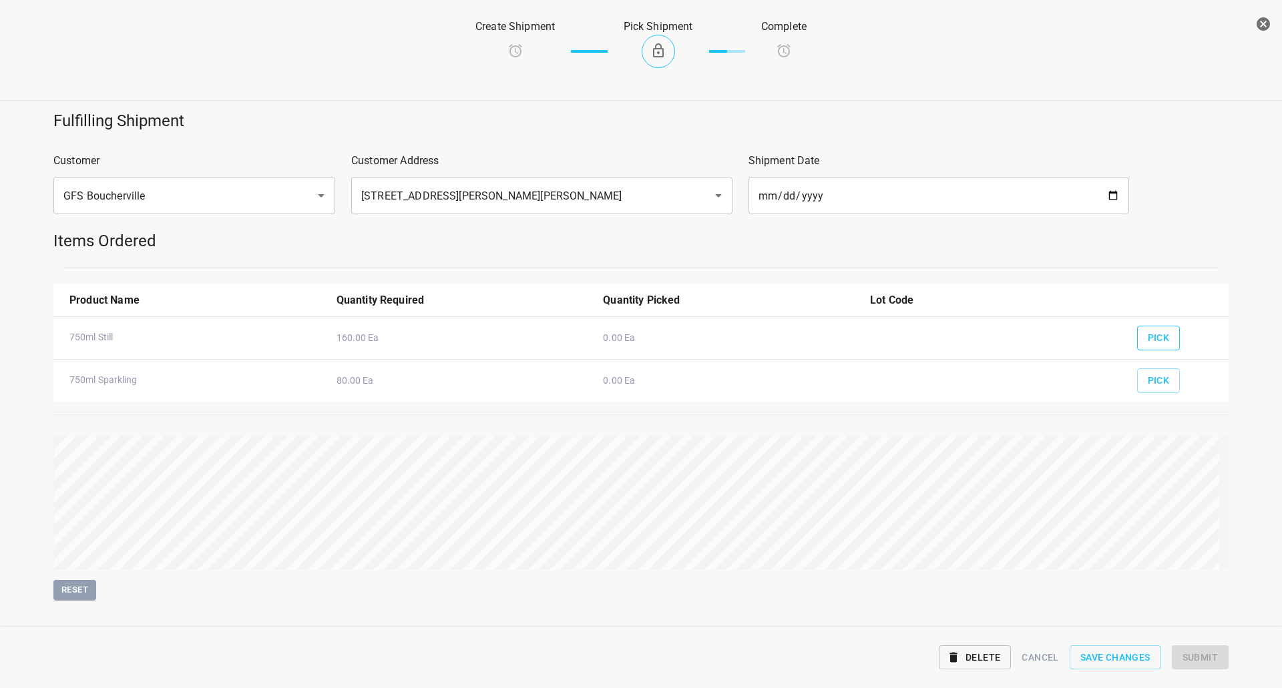
click at [1149, 340] on span "Pick" at bounding box center [1159, 338] width 22 height 17
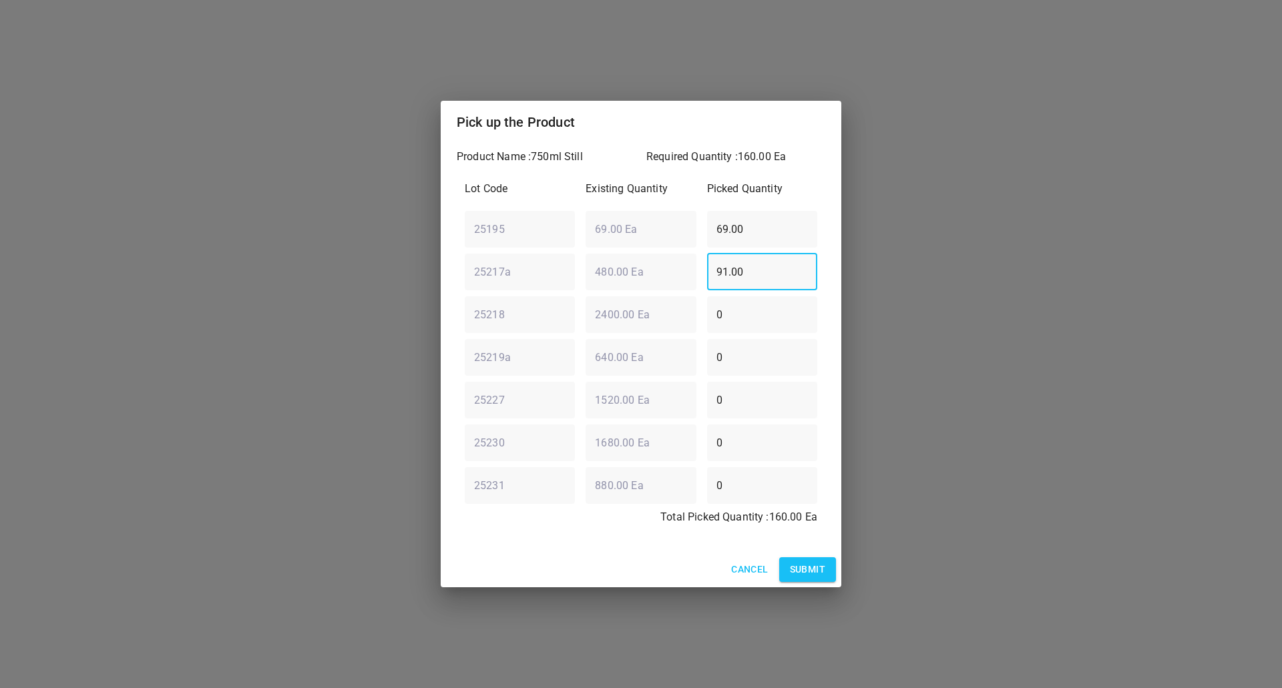
drag, startPoint x: 782, startPoint y: 272, endPoint x: 322, endPoint y: 284, distance: 459.5
click at [303, 290] on div "Pick up the Product Product Name : 750ml Still Required Quantity : 160.00 Ea Lo…" at bounding box center [641, 344] width 1282 height 688
type input "0"
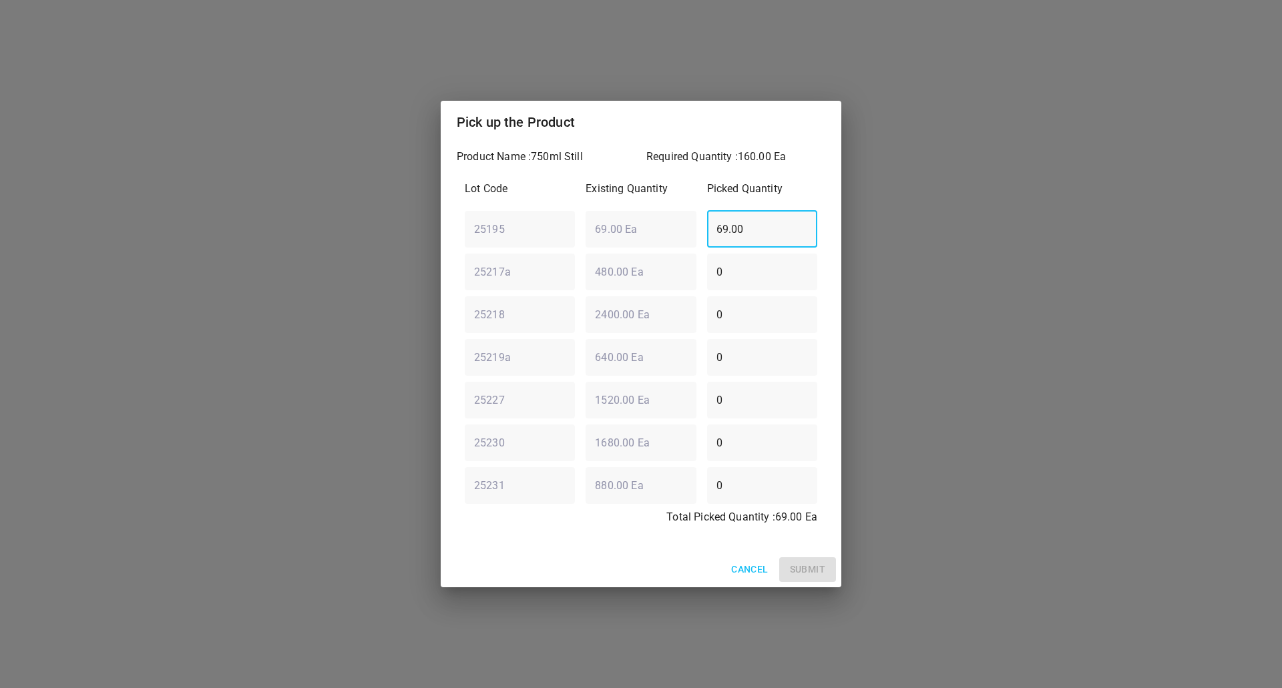
click at [660, 222] on div "25195 ​ 69.00 Ea ​ 69.00 ​" at bounding box center [640, 229] width 363 height 48
type input "0"
drag, startPoint x: 771, startPoint y: 402, endPoint x: 381, endPoint y: 465, distance: 395.6
click at [415, 435] on div "Pick up the Product Product Name : 750ml Still Required Quantity : 160.00 Ea Lo…" at bounding box center [641, 344] width 1282 height 688
type input "4"
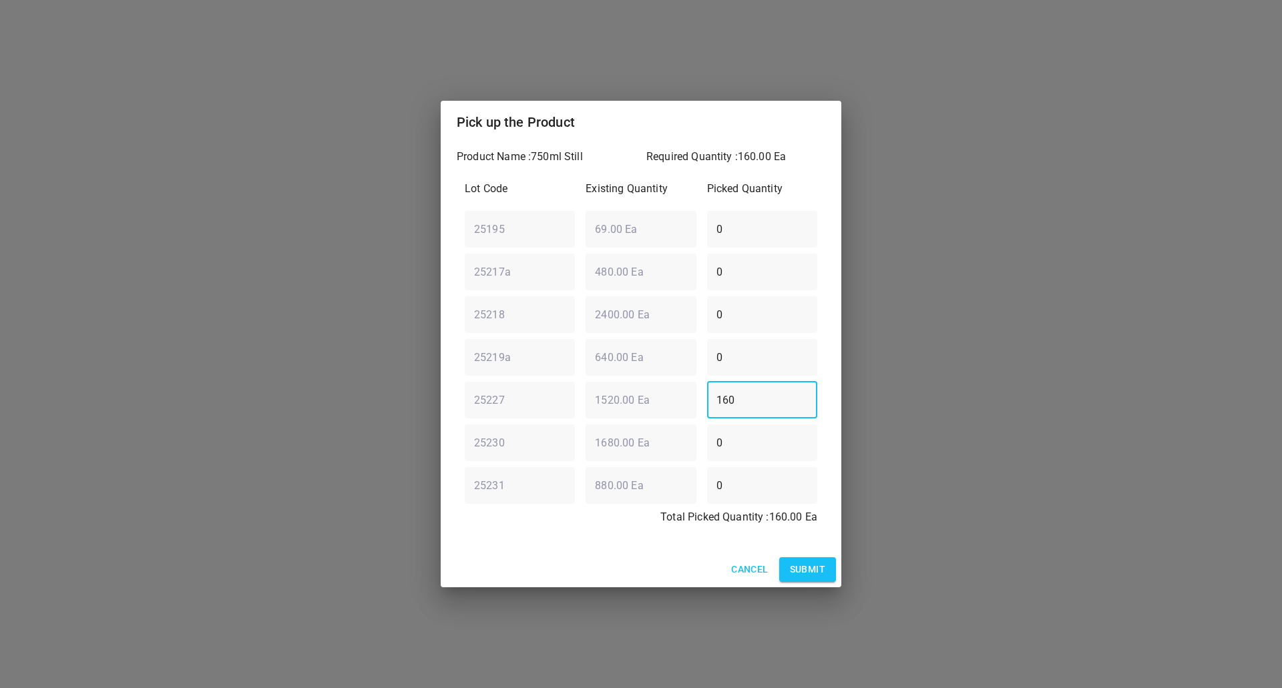
type input "160"
click at [801, 567] on span "Submit" at bounding box center [807, 569] width 35 height 17
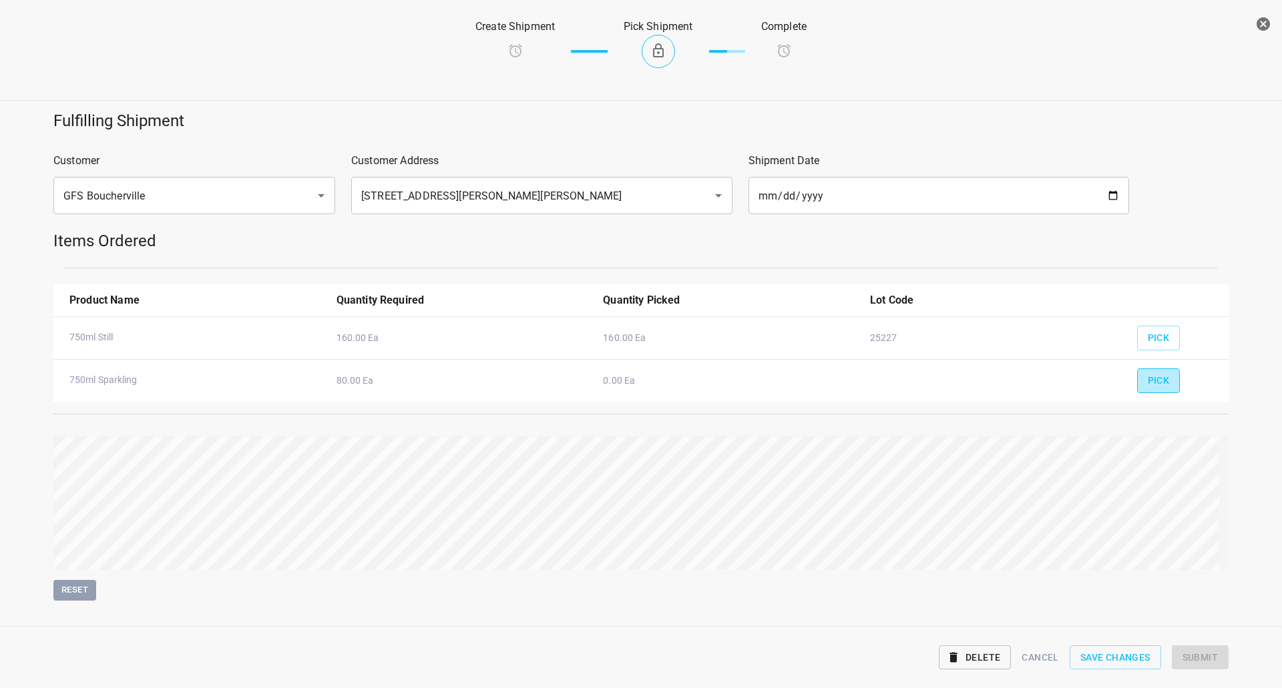
click at [1166, 378] on button "Pick" at bounding box center [1158, 381] width 43 height 25
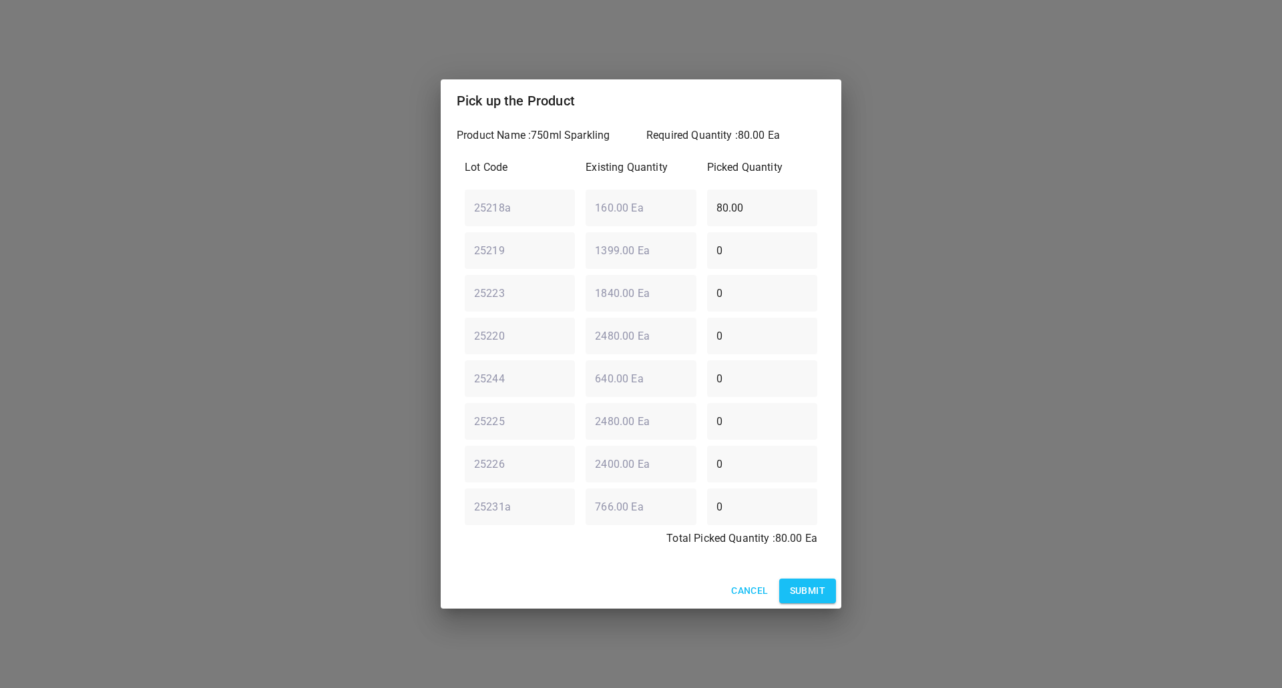
click at [798, 578] on div "Cancel Submit" at bounding box center [641, 591] width 401 height 35
click at [813, 586] on span "Submit" at bounding box center [807, 591] width 35 height 17
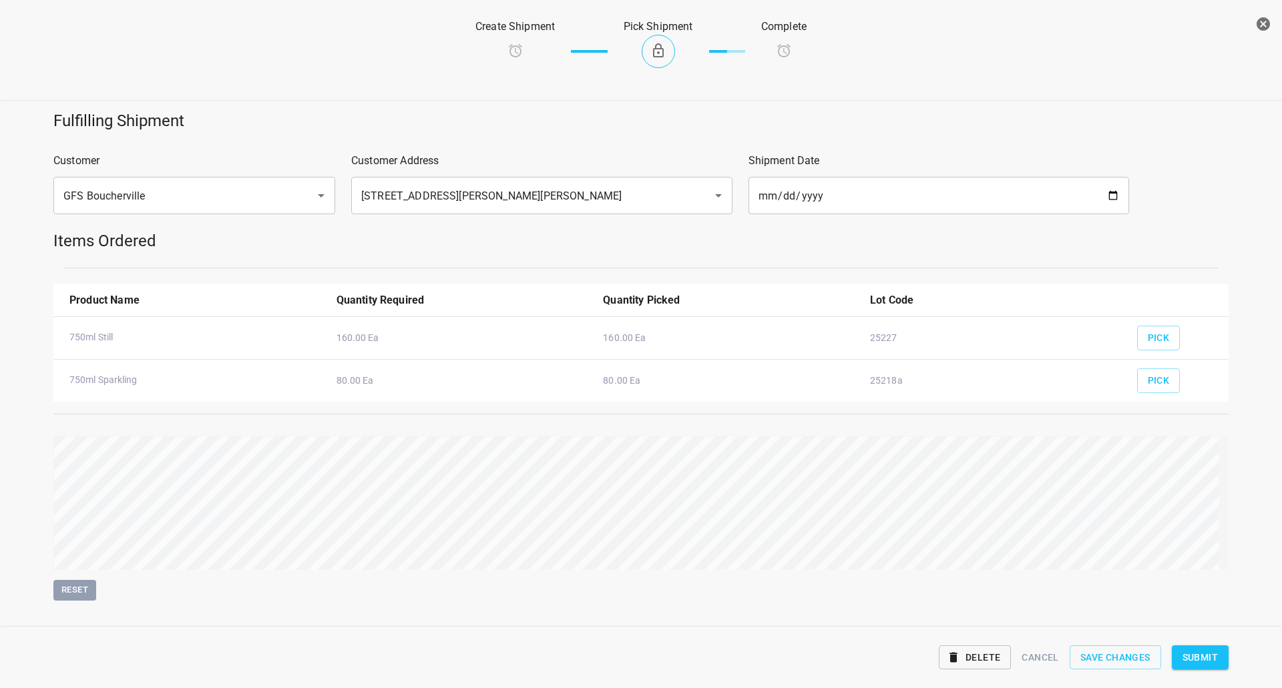
drag, startPoint x: 1195, startPoint y: 650, endPoint x: 1176, endPoint y: 634, distance: 25.1
click at [1196, 650] on span "Submit" at bounding box center [1199, 658] width 35 height 17
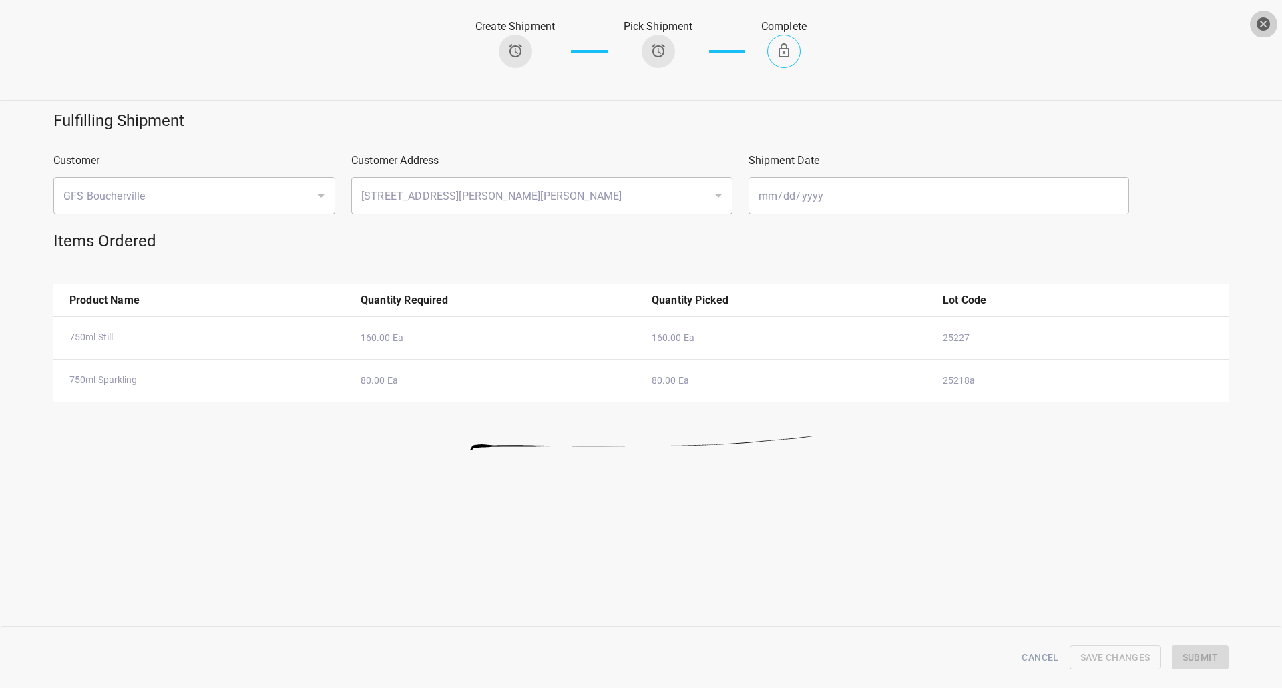
click at [1265, 27] on icon "button" at bounding box center [1263, 23] width 13 height 13
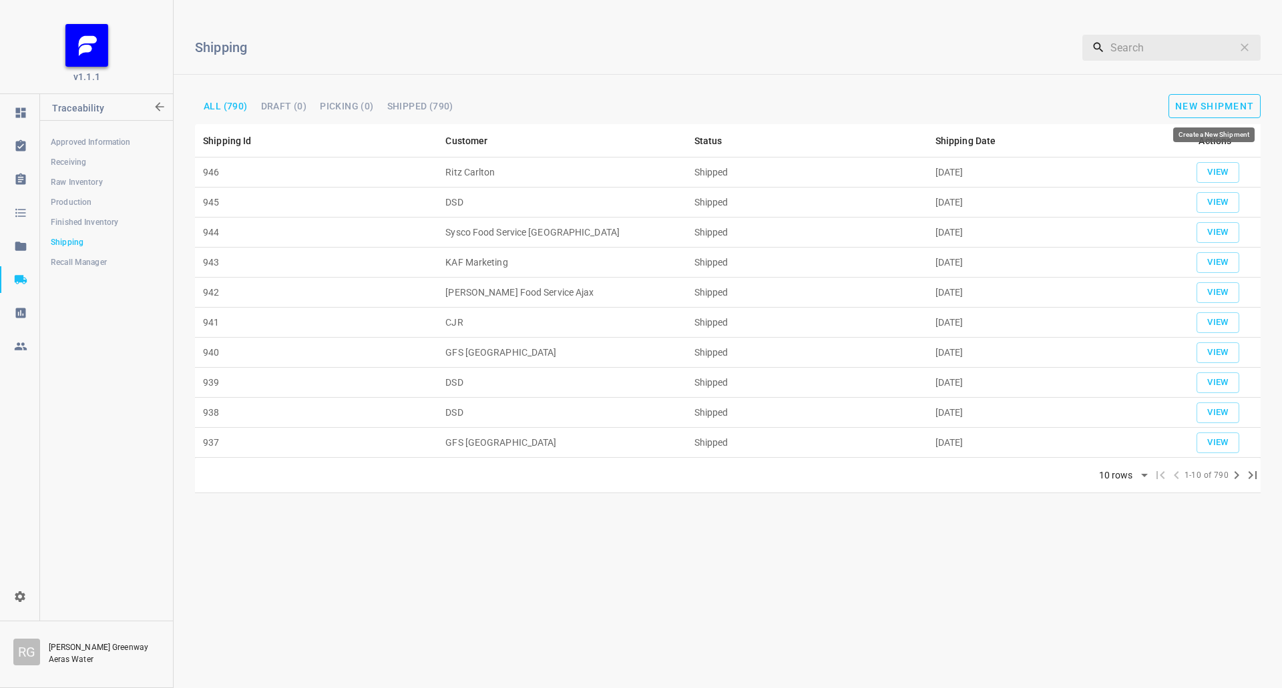
click at [1212, 95] on button "New Shipment" at bounding box center [1214, 106] width 92 height 24
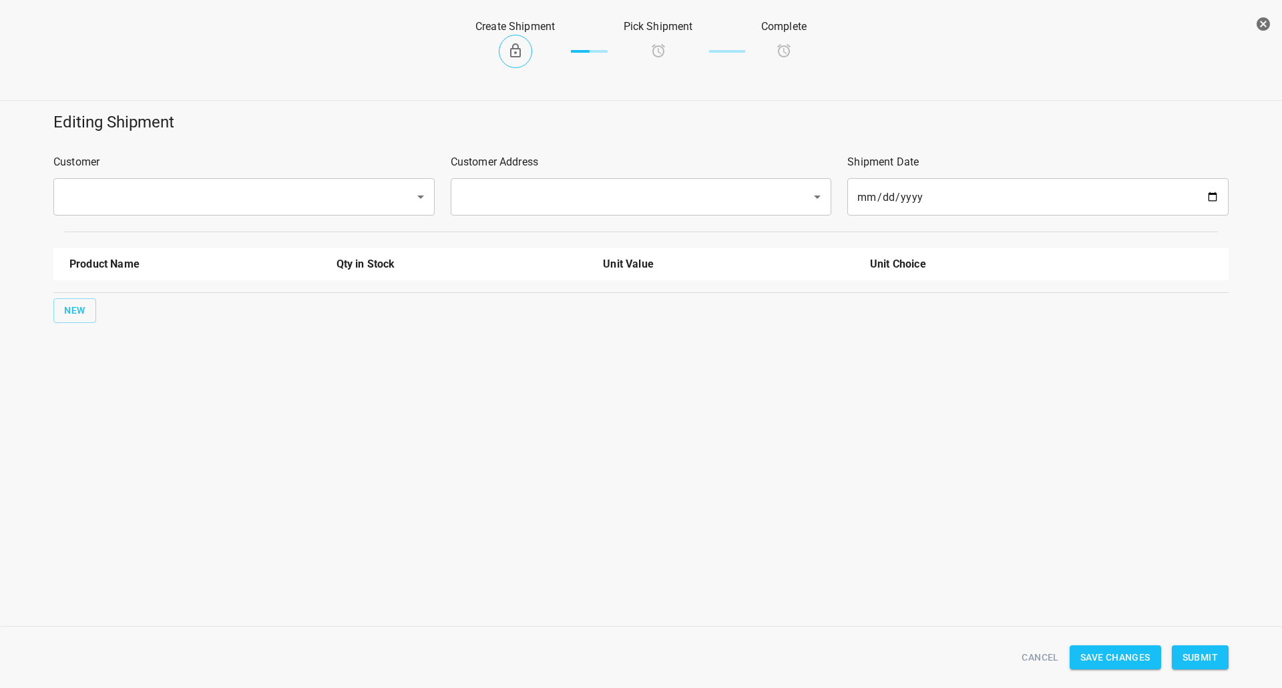
click at [255, 184] on div "​" at bounding box center [243, 196] width 381 height 37
click at [252, 196] on input "text" at bounding box center [225, 196] width 332 height 25
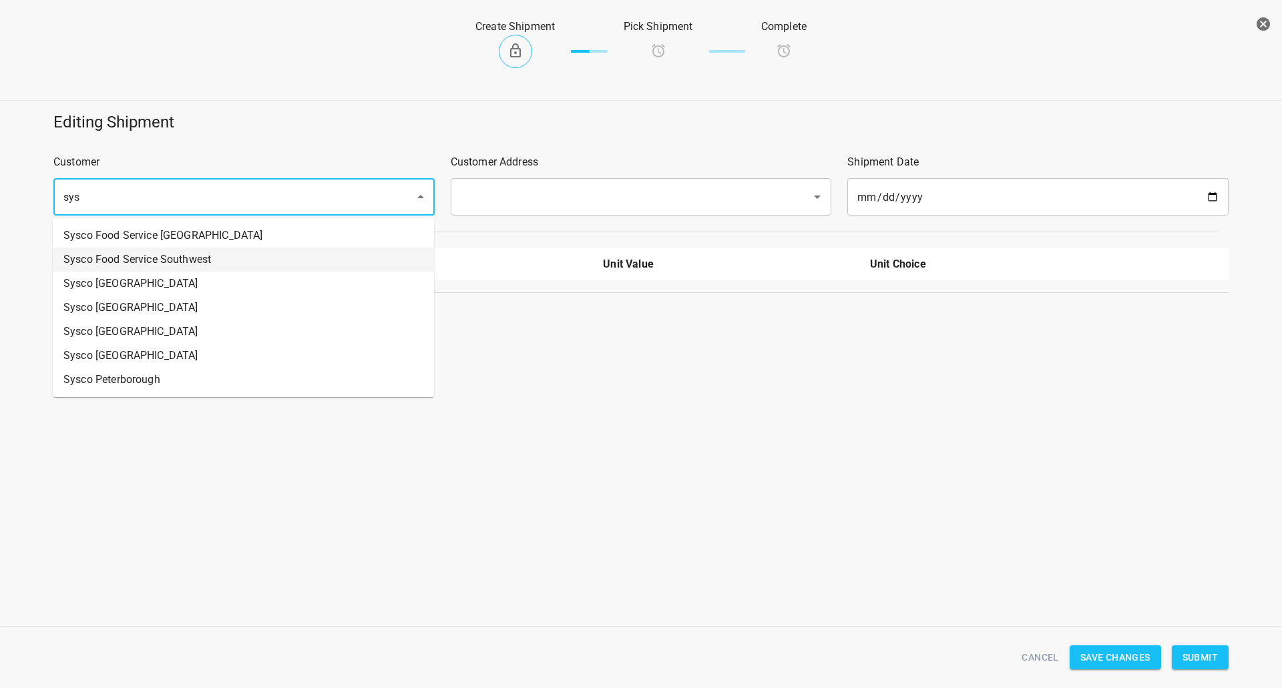
click at [210, 266] on li "Sysco Food Service Southwest" at bounding box center [243, 260] width 381 height 24
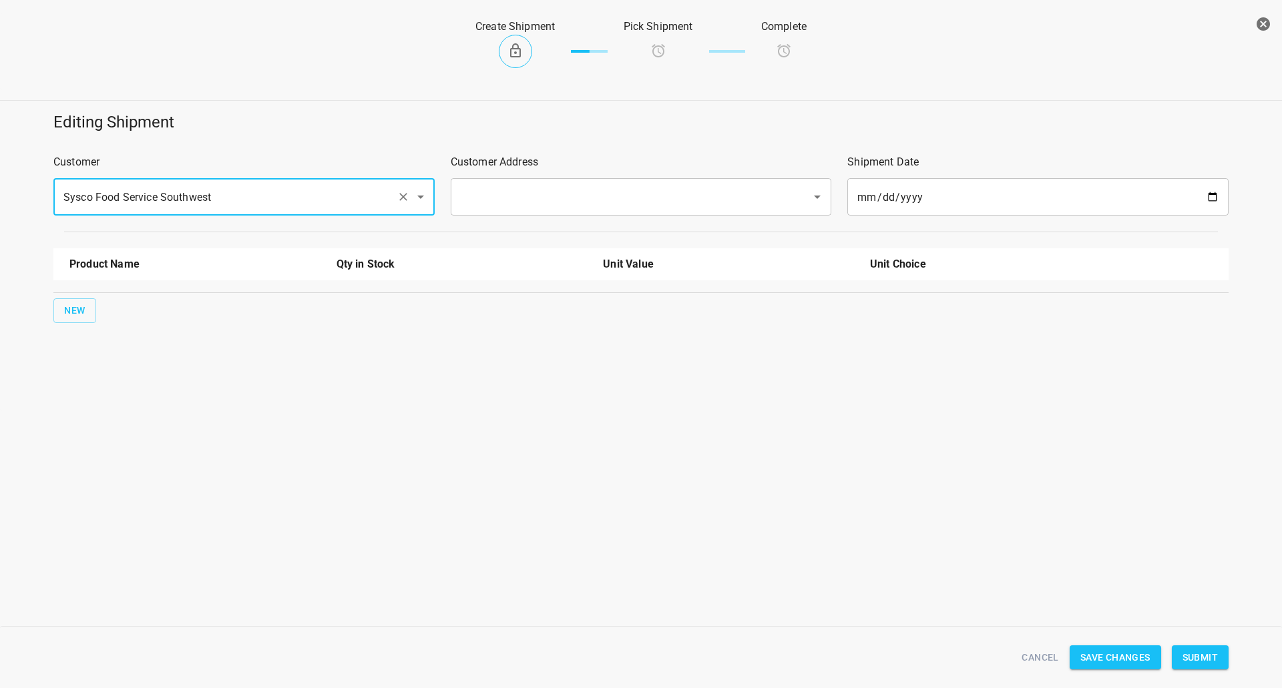
type input "Sysco Food Service Southwest"
drag, startPoint x: 553, startPoint y: 191, endPoint x: 464, endPoint y: 270, distance: 118.7
click at [553, 192] on input "text" at bounding box center [623, 196] width 332 height 25
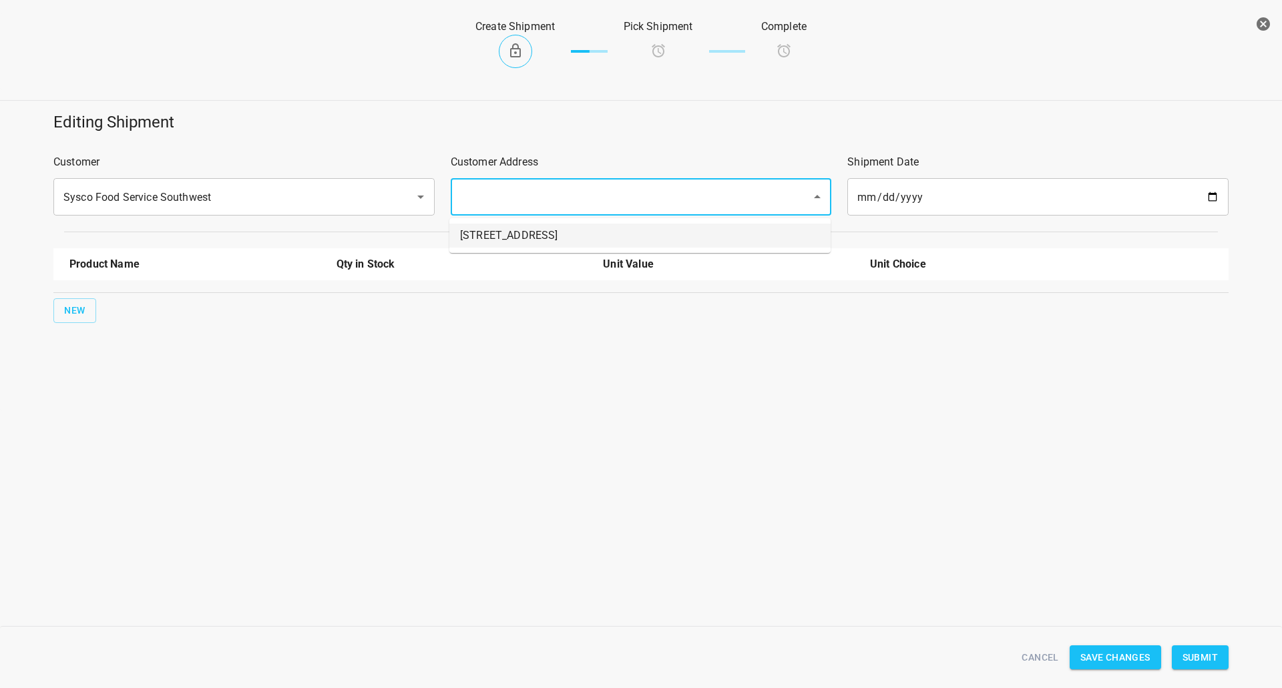
click at [502, 235] on li "[STREET_ADDRESS]" at bounding box center [639, 236] width 381 height 24
type input "[STREET_ADDRESS]"
click at [88, 326] on div "Product Name Qty in Stock Unit Value Unit Choice New" at bounding box center [640, 285] width 1191 height 91
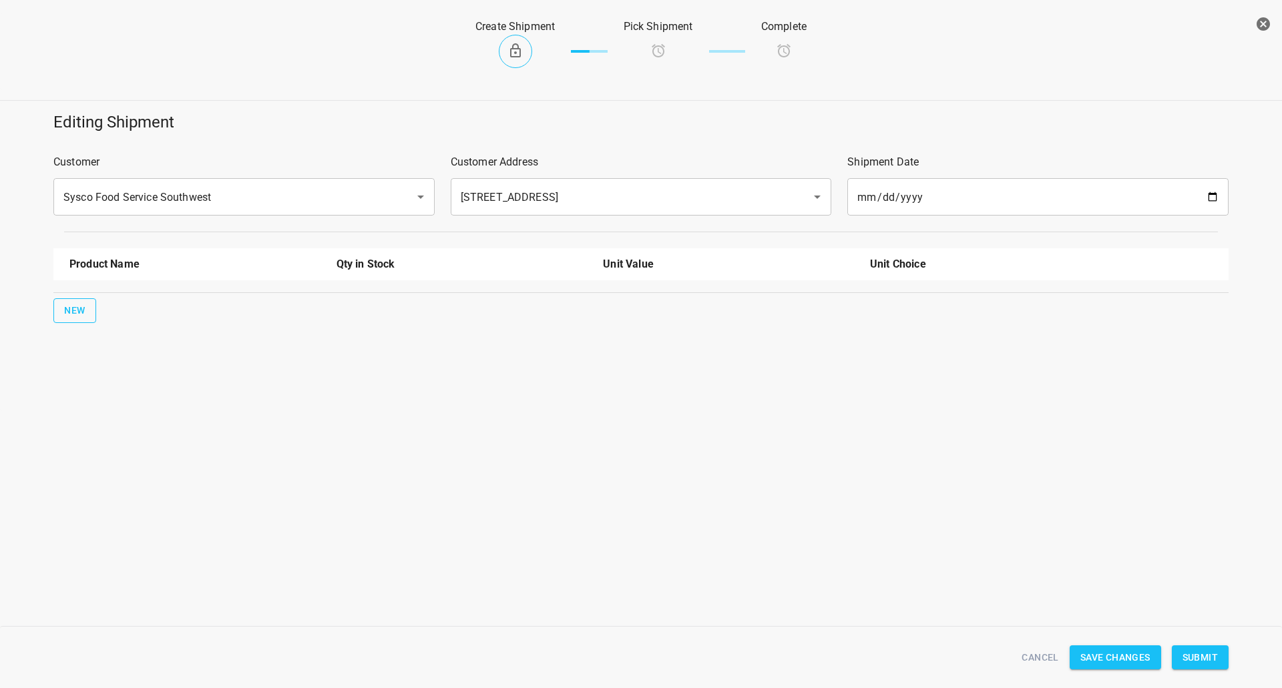
click at [80, 305] on span "New" at bounding box center [74, 310] width 21 height 17
click at [231, 312] on input "text" at bounding box center [176, 302] width 214 height 21
click at [130, 427] on li "330ml Still" at bounding box center [194, 429] width 251 height 24
type input "330ml Still"
click at [57, 353] on button "New" at bounding box center [74, 353] width 43 height 25
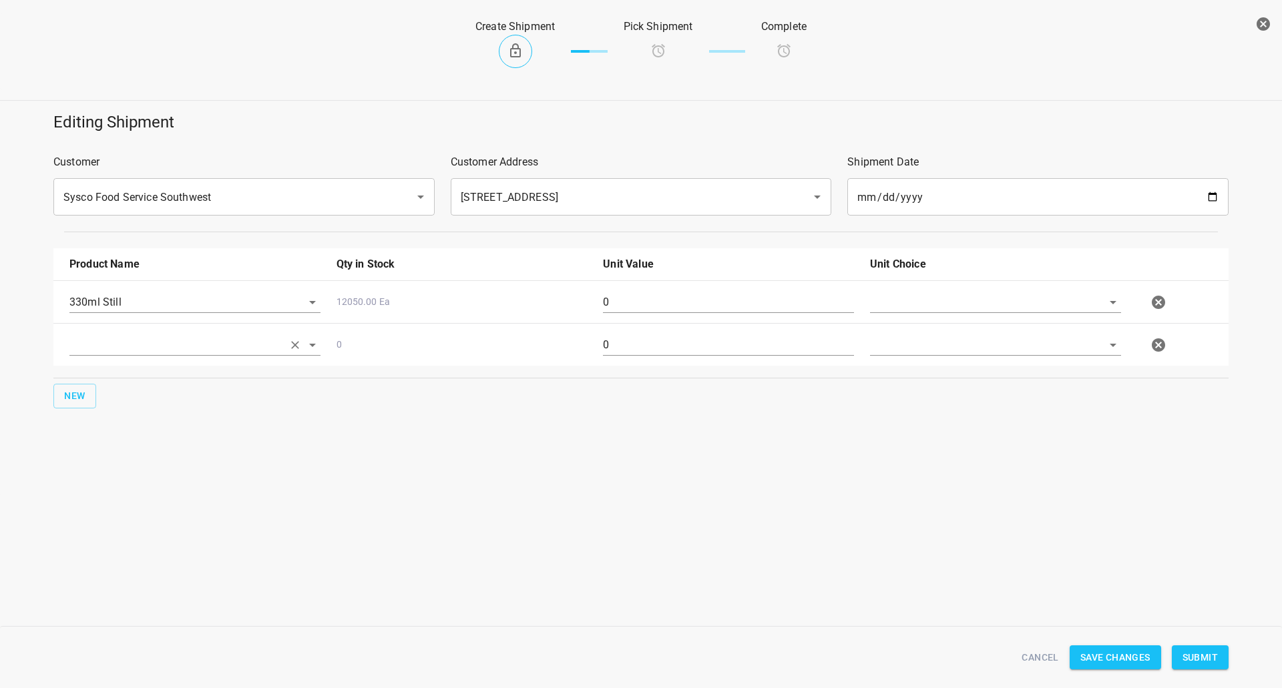
click at [116, 312] on input "text" at bounding box center [176, 302] width 214 height 21
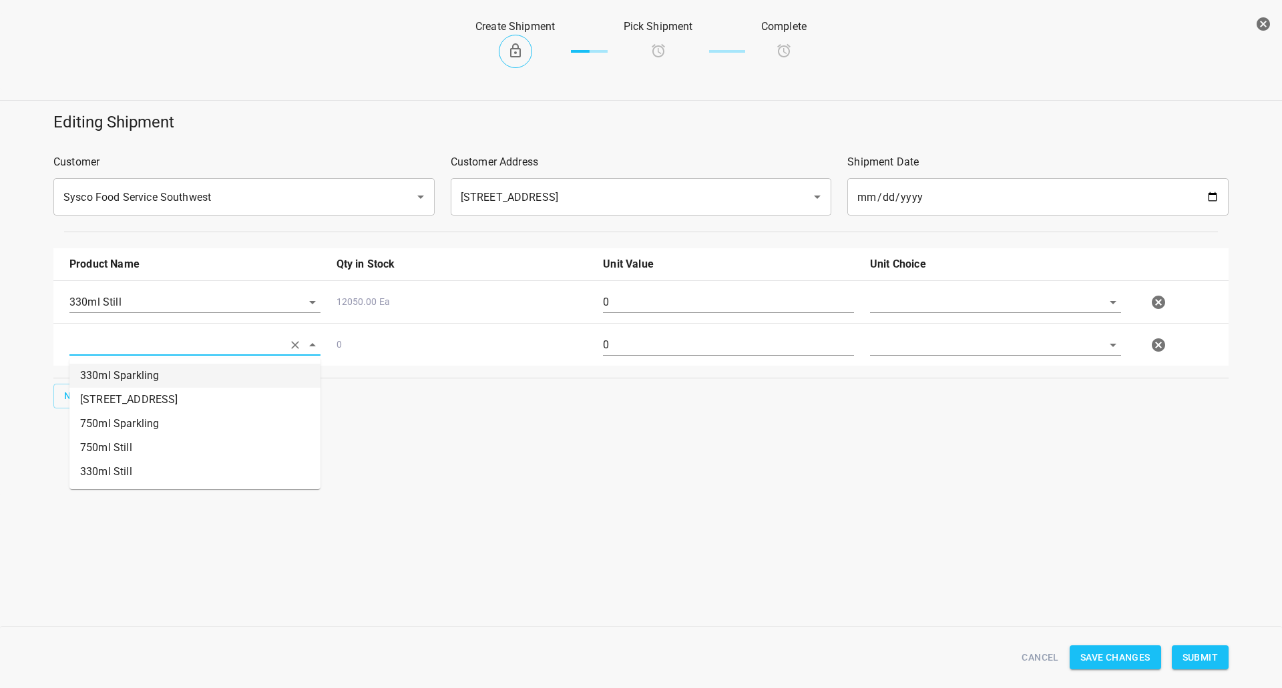
click at [130, 379] on li "330ml Sparkling" at bounding box center [194, 376] width 251 height 24
type input "330ml Sparkling"
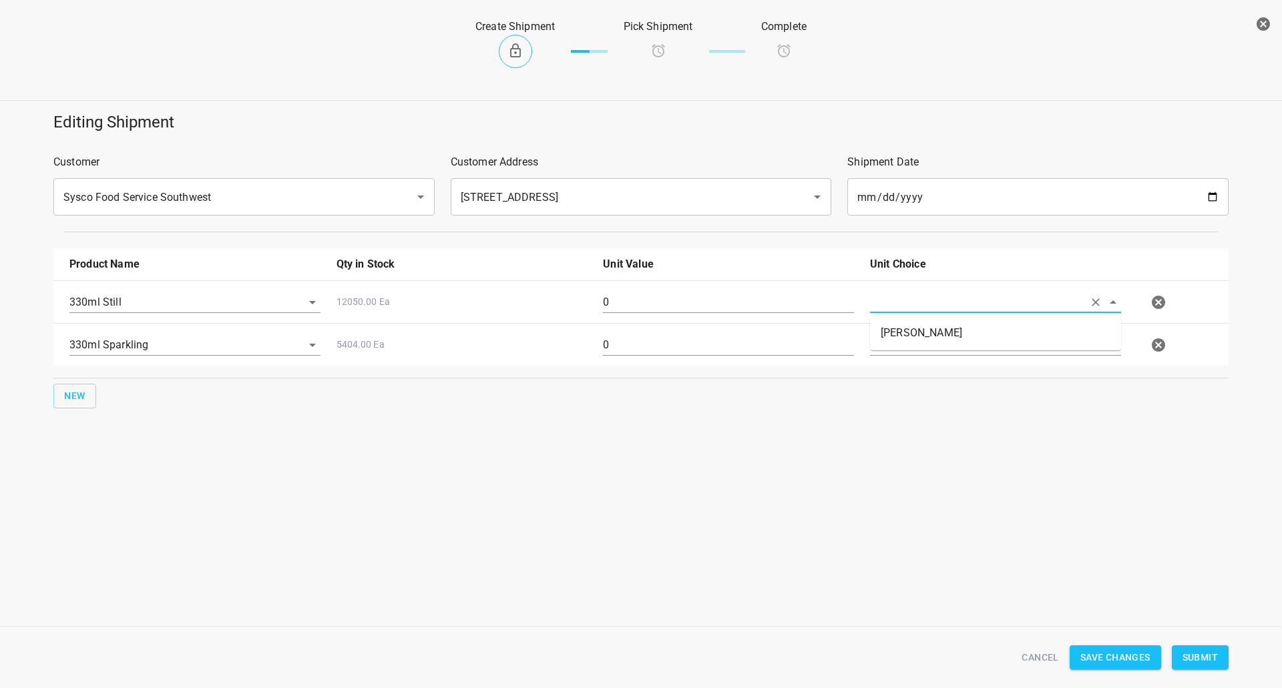
click at [887, 296] on input "text" at bounding box center [977, 302] width 214 height 21
click at [898, 326] on li "[PERSON_NAME]" at bounding box center [995, 333] width 251 height 24
type input "[PERSON_NAME]"
drag, startPoint x: 905, startPoint y: 338, endPoint x: 895, endPoint y: 372, distance: 35.7
click at [905, 340] on input "text" at bounding box center [977, 344] width 214 height 21
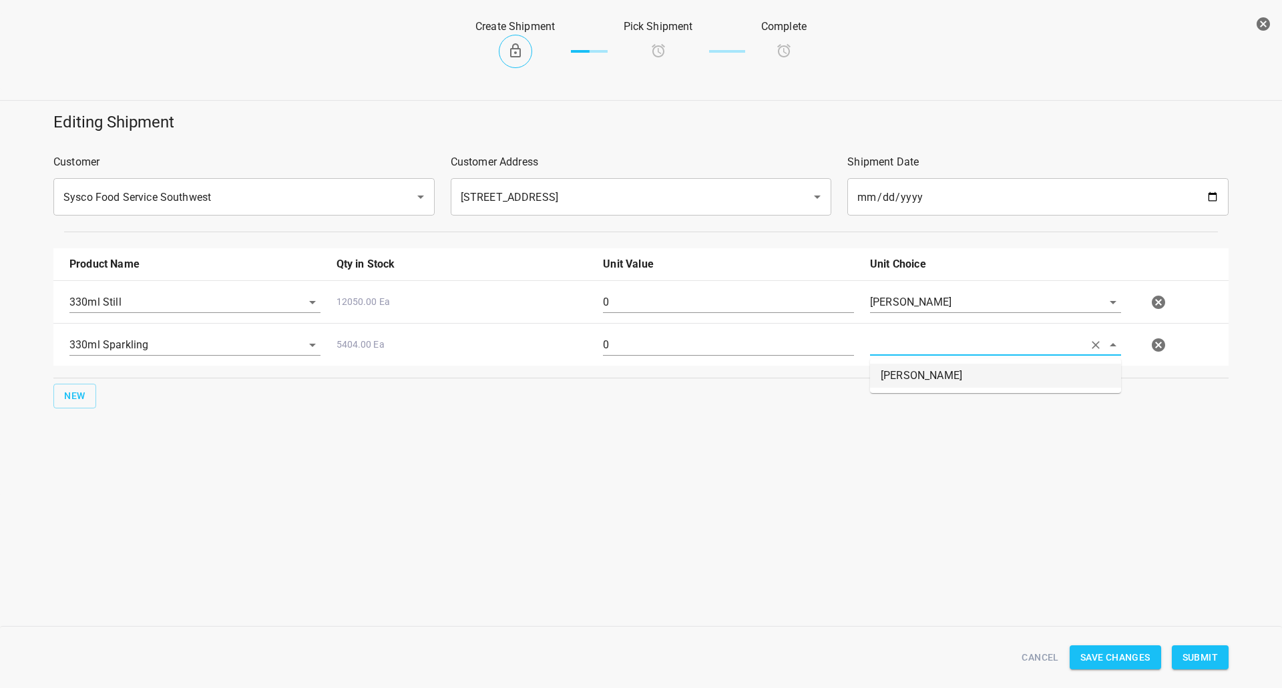
click at [895, 373] on li "[PERSON_NAME]" at bounding box center [995, 376] width 251 height 24
type input "[PERSON_NAME]"
click at [767, 293] on input "0" at bounding box center [728, 302] width 251 height 21
click at [768, 291] on div "0" at bounding box center [728, 308] width 267 height 48
type input "126"
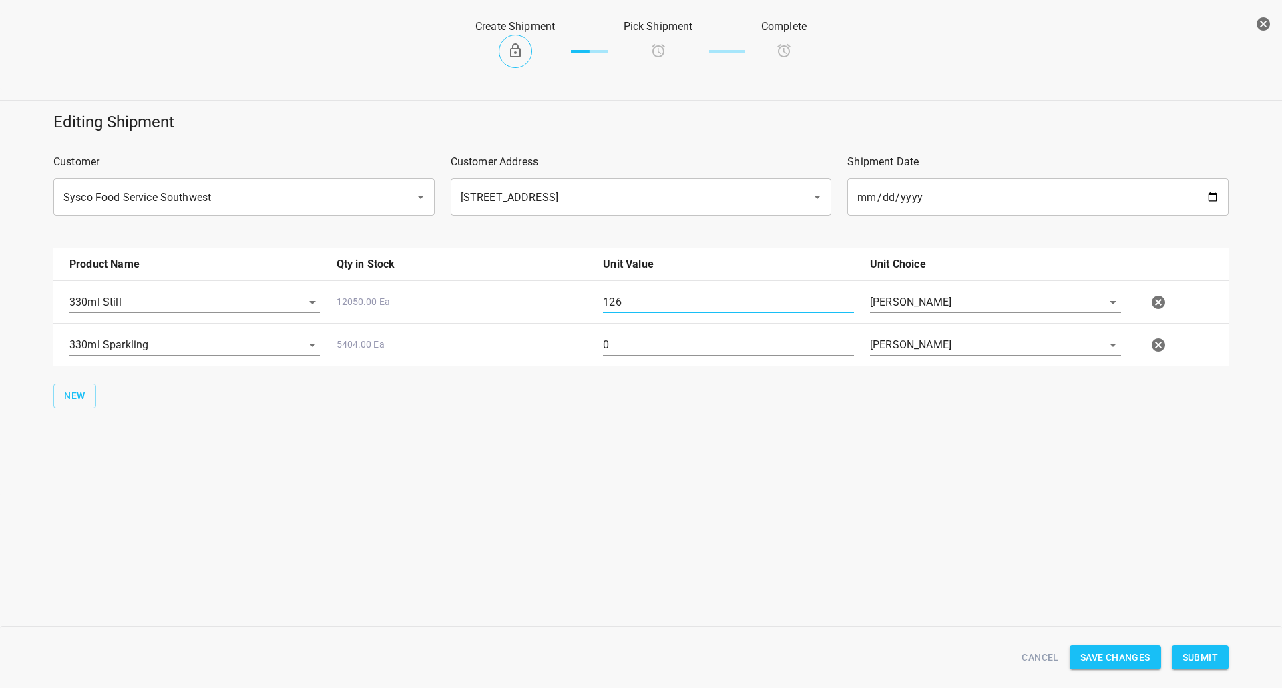
click at [601, 360] on div "0" at bounding box center [728, 350] width 267 height 48
click at [633, 358] on div "0" at bounding box center [728, 350] width 267 height 48
click at [632, 357] on div "0" at bounding box center [728, 350] width 267 height 48
click at [641, 352] on input "0" at bounding box center [728, 344] width 251 height 21
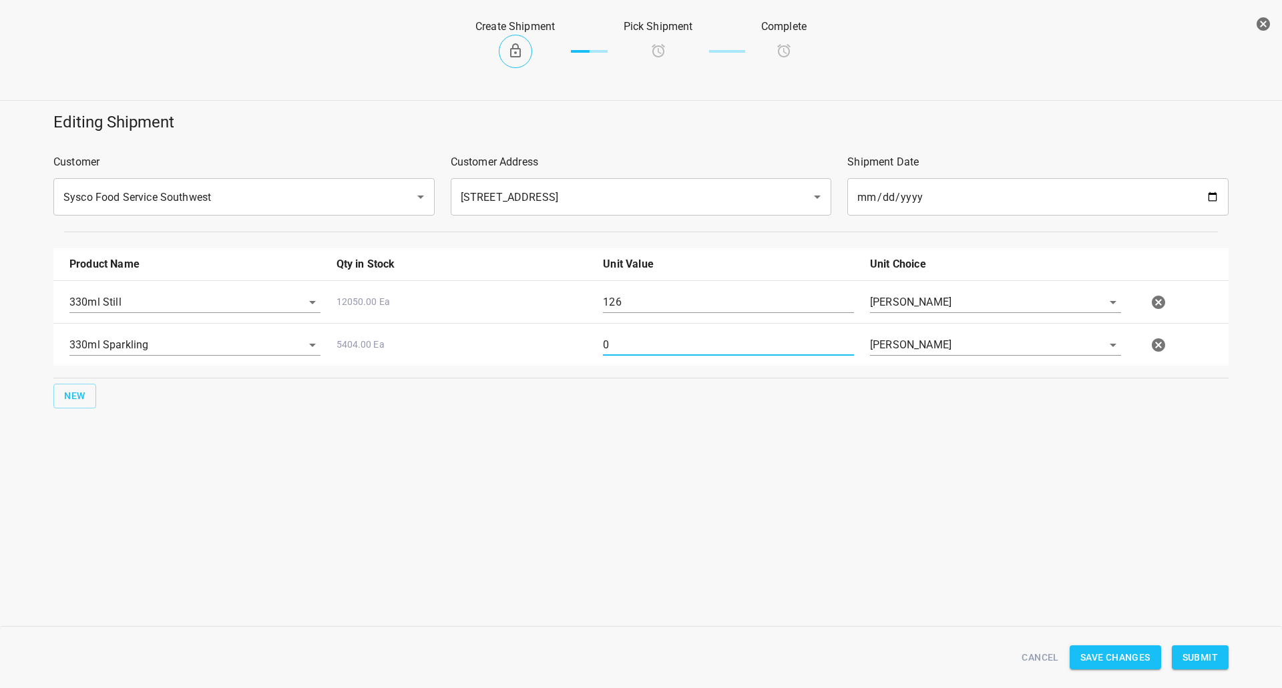
drag, startPoint x: 641, startPoint y: 352, endPoint x: 500, endPoint y: 567, distance: 257.6
click at [644, 351] on input "0" at bounding box center [728, 344] width 251 height 21
type input "36"
drag, startPoint x: 1204, startPoint y: 654, endPoint x: 1172, endPoint y: 640, distance: 35.3
click at [1204, 654] on span "Submit" at bounding box center [1199, 658] width 35 height 17
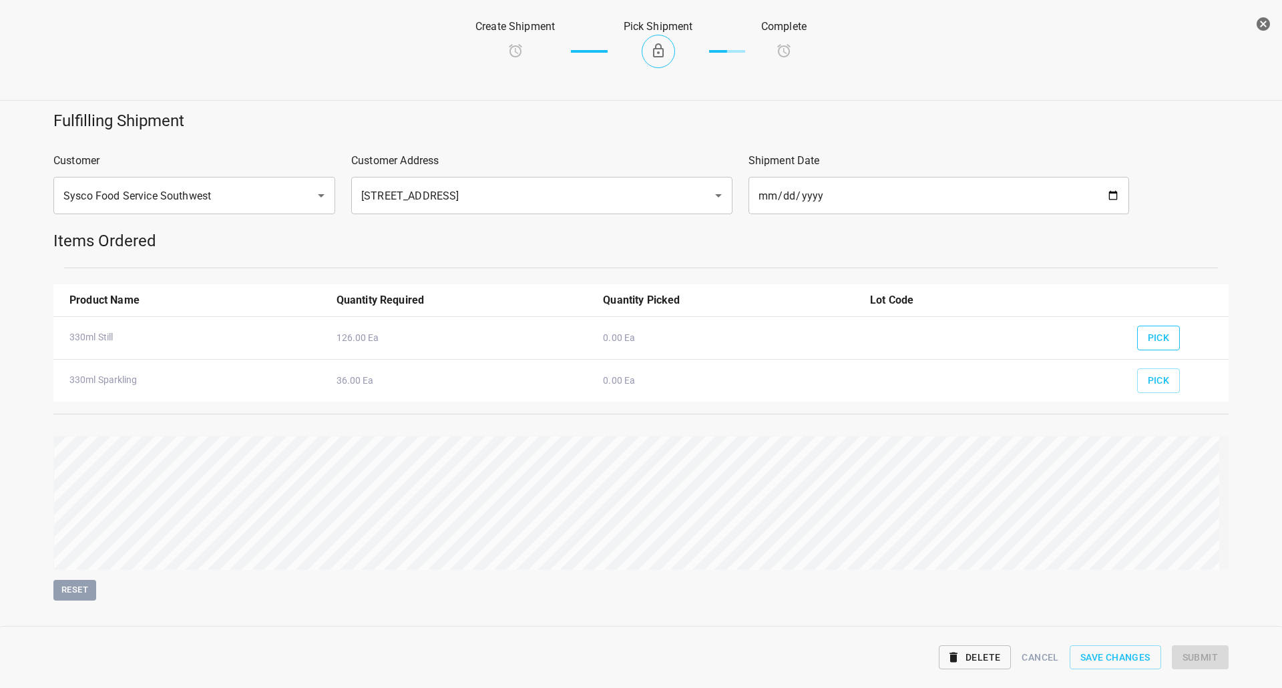
click at [1148, 339] on span "Pick" at bounding box center [1159, 338] width 22 height 17
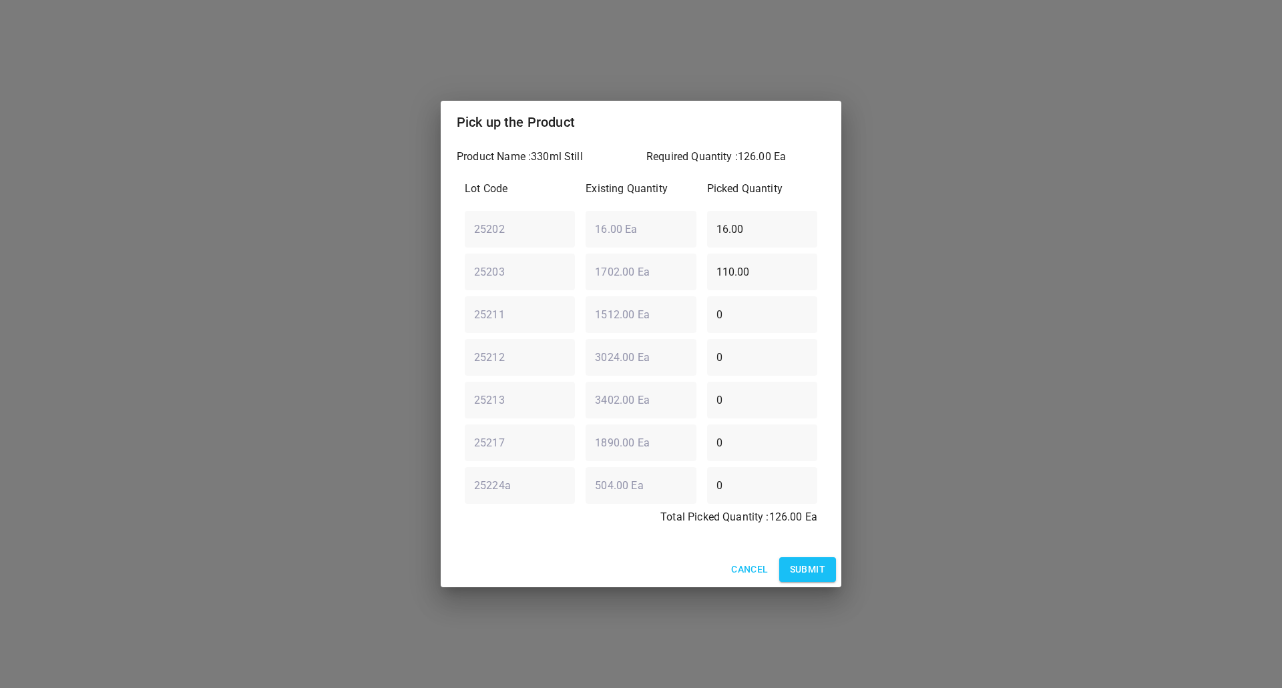
click at [744, 564] on span "Cancel" at bounding box center [749, 569] width 37 height 17
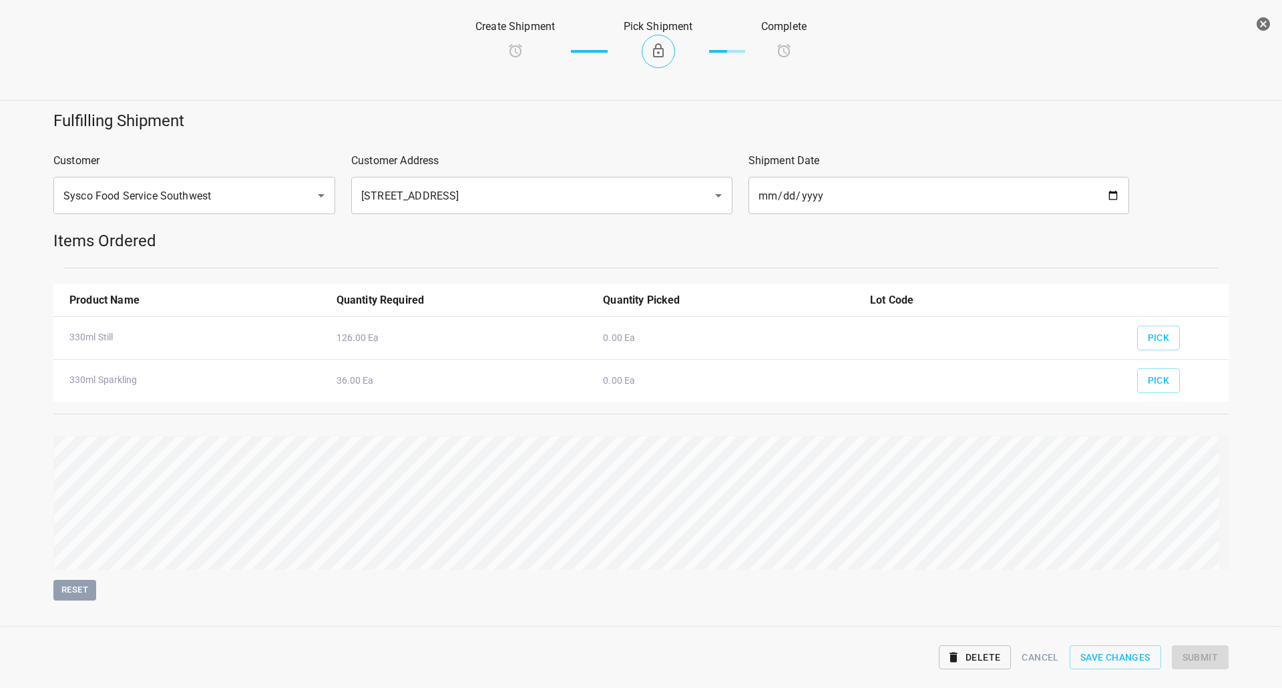
click at [969, 653] on span "Delete" at bounding box center [974, 658] width 51 height 17
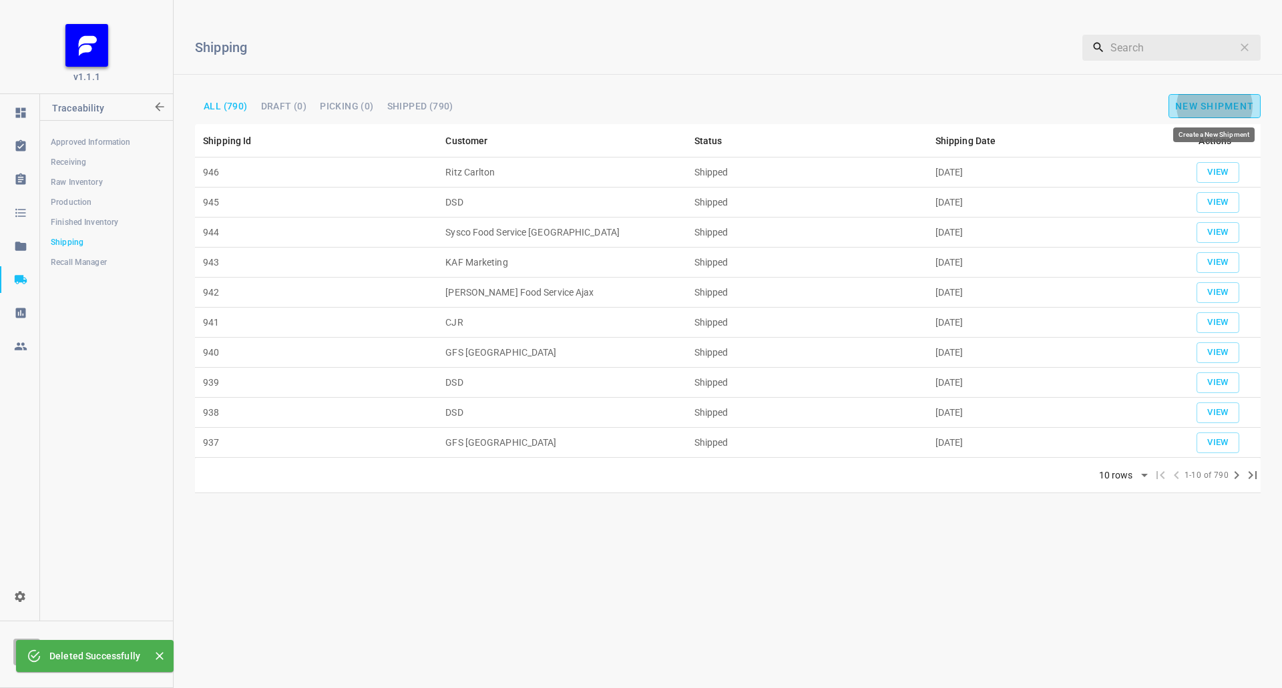
click at [1211, 103] on span "New Shipment" at bounding box center [1214, 106] width 79 height 11
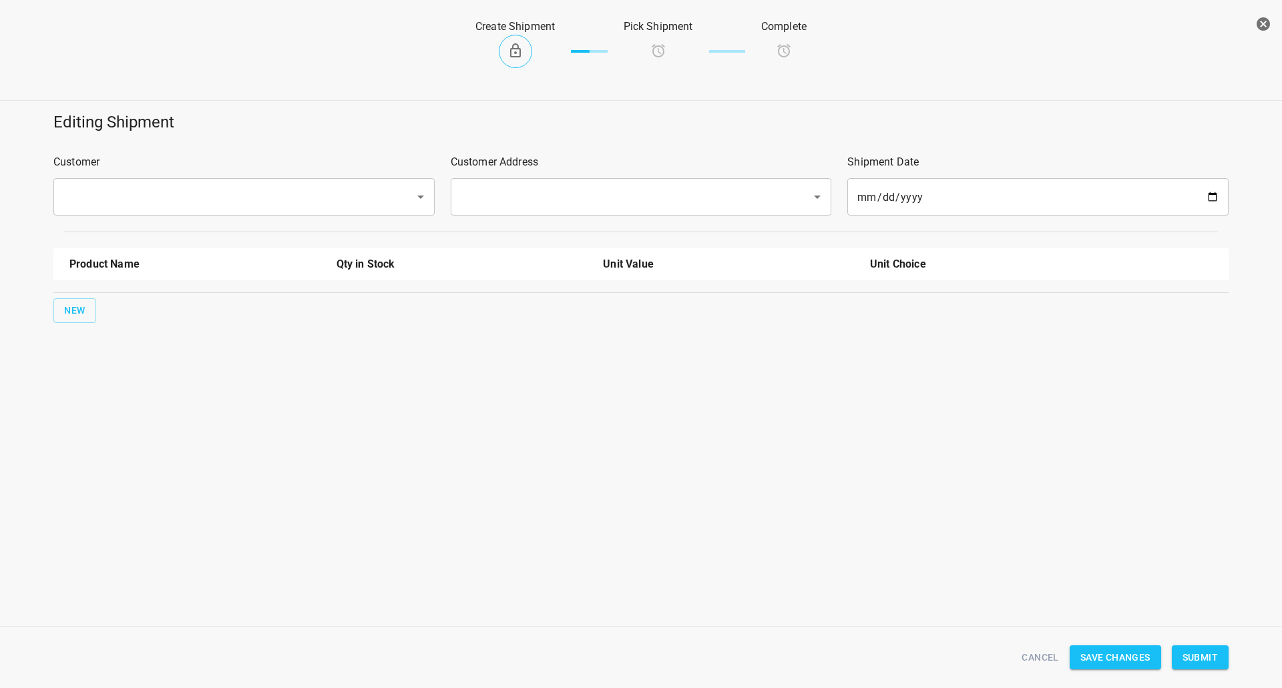
click at [236, 183] on div "​" at bounding box center [243, 196] width 381 height 37
click at [223, 182] on div "​" at bounding box center [243, 196] width 381 height 37
click at [221, 208] on input "text" at bounding box center [225, 196] width 332 height 25
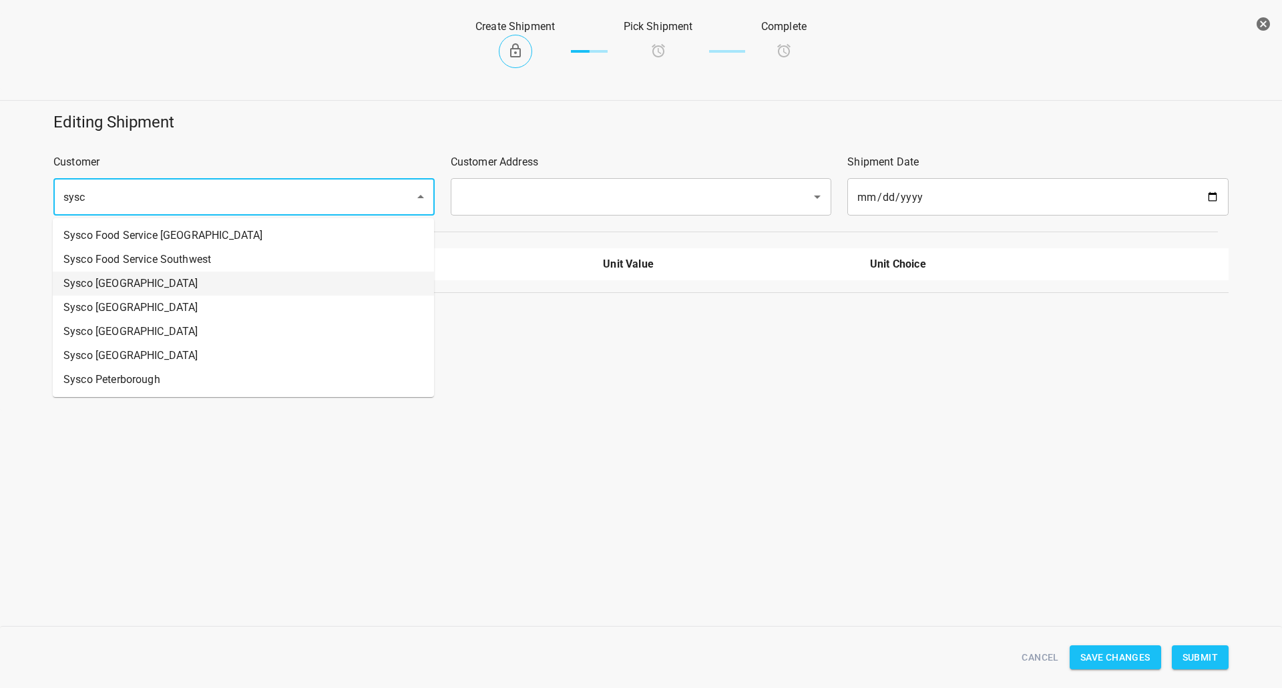
click at [141, 272] on li "Sysco [GEOGRAPHIC_DATA]" at bounding box center [243, 284] width 381 height 24
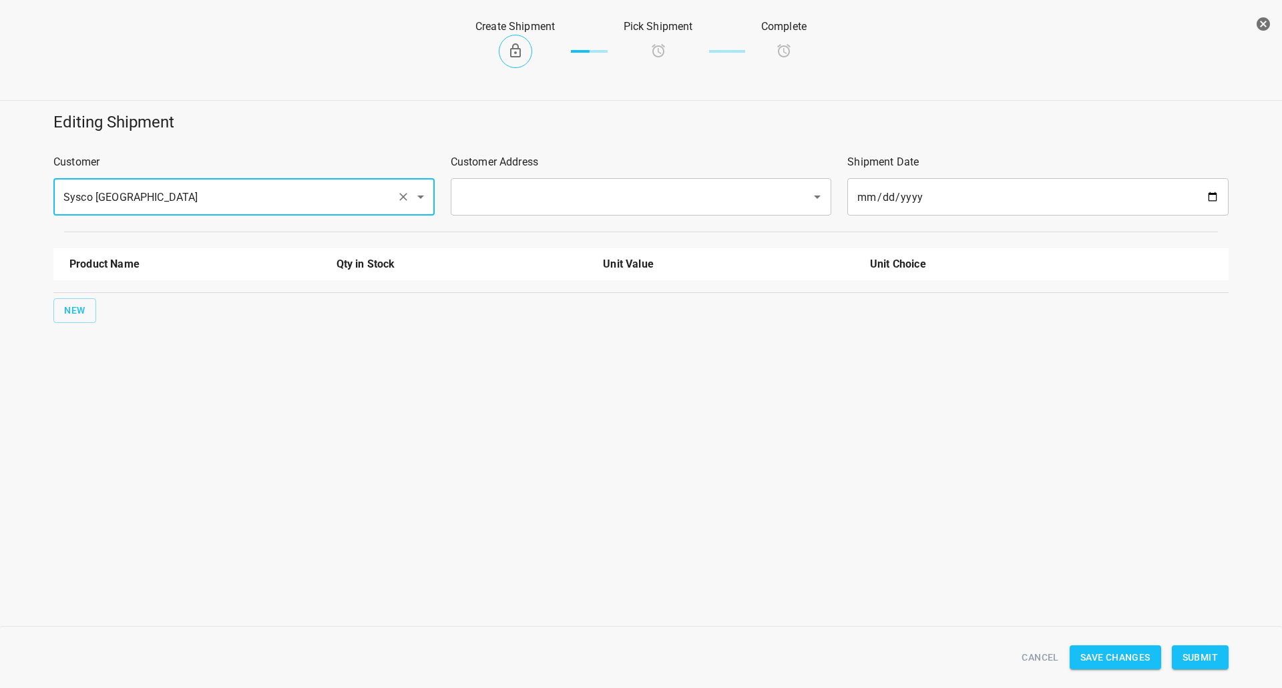
click at [149, 203] on input "Sysco [GEOGRAPHIC_DATA]" at bounding box center [225, 196] width 332 height 25
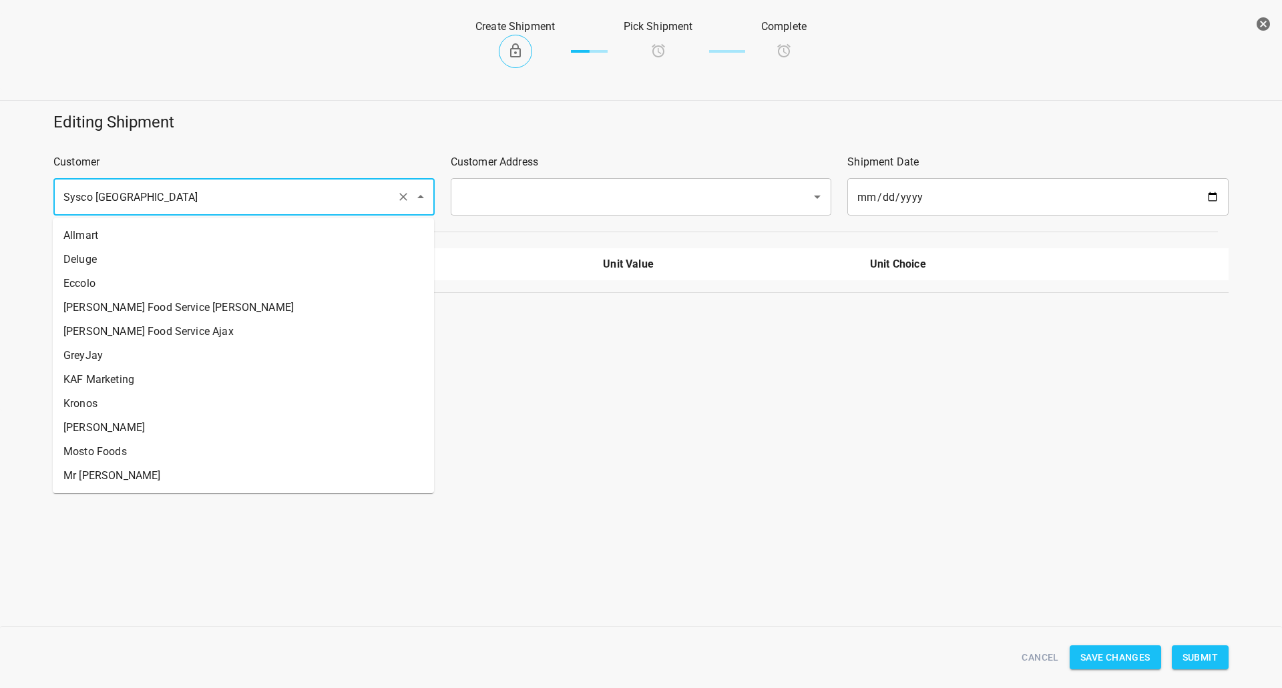
scroll to position [190, 0]
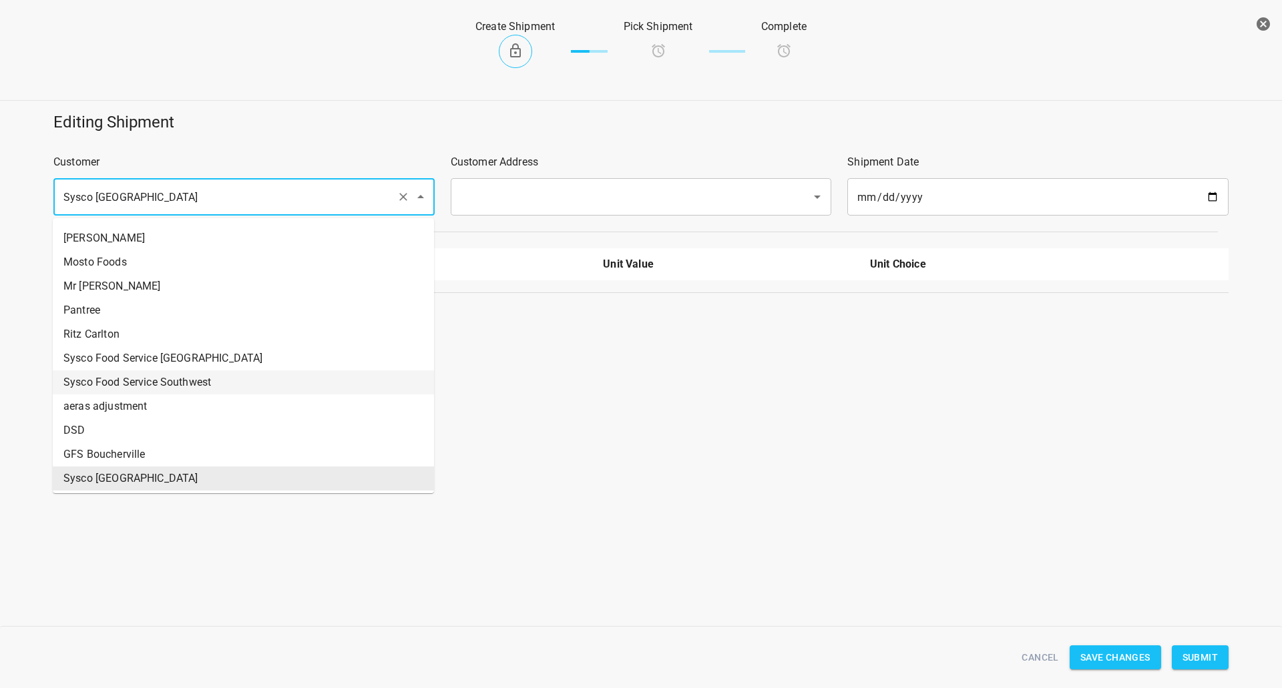
click at [162, 372] on li "Sysco Food Service Southwest" at bounding box center [243, 383] width 381 height 24
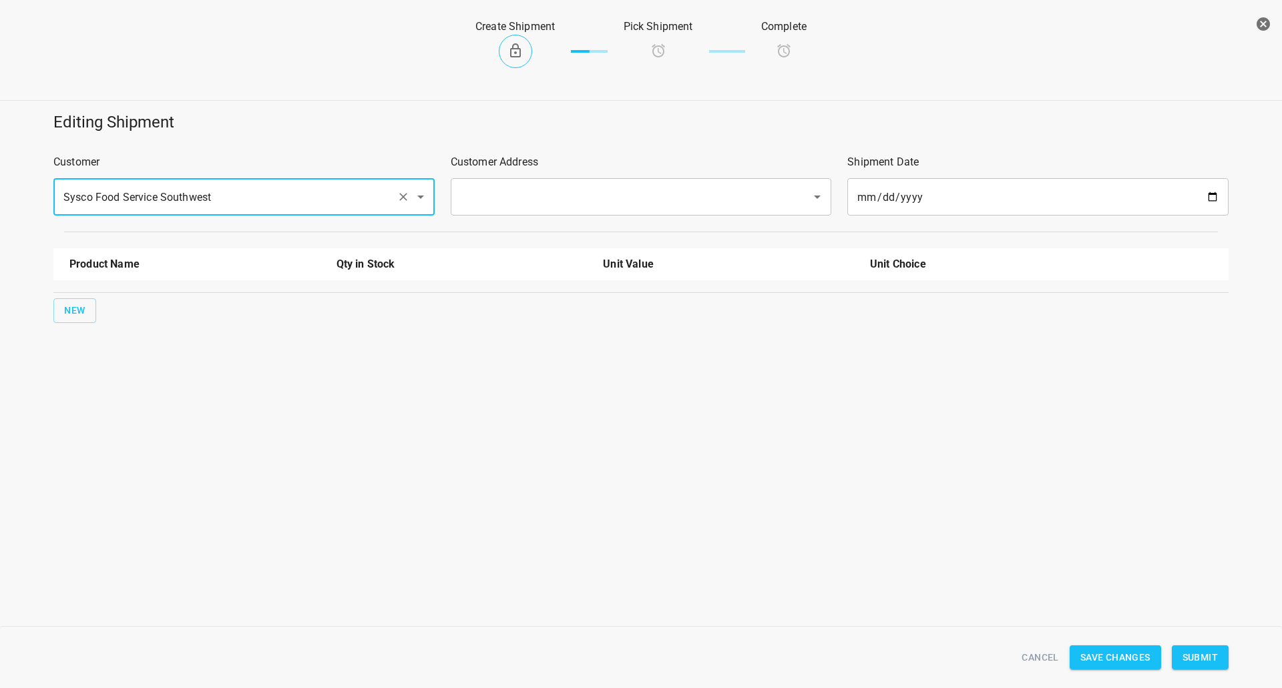
type input "Sysco Food Service Southwest"
click at [503, 199] on input "text" at bounding box center [623, 196] width 332 height 25
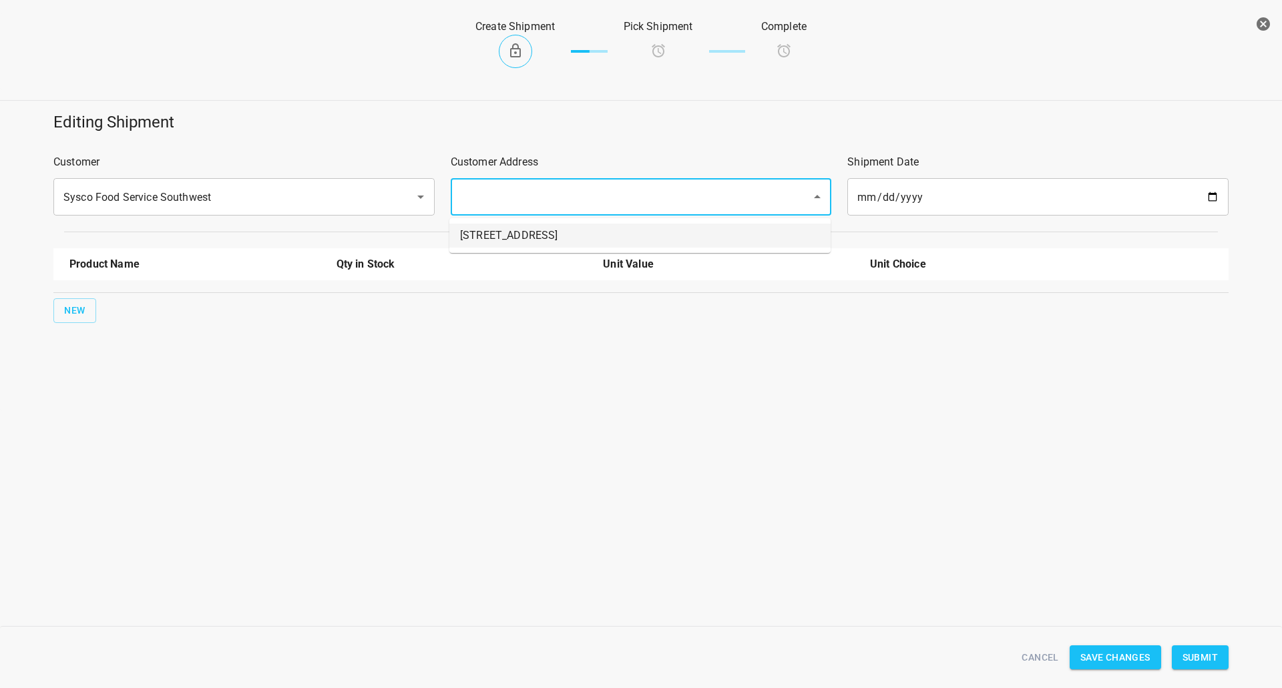
click at [527, 230] on li "[STREET_ADDRESS]" at bounding box center [639, 236] width 381 height 24
type input "[STREET_ADDRESS]"
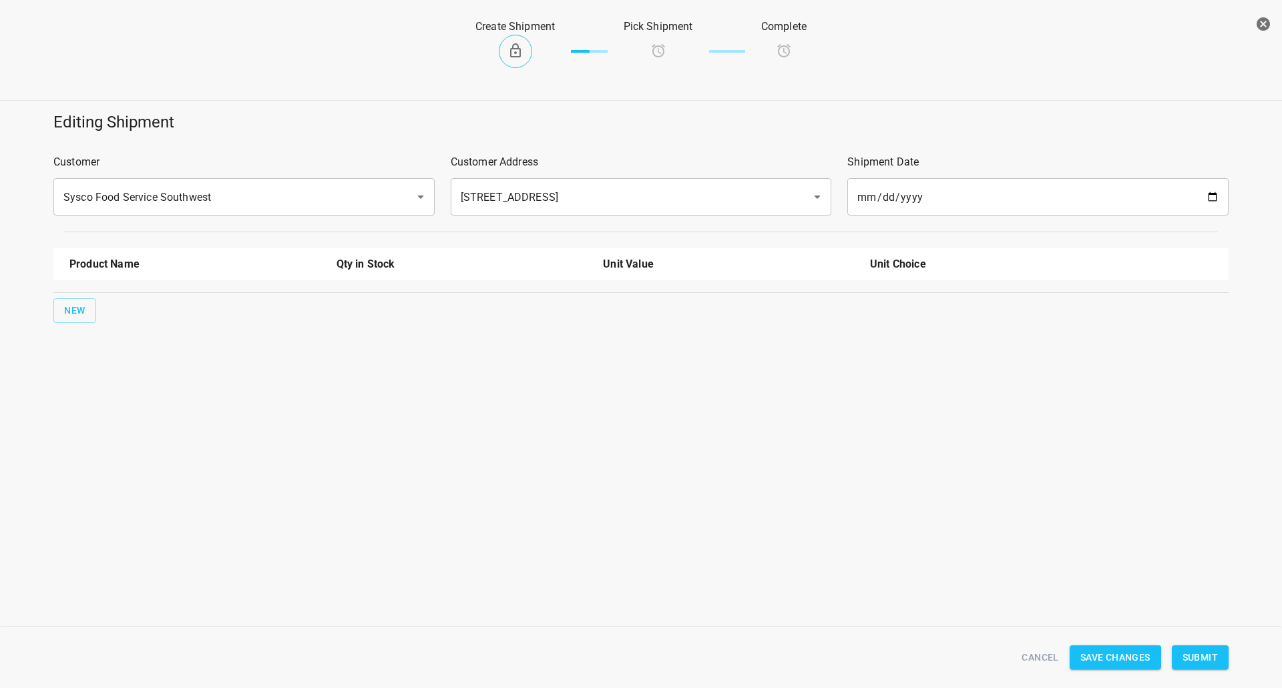
click at [47, 312] on div "Product Name Qty in Stock Unit Value Unit Choice New" at bounding box center [640, 285] width 1191 height 91
click at [79, 310] on span "New" at bounding box center [74, 310] width 21 height 17
click at [131, 298] on input "text" at bounding box center [176, 302] width 214 height 21
click at [133, 327] on li "330ml Sparkling" at bounding box center [194, 333] width 251 height 24
type input "330ml Sparkling"
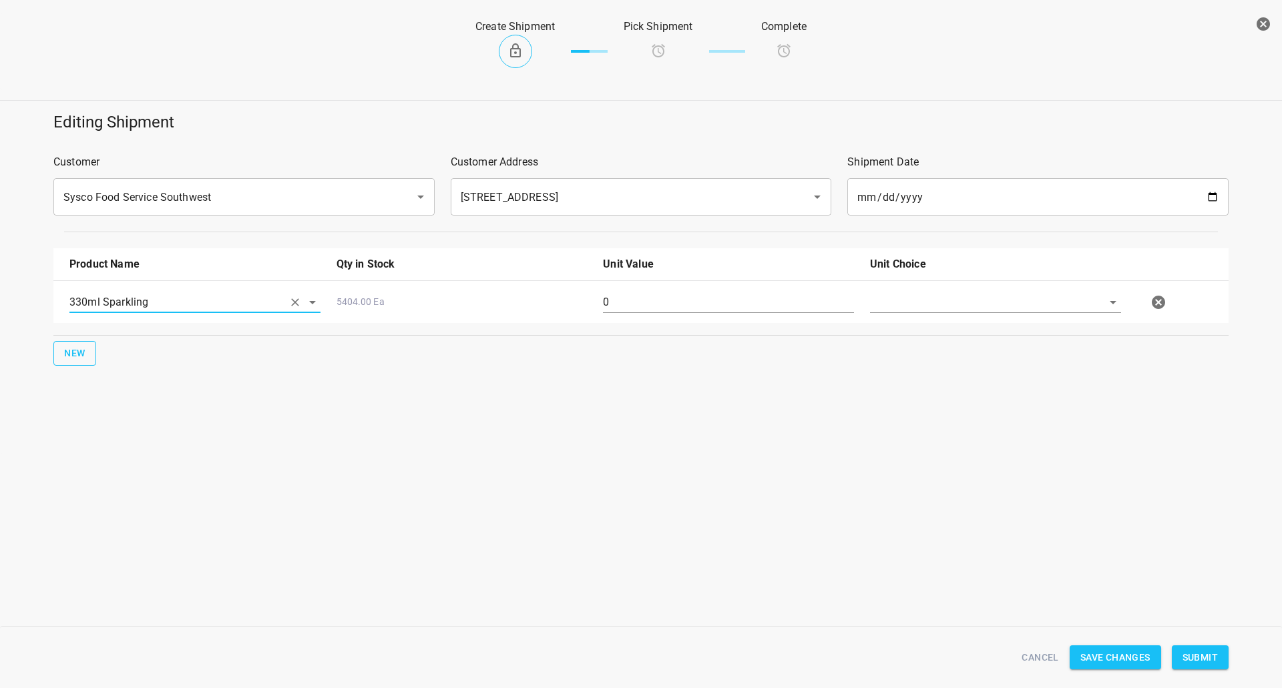
click at [61, 359] on button "New" at bounding box center [74, 353] width 43 height 25
click at [99, 312] on input "text" at bounding box center [176, 302] width 214 height 21
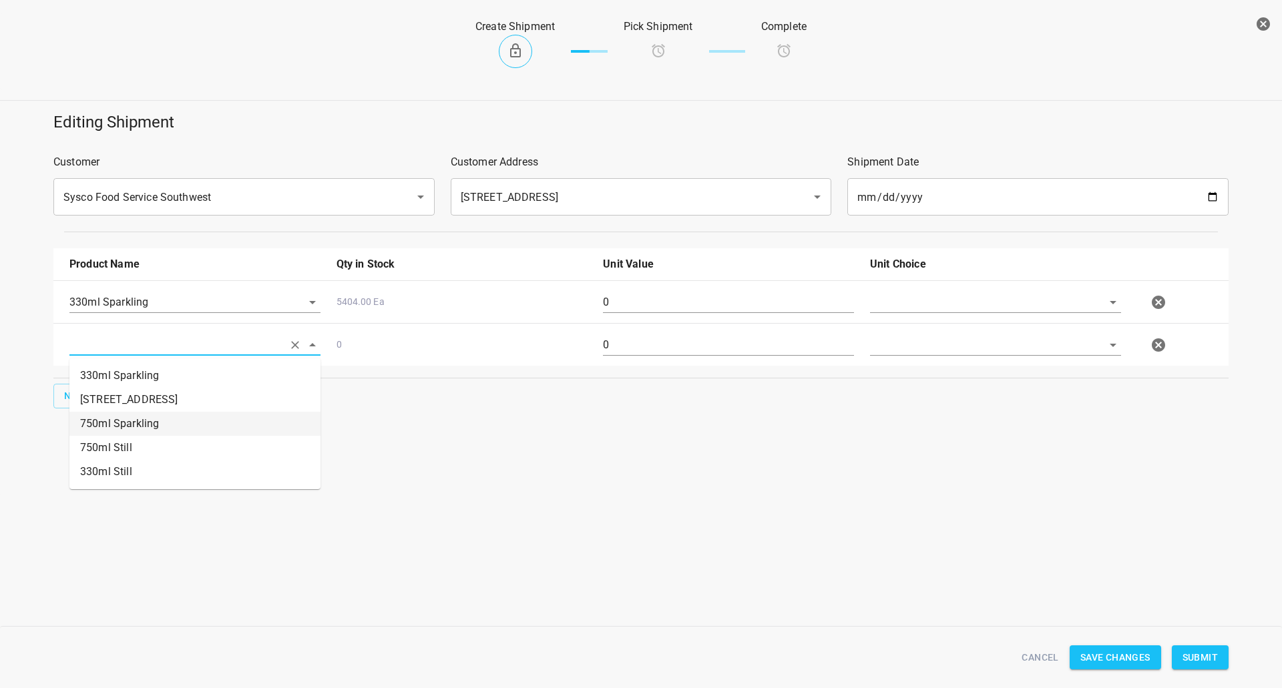
click at [156, 414] on li "750ml Sparkling" at bounding box center [194, 424] width 251 height 24
type input "750ml Sparkling"
drag, startPoint x: 986, startPoint y: 298, endPoint x: 973, endPoint y: 307, distance: 16.3
click at [985, 298] on input "text" at bounding box center [977, 302] width 214 height 21
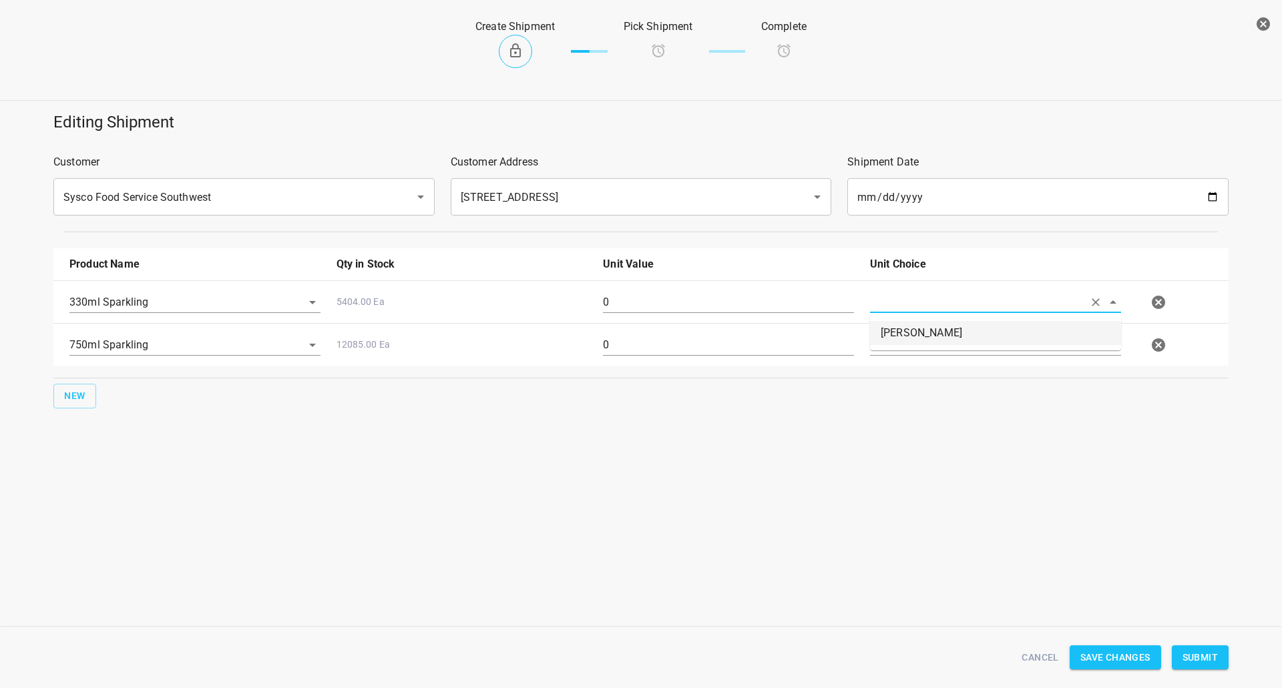
click at [915, 343] on li "[PERSON_NAME]" at bounding box center [995, 333] width 251 height 24
type input "[PERSON_NAME]"
click at [913, 312] on input "text" at bounding box center [977, 302] width 214 height 21
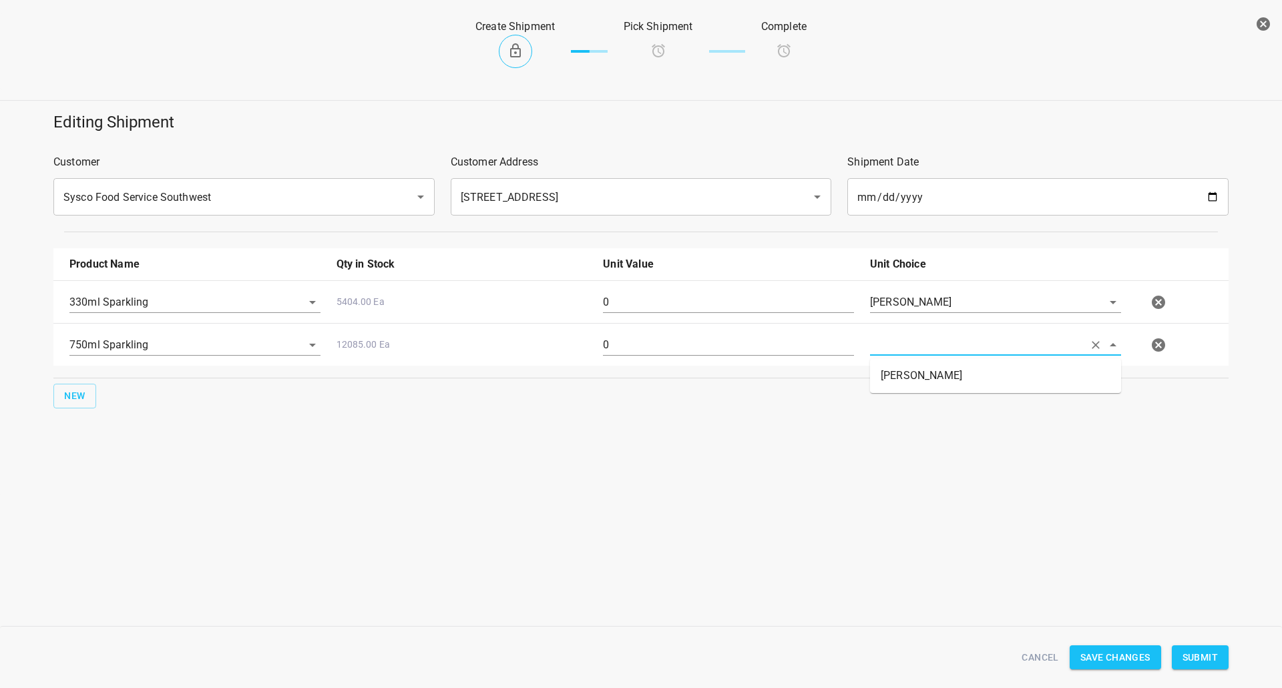
click at [908, 363] on ul "[PERSON_NAME]" at bounding box center [995, 376] width 251 height 35
click at [901, 368] on li "[PERSON_NAME]" at bounding box center [995, 376] width 251 height 24
type input "[PERSON_NAME]"
click at [782, 301] on input "0" at bounding box center [728, 302] width 251 height 21
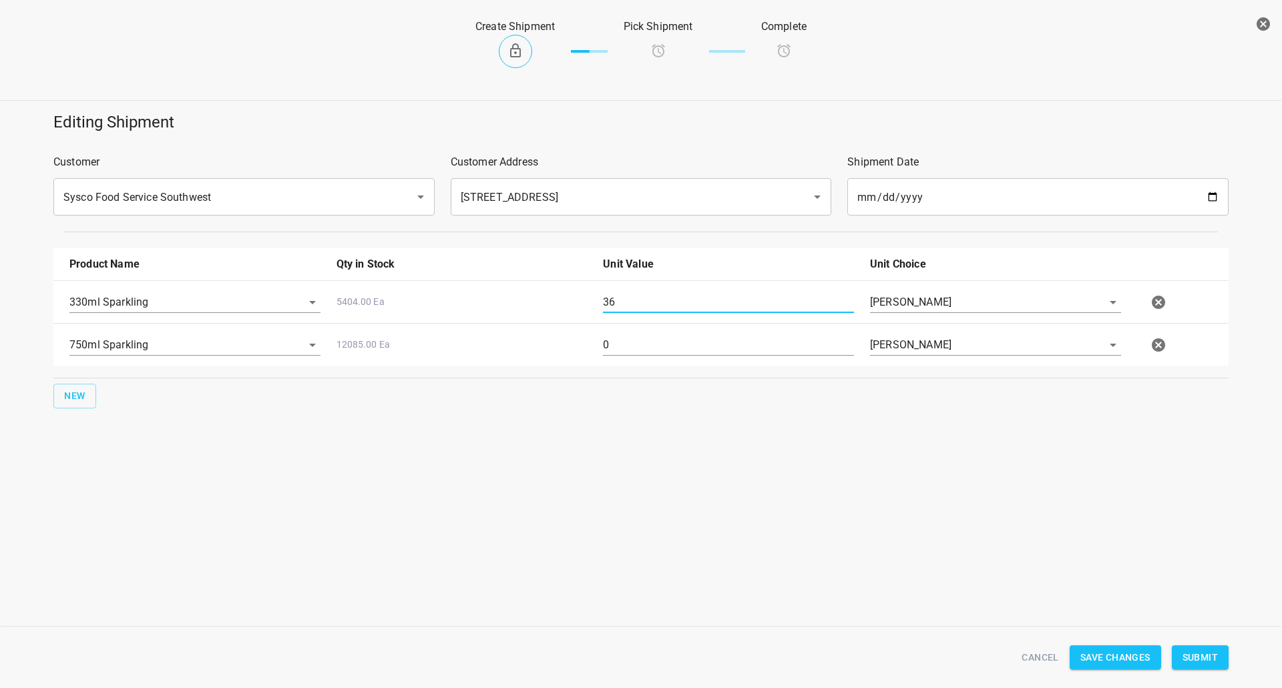
type input "36"
click at [632, 353] on input "0" at bounding box center [728, 344] width 251 height 21
drag, startPoint x: 632, startPoint y: 352, endPoint x: 580, endPoint y: 371, distance: 56.0
click at [632, 352] on input "0" at bounding box center [728, 344] width 251 height 21
type input "80"
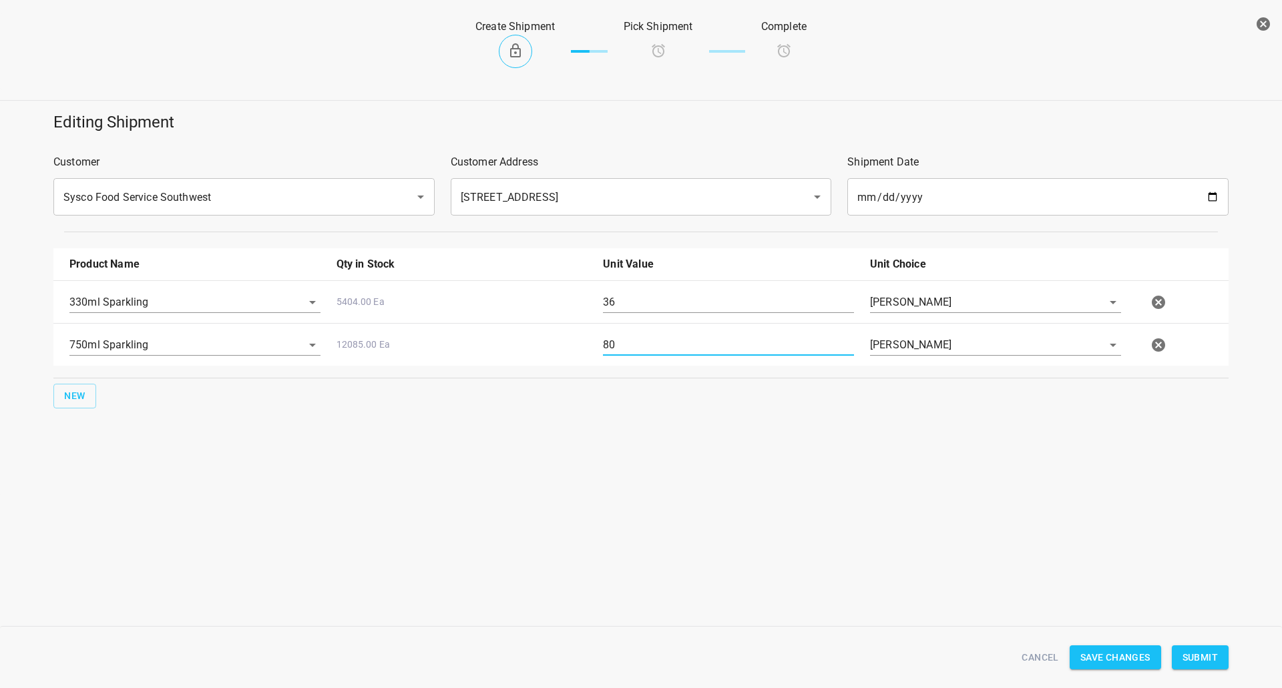
drag, startPoint x: 1196, startPoint y: 659, endPoint x: 1183, endPoint y: 634, distance: 28.1
click at [1196, 659] on span "Submit" at bounding box center [1199, 658] width 35 height 17
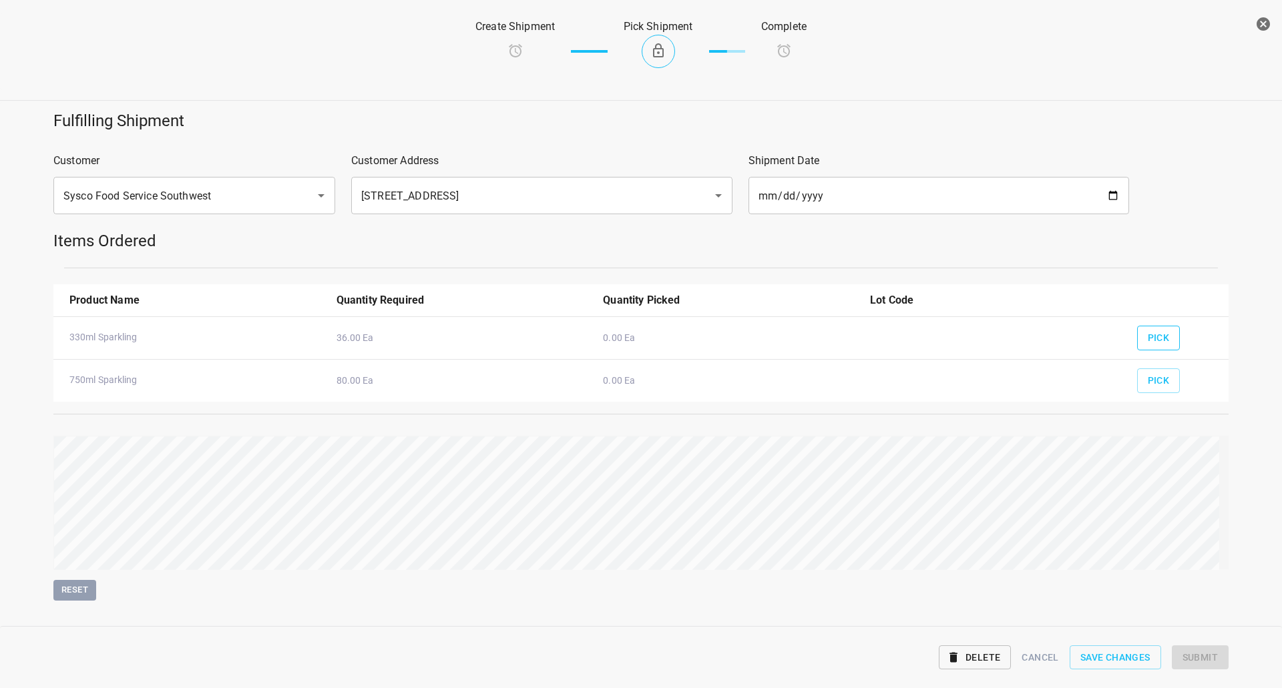
click at [1155, 336] on span "Pick" at bounding box center [1159, 338] width 22 height 17
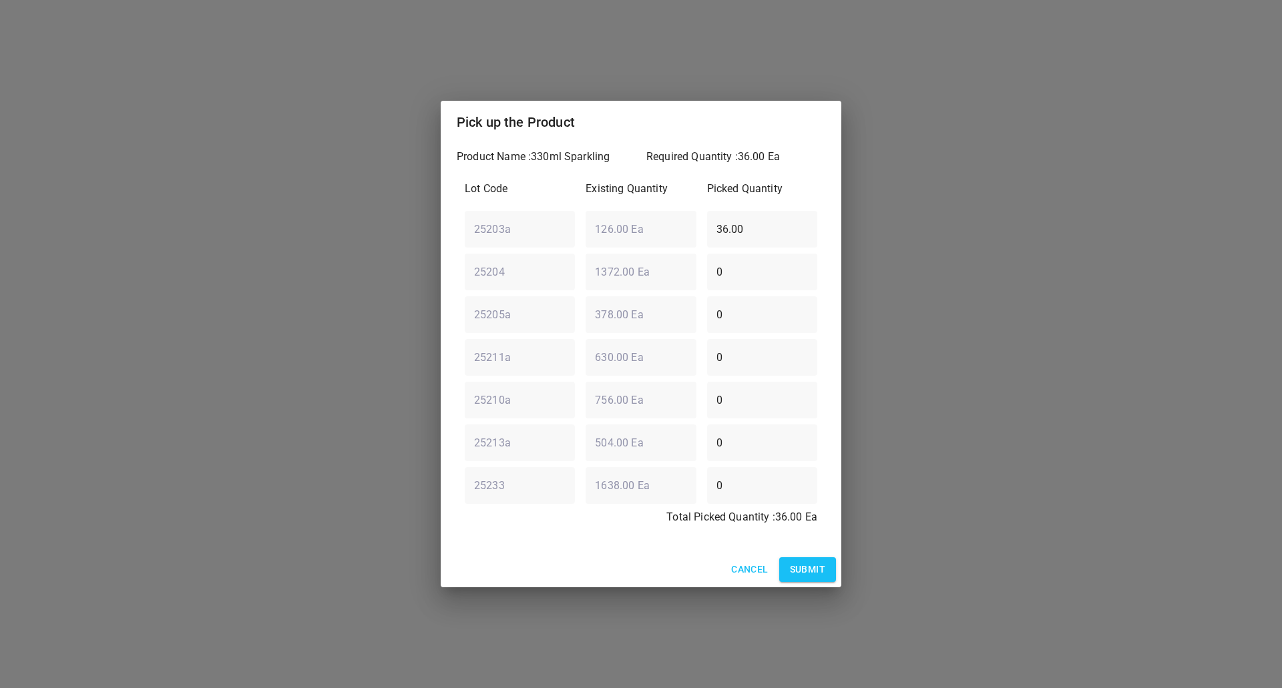
click at [642, 259] on div "Lot Code Existing Quantity Picked Quantity 25203a ​ 126.00 Ea ​ 36.00 ​ 25204 ​…" at bounding box center [641, 357] width 369 height 369
type input "0"
drag, startPoint x: 738, startPoint y: 270, endPoint x: 347, endPoint y: 351, distance: 399.4
click at [382, 352] on div "Pick up the Product Product Name : 330ml Sparkling Required Quantity : 36.00 Ea…" at bounding box center [641, 344] width 1282 height 688
type input "36"
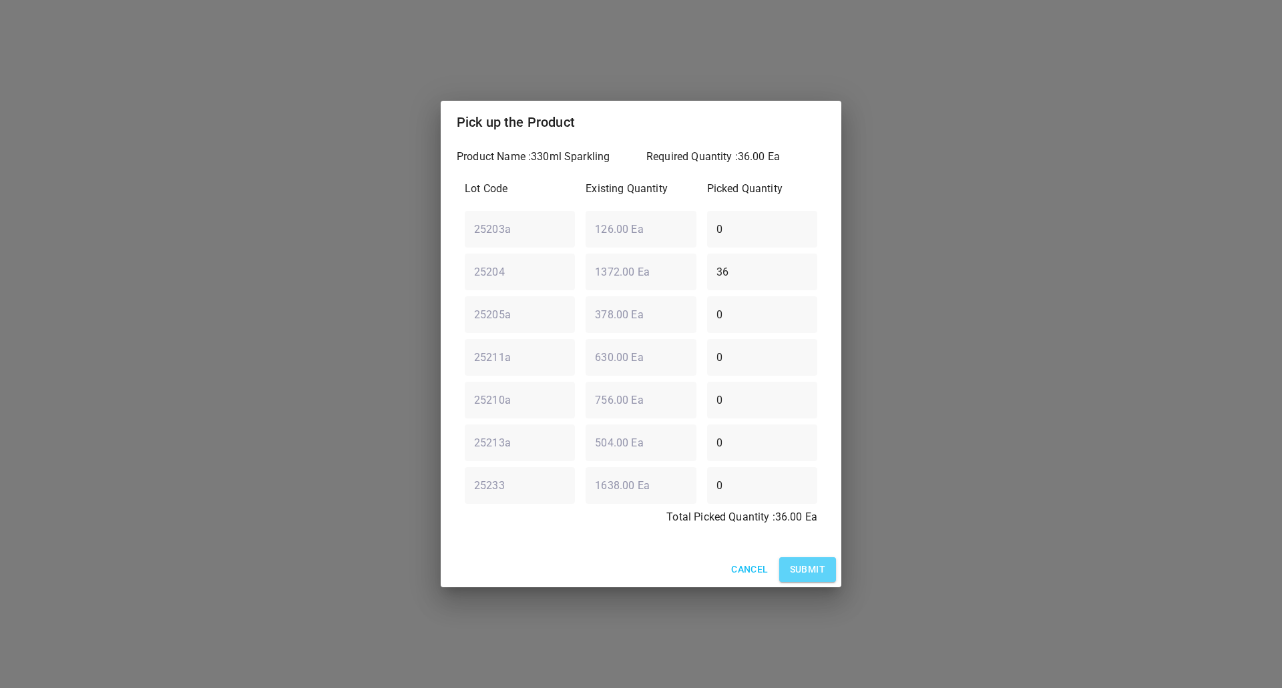
click at [794, 572] on span "Submit" at bounding box center [807, 569] width 35 height 17
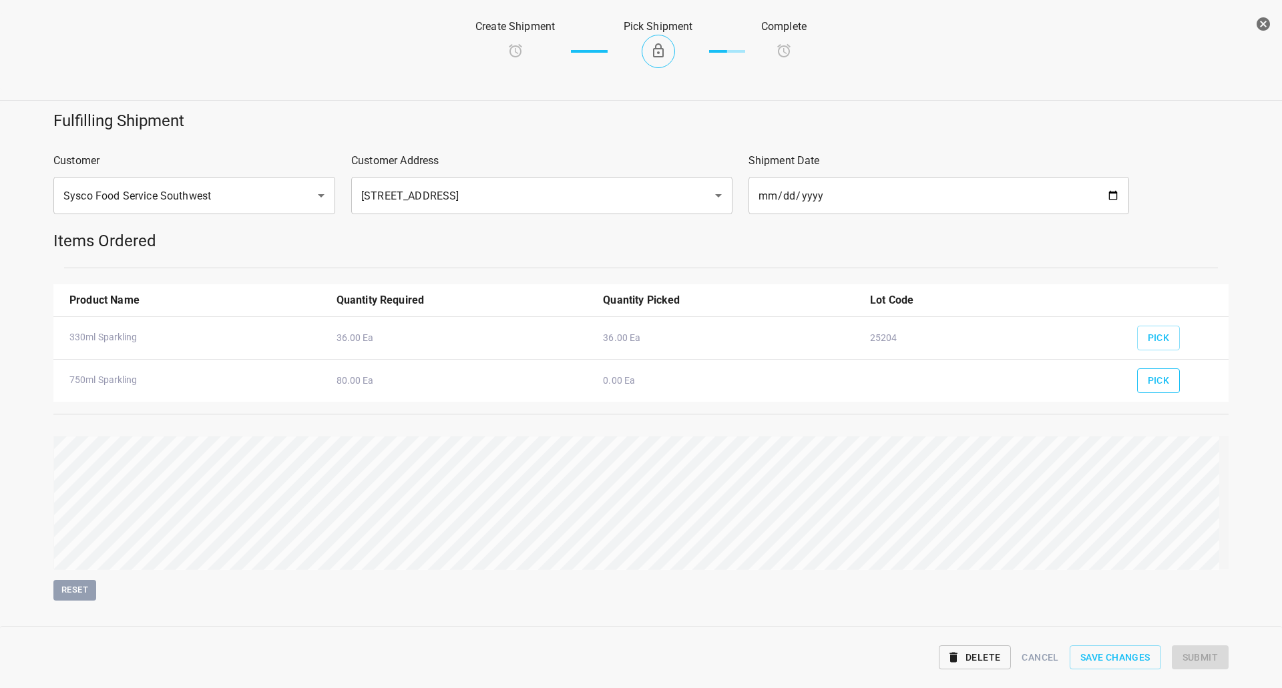
click at [1148, 382] on span "Pick" at bounding box center [1159, 381] width 22 height 17
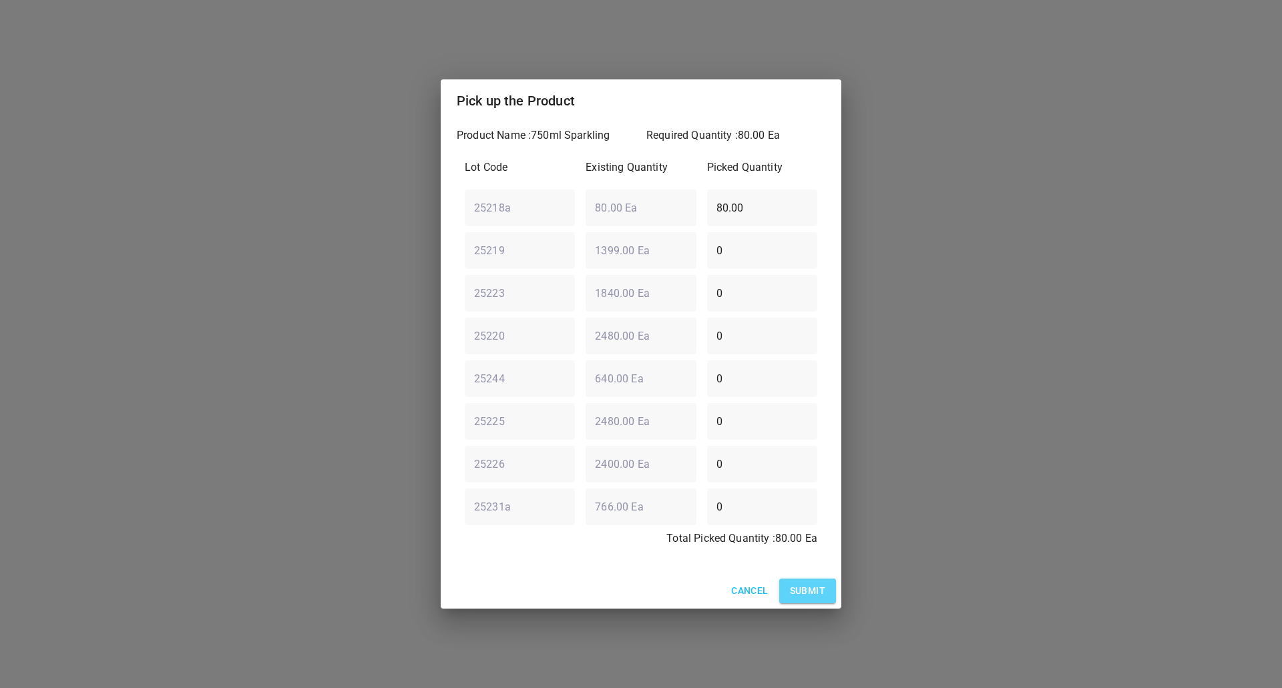
click at [803, 588] on span "Submit" at bounding box center [807, 591] width 35 height 17
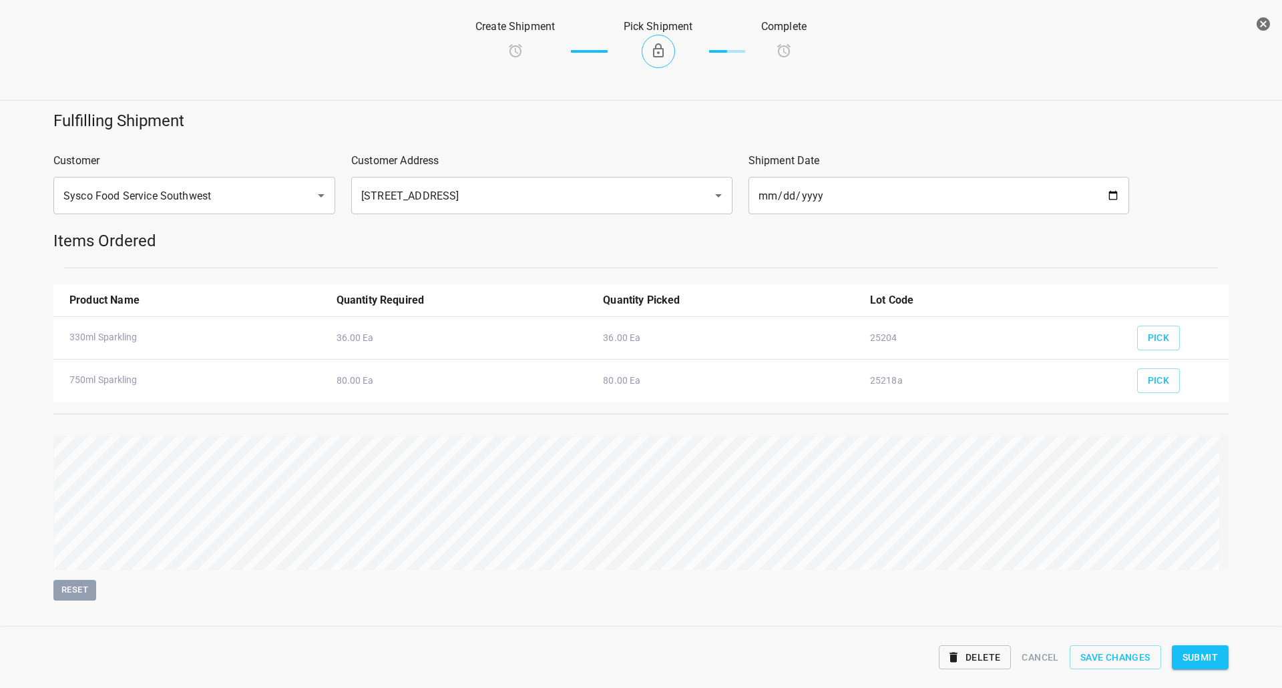
click at [1188, 652] on span "Submit" at bounding box center [1199, 658] width 35 height 17
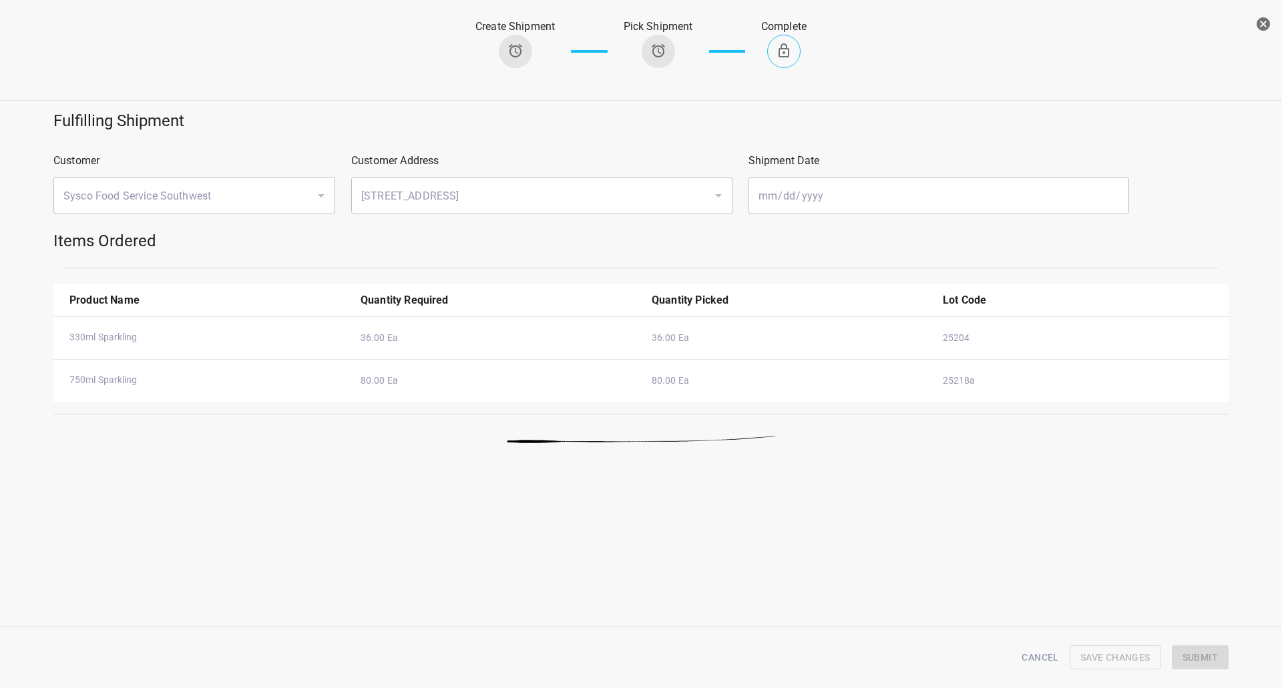
click at [1271, 13] on button "button" at bounding box center [1263, 24] width 27 height 27
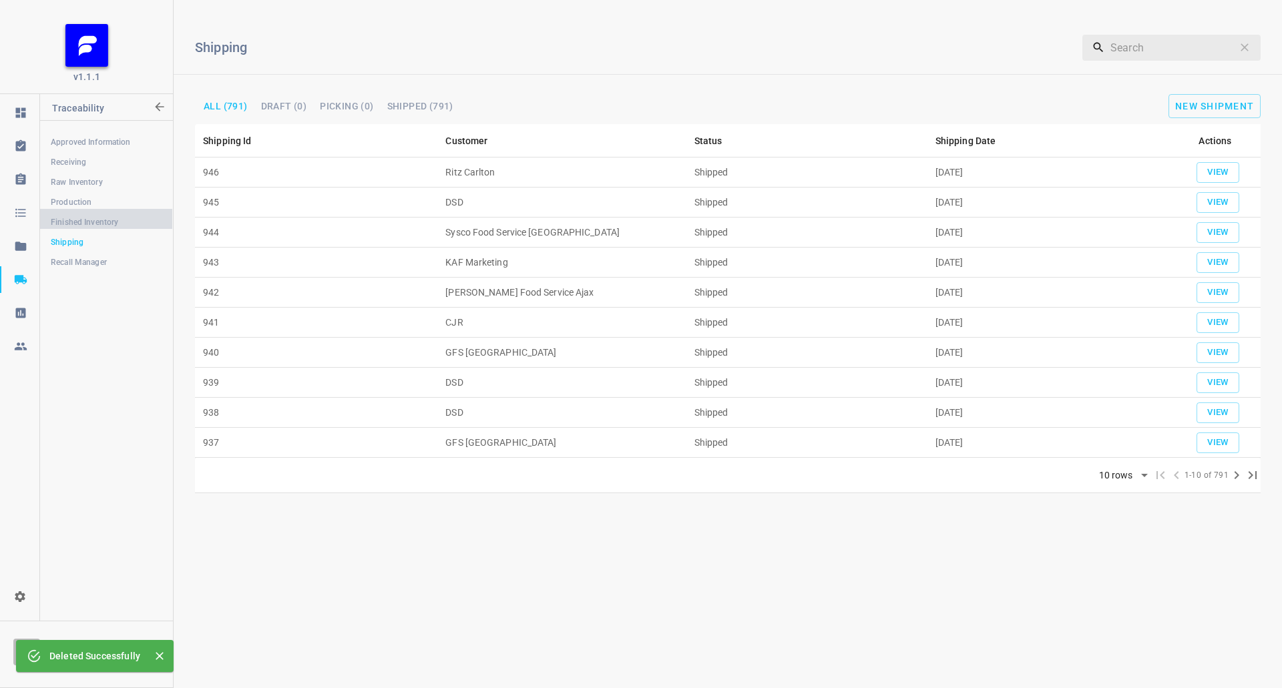
click at [91, 222] on span "Finished Inventory" at bounding box center [106, 222] width 111 height 13
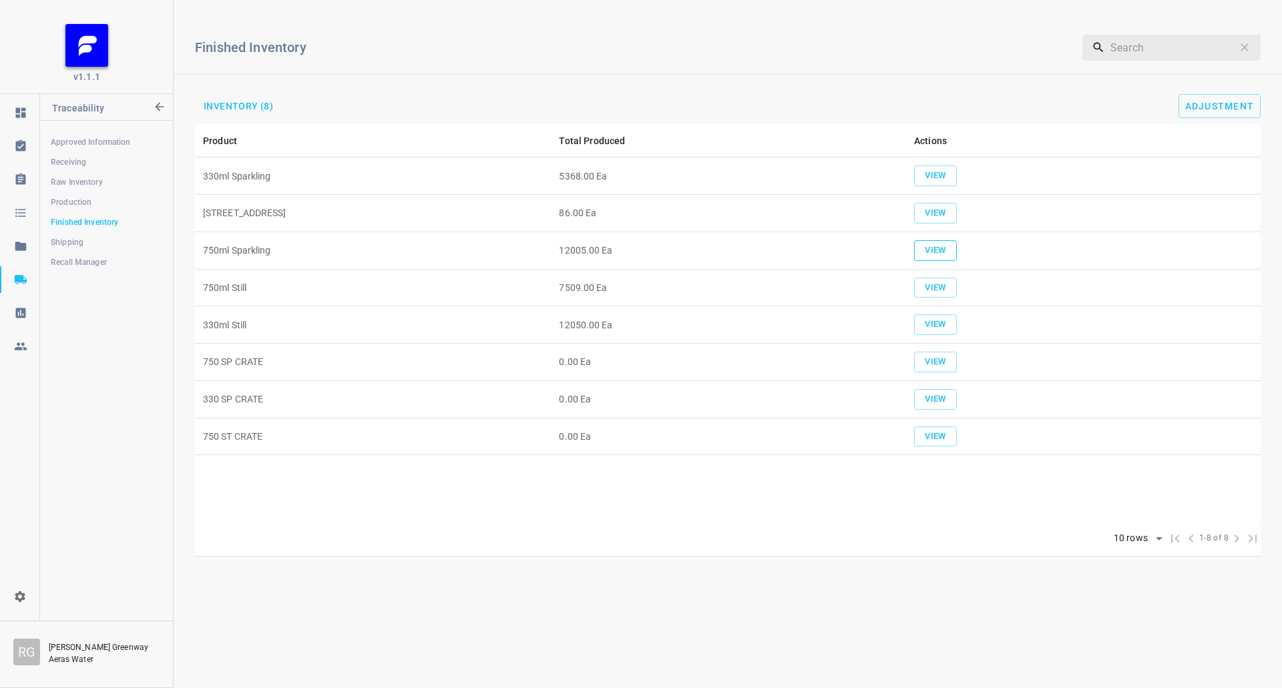
click at [943, 250] on span "View" at bounding box center [935, 250] width 29 height 15
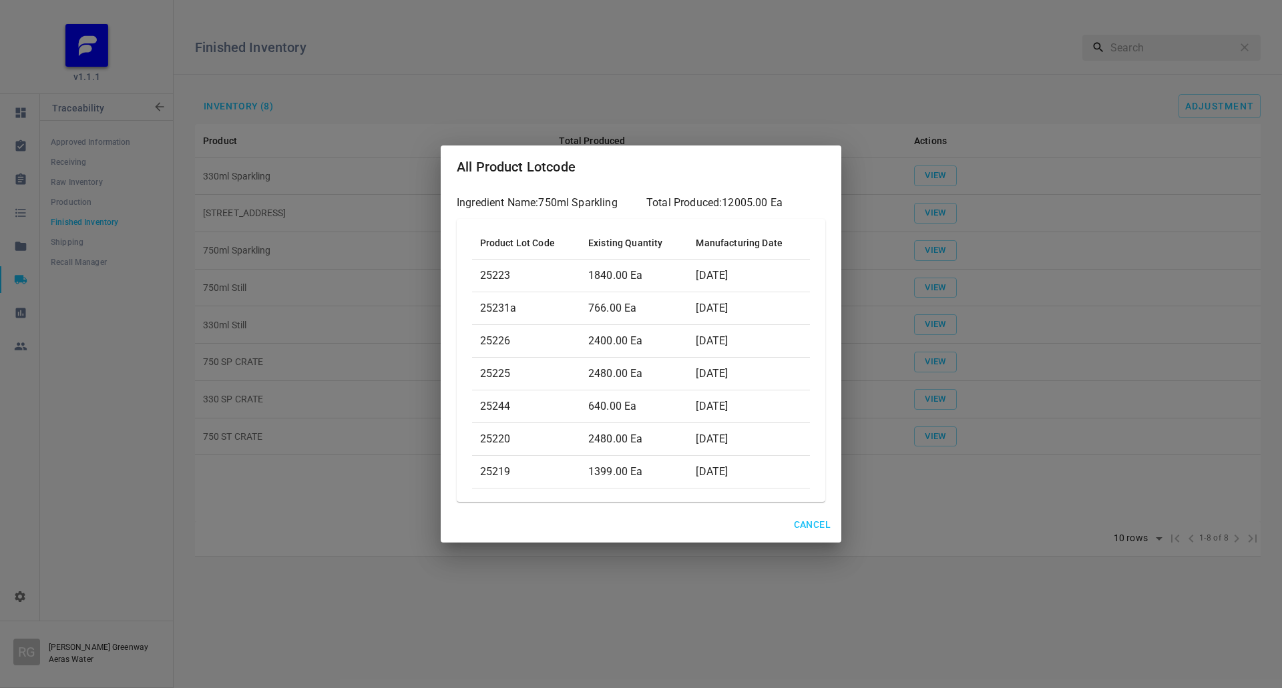
click at [809, 525] on span "Cancel" at bounding box center [812, 525] width 37 height 17
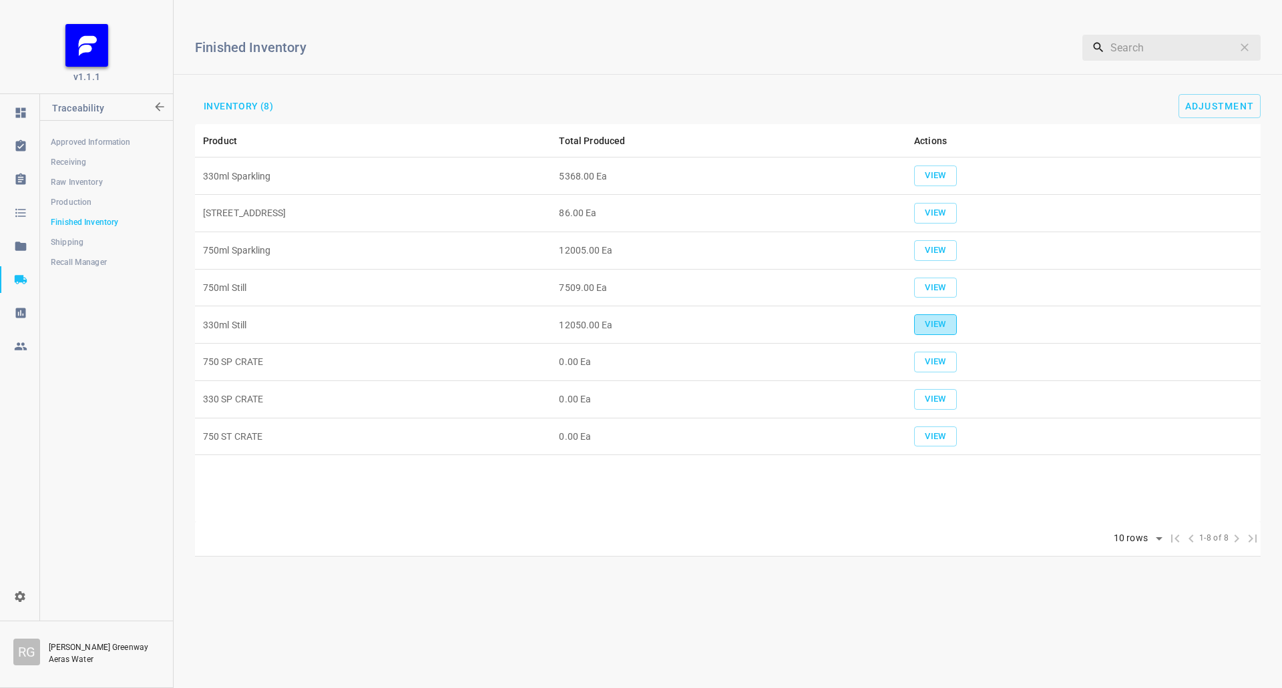
click at [944, 320] on span "View" at bounding box center [935, 324] width 29 height 15
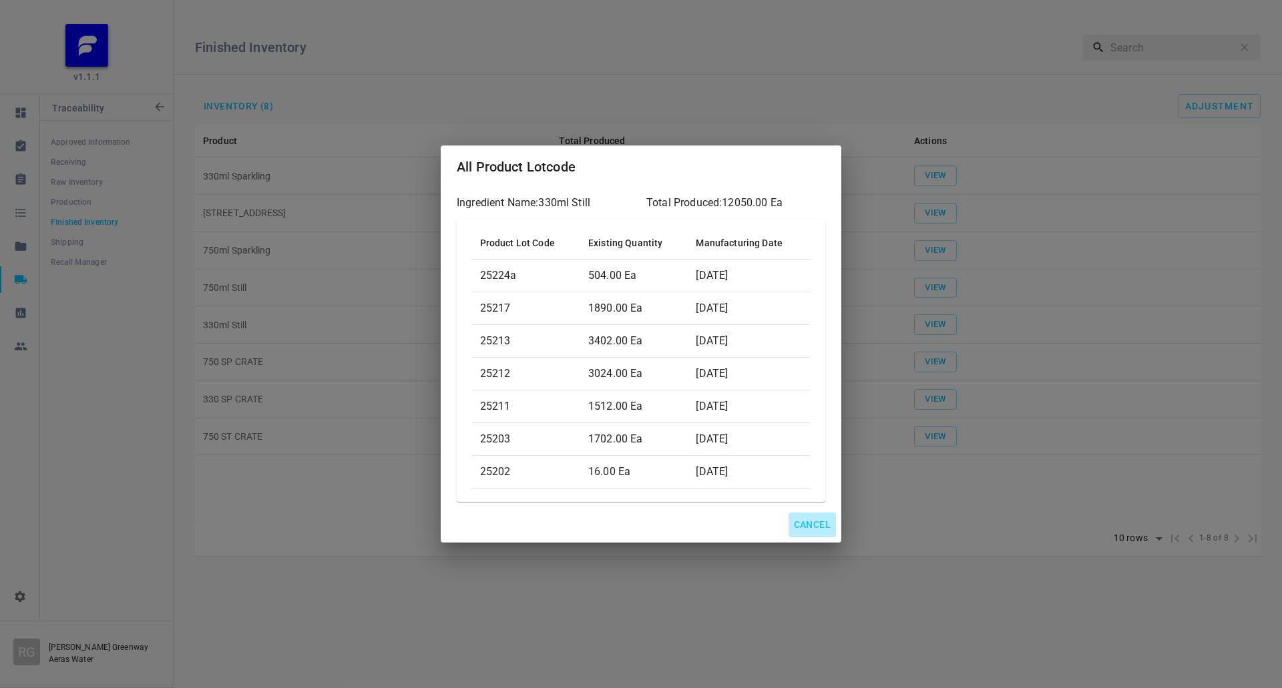
click at [801, 519] on span "Cancel" at bounding box center [812, 525] width 37 height 17
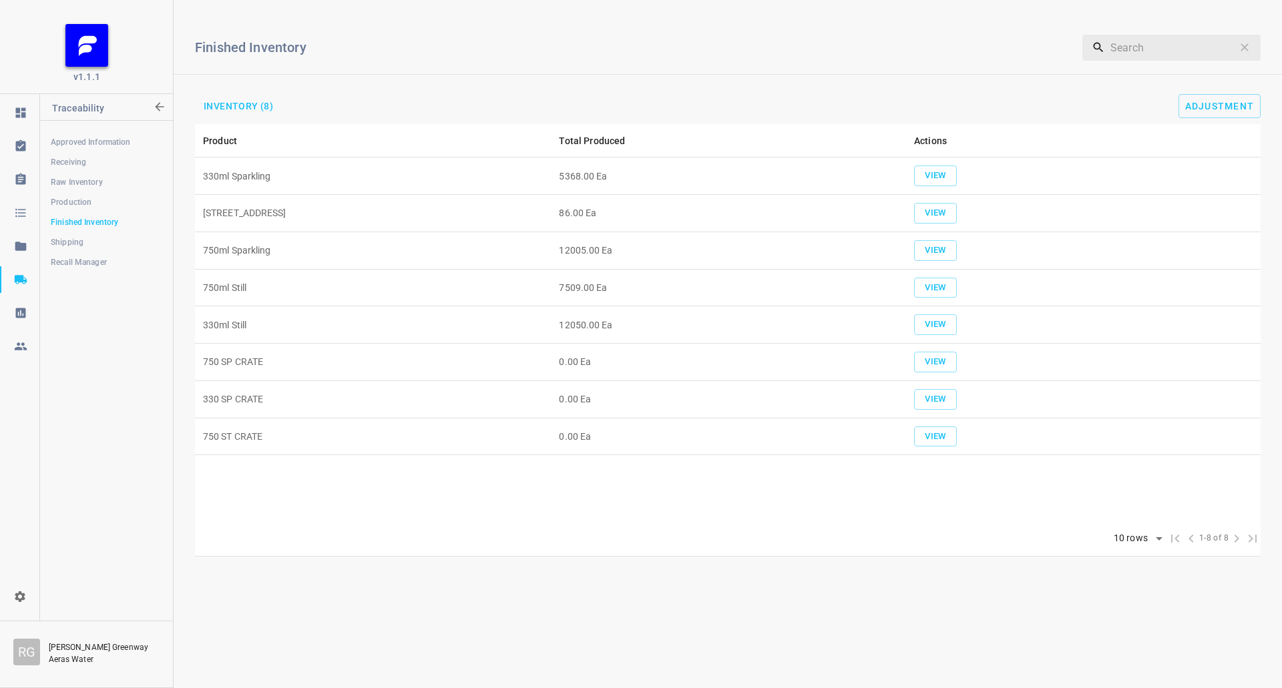
click at [69, 240] on span "Shipping" at bounding box center [106, 242] width 111 height 13
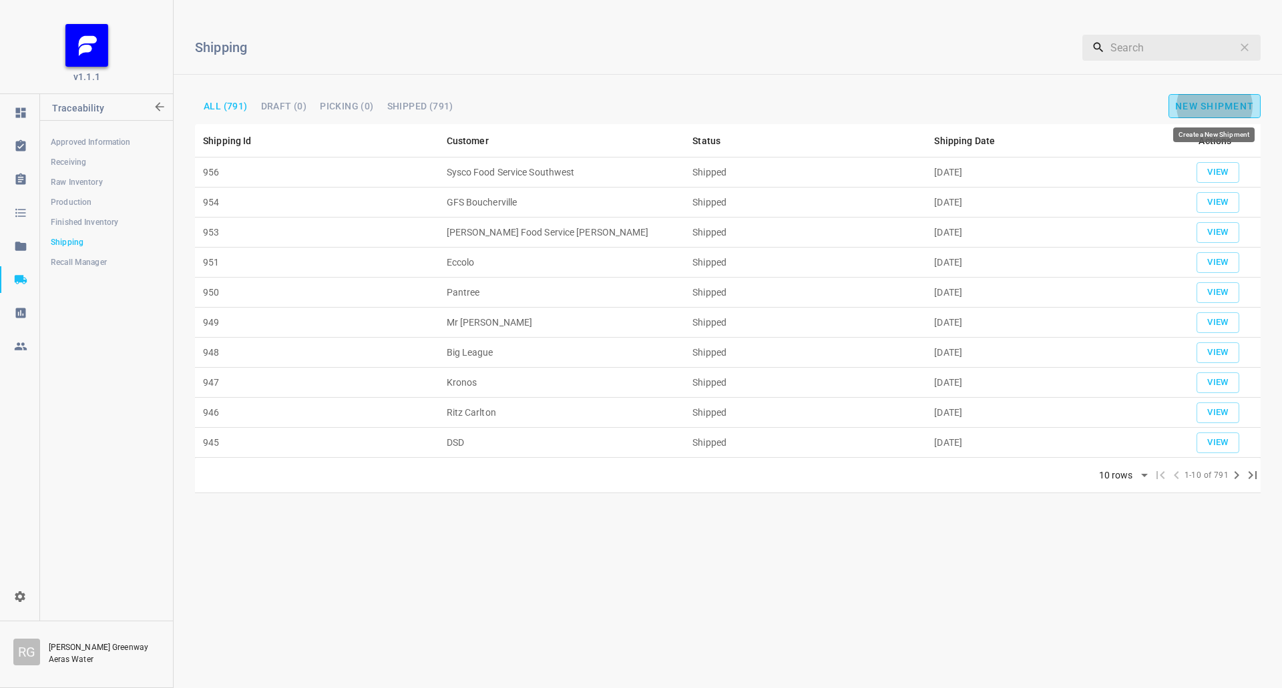
click at [1178, 108] on span "New Shipment" at bounding box center [1214, 106] width 79 height 11
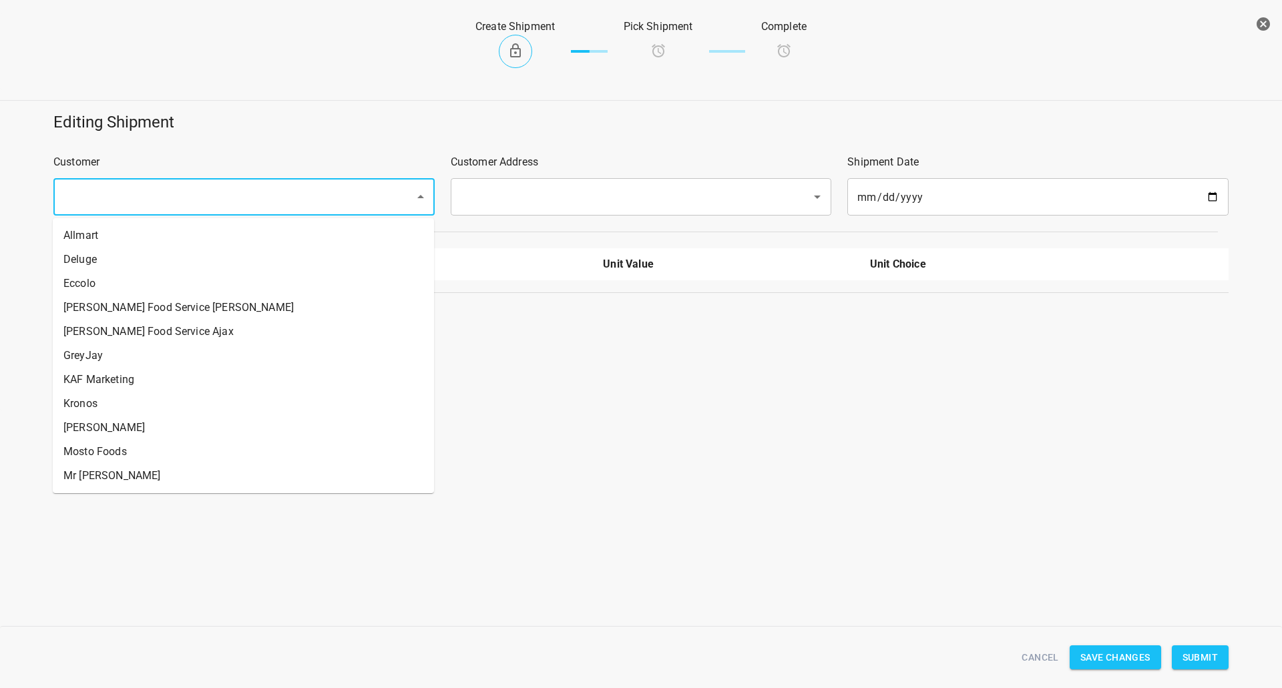
click at [156, 193] on input "text" at bounding box center [225, 196] width 332 height 25
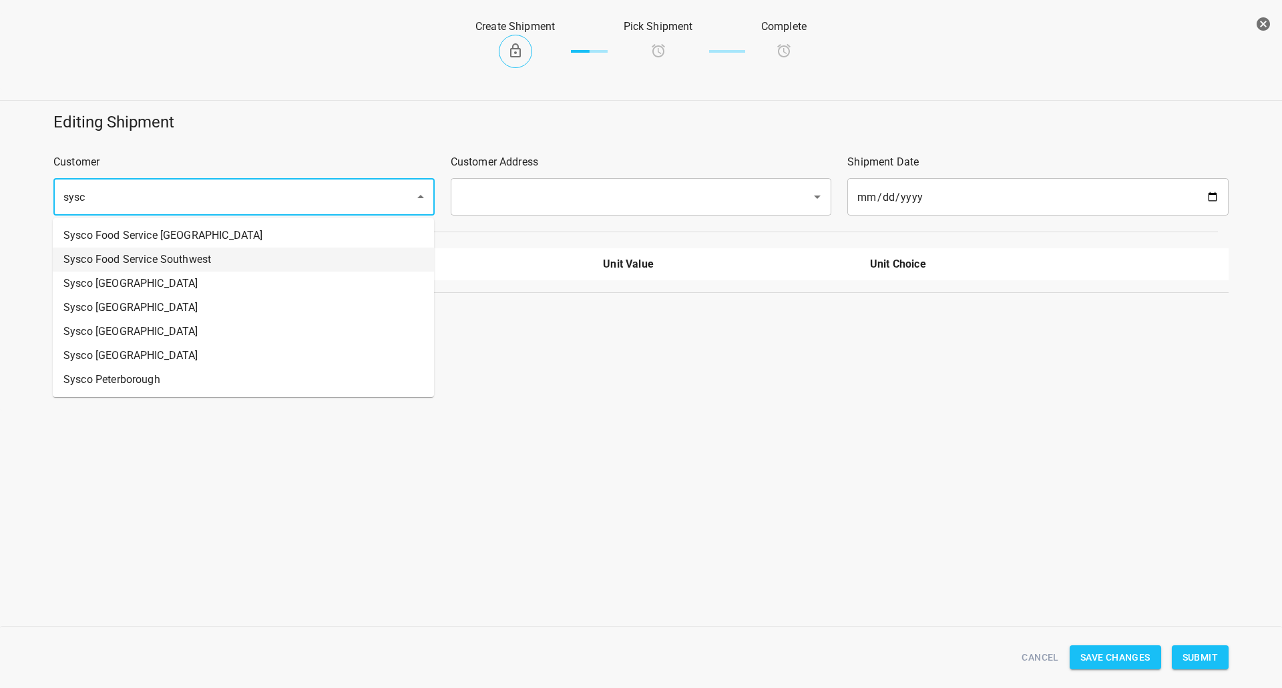
click at [209, 260] on li "Sysco Food Service Southwest" at bounding box center [243, 260] width 381 height 24
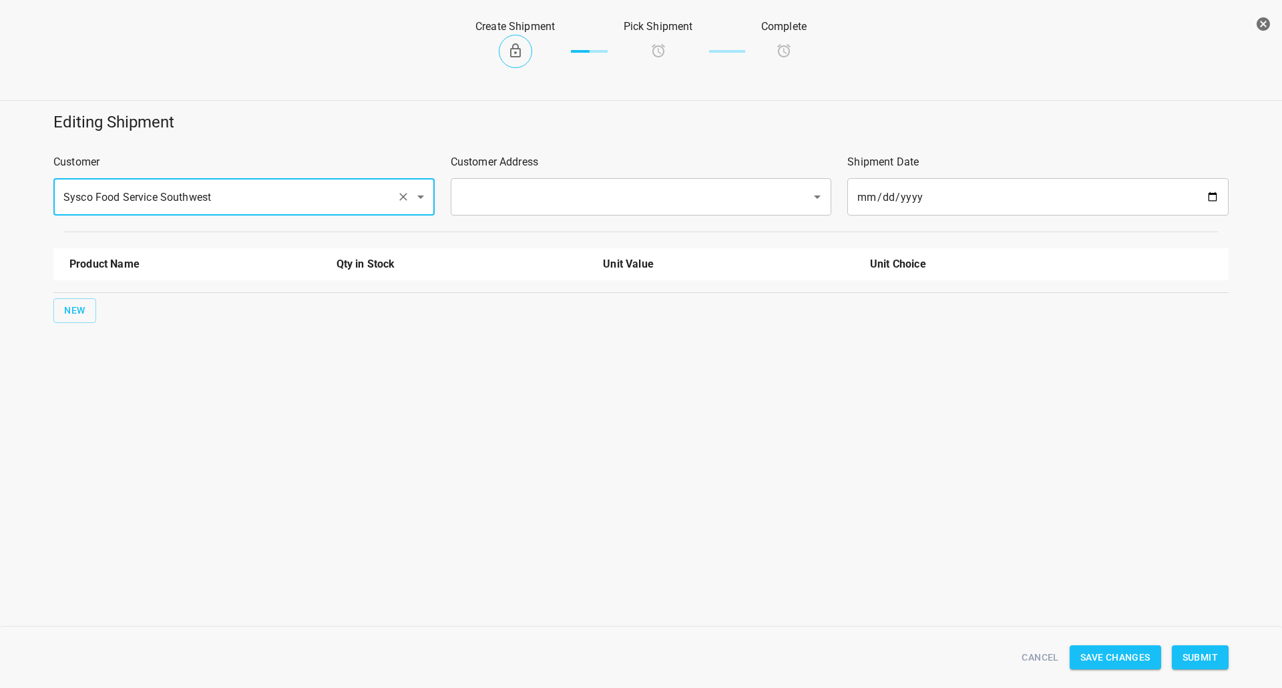
type input "Sysco Food Service Southwest"
click at [498, 190] on input "text" at bounding box center [623, 196] width 332 height 25
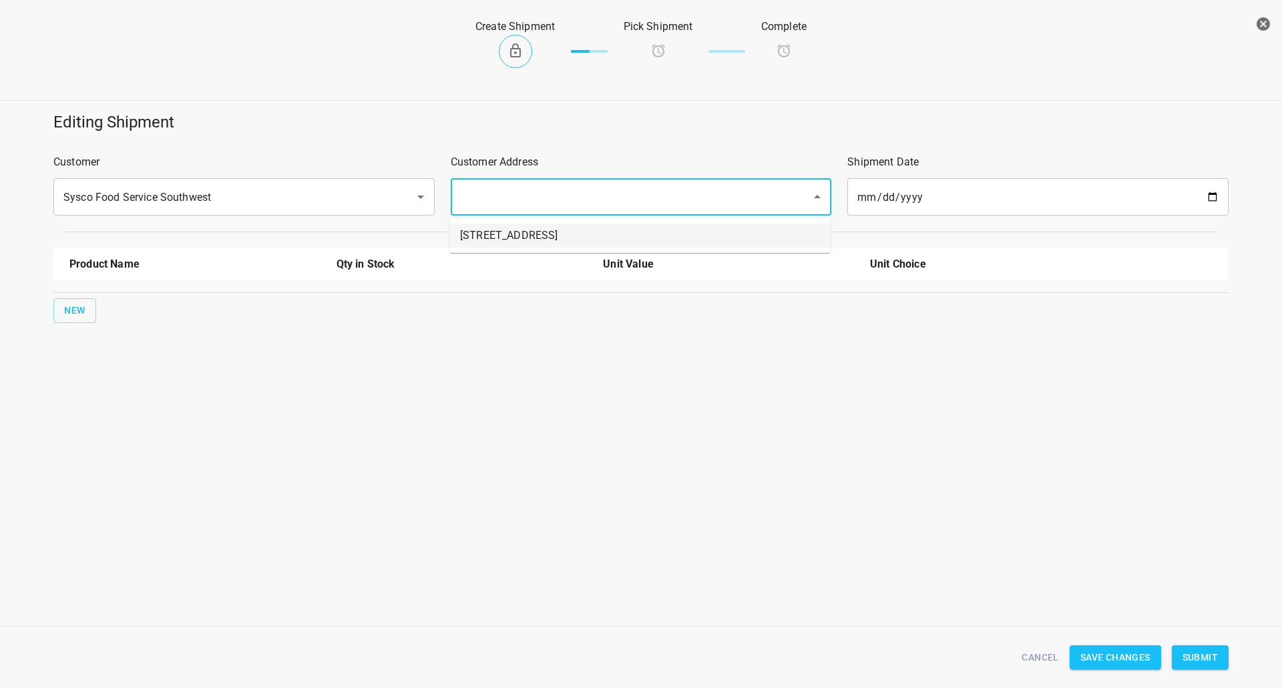
click at [480, 234] on li "[STREET_ADDRESS]" at bounding box center [639, 236] width 381 height 24
type input "[STREET_ADDRESS]"
click at [77, 323] on div "New" at bounding box center [641, 311] width 1180 height 30
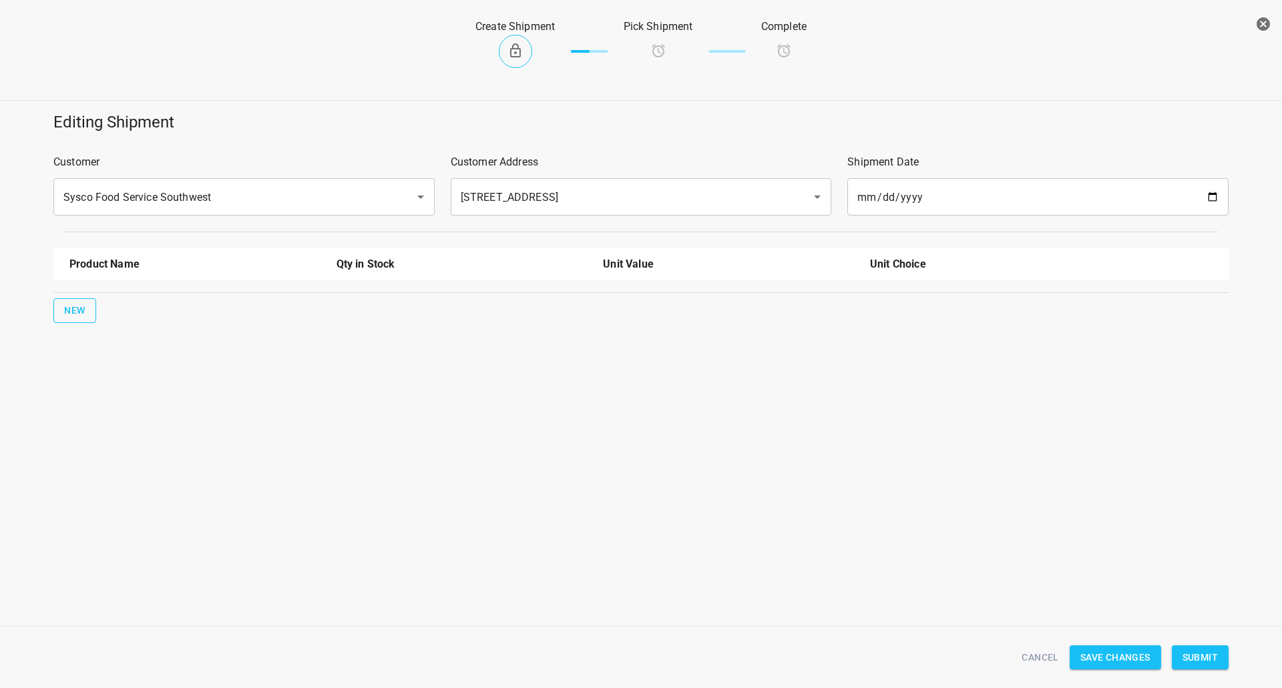
drag, startPoint x: 114, startPoint y: 302, endPoint x: 89, endPoint y: 304, distance: 25.4
click at [113, 300] on div "New" at bounding box center [641, 311] width 1180 height 30
click at [83, 305] on span "New" at bounding box center [74, 310] width 21 height 17
click at [121, 296] on input "text" at bounding box center [176, 302] width 214 height 21
click at [115, 432] on li "330ml Still" at bounding box center [194, 429] width 251 height 24
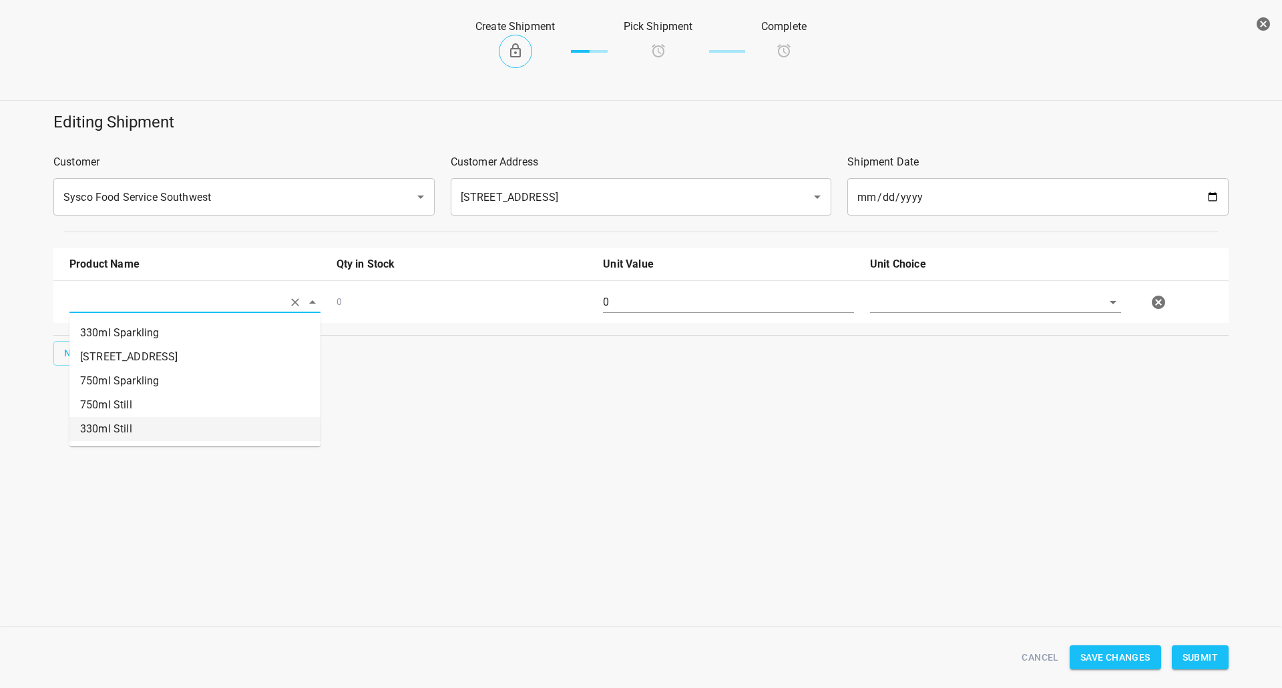
type input "330ml Still"
click at [630, 300] on input "0" at bounding box center [728, 302] width 251 height 21
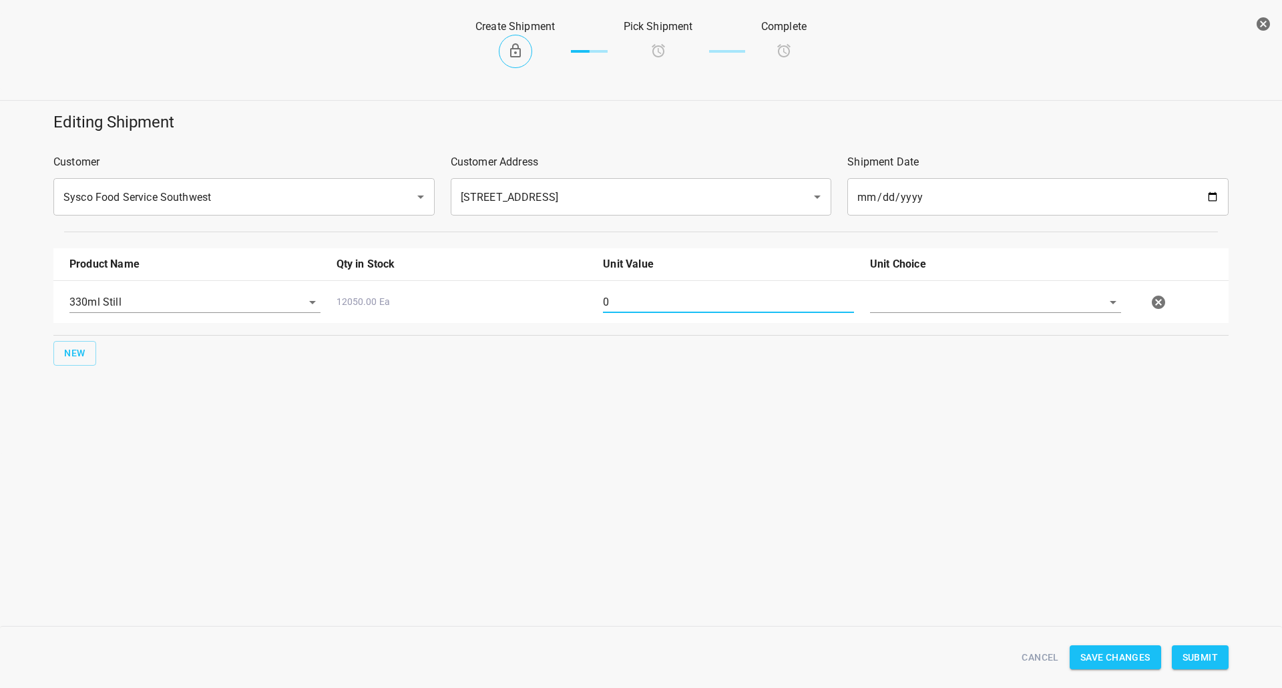
click at [630, 300] on input "0" at bounding box center [728, 302] width 251 height 21
type input "126"
click at [985, 293] on input "text" at bounding box center [977, 302] width 214 height 21
click at [984, 336] on li "[PERSON_NAME]" at bounding box center [995, 333] width 251 height 24
type input "[PERSON_NAME]"
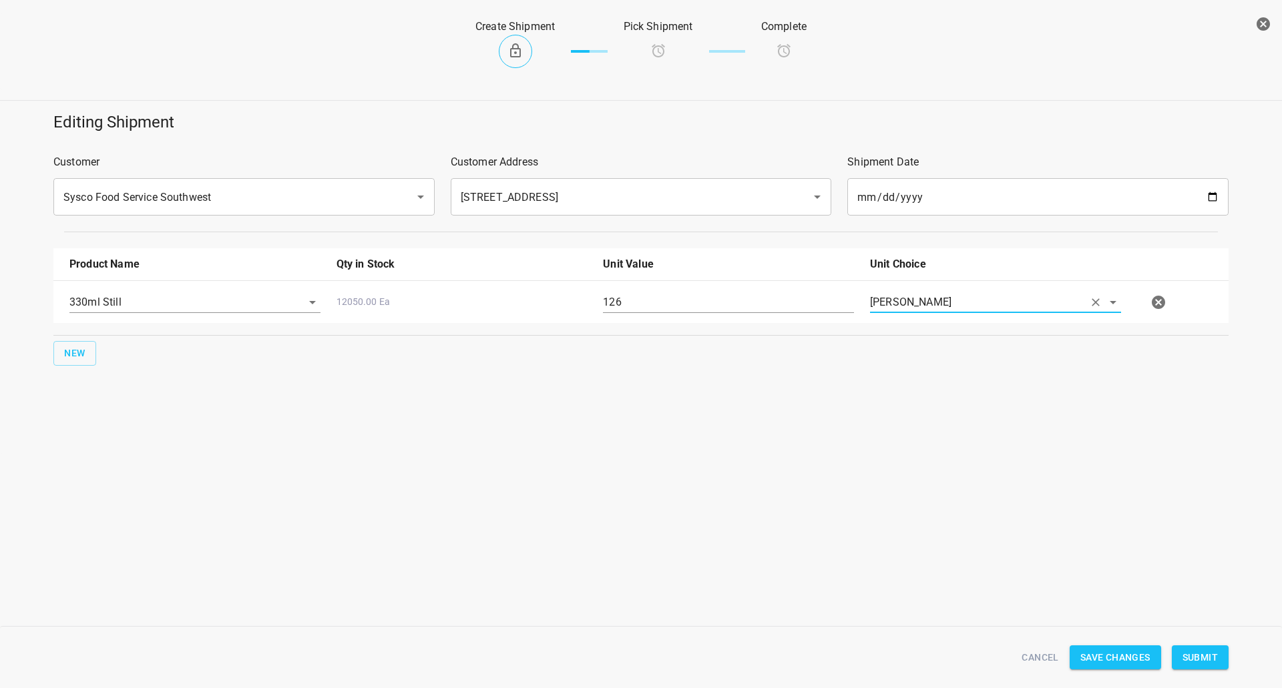
click at [1220, 658] on button "Submit" at bounding box center [1200, 658] width 57 height 25
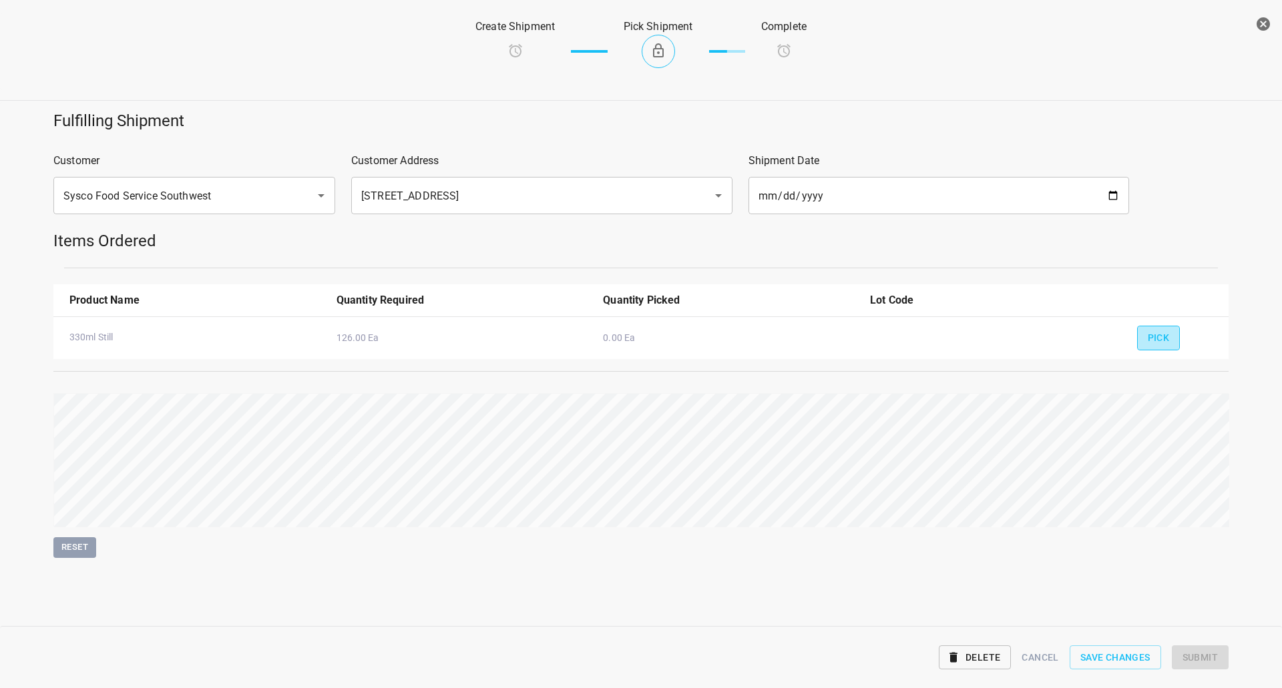
click at [1152, 335] on span "Pick" at bounding box center [1159, 338] width 22 height 17
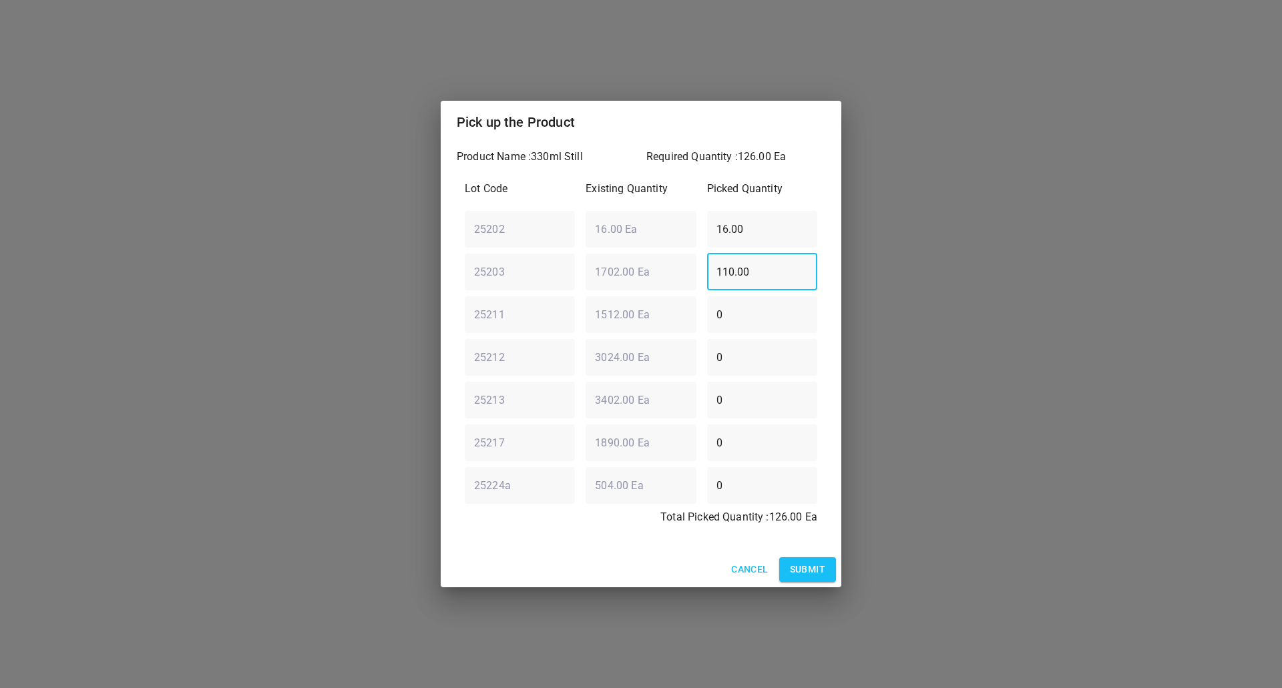
click at [516, 317] on div "Lot Code Existing Quantity Picked Quantity 25202 ​ 16.00 Ea ​ 16.00 ​ 25203 ​ 1…" at bounding box center [641, 357] width 369 height 369
click at [698, 253] on div "25203 ​ 1702.00 Ea ​ 126 ​" at bounding box center [640, 272] width 363 height 48
type input "126"
drag, startPoint x: 781, startPoint y: 240, endPoint x: 409, endPoint y: 252, distance: 372.7
click at [409, 252] on div "Pick up the Product Product Name : 330ml Still Required Quantity : 126.00 Ea Lo…" at bounding box center [641, 344] width 1282 height 688
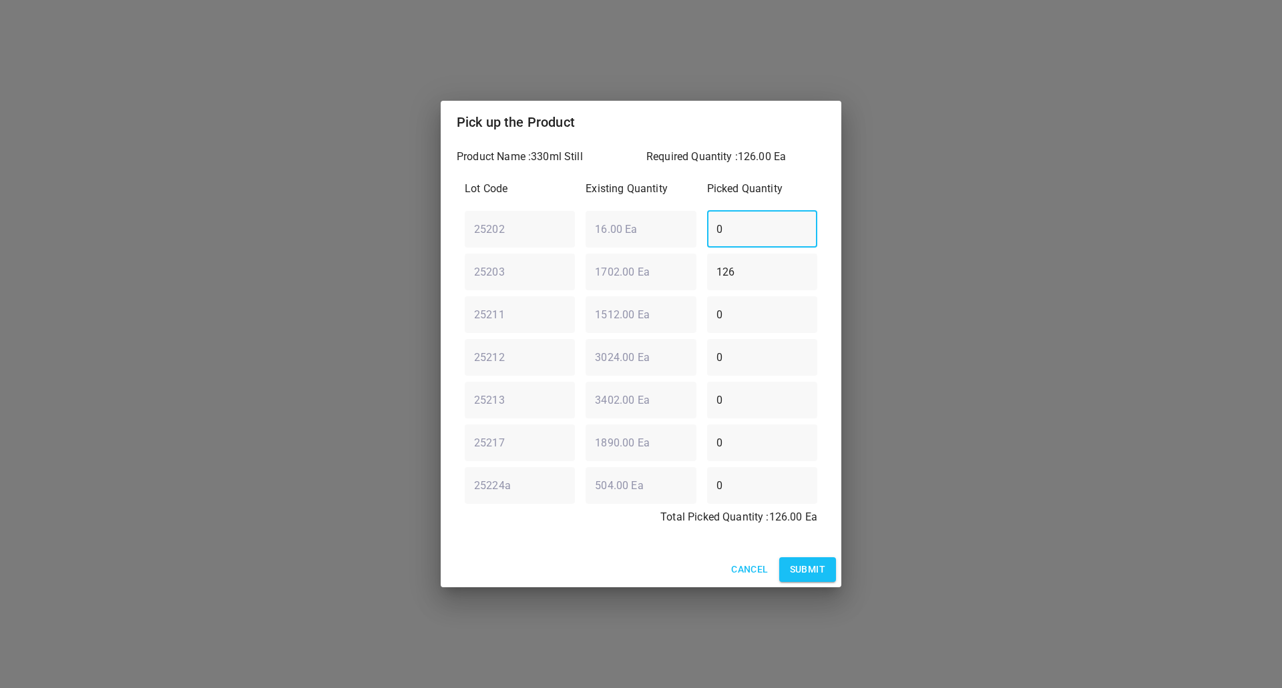
type input "0"
click at [767, 132] on h2 "Pick up the Product" at bounding box center [641, 121] width 369 height 21
click at [811, 588] on div "Pick up the Product Product Name : 330ml Still Required Quantity : 126.00 Ea Lo…" at bounding box center [641, 344] width 1282 height 688
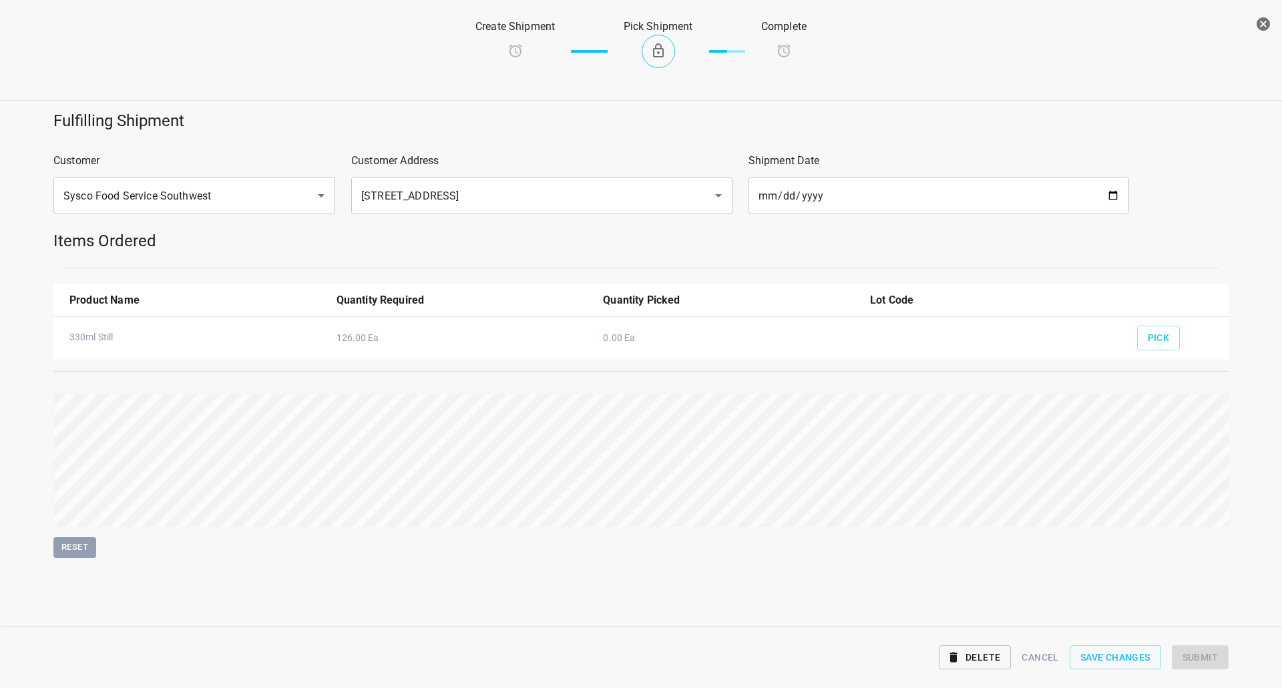
click at [824, 579] on div "Fulfilling Shipment Customer Sysco Food Service Southwest ​ Customer Address [S…" at bounding box center [641, 374] width 1282 height 544
click at [1149, 334] on span "Pick" at bounding box center [1159, 338] width 22 height 17
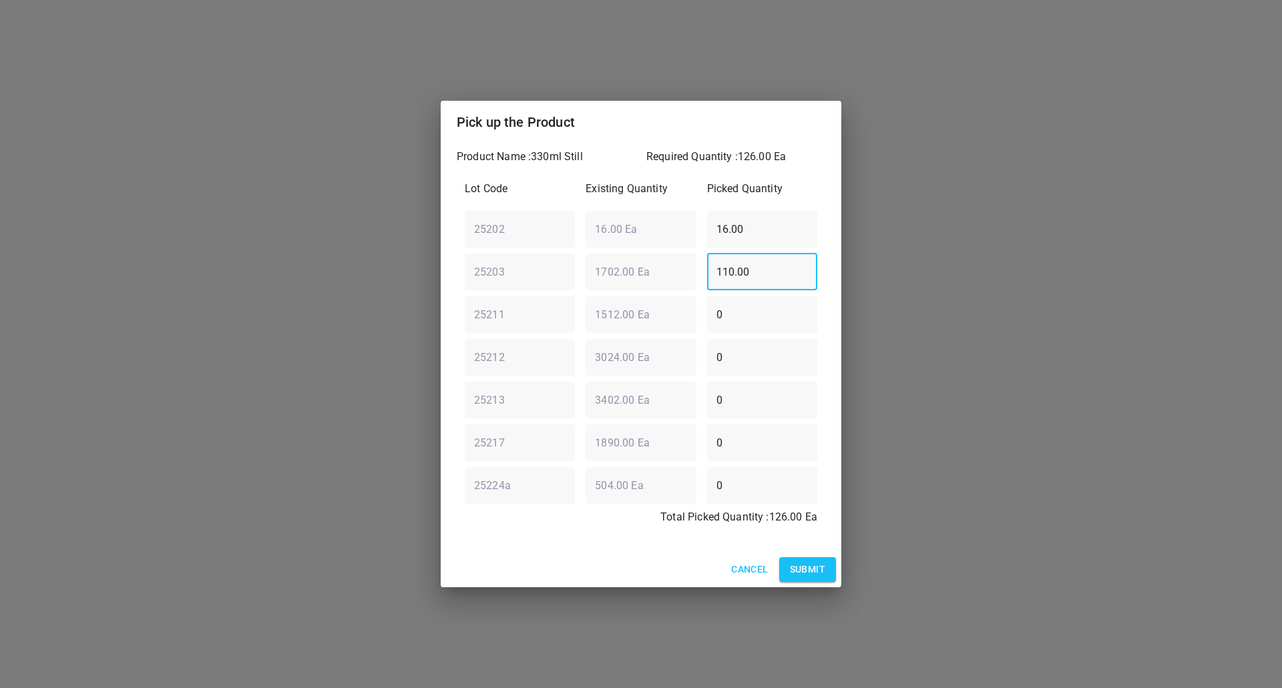
drag, startPoint x: 758, startPoint y: 266, endPoint x: 411, endPoint y: 369, distance: 361.6
click at [578, 288] on div "25203 ​ 1702.00 Ea ​ 110.00 ​" at bounding box center [640, 272] width 363 height 48
type input "126"
click at [473, 262] on div "Lot Code Existing Quantity Picked Quantity 25202 ​ 16.00 Ea ​ 16.00 ​ 25203 ​ 1…" at bounding box center [641, 357] width 369 height 369
type input "0"
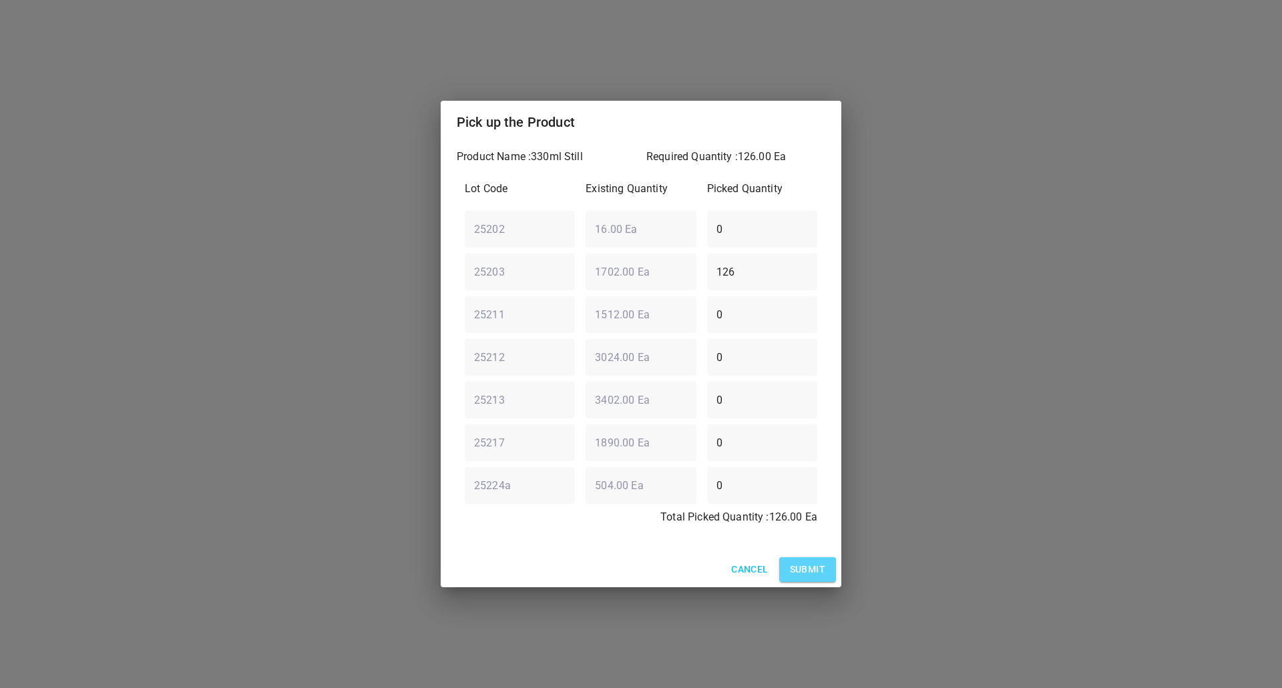
click at [803, 566] on span "Submit" at bounding box center [807, 569] width 35 height 17
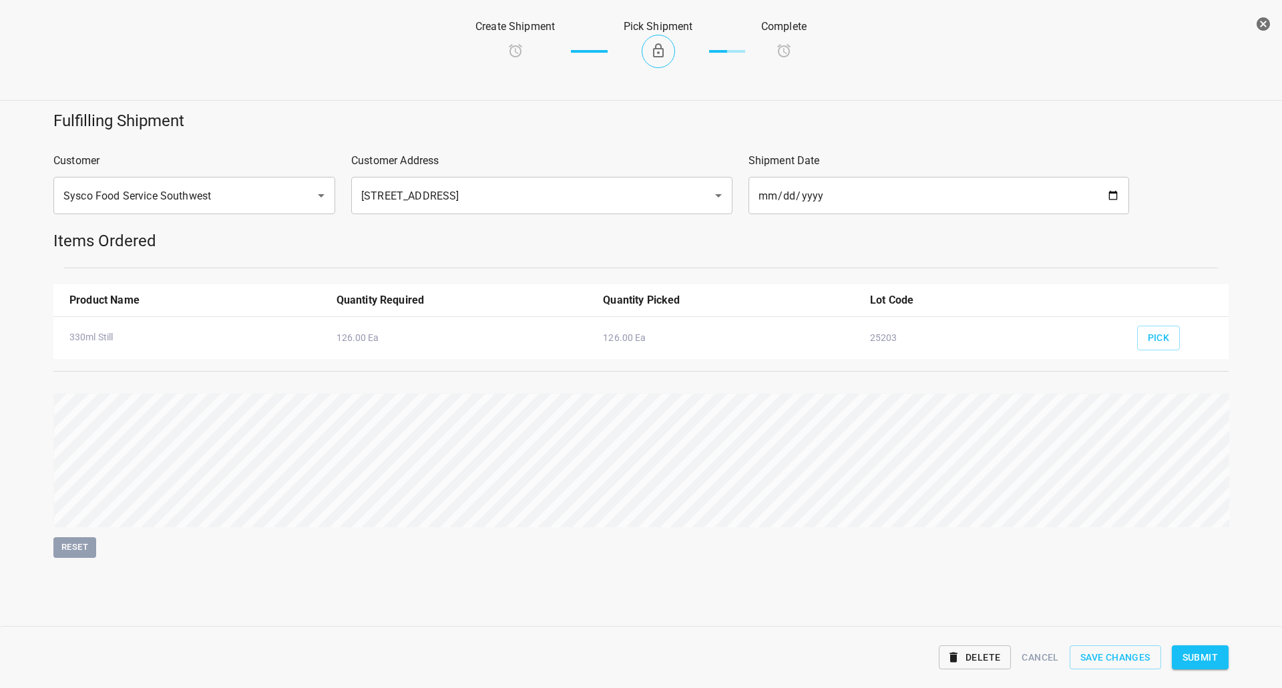
click at [1190, 648] on button "Submit" at bounding box center [1200, 658] width 57 height 25
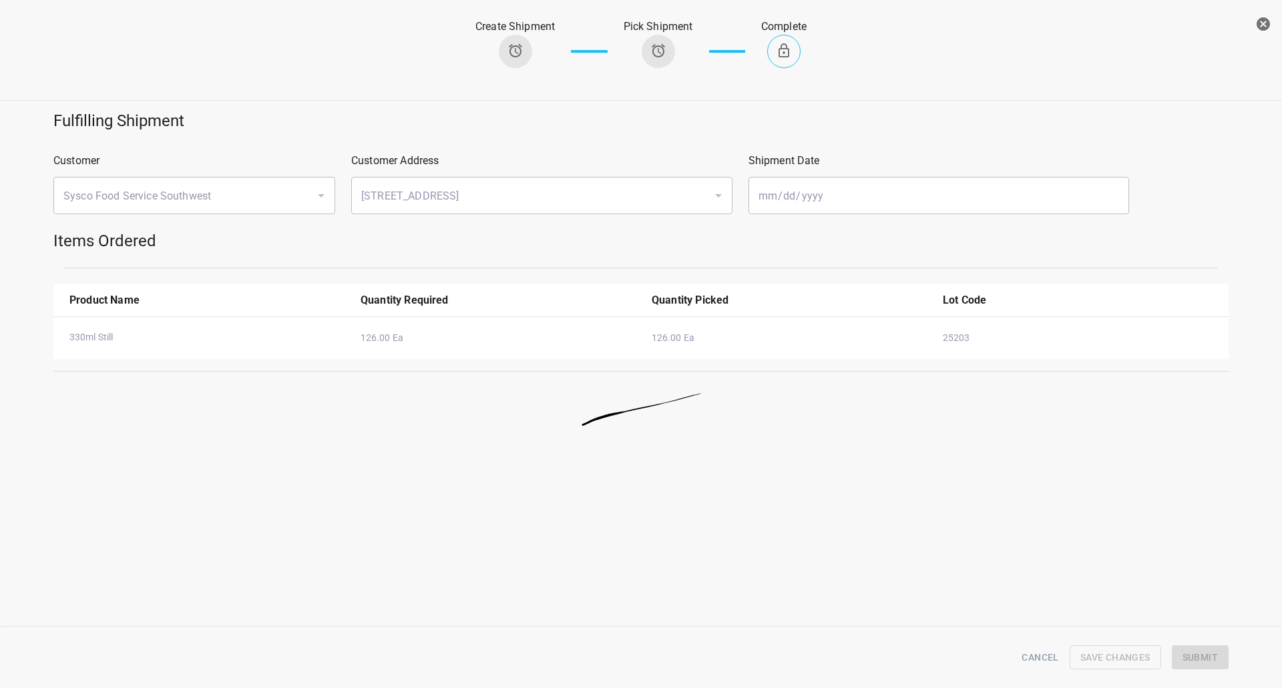
click at [1269, 21] on icon "button" at bounding box center [1263, 23] width 13 height 13
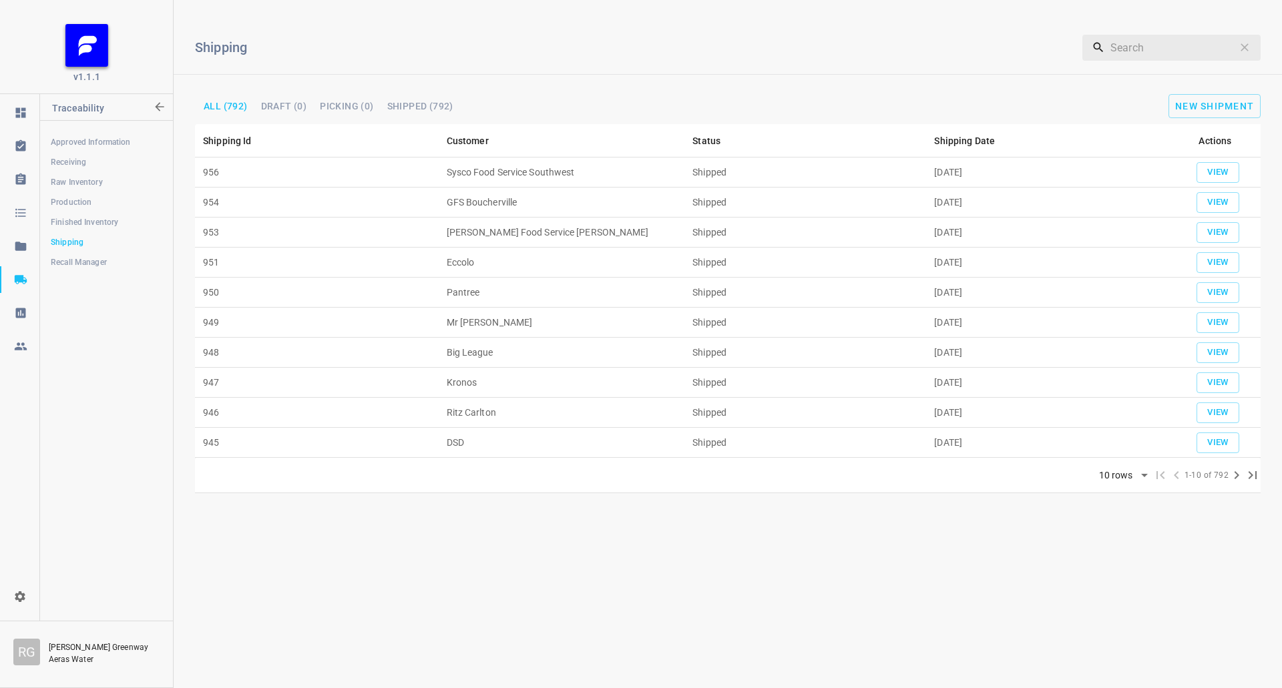
click at [101, 223] on span "Finished Inventory" at bounding box center [106, 222] width 111 height 13
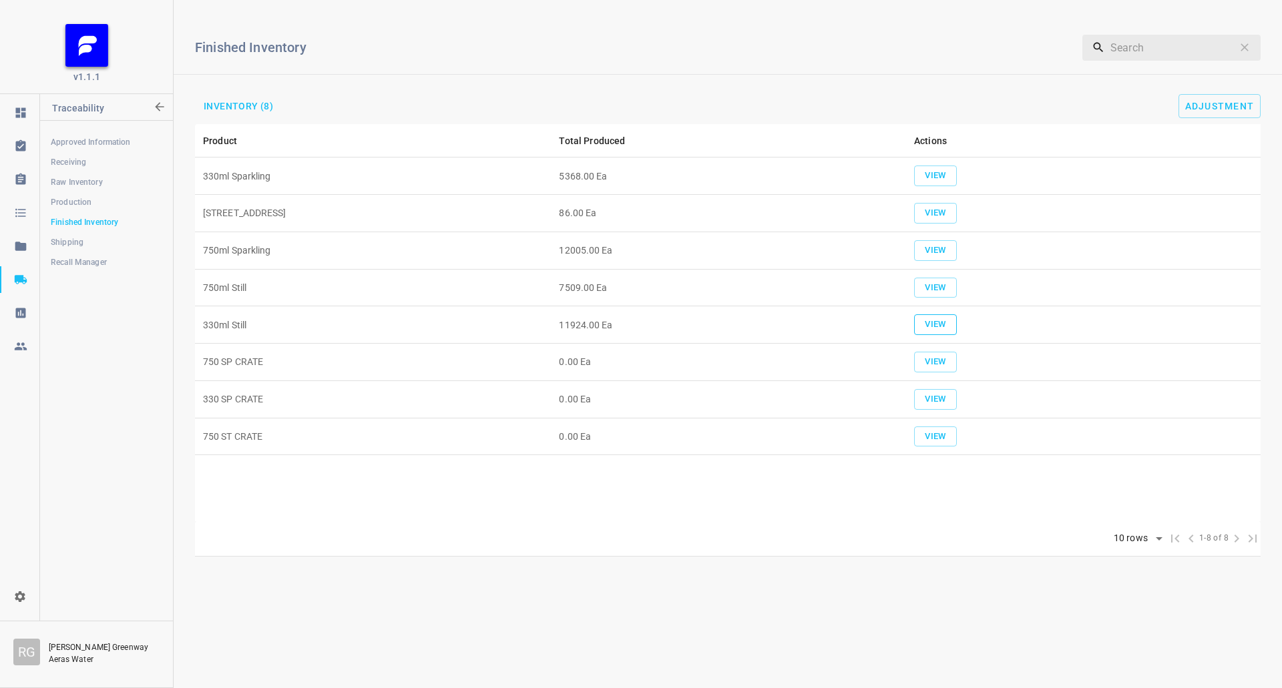
click at [941, 320] on span "View" at bounding box center [935, 324] width 29 height 15
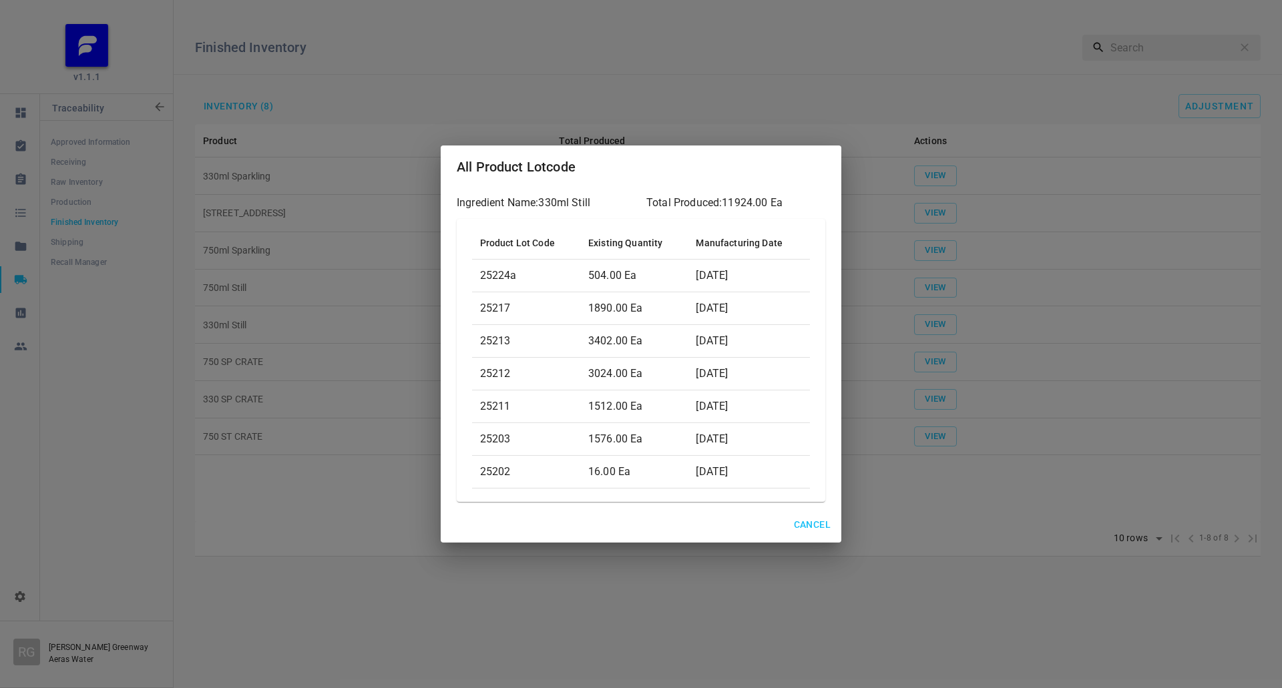
click at [809, 530] on span "Cancel" at bounding box center [812, 525] width 37 height 17
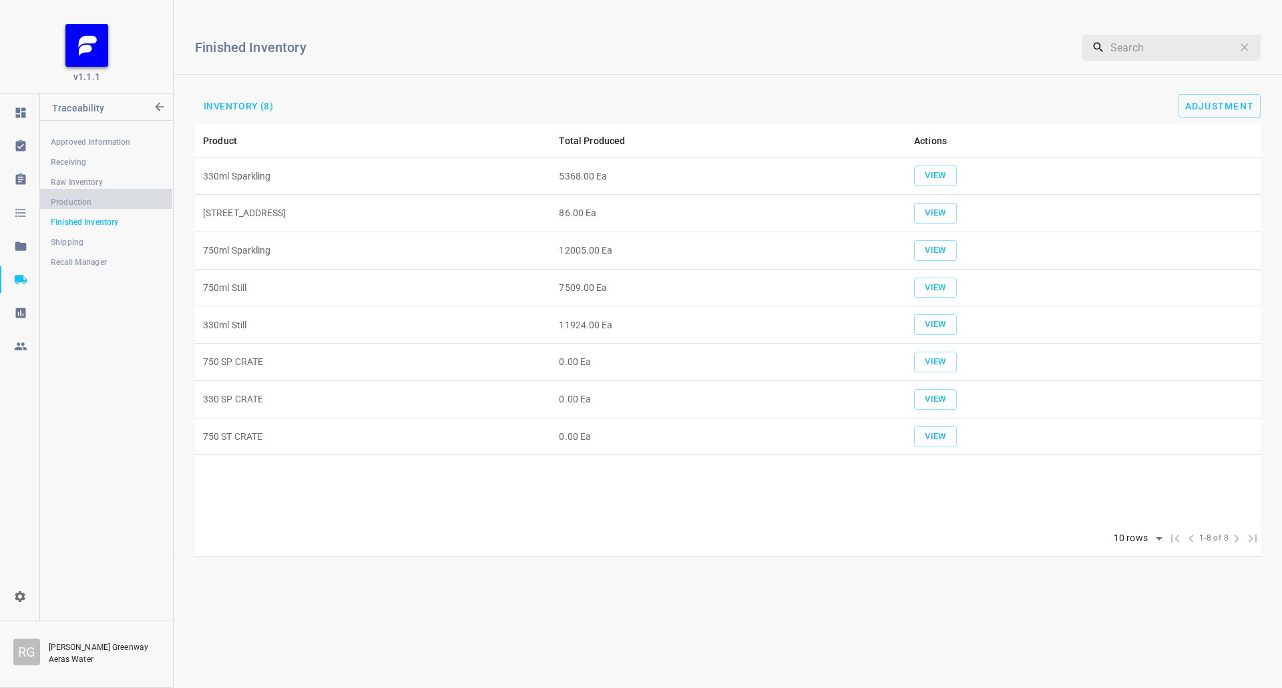
click at [93, 198] on span "Production" at bounding box center [106, 202] width 111 height 13
